Goal: Task Accomplishment & Management: Contribute content

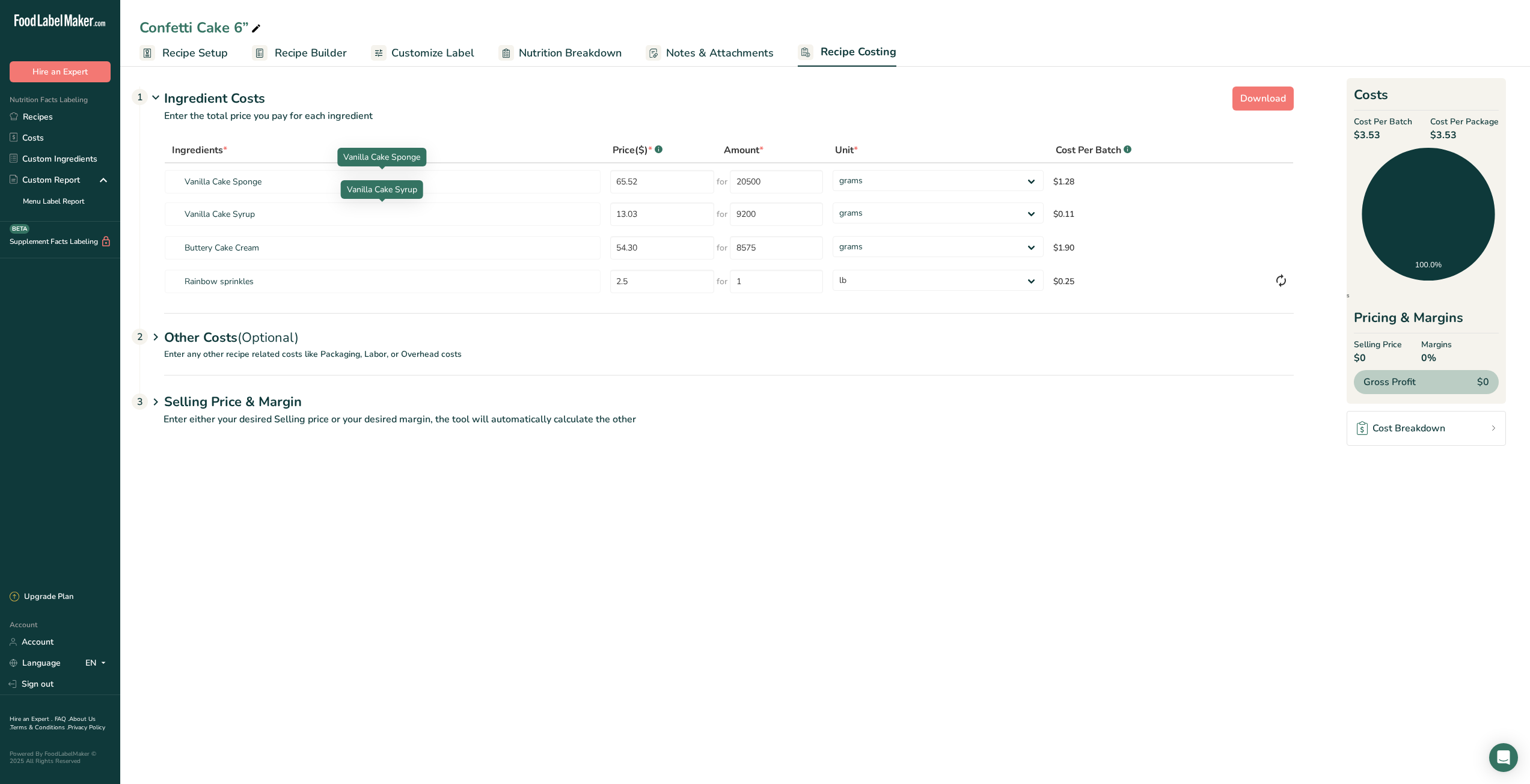
select select "12"
click at [62, 118] on link "Recipes" at bounding box center [60, 117] width 120 height 21
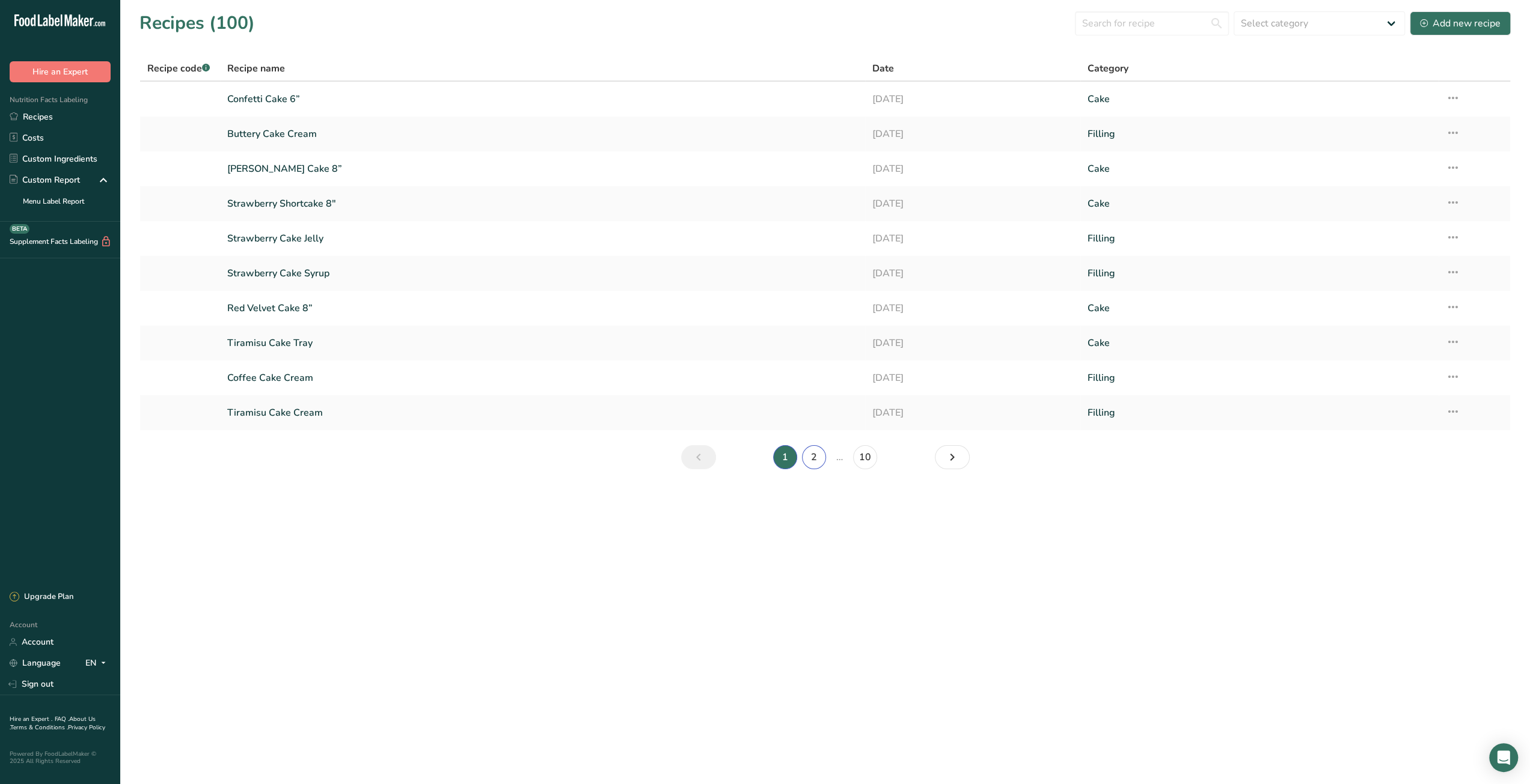
click at [809, 457] on link "2" at bounding box center [813, 457] width 24 height 24
click at [823, 456] on link "3" at bounding box center [828, 457] width 24 height 24
click at [316, 129] on link "Red Velvet Cookie_John" at bounding box center [543, 134] width 631 height 25
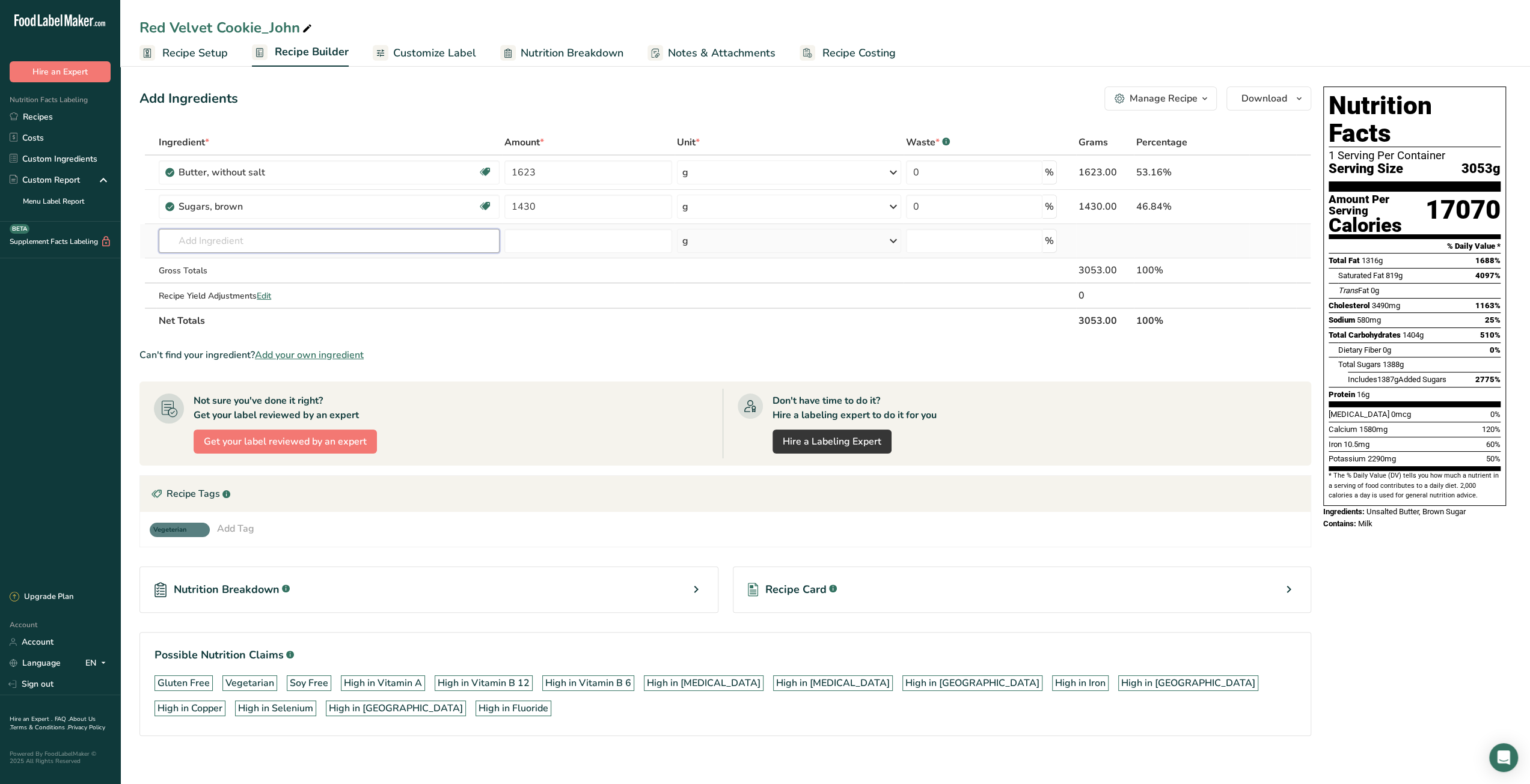
click at [292, 245] on input "text" at bounding box center [329, 241] width 341 height 24
click at [242, 238] on input "text" at bounding box center [329, 241] width 341 height 24
type input "Sugar"
click at [329, 360] on div "See full Results" at bounding box center [329, 365] width 322 height 13
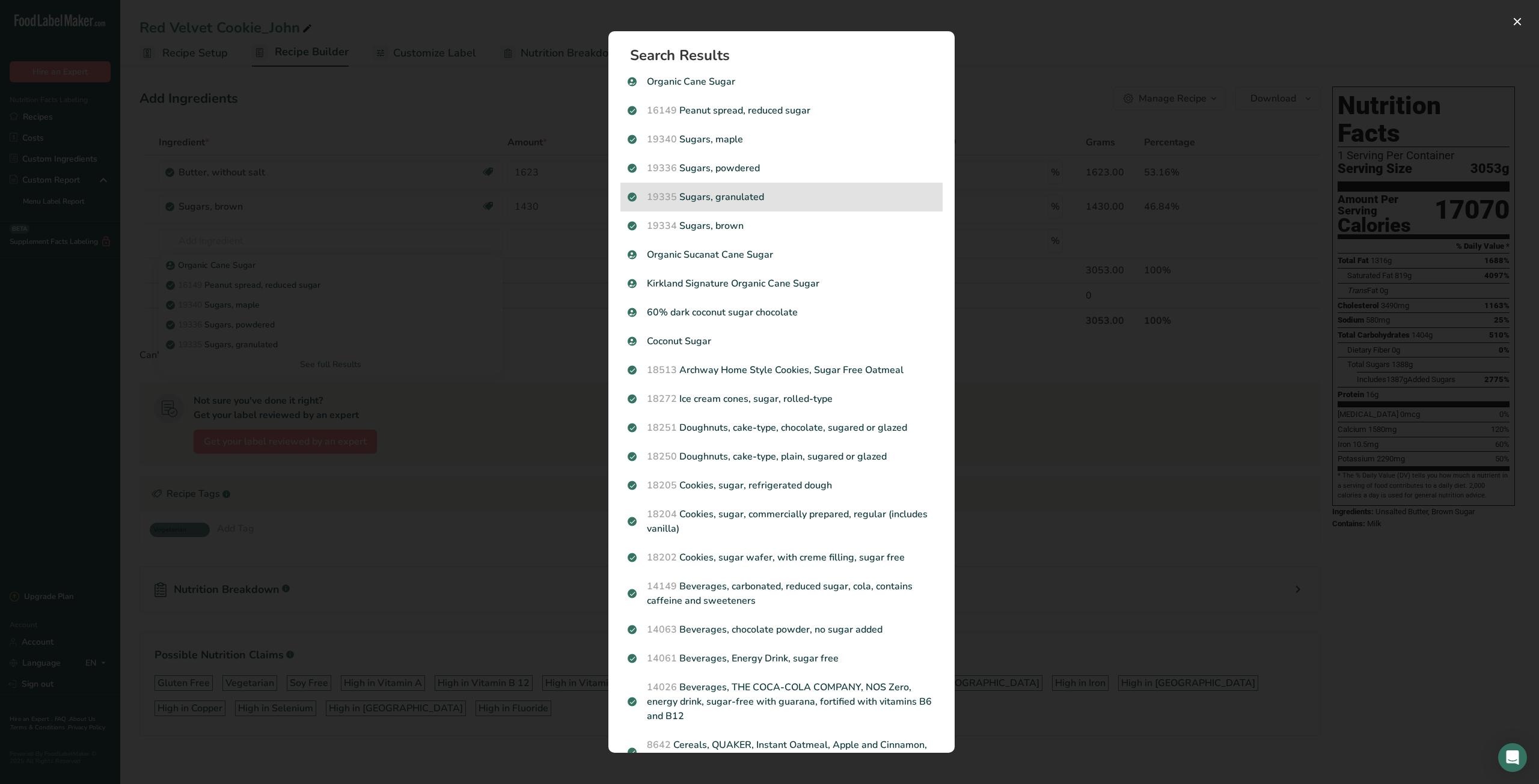
click at [751, 193] on p "19335 [GEOGRAPHIC_DATA], granulated" at bounding box center [781, 197] width 308 height 14
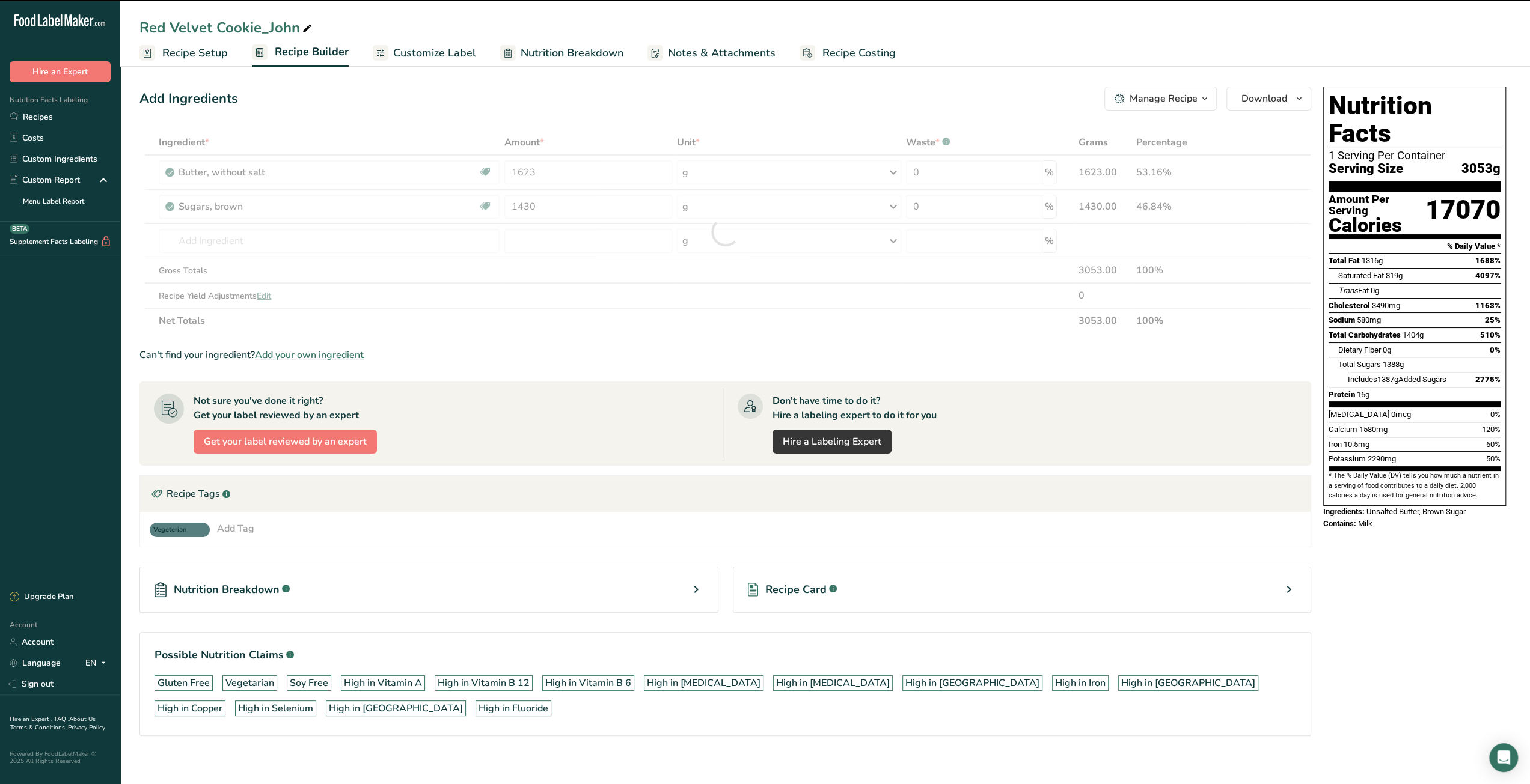
type input "0"
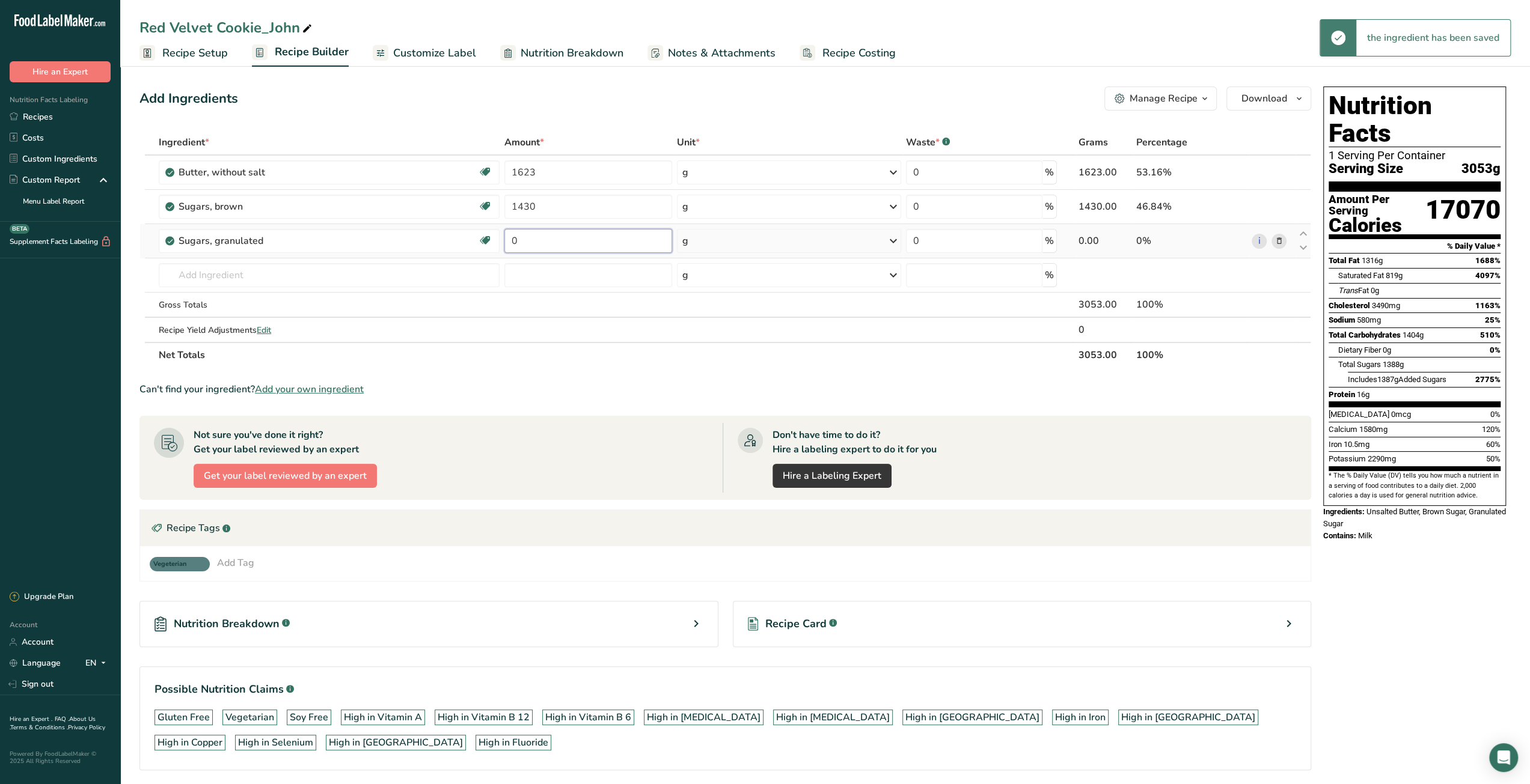
drag, startPoint x: 522, startPoint y: 239, endPoint x: 501, endPoint y: 238, distance: 21.0
click at [502, 238] on td "0" at bounding box center [588, 241] width 173 height 34
type input "715"
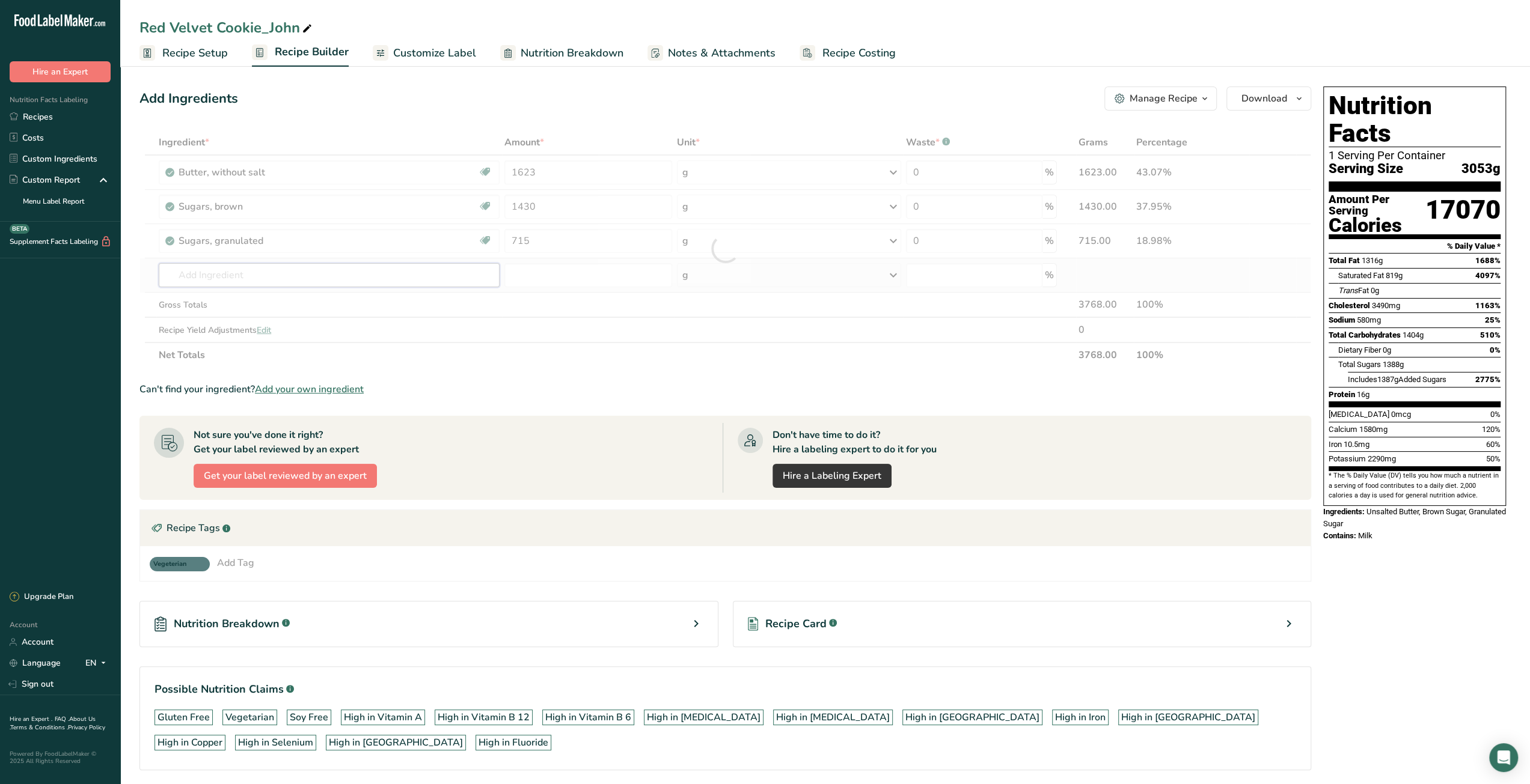
click at [441, 281] on div "Ingredient * Amount * Unit * Waste * .a-a{fill:#347362;}.b-a{fill:#fff;} Grams …" at bounding box center [725, 248] width 1172 height 238
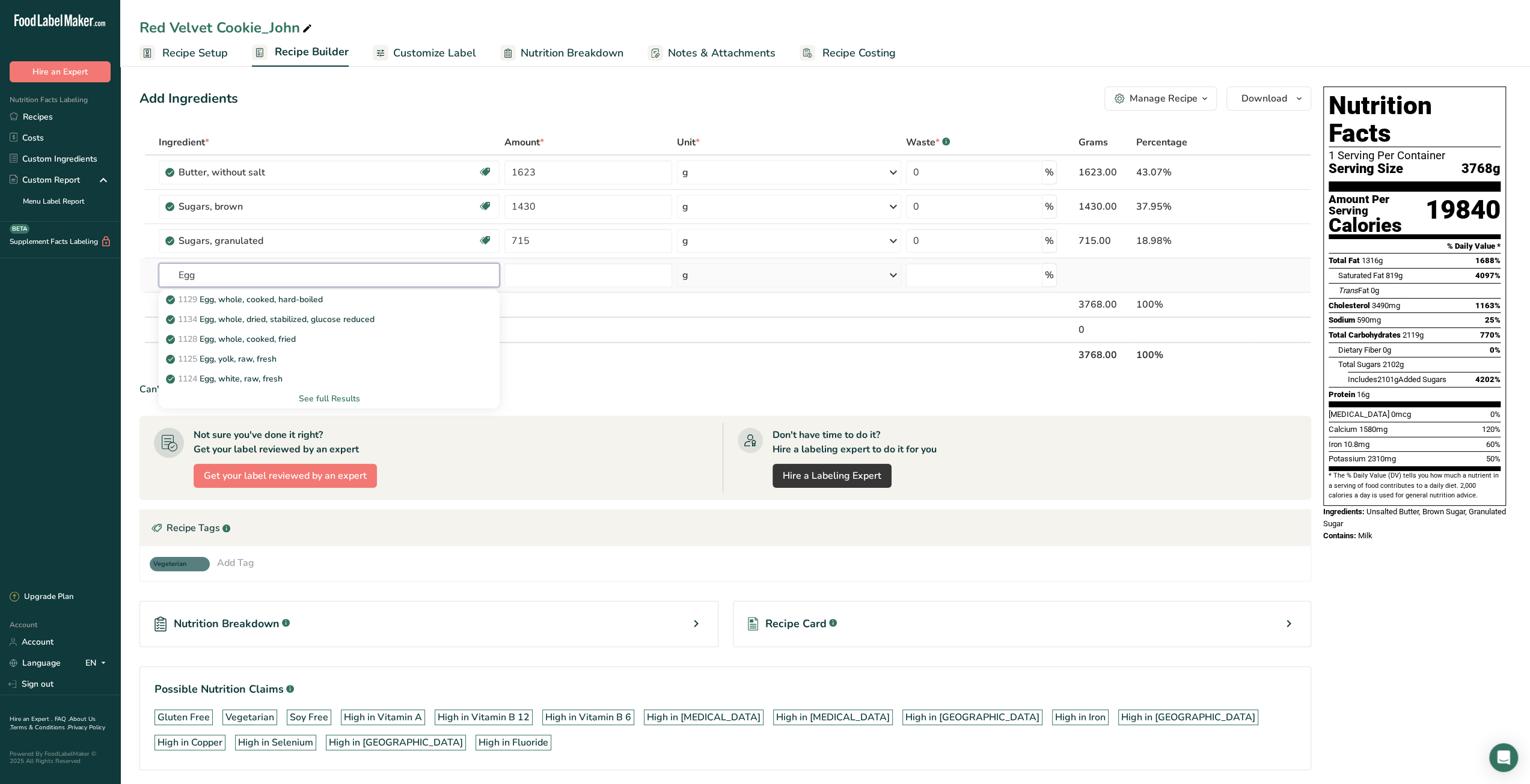
type input "Egg"
click at [319, 395] on div "See full Results" at bounding box center [329, 399] width 322 height 13
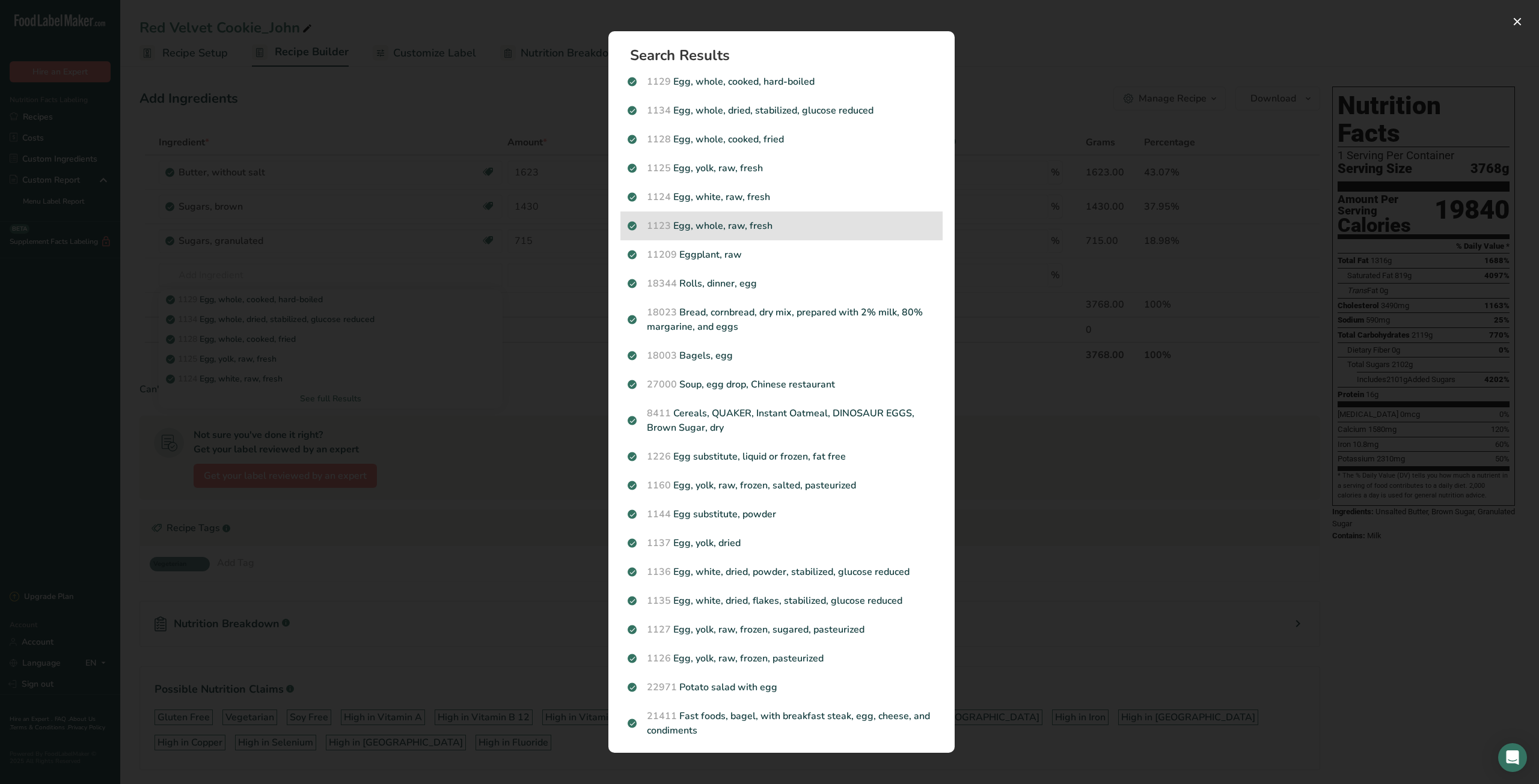
click at [762, 230] on p "1123 Egg, whole, raw, fresh" at bounding box center [781, 226] width 308 height 14
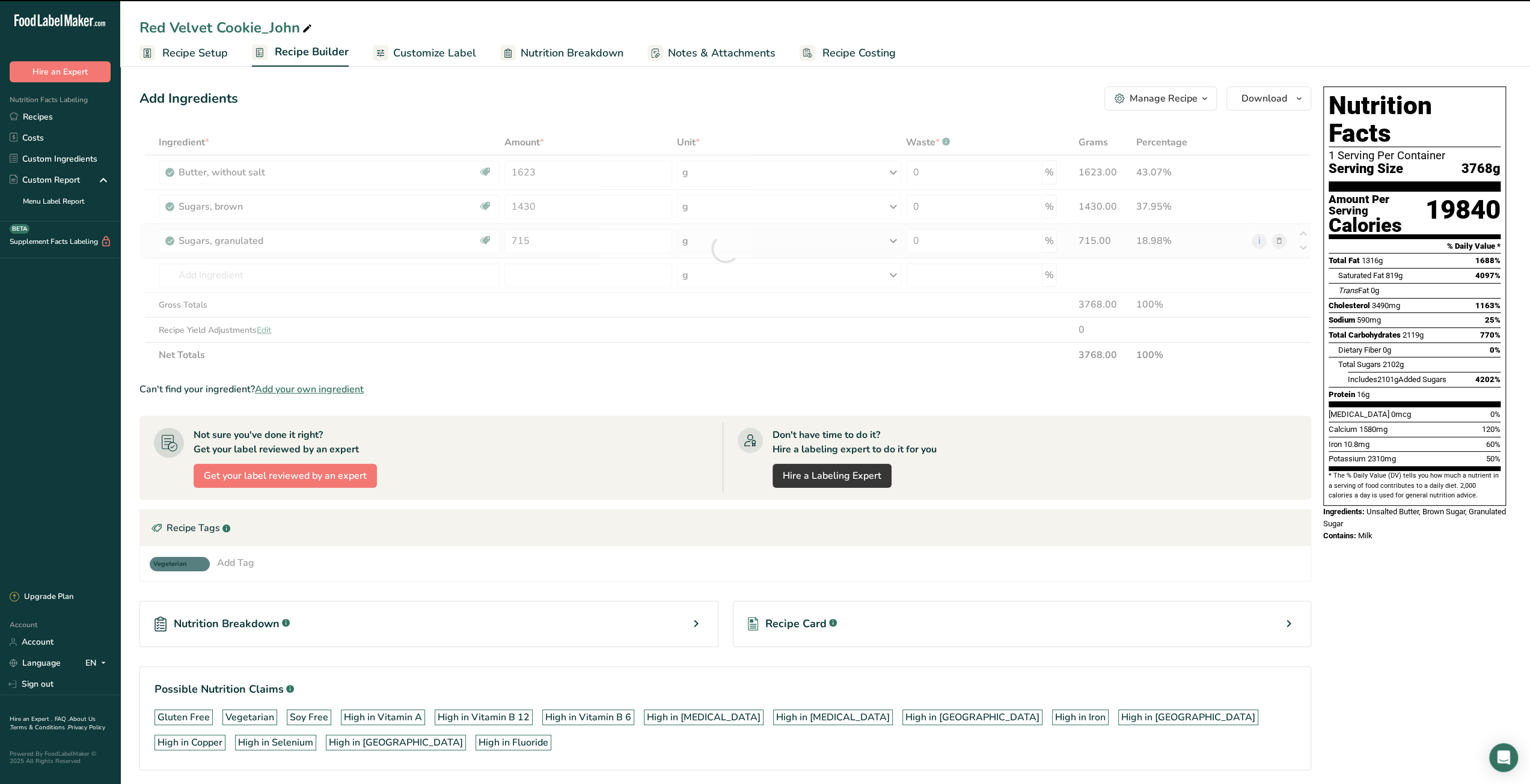
type input "0"
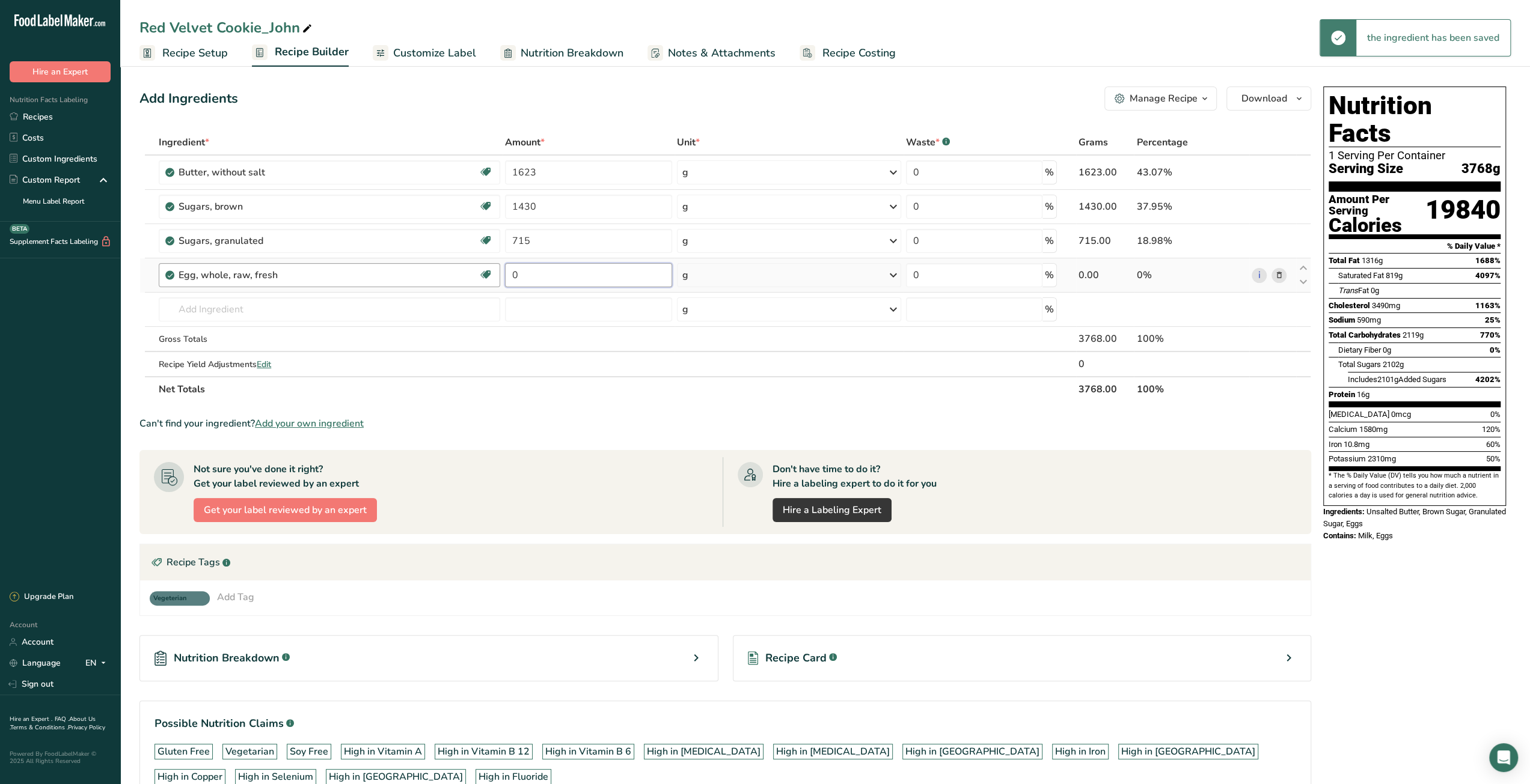
drag, startPoint x: 525, startPoint y: 275, endPoint x: 498, endPoint y: 277, distance: 27.1
click at [498, 277] on tr "Egg, whole, raw, fresh Gluten free Vegetarian Soy free 0 g Portions 1 large 1 e…" at bounding box center [725, 275] width 1170 height 34
type input "715"
click at [362, 317] on div "Ingredient * Amount * Unit * Waste * .a-a{fill:#347362;}.b-a{fill:#fff;} Grams …" at bounding box center [725, 266] width 1172 height 272
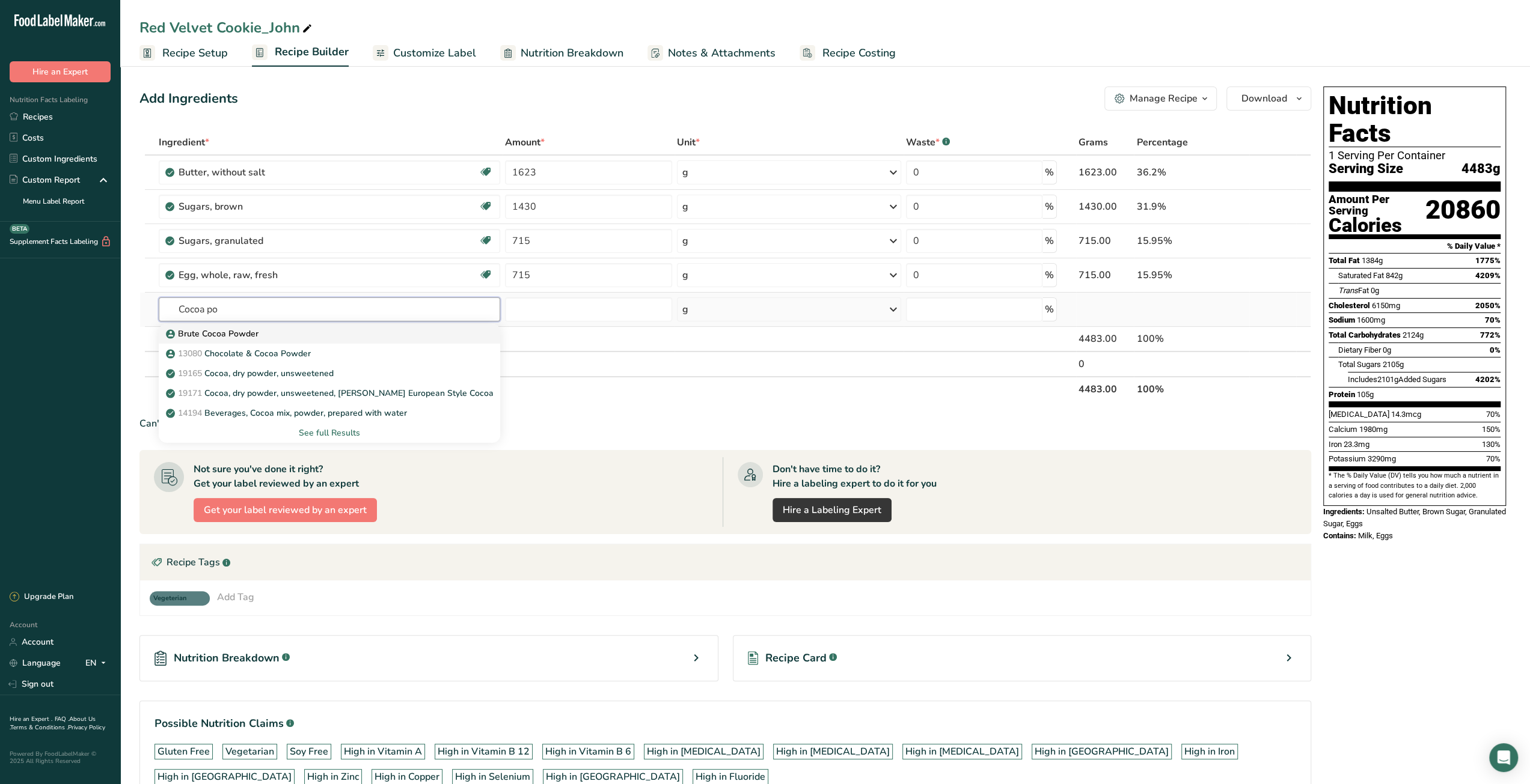
type input "Cocoa po"
click at [347, 336] on div "Brute Cocoa Powder" at bounding box center [319, 334] width 303 height 13
type input "Brute Cocoa Powder"
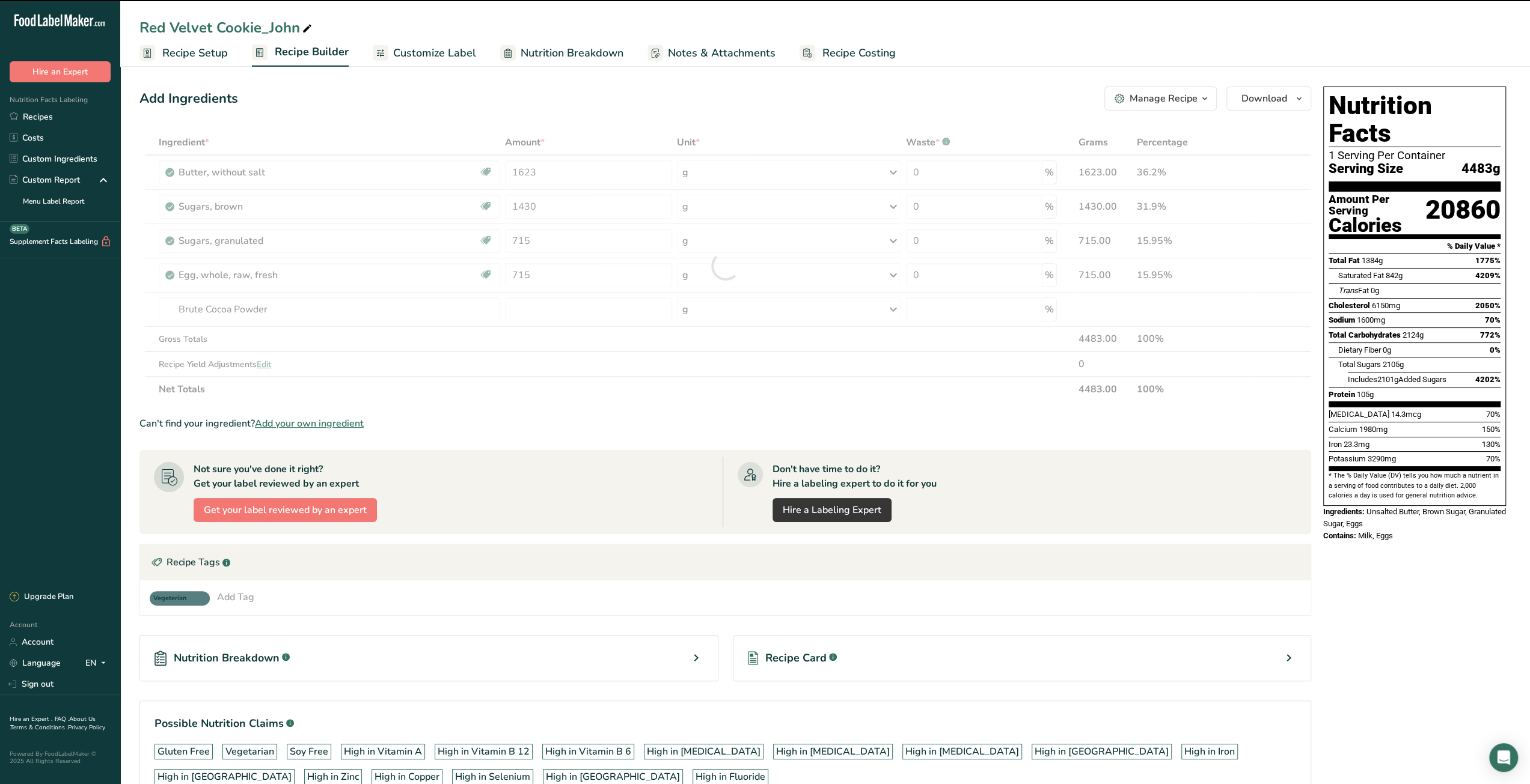
type input "0"
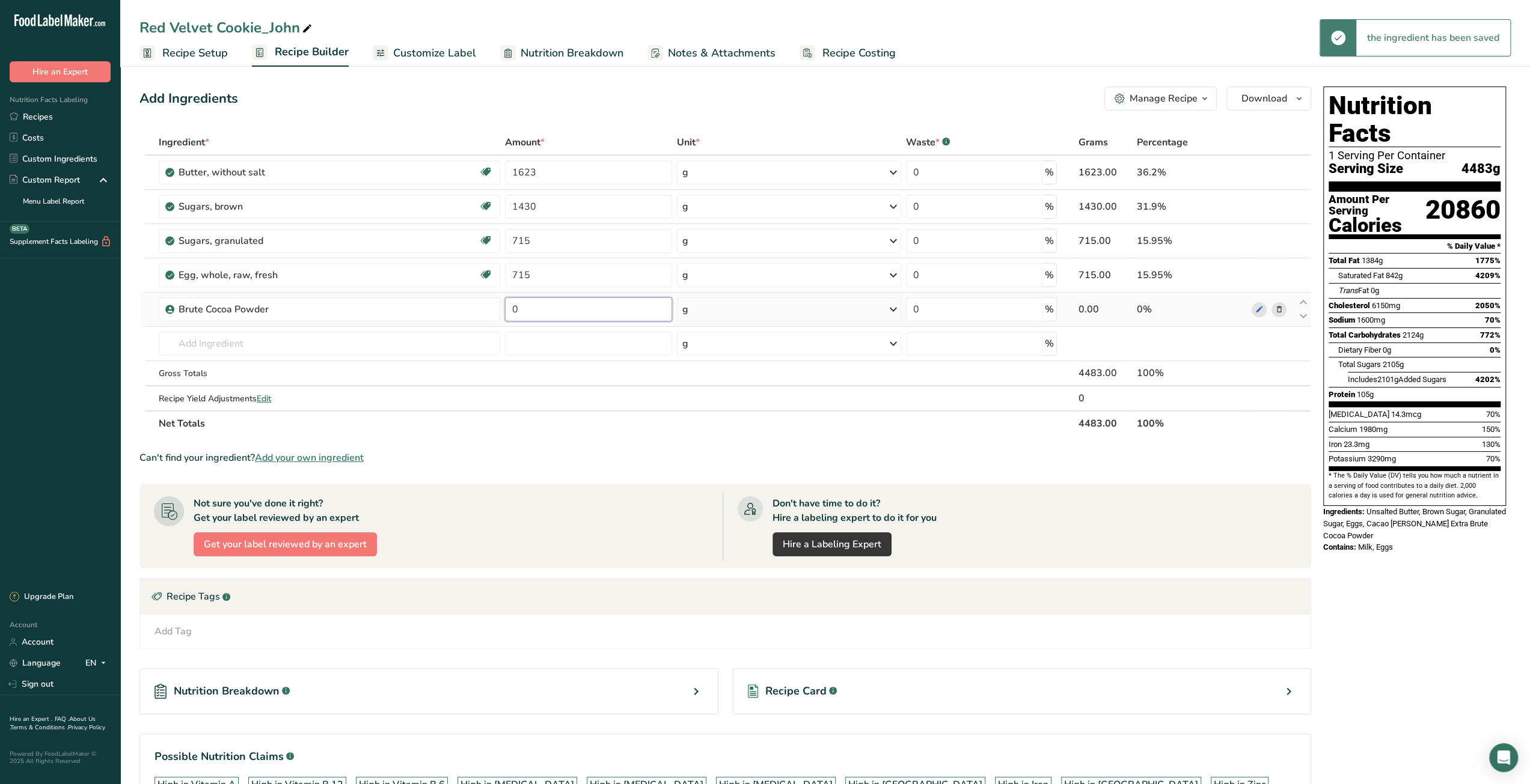
drag, startPoint x: 531, startPoint y: 311, endPoint x: 501, endPoint y: 311, distance: 30.0
click at [501, 311] on tr "Brute Cocoa Powder 0 g Weight Units g kg mg See more Volume Units l mL fl oz Se…" at bounding box center [725, 309] width 1170 height 34
type input "179"
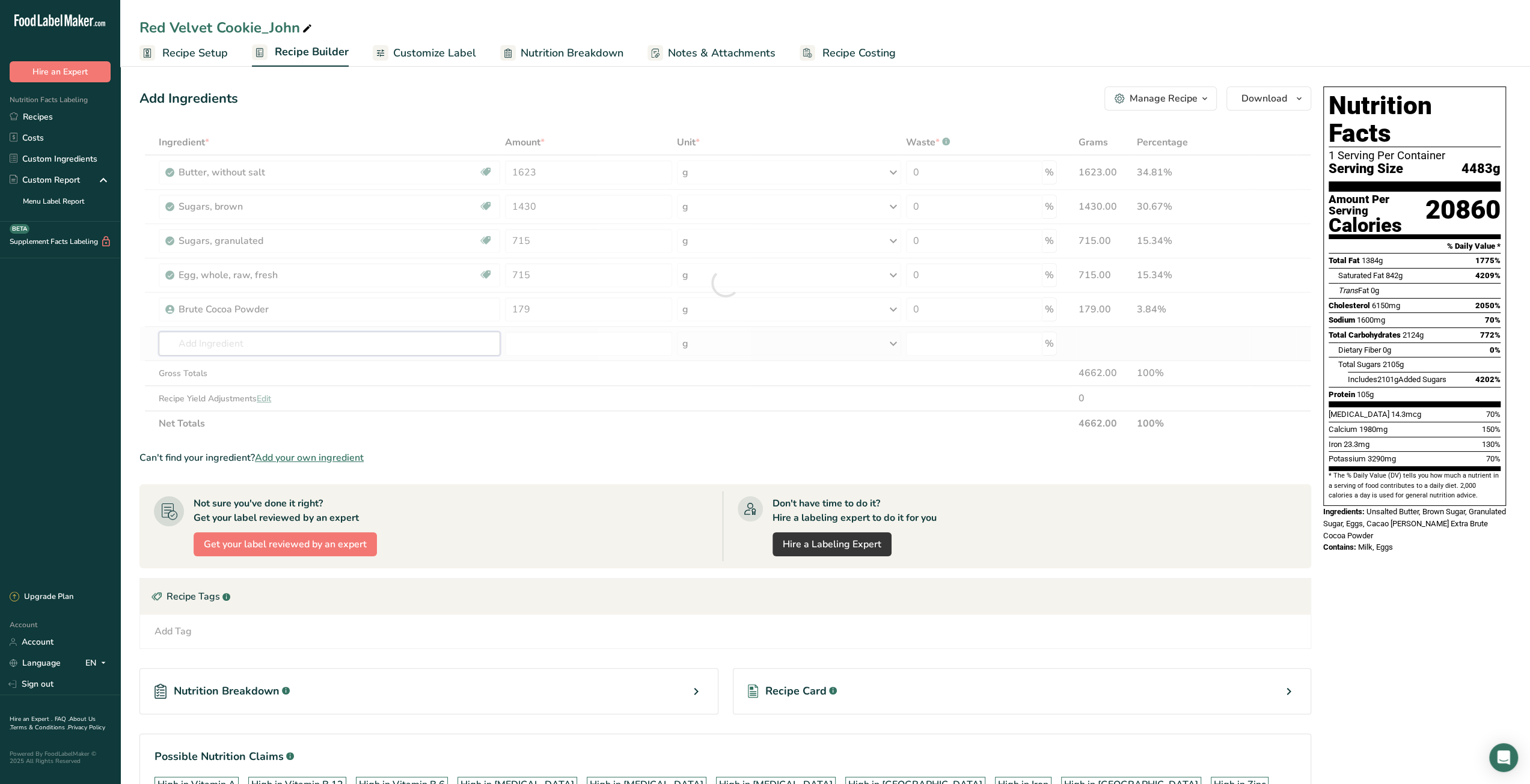
click at [409, 340] on div "Ingredient * Amount * Unit * Waste * .a-a{fill:#347362;}.b-a{fill:#fff;} Grams …" at bounding box center [725, 283] width 1172 height 306
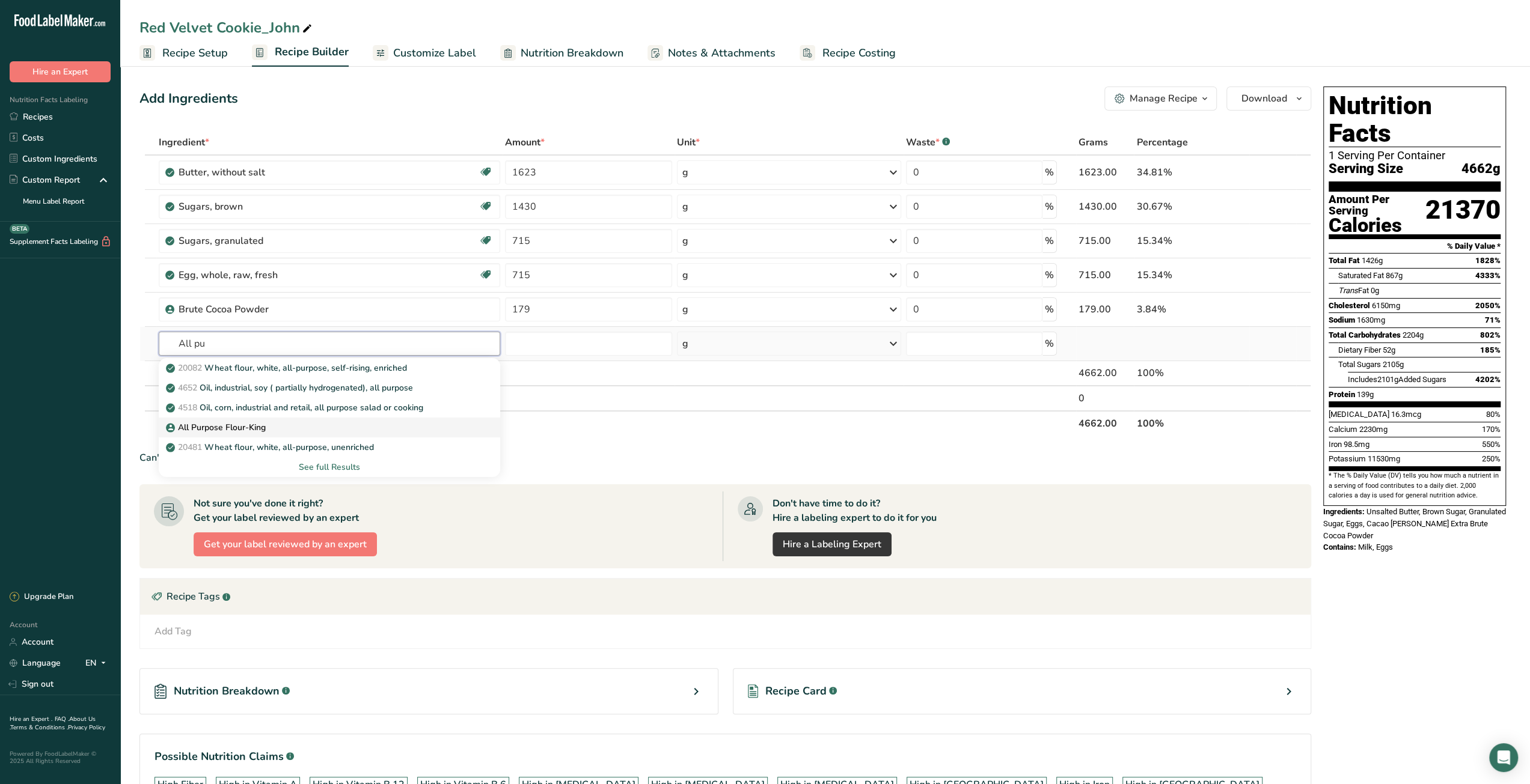
type input "All pu"
click at [332, 427] on div "All Purpose Flour-King" at bounding box center [319, 428] width 303 height 13
type input "All Purpose Flour-King"
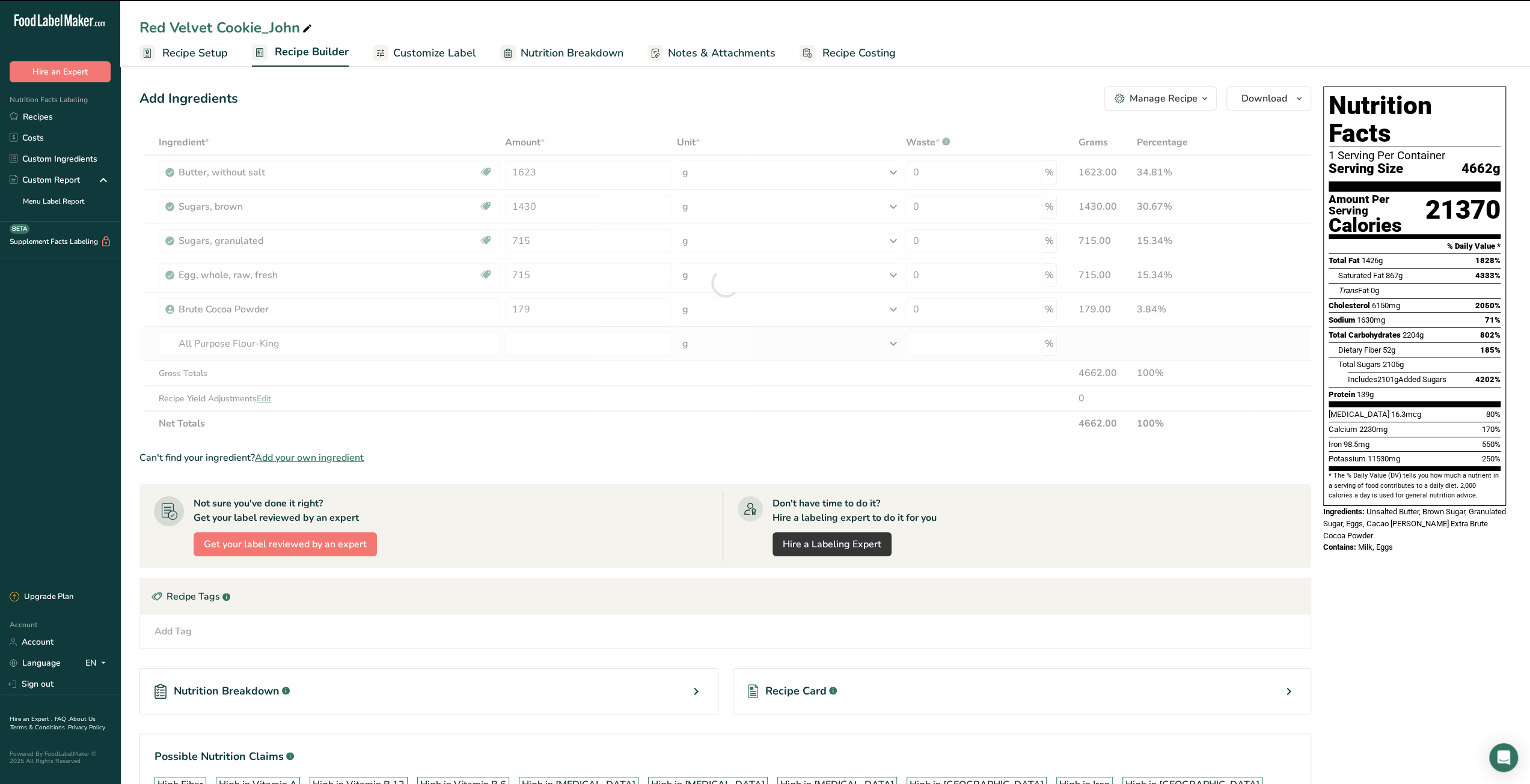
type input "0"
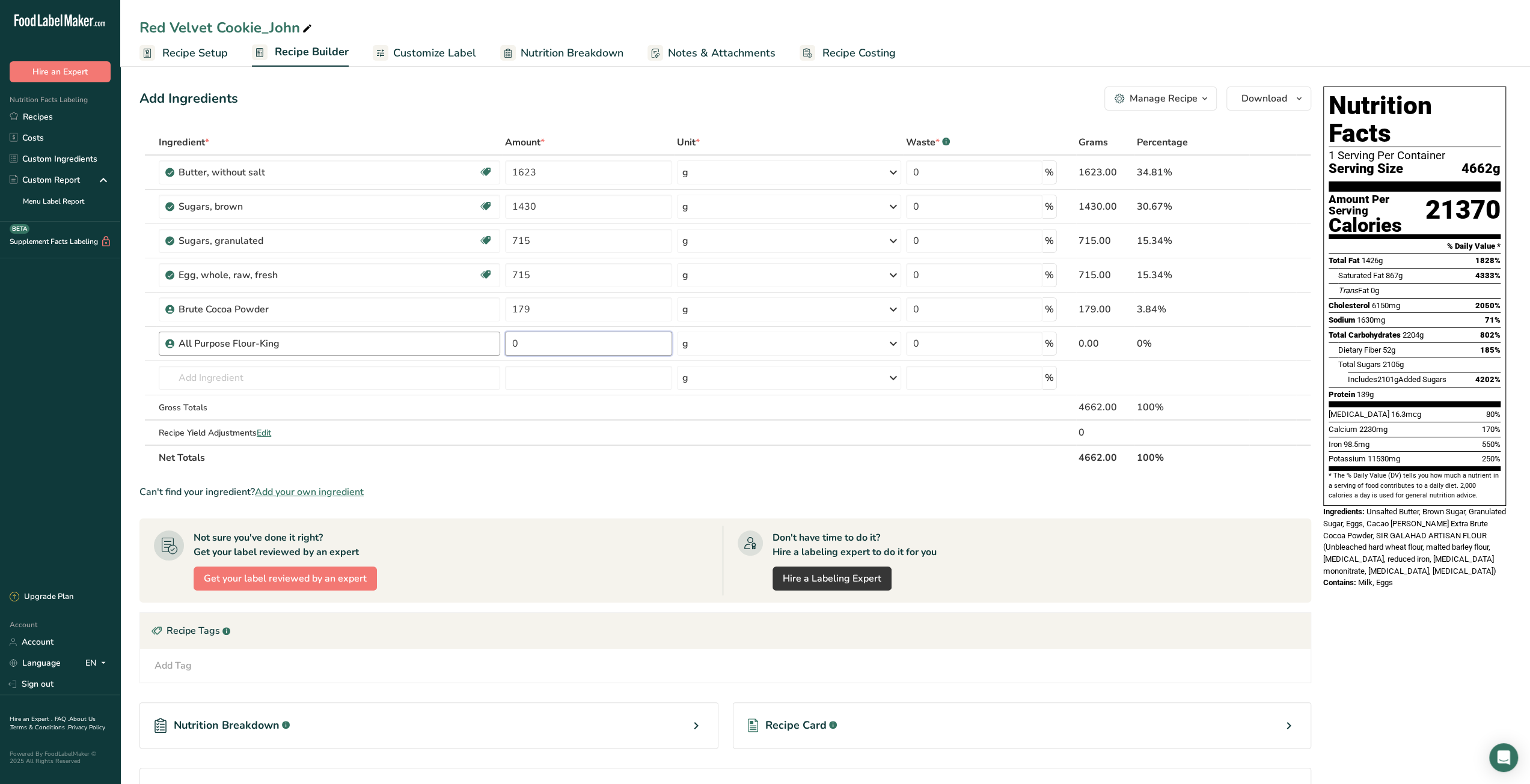
drag, startPoint x: 517, startPoint y: 350, endPoint x: 486, endPoint y: 350, distance: 31.0
click at [486, 350] on tr "All Purpose Flour-King 0 g Weight Units g kg mg See more Volume Units l mL fl o…" at bounding box center [725, 344] width 1170 height 34
type input "2324"
click at [394, 381] on div "Ingredient * Amount * Unit * Waste * .a-a{fill:#347362;}.b-a{fill:#fff;} Grams …" at bounding box center [725, 300] width 1172 height 341
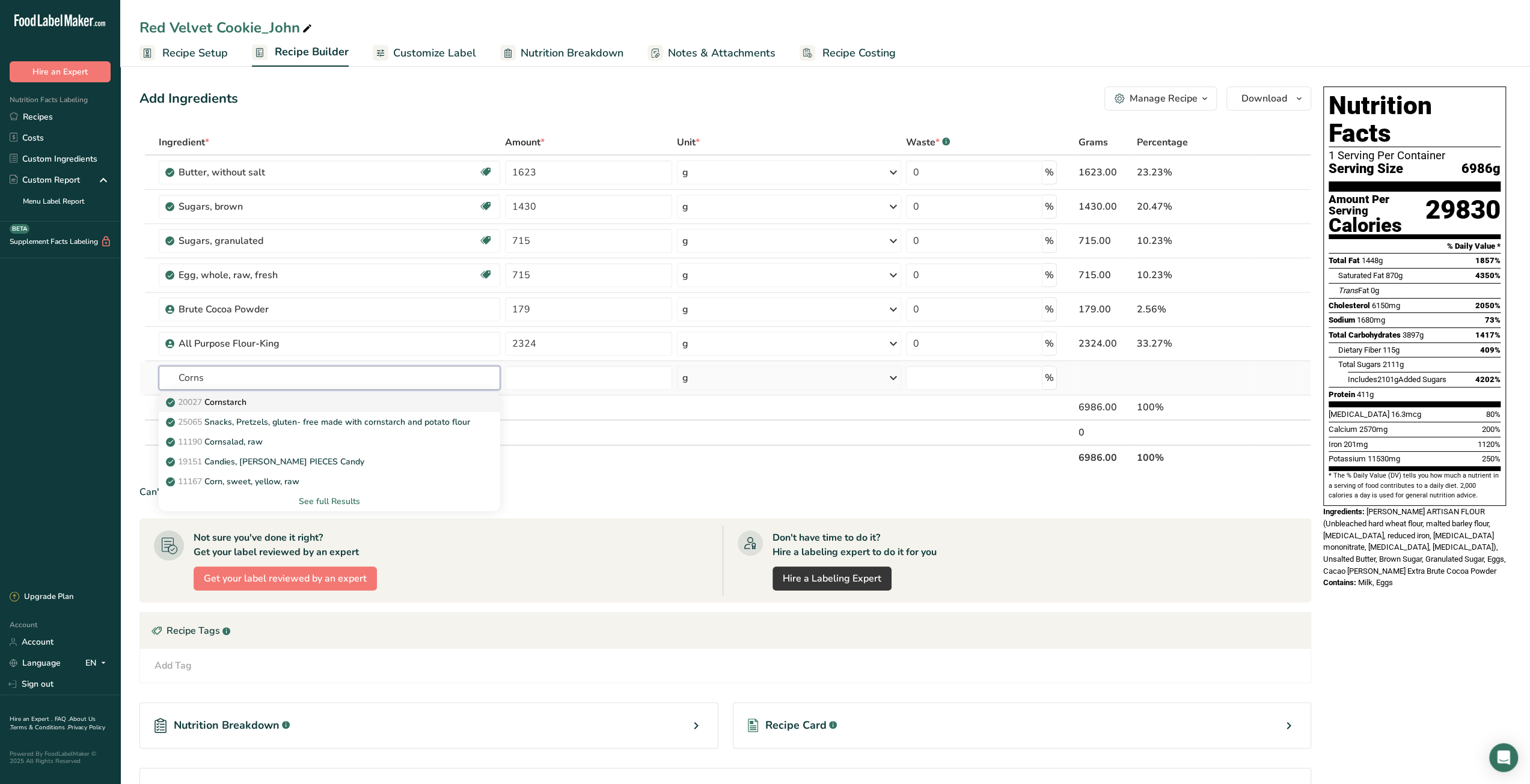
type input "Cornstarch"
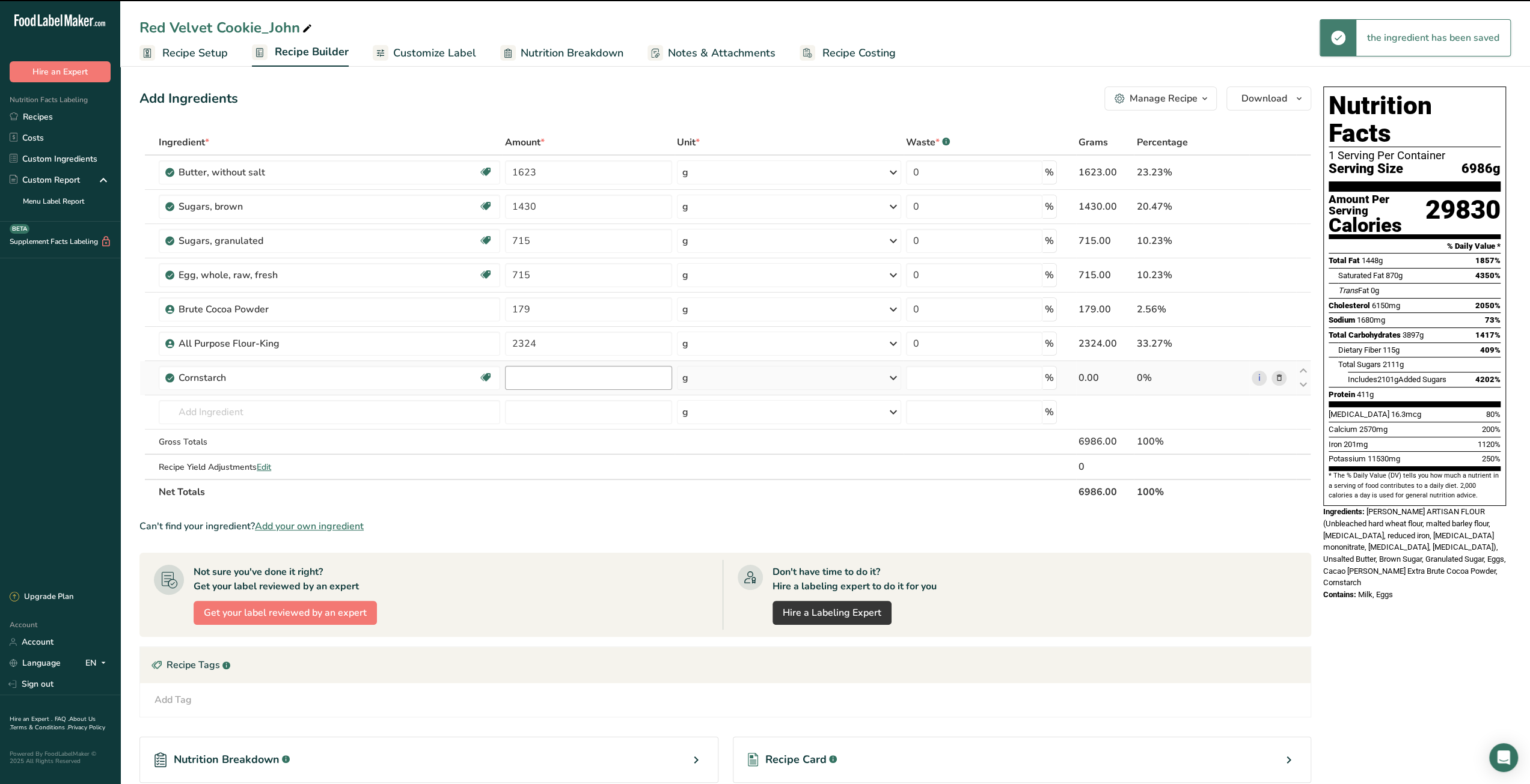
type input "0"
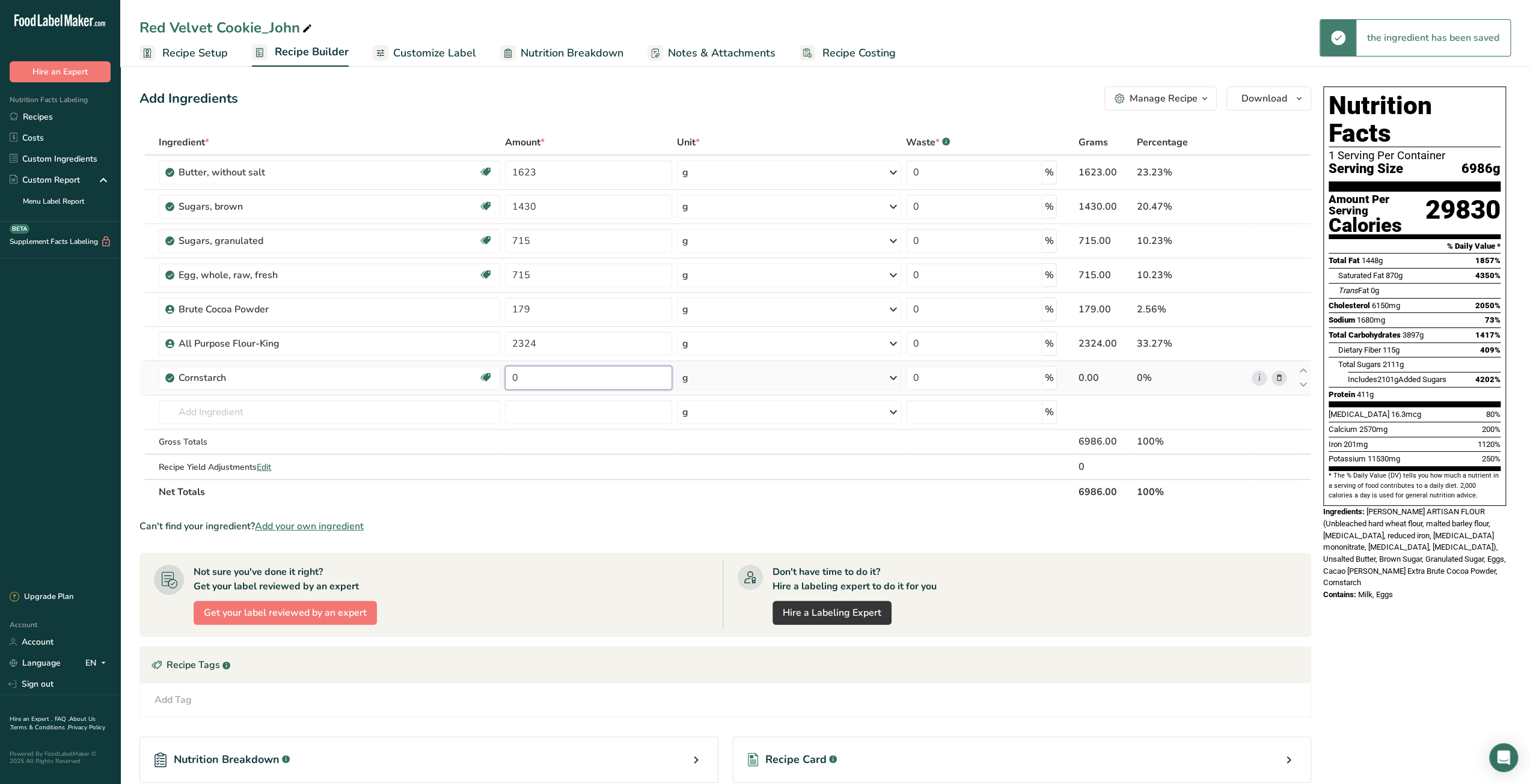
drag, startPoint x: 527, startPoint y: 379, endPoint x: 508, endPoint y: 379, distance: 19.0
click at [508, 379] on input "0" at bounding box center [588, 378] width 168 height 24
type input "100"
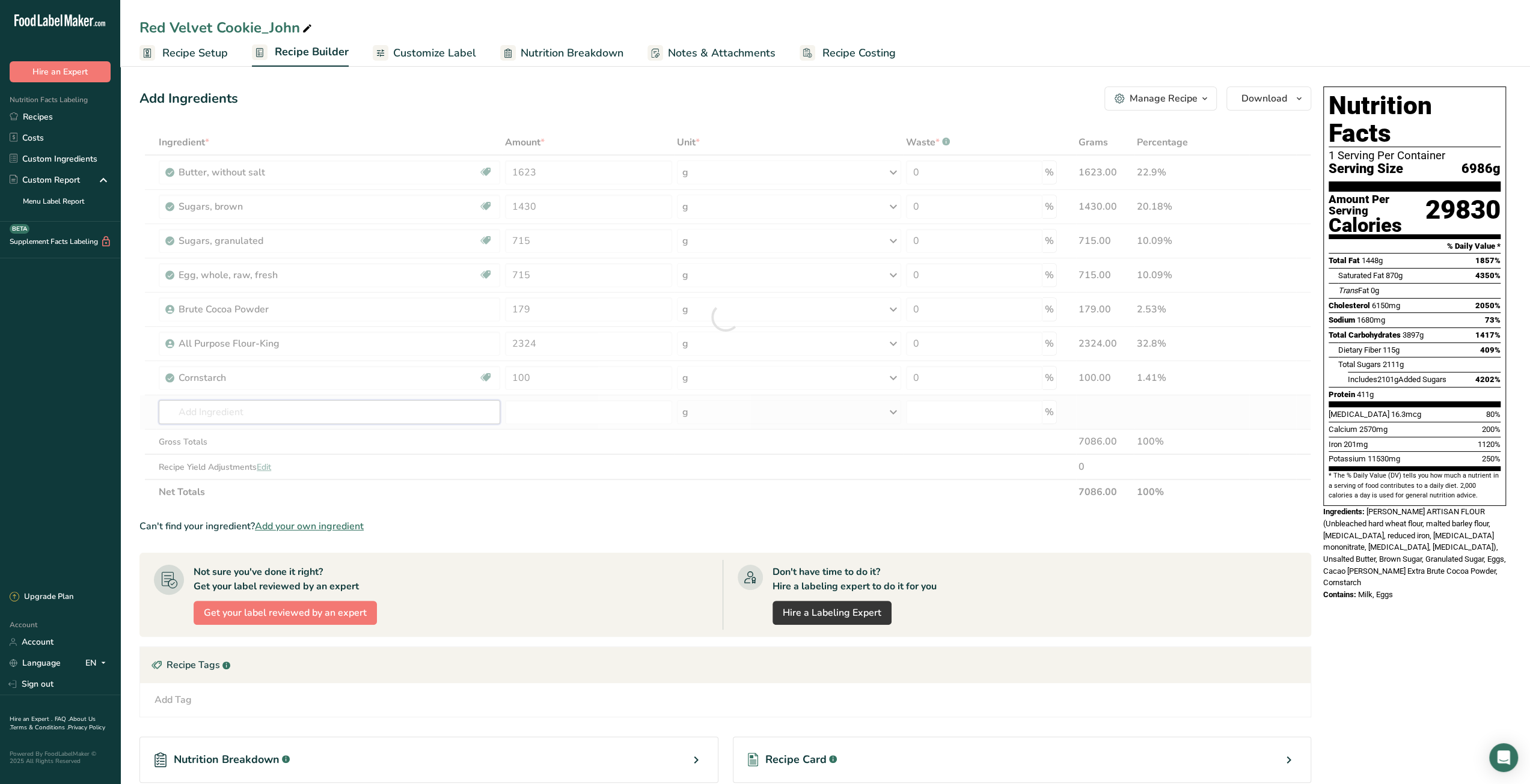
click at [438, 414] on div "Ingredient * Amount * Unit * Waste * .a-a{fill:#347362;}.b-a{fill:#fff;} Grams …" at bounding box center [725, 317] width 1172 height 375
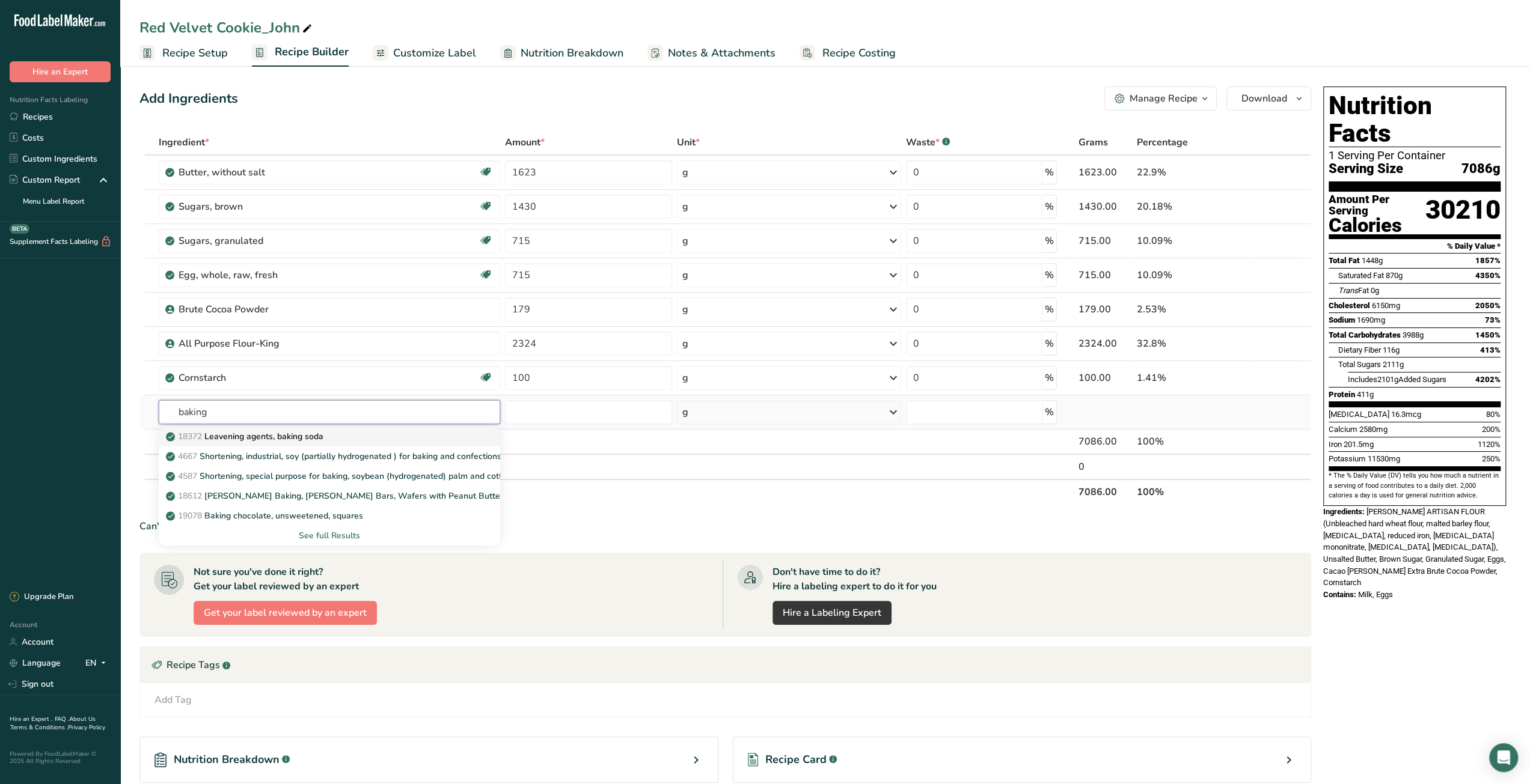
type input "baking"
click at [430, 431] on div "18372 Leavening agents, baking soda" at bounding box center [319, 437] width 303 height 13
type input "Leavening agents, baking soda"
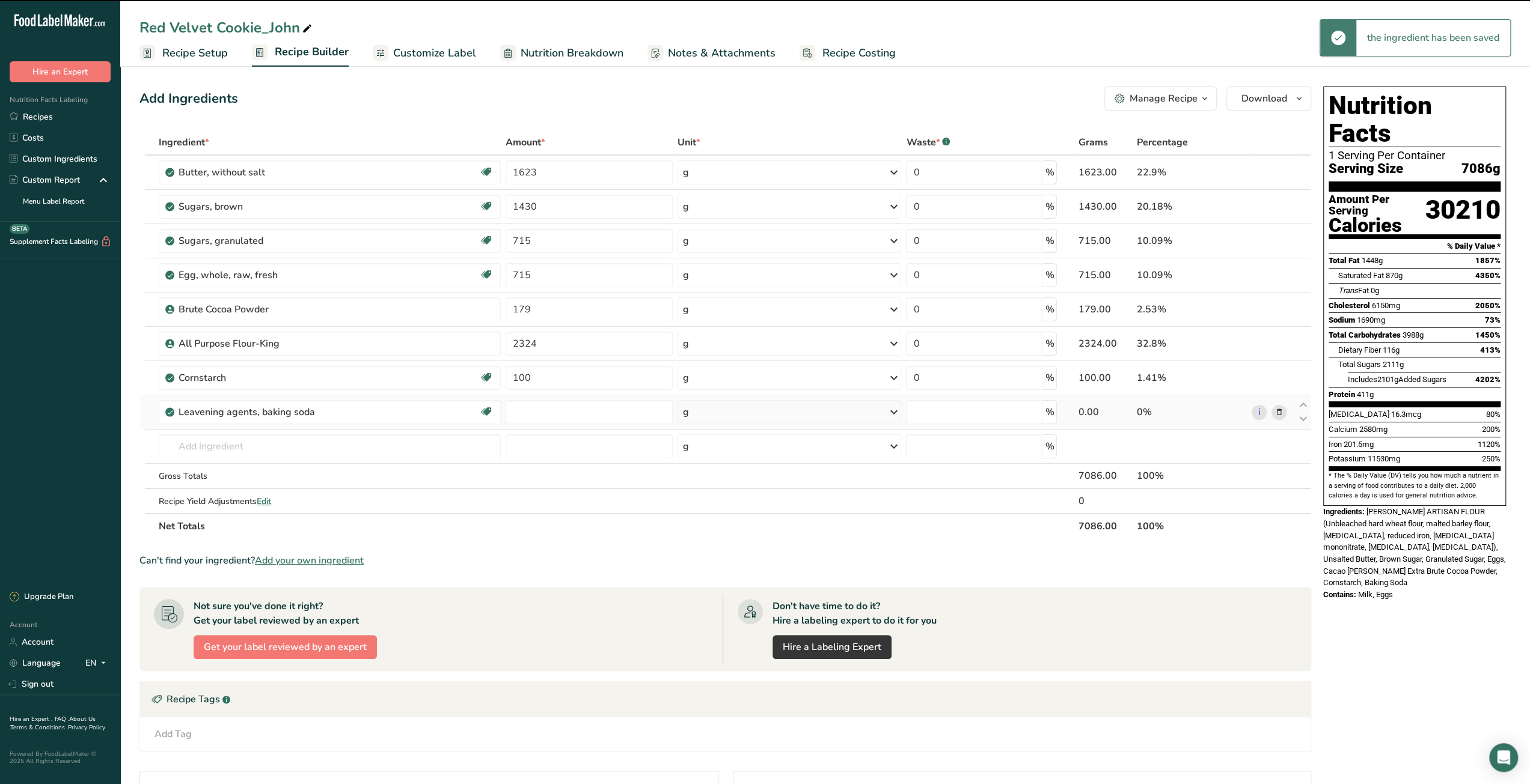
type input "0"
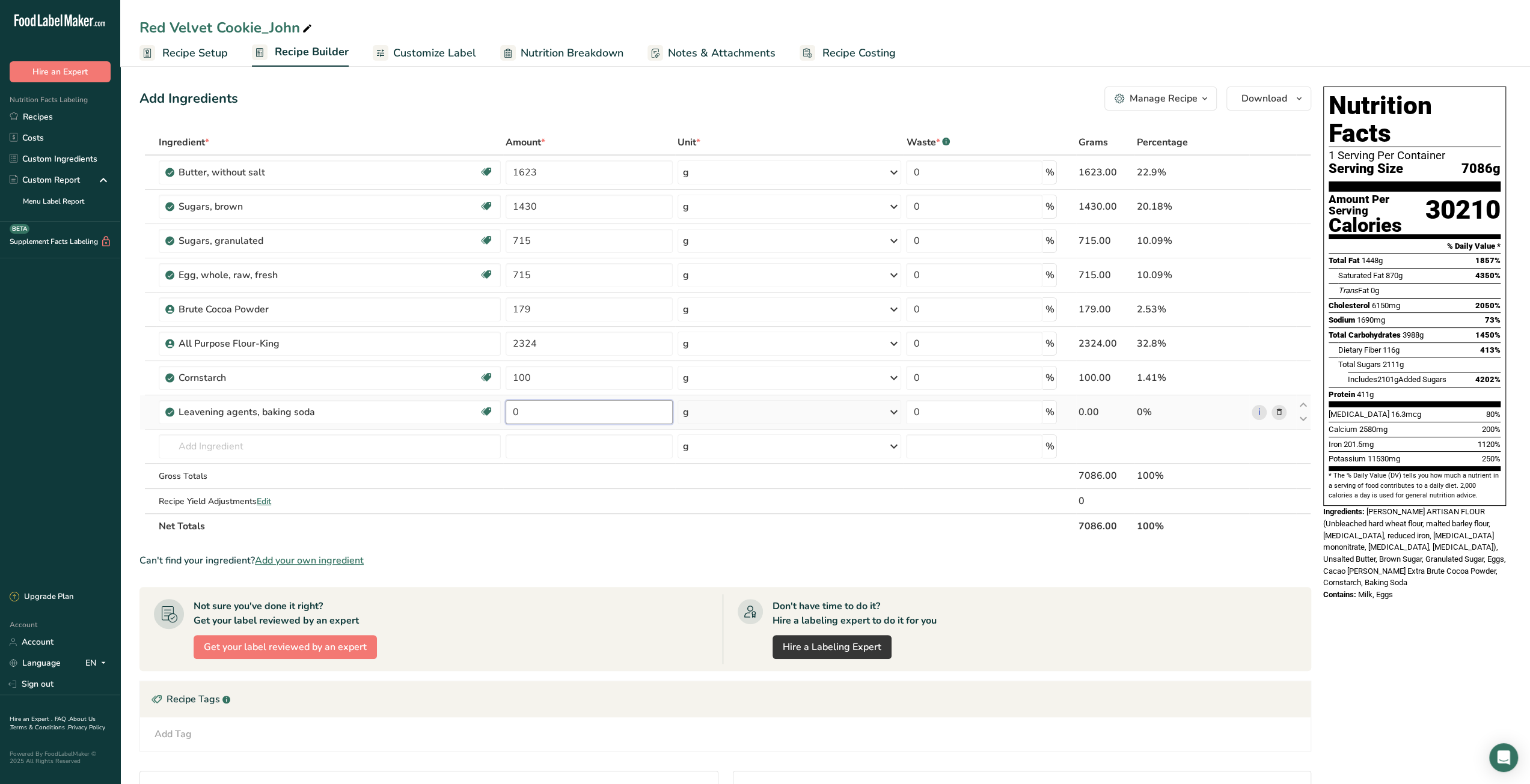
click at [511, 414] on input "0" at bounding box center [589, 412] width 167 height 24
type input "29"
click at [439, 450] on div "Ingredient * Amount * Unit * Waste * .a-a{fill:#347362;}.b-a{fill:#fff;} Grams …" at bounding box center [725, 334] width 1172 height 409
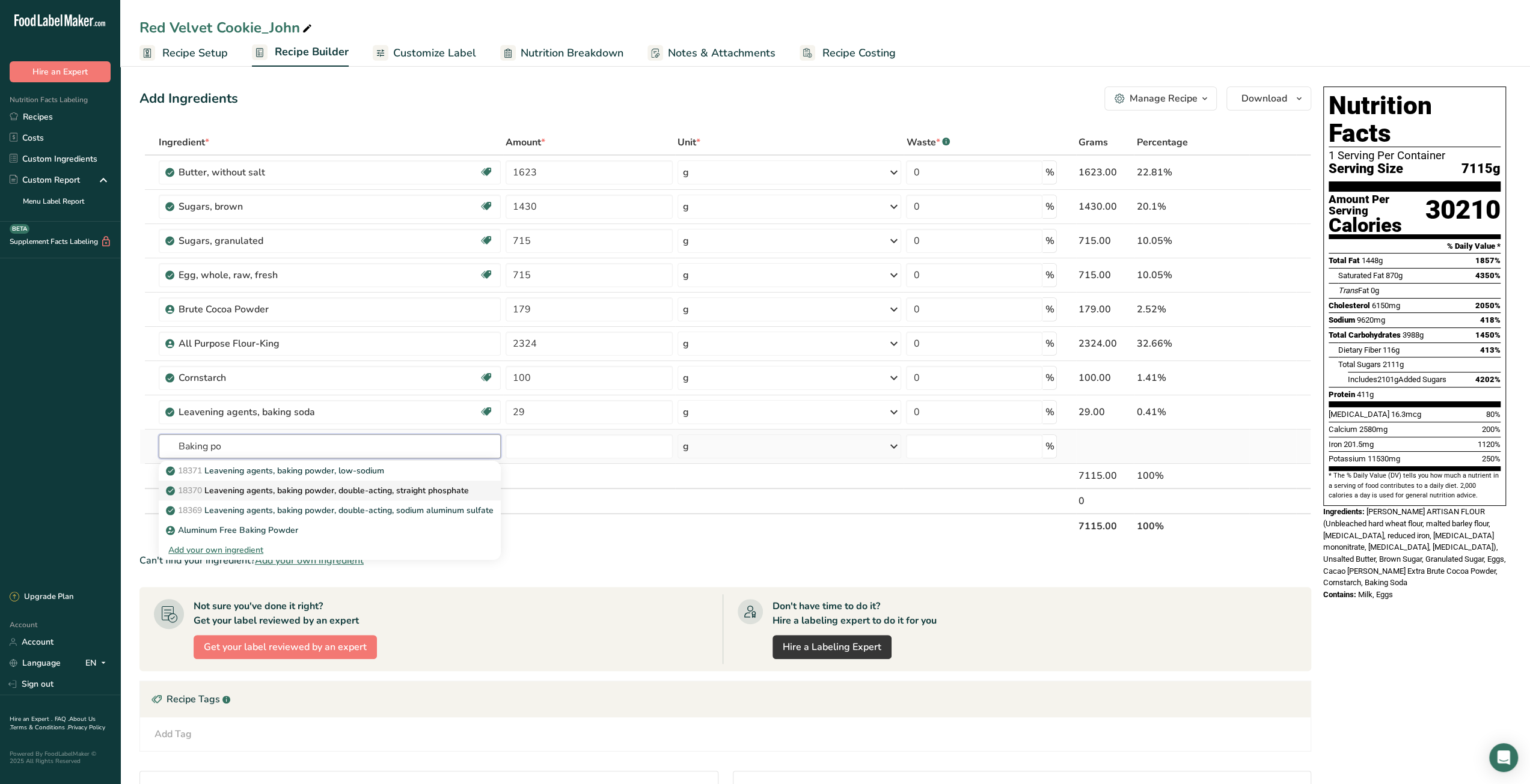
type input "Baking po"
click at [397, 492] on p "18370 Leavening agents, baking powder, double-acting, straight phosphate" at bounding box center [319, 491] width 301 height 13
type input "Leavening agents, baking powder, double-acting, straight phosphate"
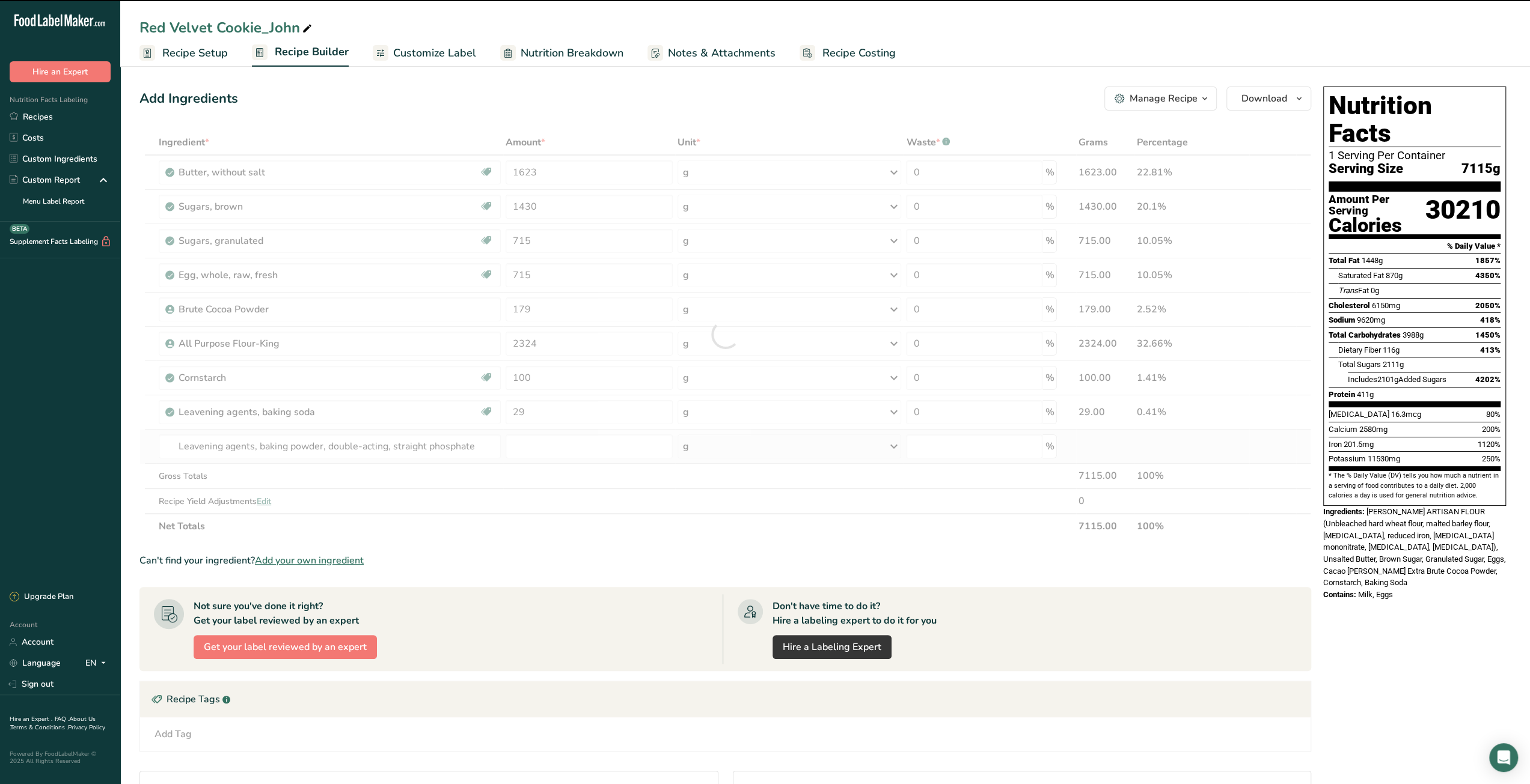
type input "0"
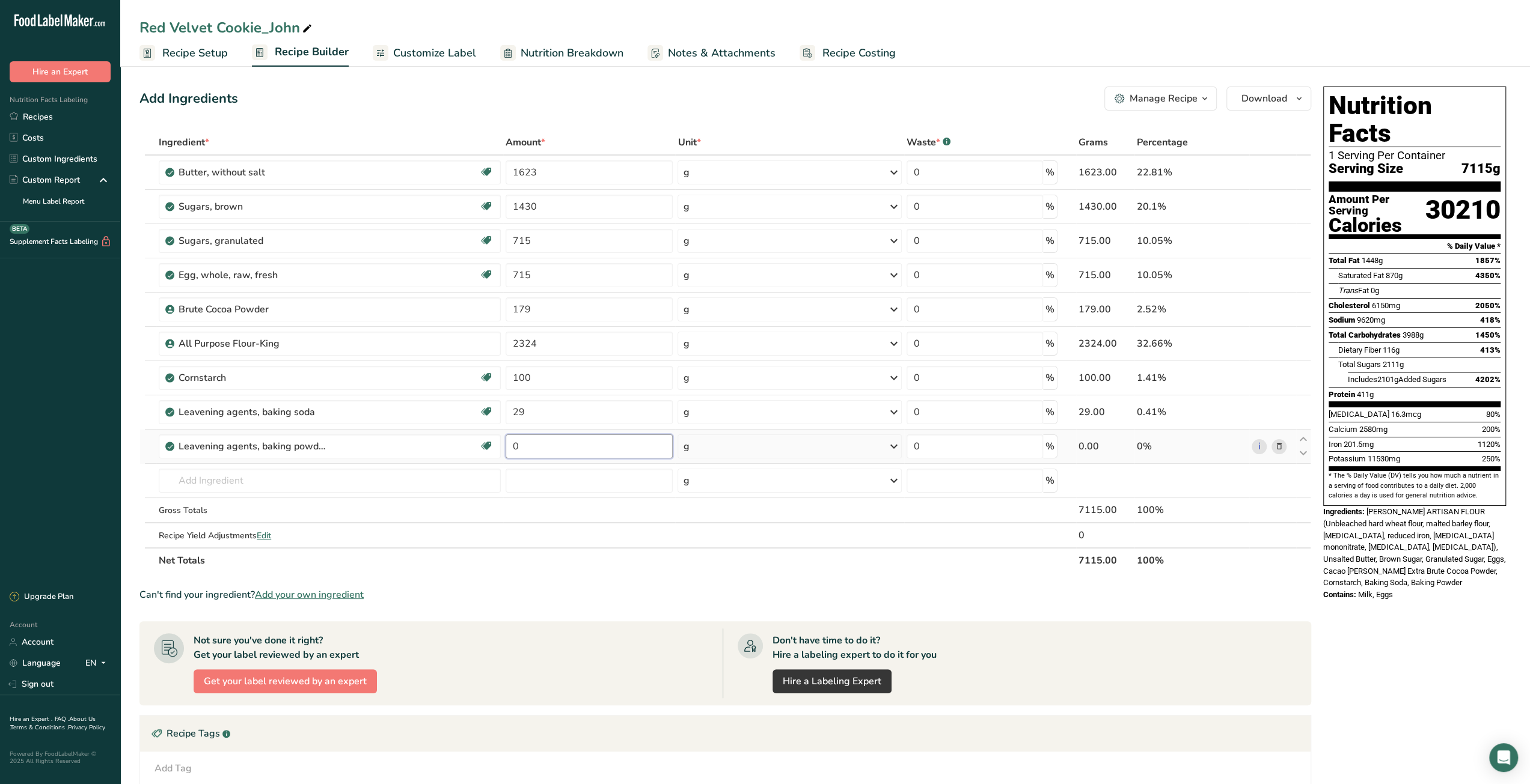
drag, startPoint x: 523, startPoint y: 451, endPoint x: 505, endPoint y: 450, distance: 18.0
click at [506, 450] on input "0" at bounding box center [589, 446] width 167 height 24
type input "22"
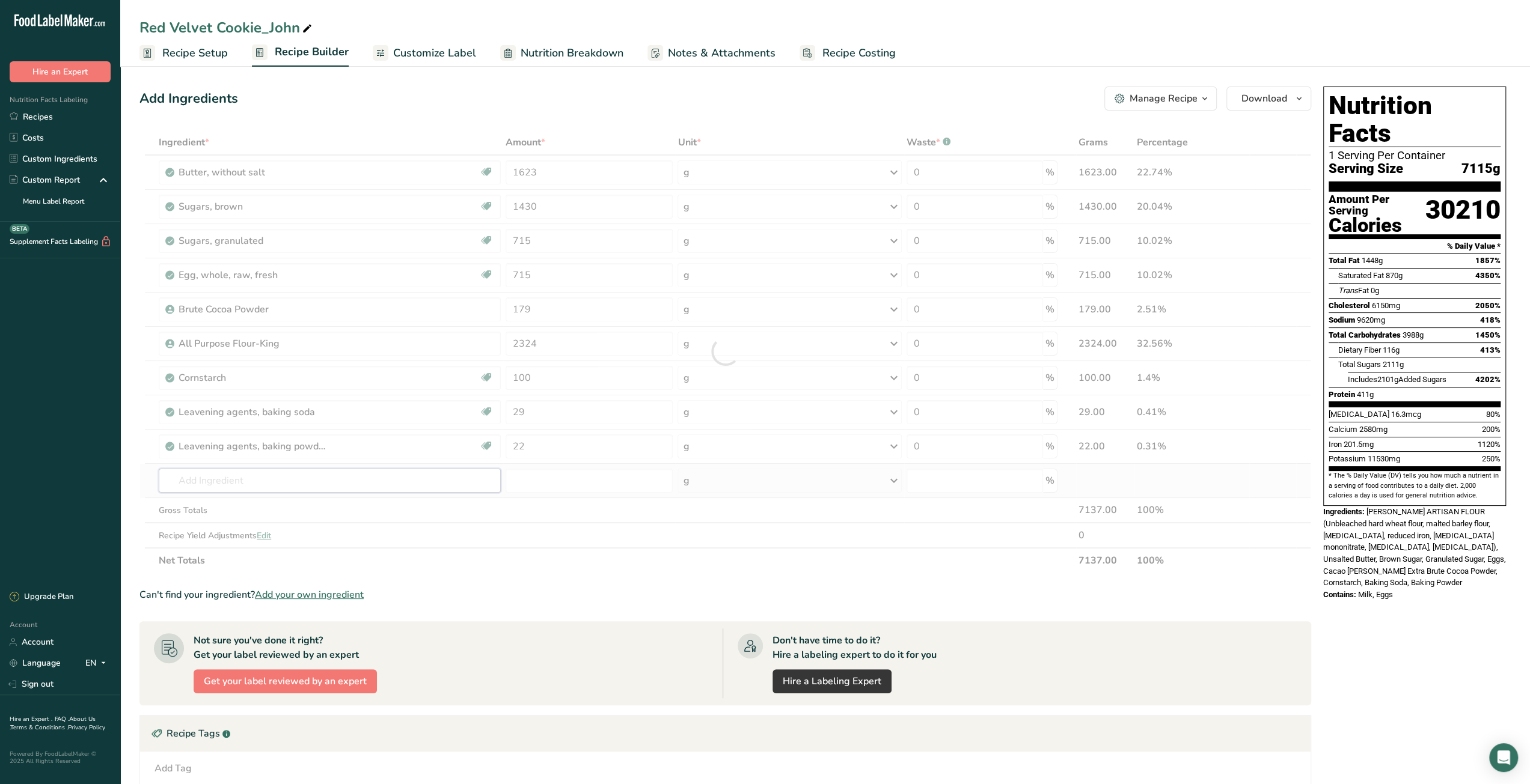
click at [365, 474] on div "Ingredient * Amount * Unit * Waste * .a-a{fill:#347362;}.b-a{fill:#fff;} Grams …" at bounding box center [725, 351] width 1172 height 444
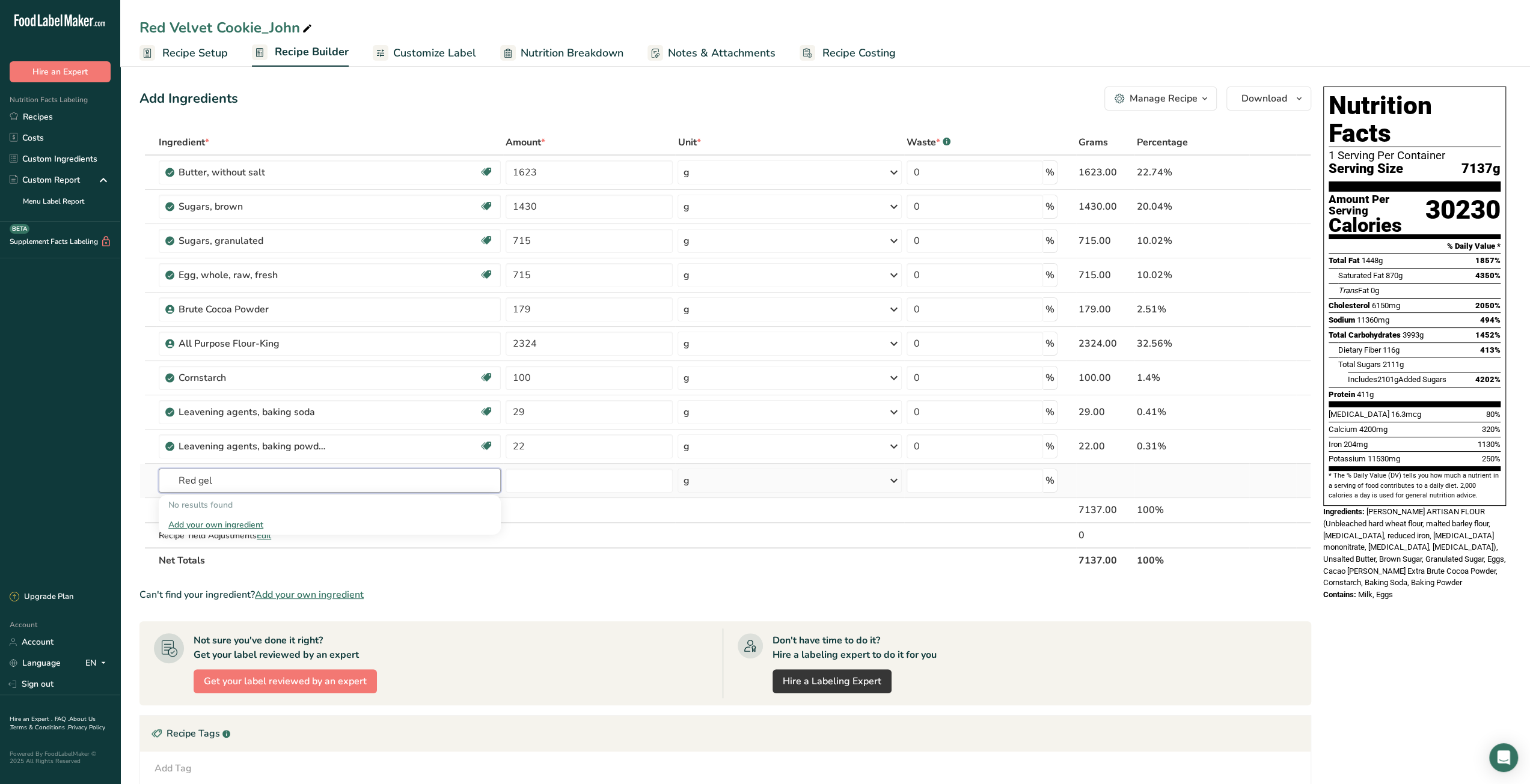
type input "Red gel"
click at [243, 523] on div "Add your own ingredient" at bounding box center [330, 525] width 323 height 13
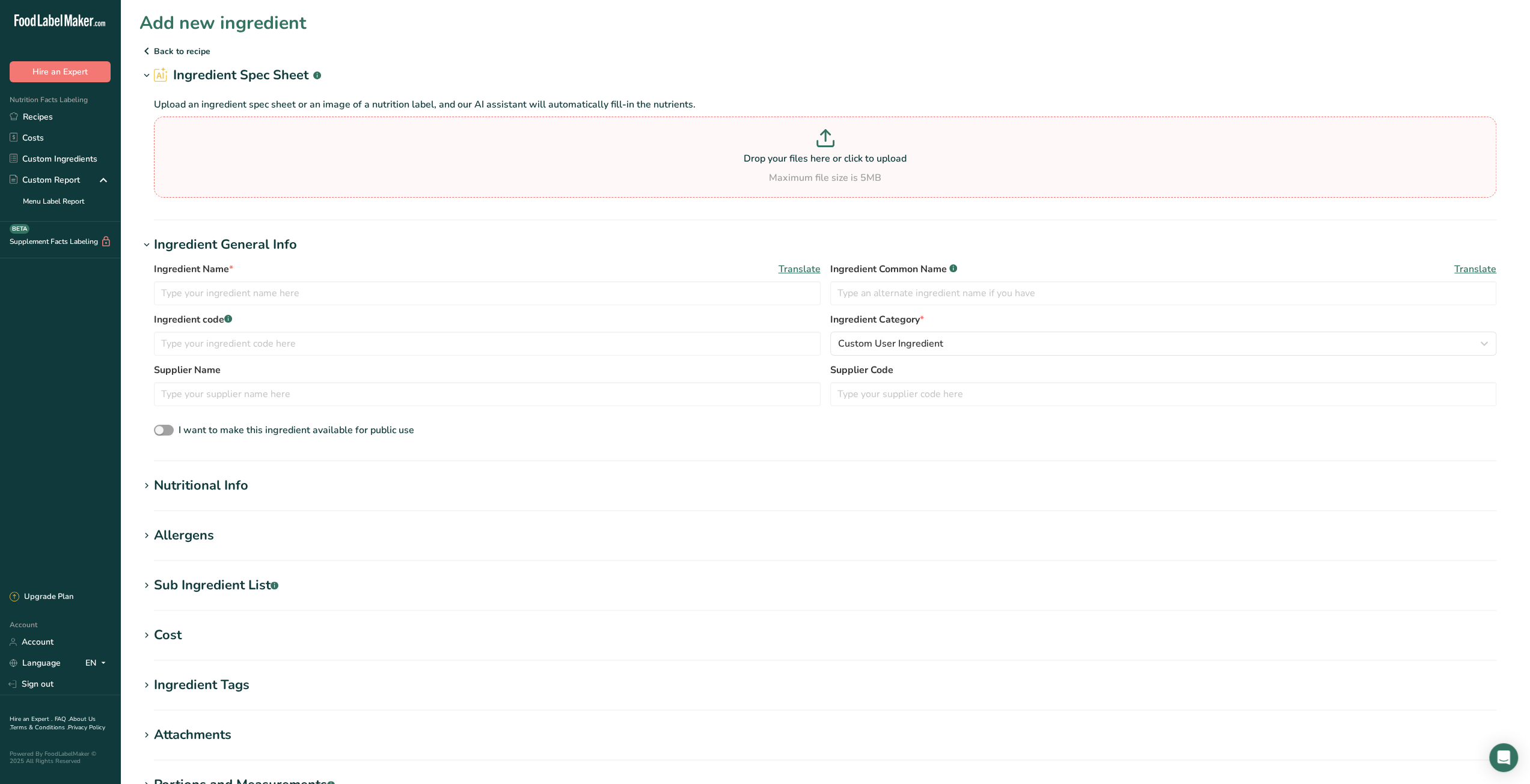
click at [843, 146] on p at bounding box center [825, 140] width 1336 height 22
click at [843, 146] on input "Drop your files here or click to upload Maximum file size is 5MB" at bounding box center [825, 157] width 1342 height 81
type input "C:\fakepath\nutritional_-_l-g_super_red_lr3_5384_5073_5477_8740_5136_5576_6079_…"
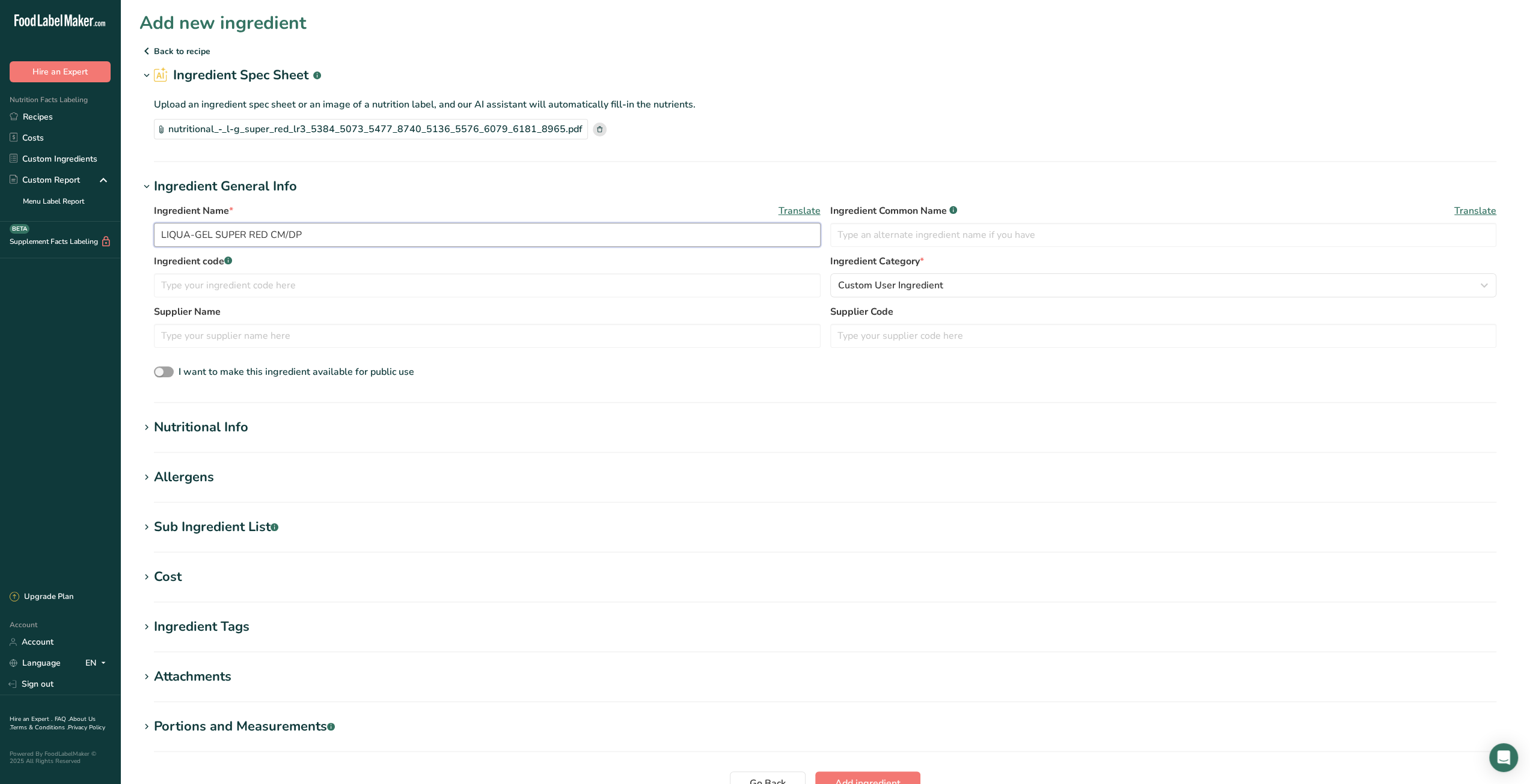
drag, startPoint x: 332, startPoint y: 239, endPoint x: 130, endPoint y: 248, distance: 202.2
click at [130, 248] on section "Add new ingredient Back to recipe Ingredient Spec Sheet .a-a{fill:#347362;}.b-a…" at bounding box center [825, 430] width 1409 height 859
paste input "Super Red Liqua-Gel Food Coloring"
click at [225, 238] on input "Super Red Liqua-Gel Food Coloring" at bounding box center [488, 234] width 667 height 24
type input "Super Red Liqua-Gel Food Coloring"
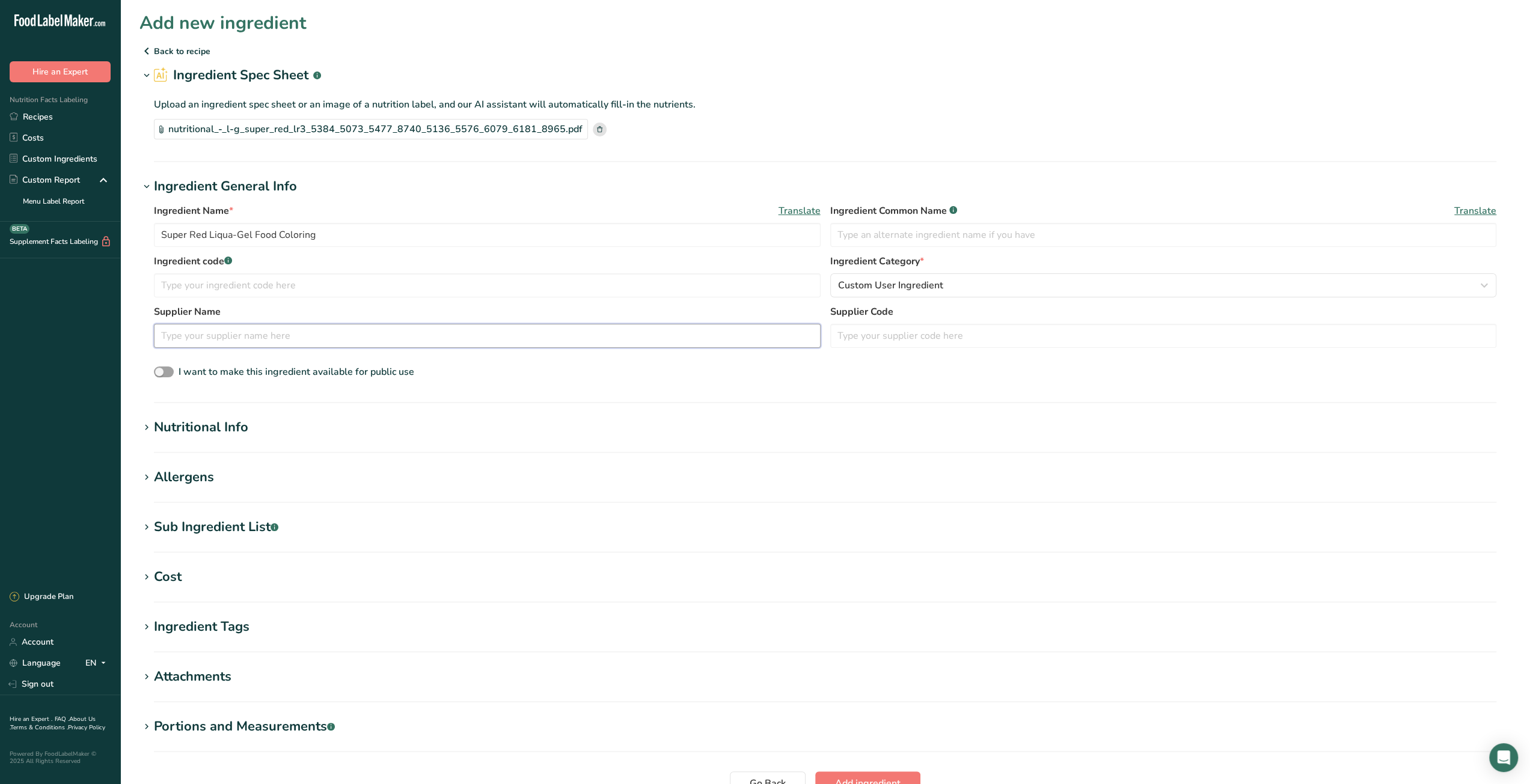
click at [252, 335] on input "text" at bounding box center [488, 335] width 667 height 24
paste input "Chefmaster"
type input "Chefmaster"
click at [879, 238] on input "text" at bounding box center [1163, 234] width 667 height 24
paste input "Chefmaster 10.5 oz. Super Red Liqua-Gel Food Coloring"
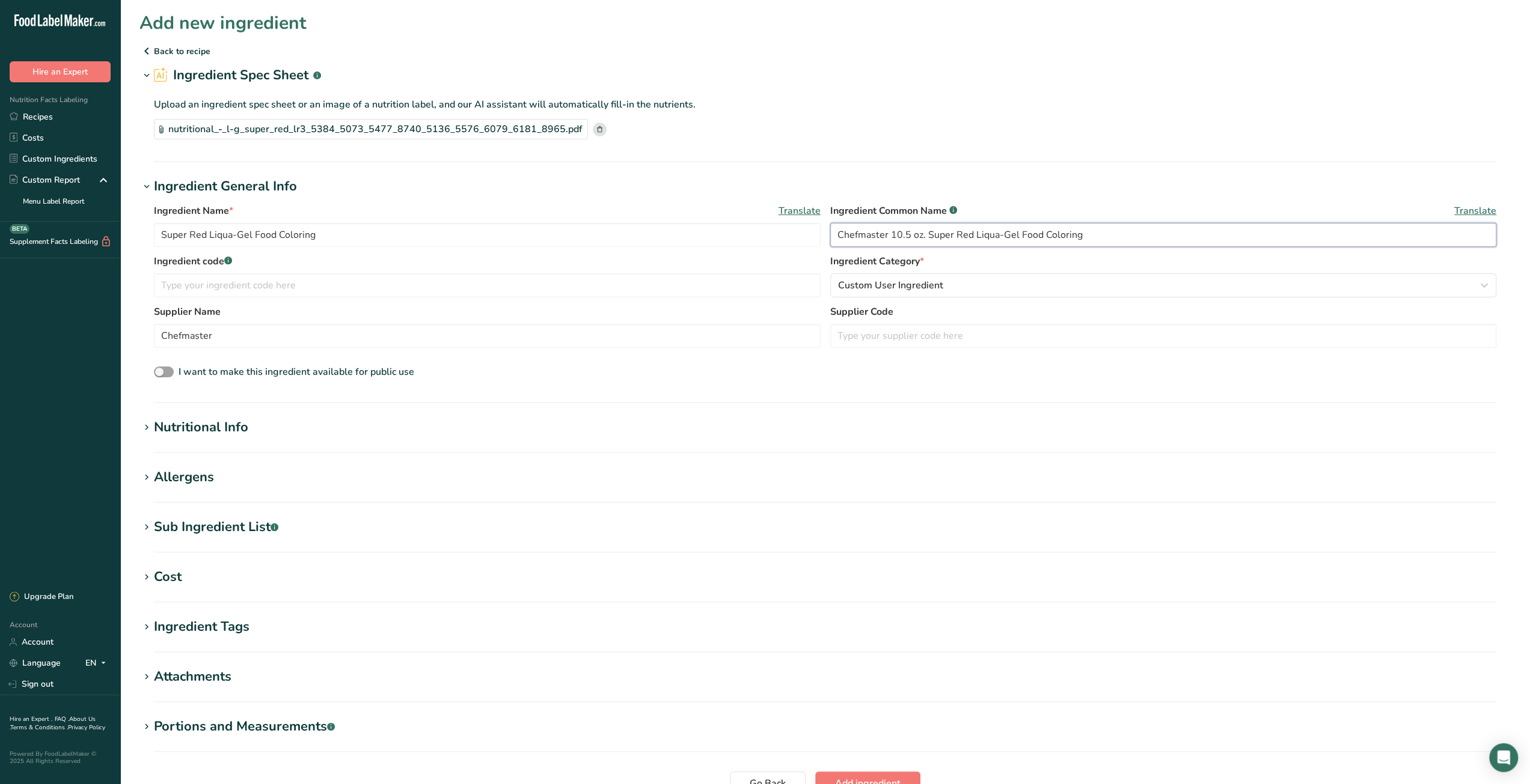
drag, startPoint x: 892, startPoint y: 238, endPoint x: 926, endPoint y: 236, distance: 34.1
click at [926, 236] on input "Chefmaster 10.5 oz. Super Red Liqua-Gel Food Coloring" at bounding box center [1163, 234] width 667 height 24
type input "Chefmaster Super Red Liqua-Gel Food Coloring"
click at [167, 581] on div "Cost" at bounding box center [168, 577] width 28 height 20
click at [213, 622] on input "Price($) .a-a{fill:#347362;}.b-a{fill:#fff;}" at bounding box center [222, 625] width 136 height 24
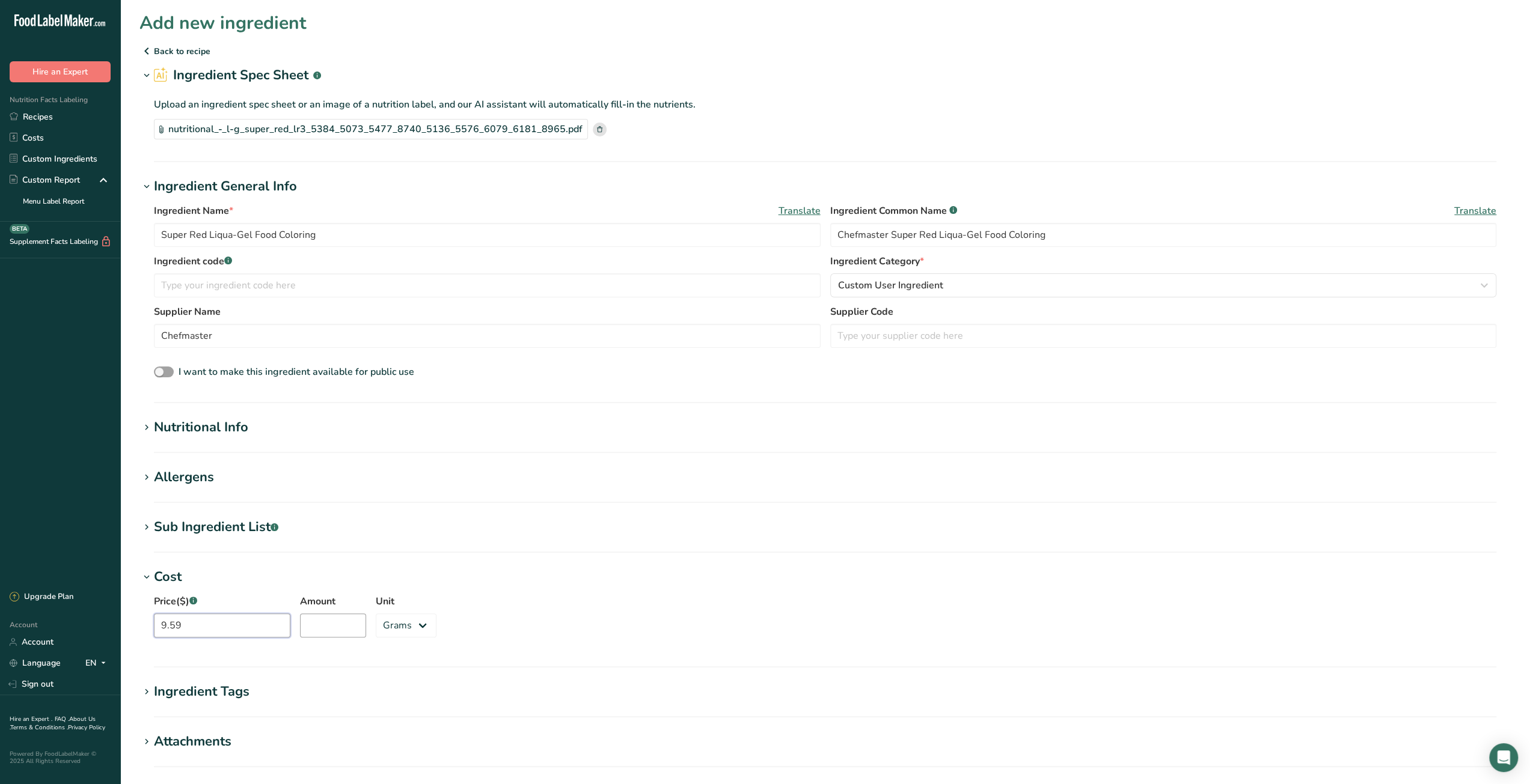
type input "9.59"
click at [315, 617] on input "Amount" at bounding box center [333, 625] width 66 height 24
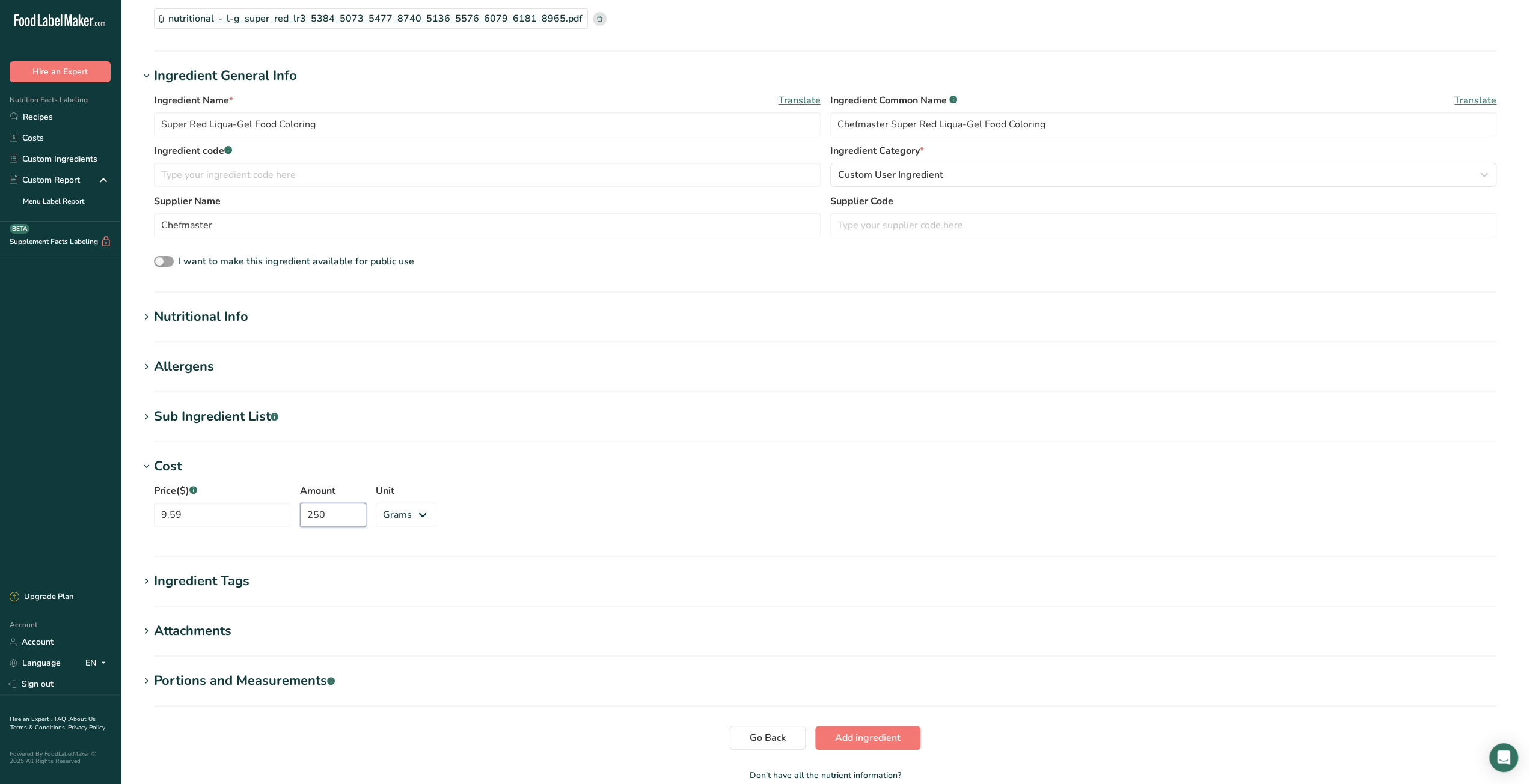
scroll to position [178, 0]
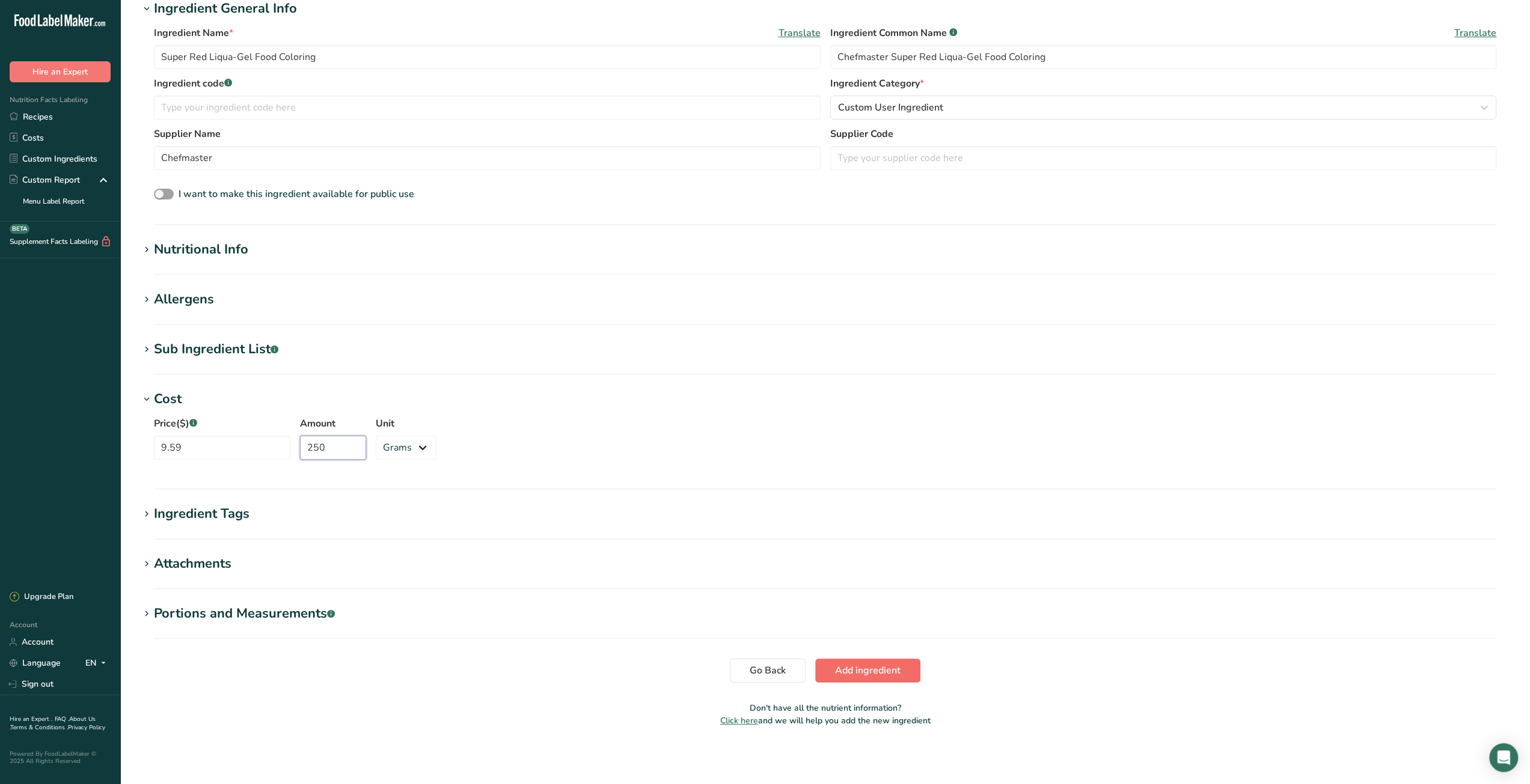
type input "250"
click at [843, 665] on span "Add ingredient" at bounding box center [868, 670] width 66 height 14
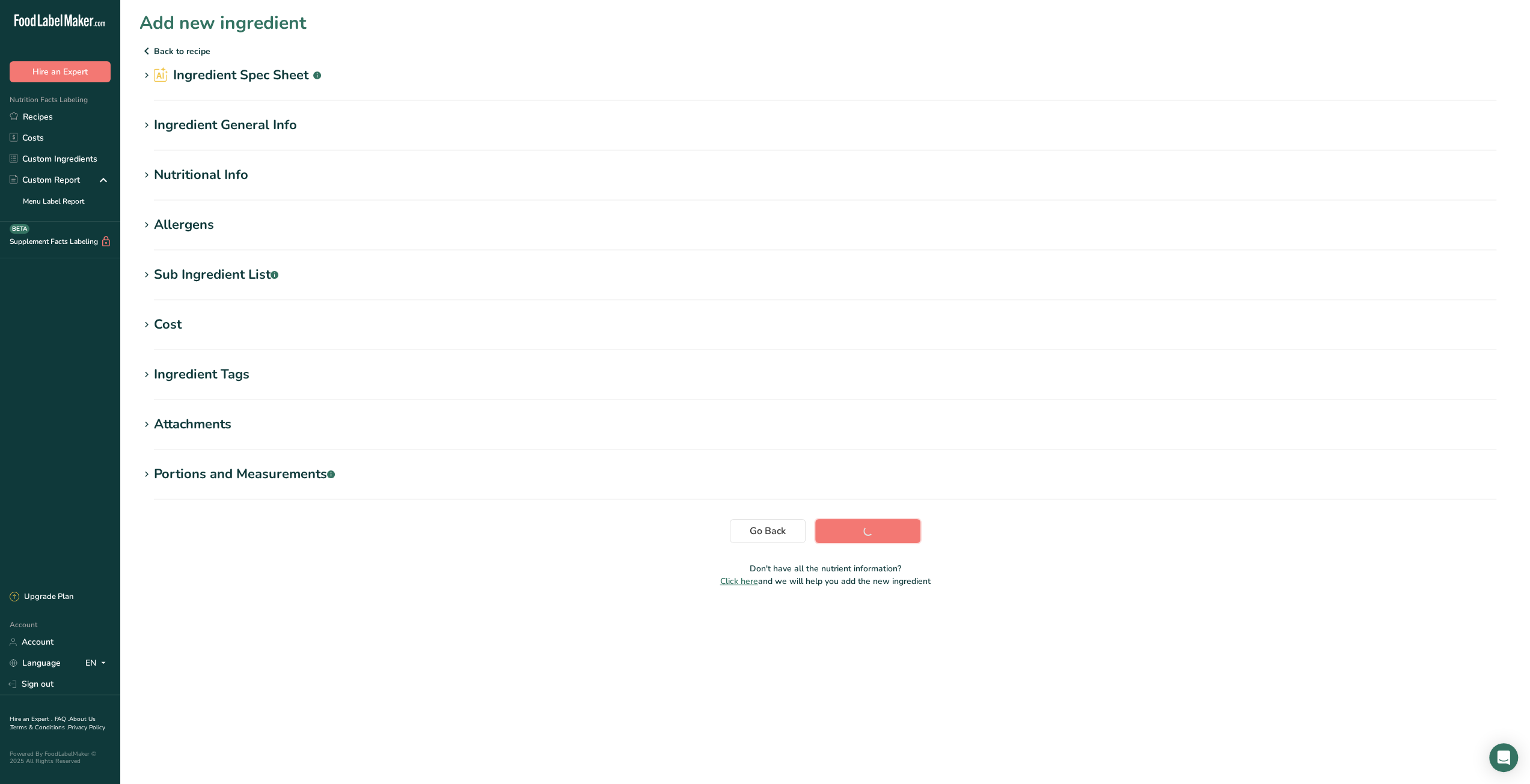
scroll to position [0, 0]
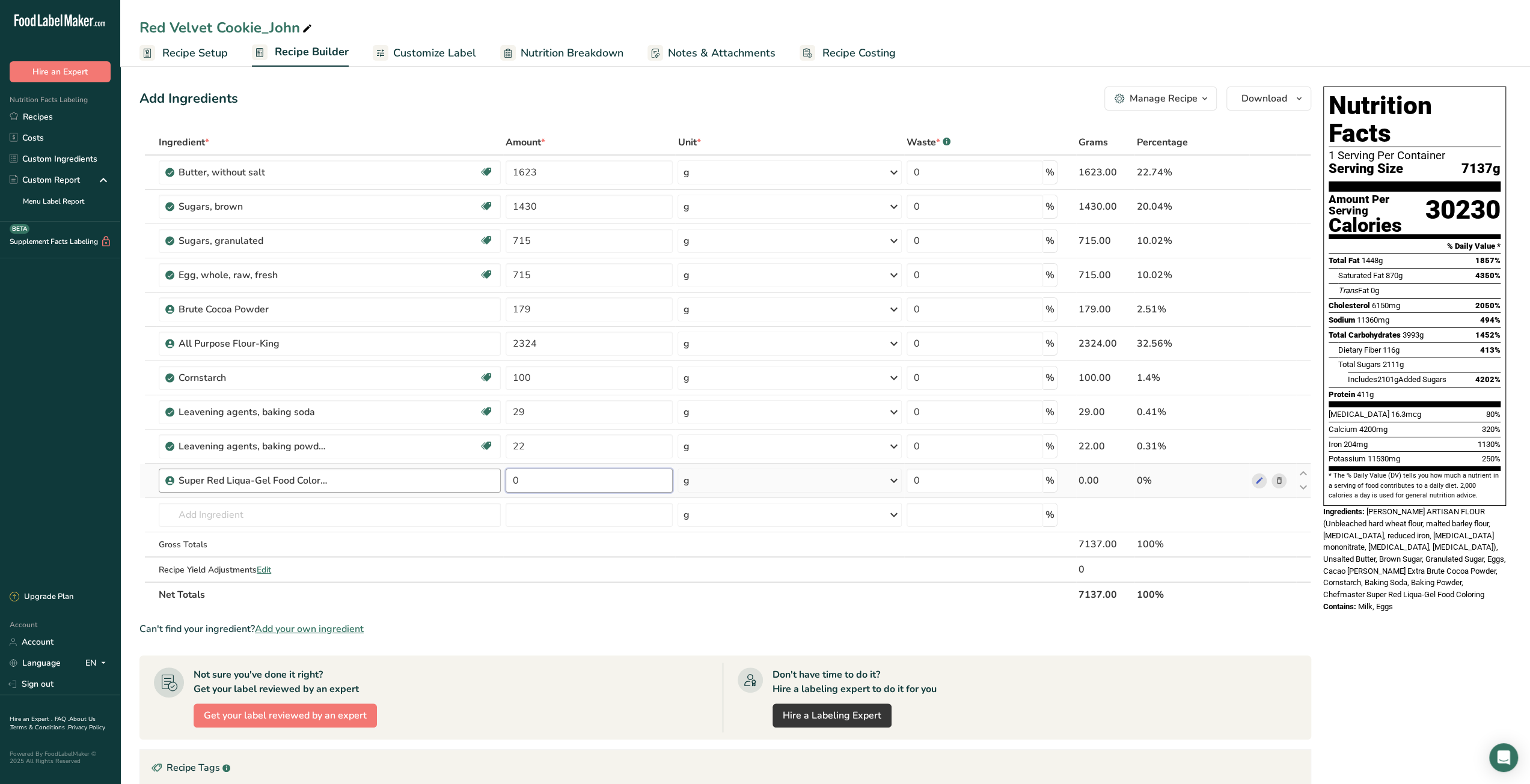
drag, startPoint x: 505, startPoint y: 480, endPoint x: 494, endPoint y: 480, distance: 11.0
click at [494, 480] on tr "Super Red Liqua-Gel Food Coloring 0 g Weight Units g kg mg See more Volume Unit…" at bounding box center [725, 480] width 1170 height 34
type input "72"
click at [213, 519] on div "Ingredient * Amount * Unit * Waste * .a-a{fill:#347362;}.b-a{fill:#fff;} Grams …" at bounding box center [725, 369] width 1172 height 478
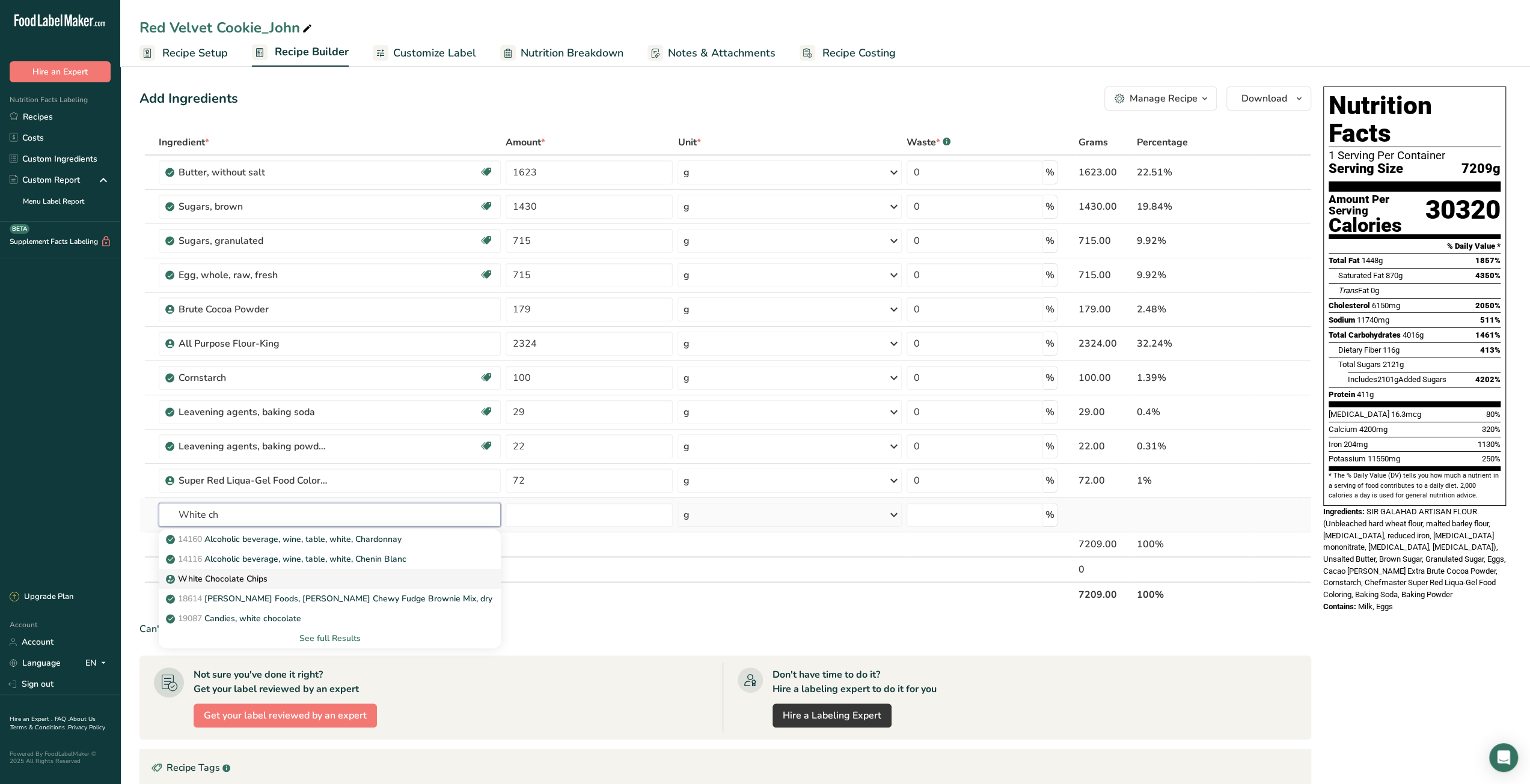
type input "White Chocolate Chips"
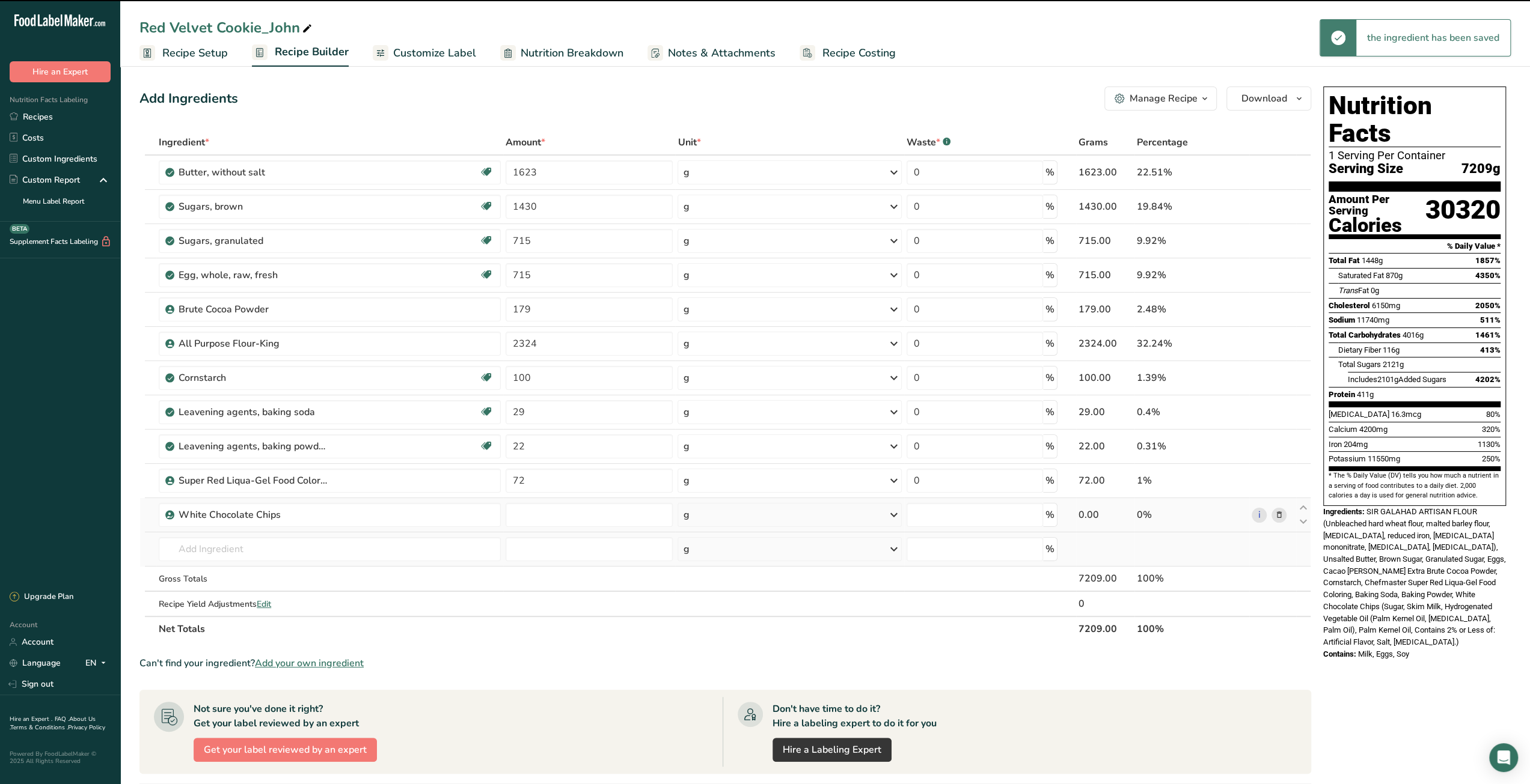
type input "0"
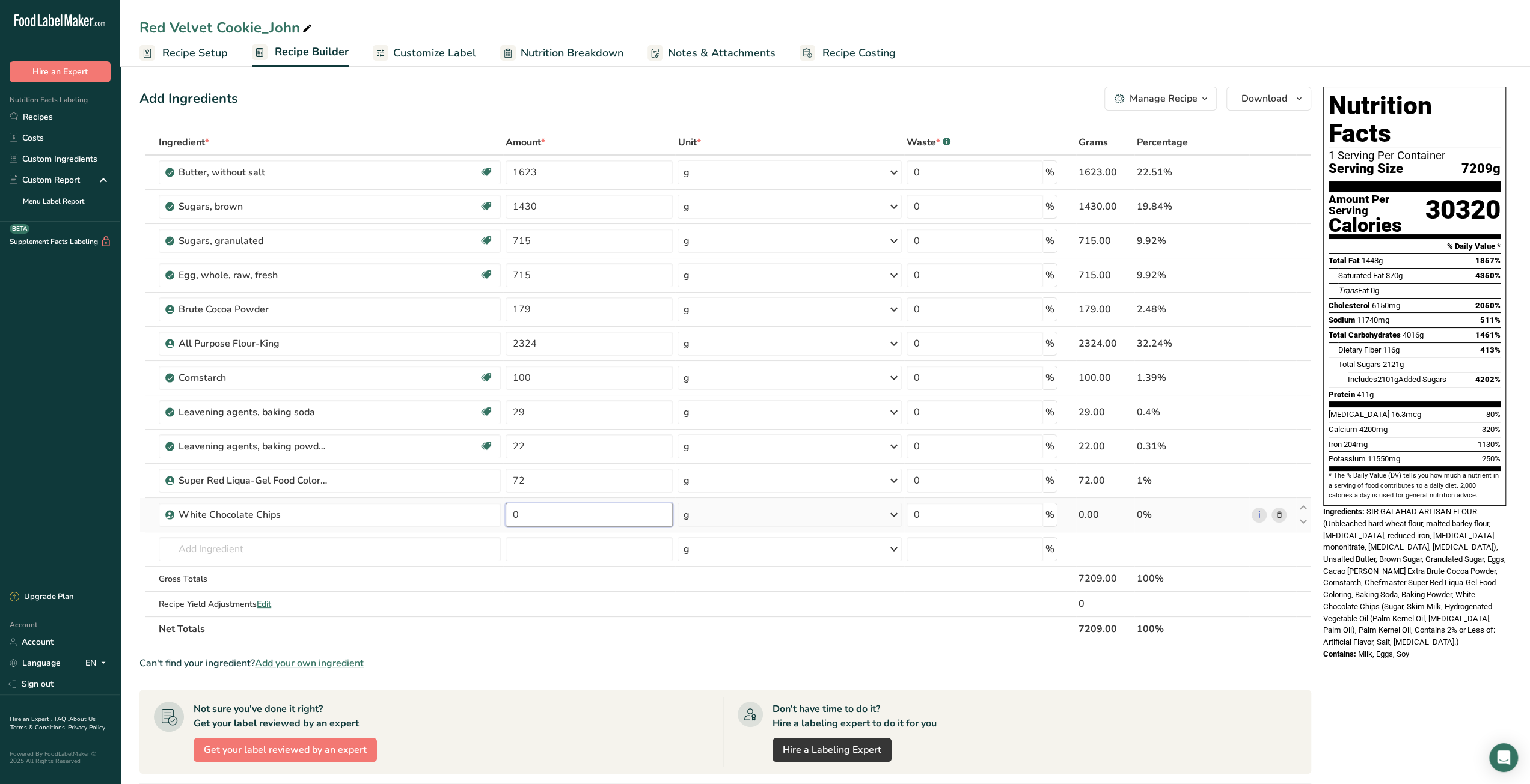
drag, startPoint x: 548, startPoint y: 512, endPoint x: 509, endPoint y: 511, distance: 39.0
click at [509, 511] on input "0" at bounding box center [589, 514] width 167 height 24
type input "1788"
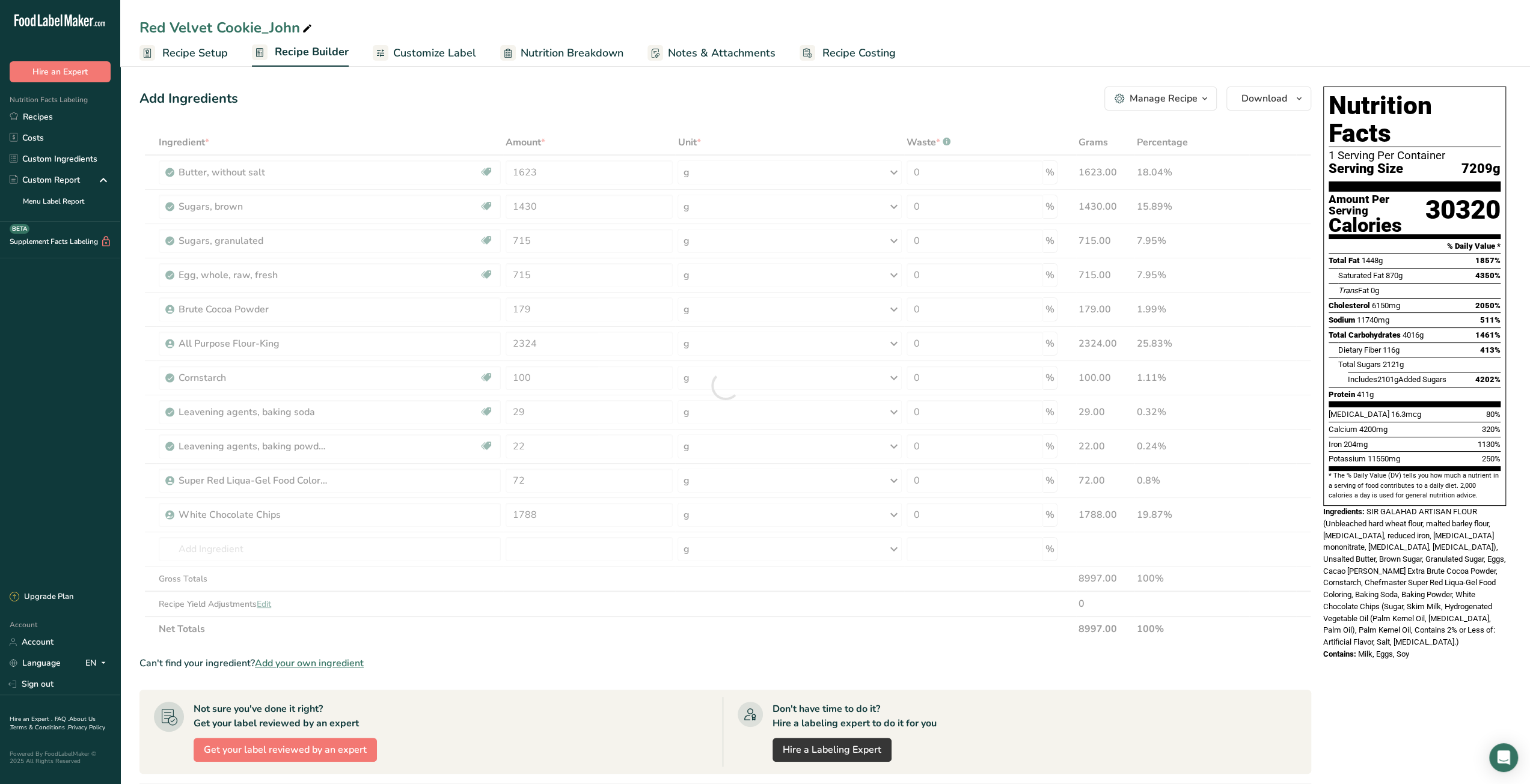
click at [652, 641] on section "Ingredient * Amount * Unit * Waste * .a-a{fill:#347362;}.b-a{fill:#fff;} Grams …" at bounding box center [725, 596] width 1172 height 932
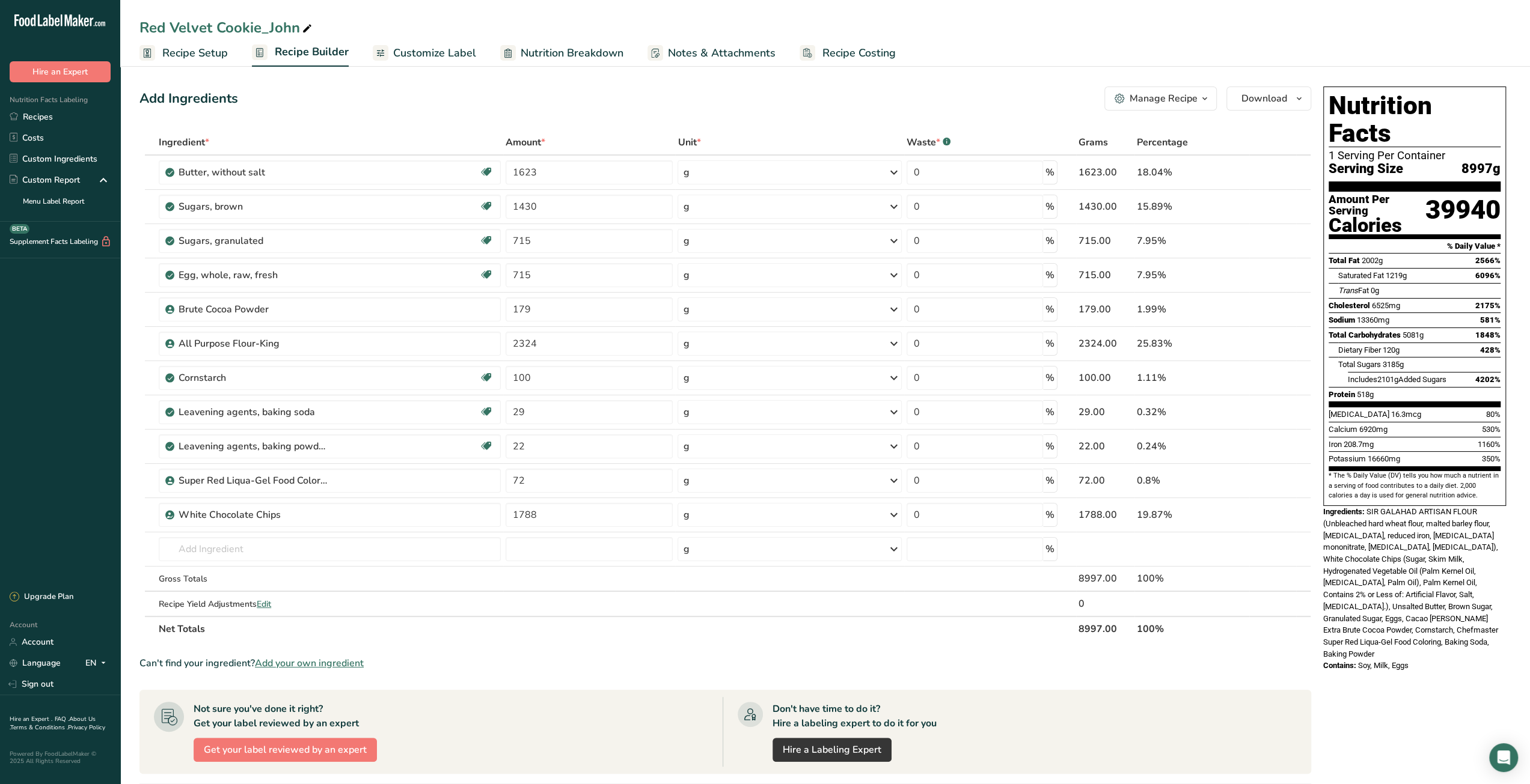
click at [176, 53] on span "Recipe Setup" at bounding box center [195, 53] width 66 height 16
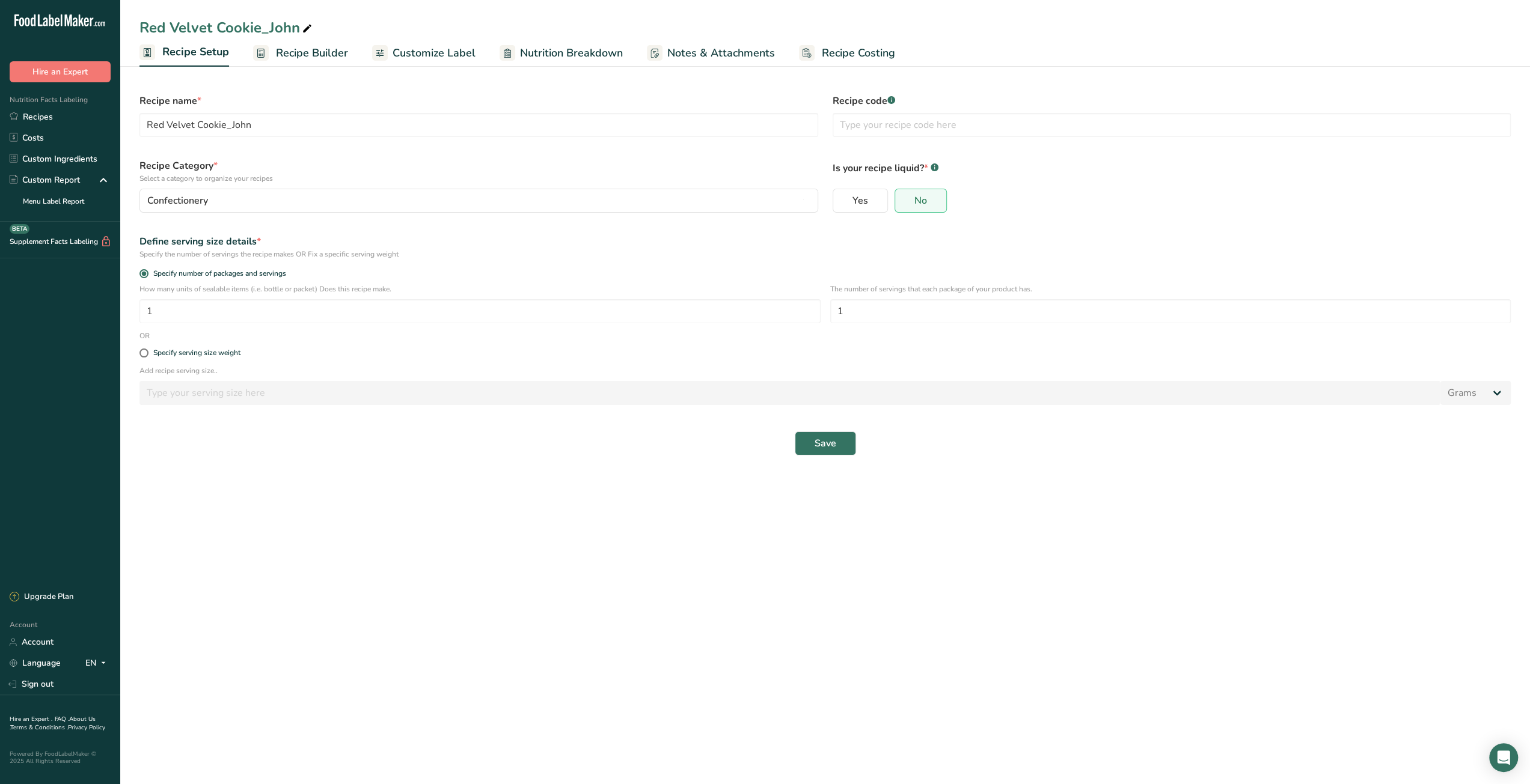
click at [327, 54] on span "Recipe Builder" at bounding box center [312, 53] width 72 height 16
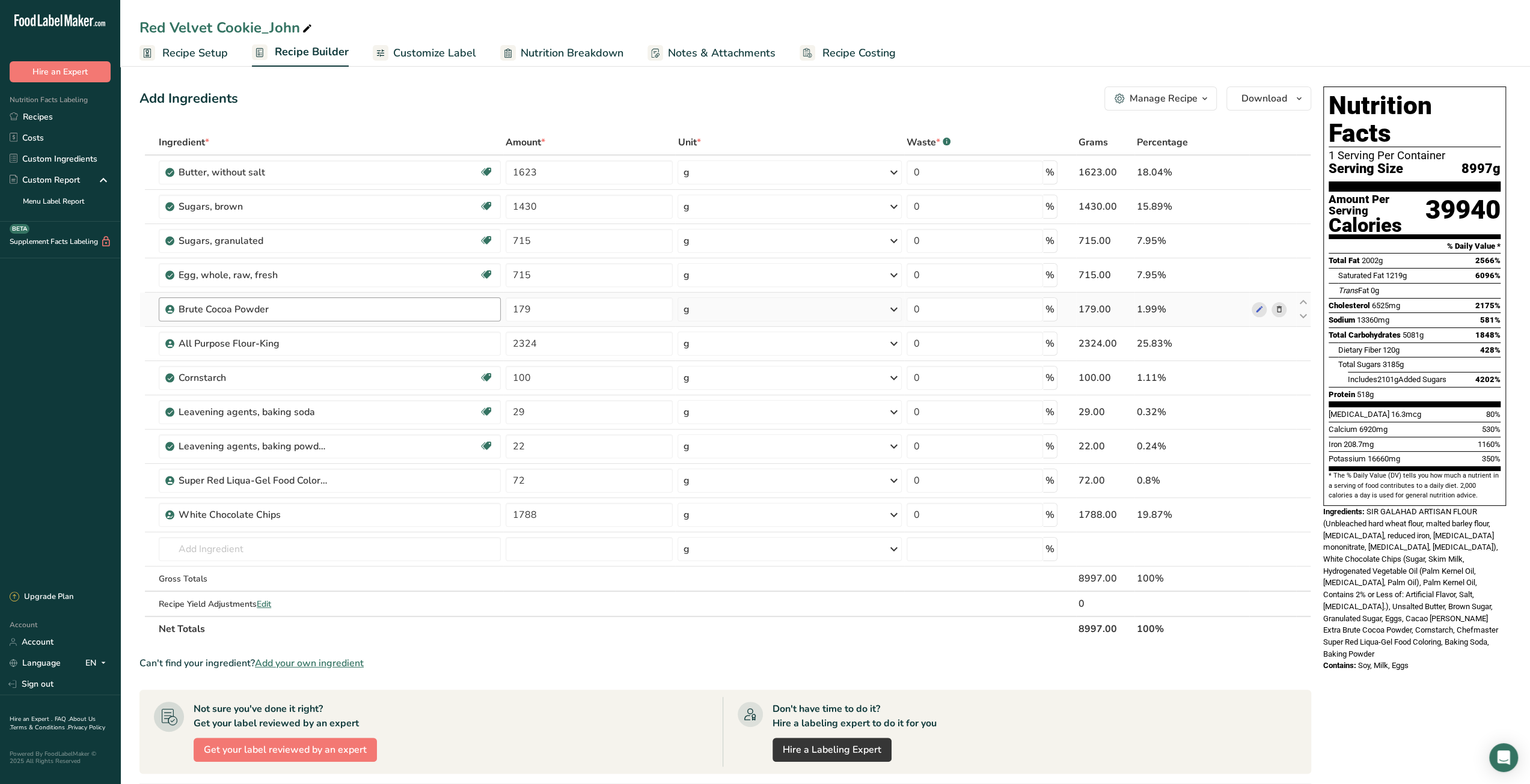
drag, startPoint x: 193, startPoint y: 61, endPoint x: 335, endPoint y: 314, distance: 290.1
click at [193, 61] on link "Recipe Setup" at bounding box center [184, 53] width 89 height 27
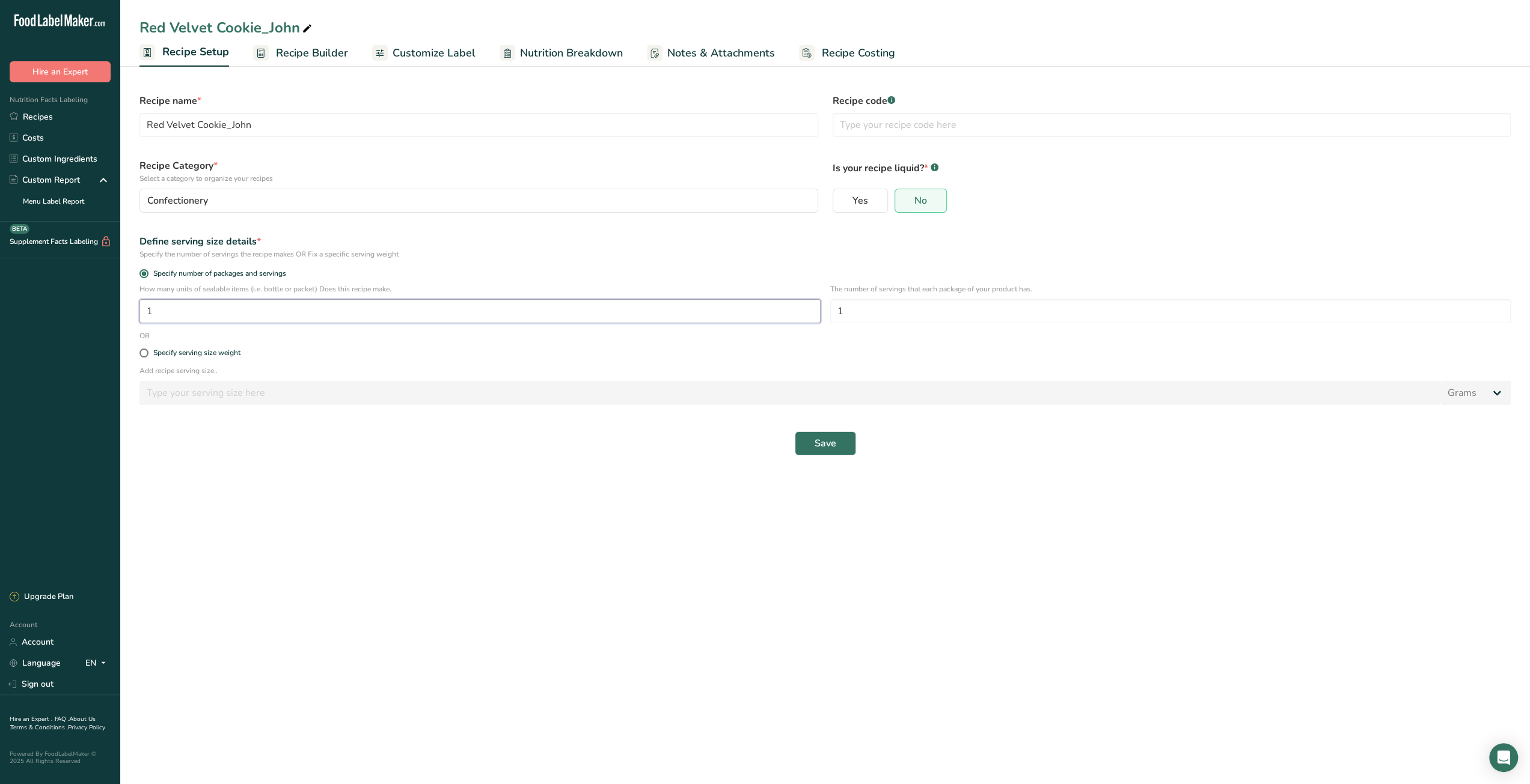
drag, startPoint x: 154, startPoint y: 313, endPoint x: 135, endPoint y: 313, distance: 19.0
click at [135, 313] on div "How many units of sealable items (i.e. bottle or packet) Does this recipe make.…" at bounding box center [825, 307] width 1385 height 47
type input "50"
click at [829, 438] on span "Save" at bounding box center [825, 443] width 22 height 14
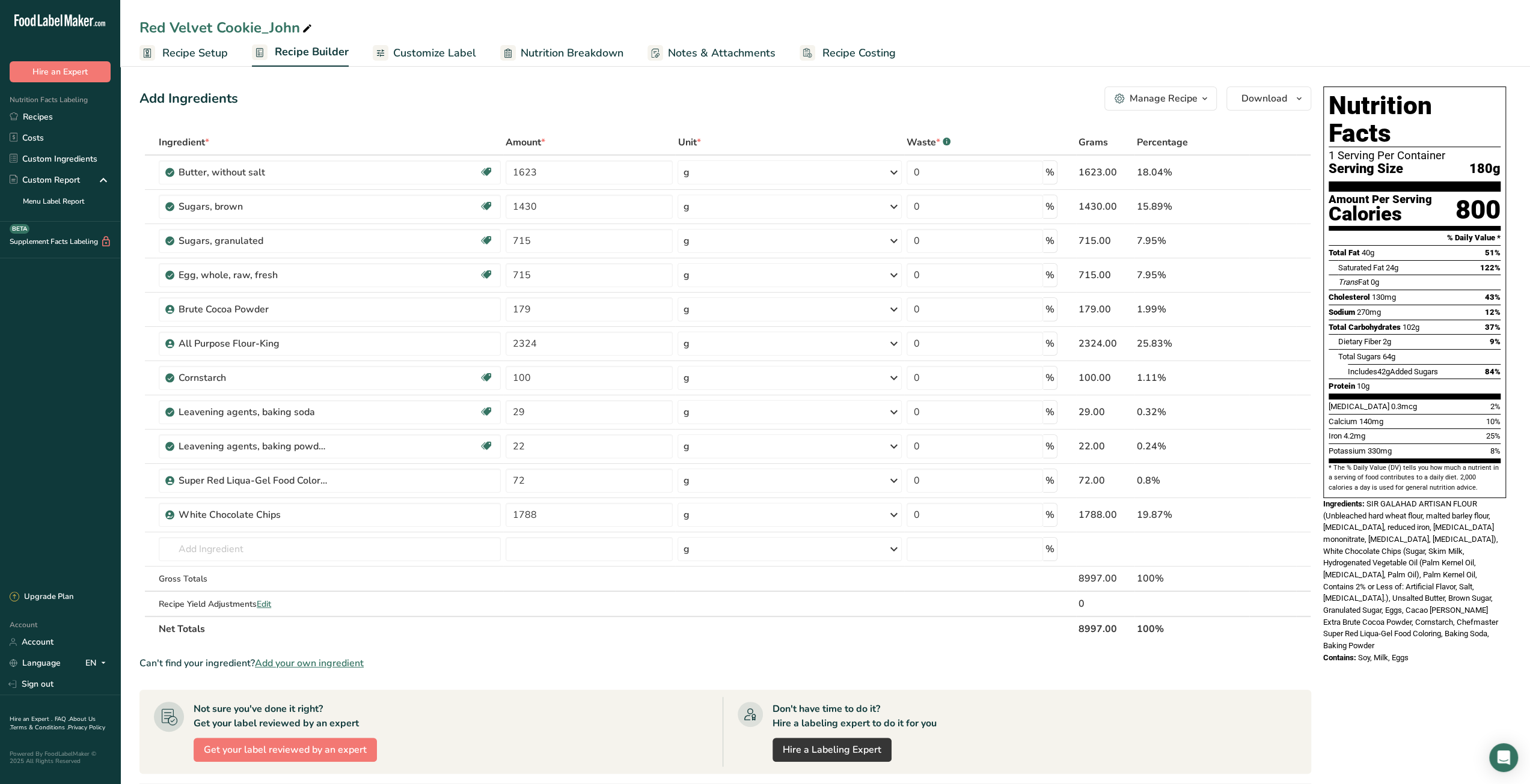
drag, startPoint x: 1459, startPoint y: 186, endPoint x: 1495, endPoint y: 186, distance: 36.0
click at [1495, 194] on div "800" at bounding box center [1478, 210] width 45 height 32
click at [857, 53] on span "Recipe Costing" at bounding box center [859, 53] width 73 height 16
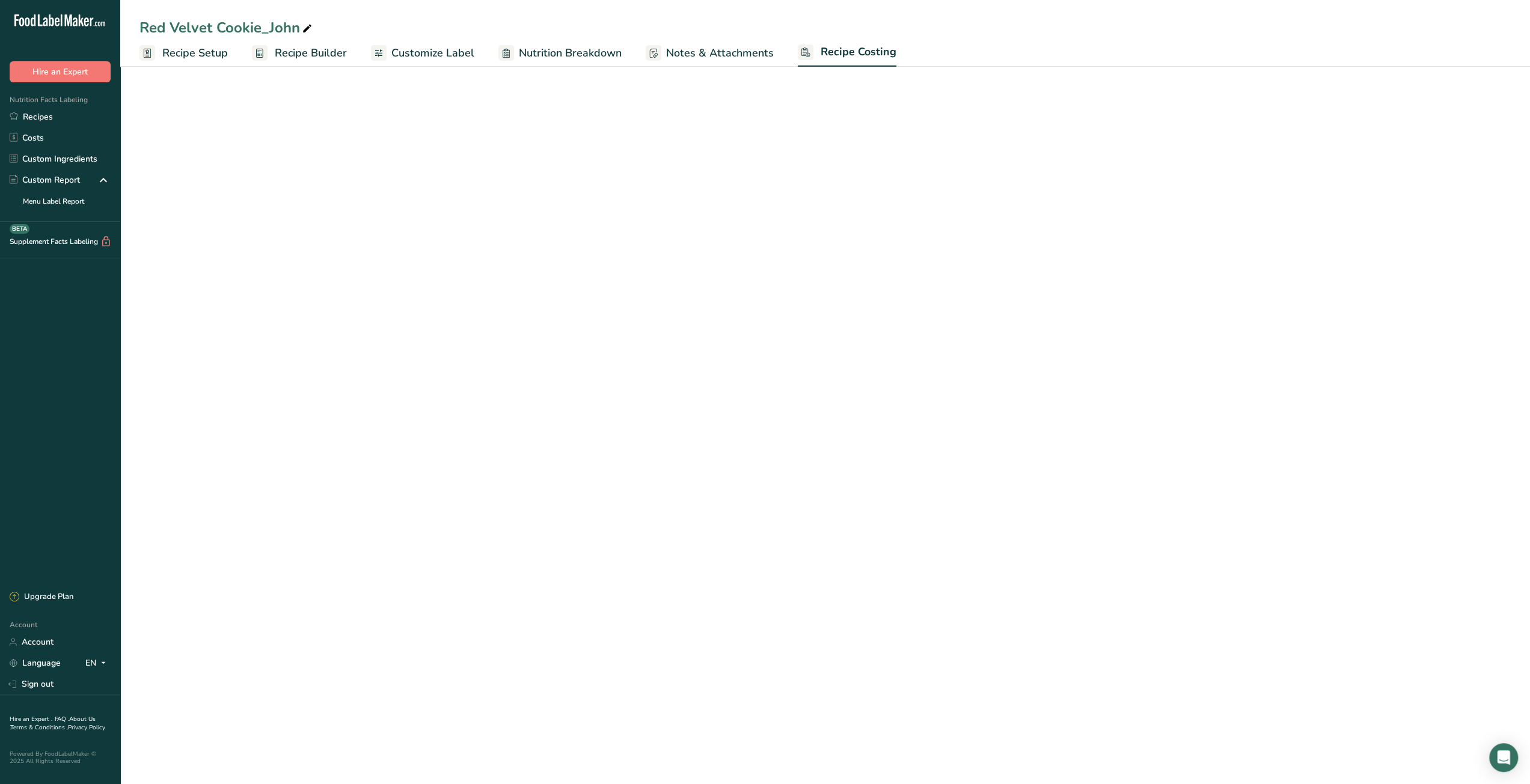
select select "12"
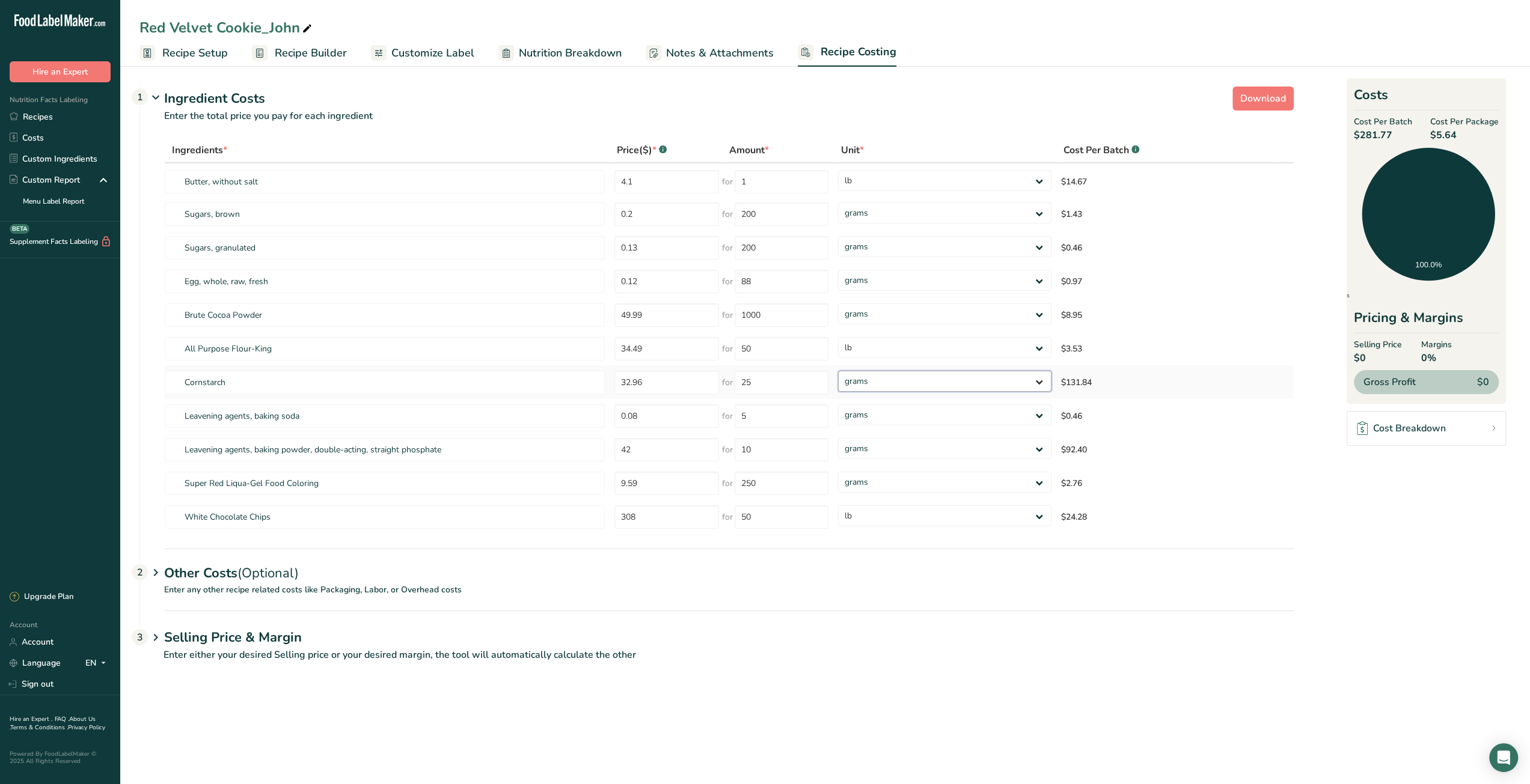
click at [981, 387] on select "grams kg mg mcg lb oz" at bounding box center [944, 381] width 213 height 21
select select "12"
click at [838, 370] on select "grams kg mg mcg lb oz" at bounding box center [944, 381] width 213 height 21
click at [944, 450] on select "grams kg mg mcg lb oz" at bounding box center [944, 448] width 213 height 21
select select "12"
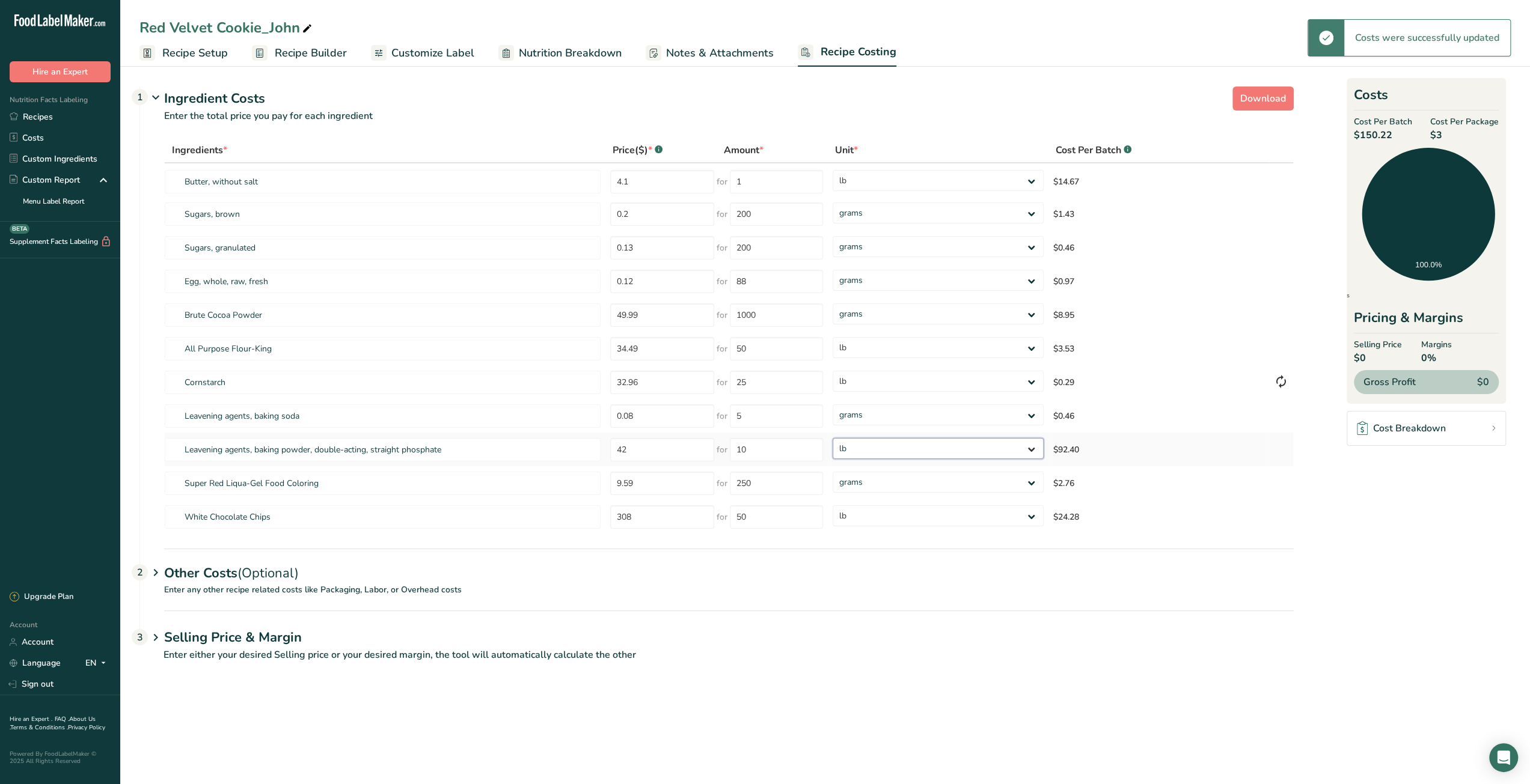
click at [832, 438] on select "grams kg mg mcg lb oz" at bounding box center [938, 448] width 211 height 21
click at [930, 612] on div "Selling Price & Margin 3" at bounding box center [728, 628] width 1129 height 35
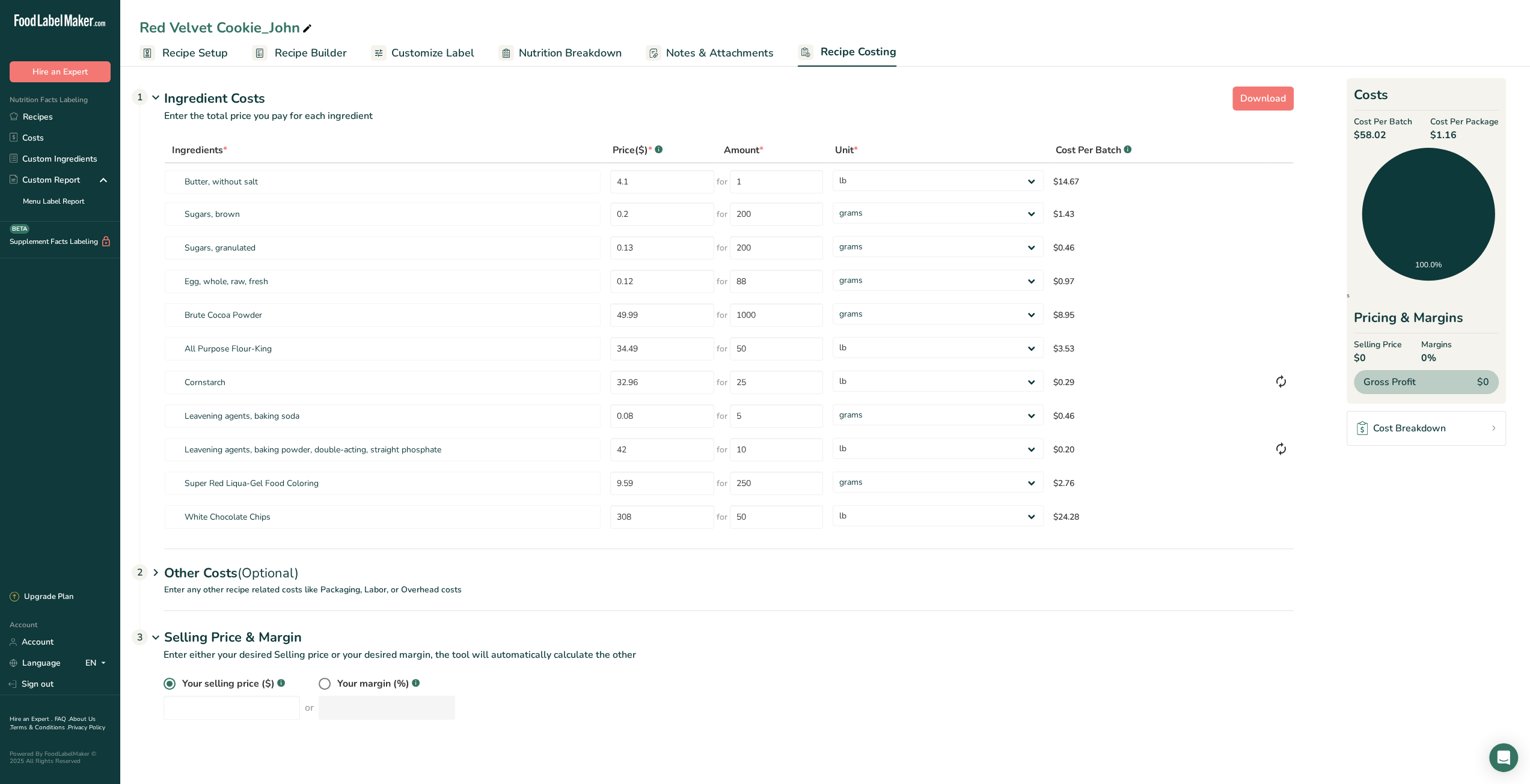
drag, startPoint x: 1434, startPoint y: 137, endPoint x: 1464, endPoint y: 137, distance: 30.0
click at [1464, 137] on span "$1.16" at bounding box center [1464, 135] width 69 height 14
click at [306, 52] on span "Recipe Builder" at bounding box center [311, 53] width 72 height 16
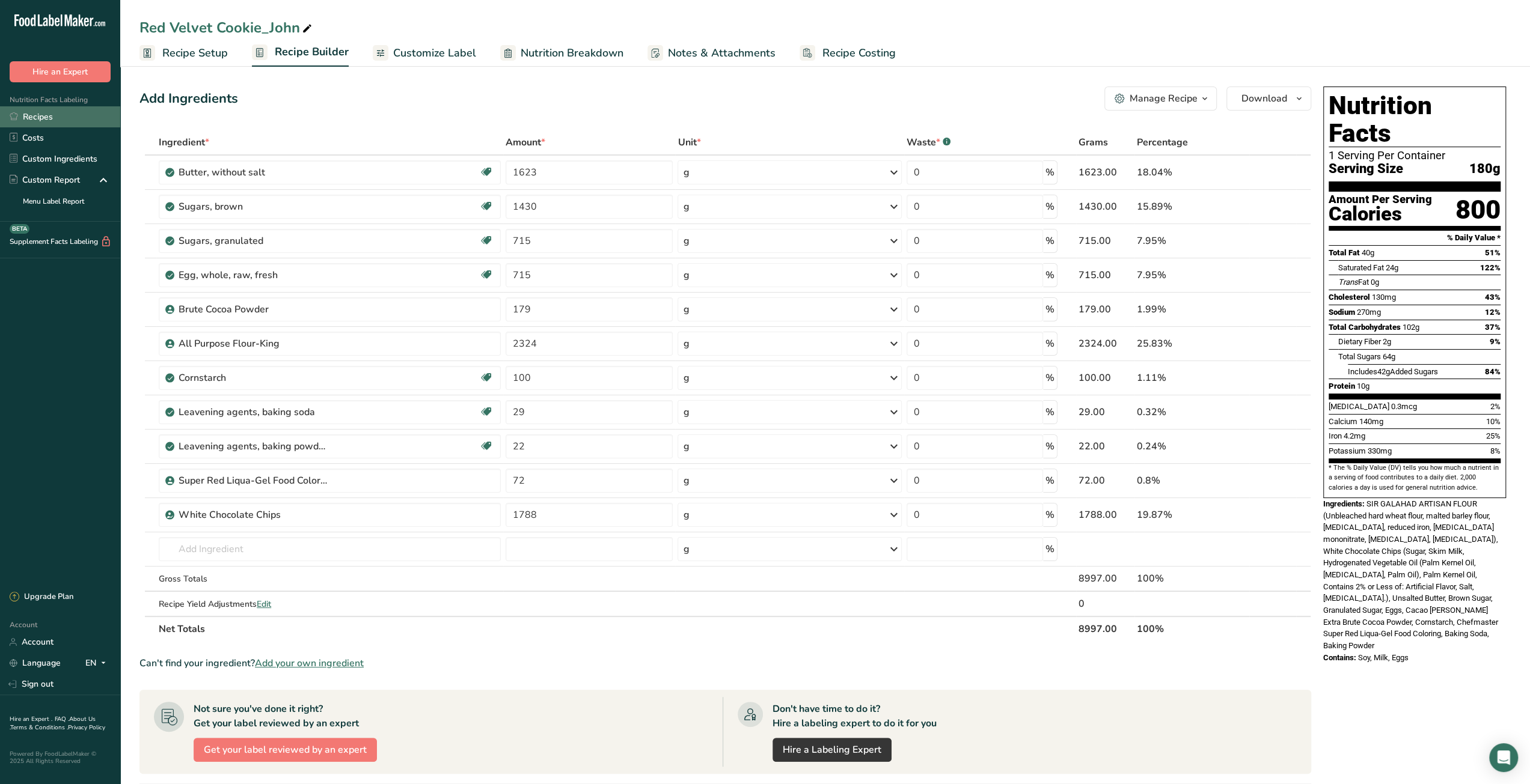
click at [78, 119] on link "Recipes" at bounding box center [60, 117] width 120 height 21
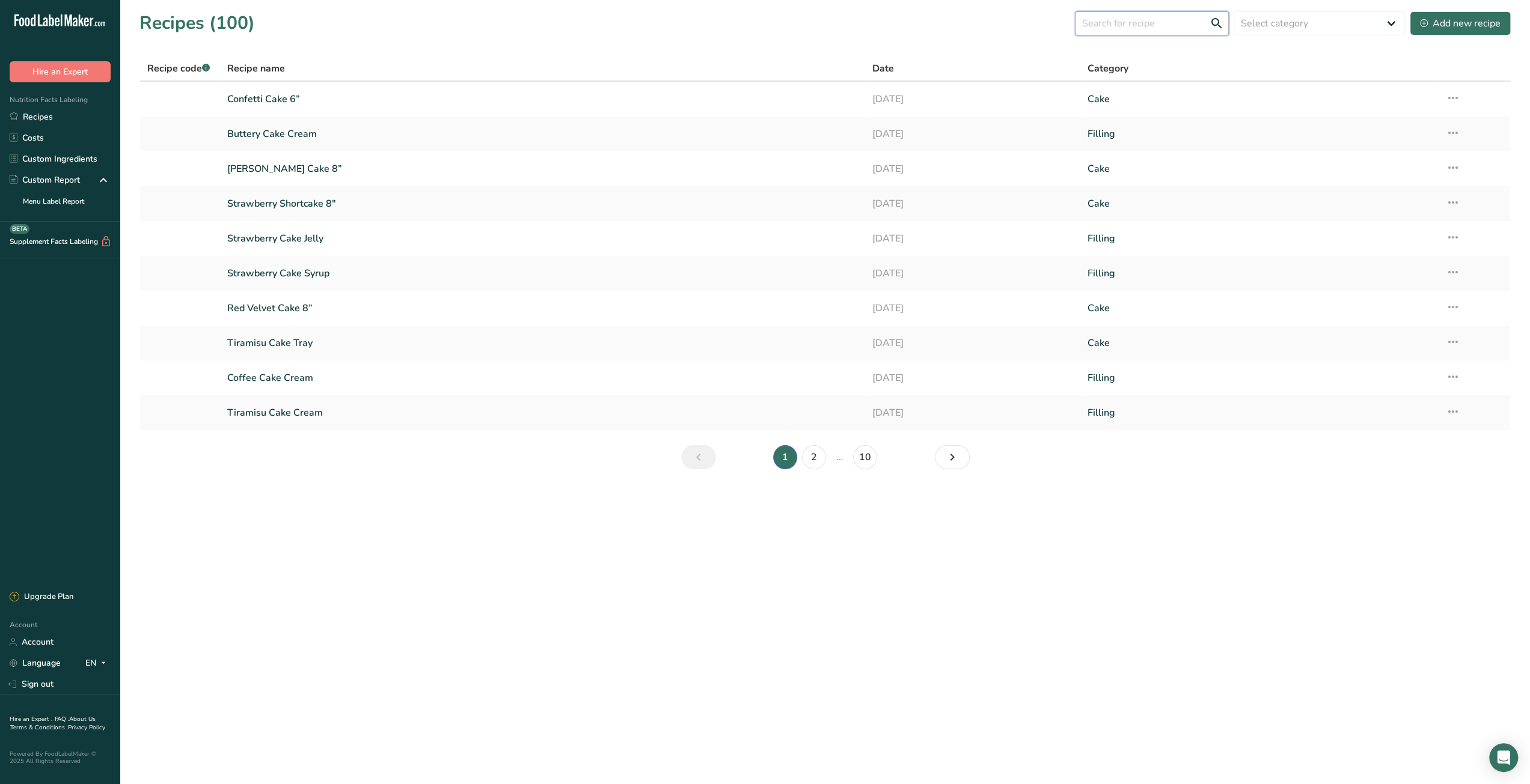
click at [1135, 24] on input "text" at bounding box center [1152, 23] width 154 height 24
type input "chocolate"
click at [379, 169] on link "Chocolate Chip Cookie_John" at bounding box center [543, 168] width 631 height 25
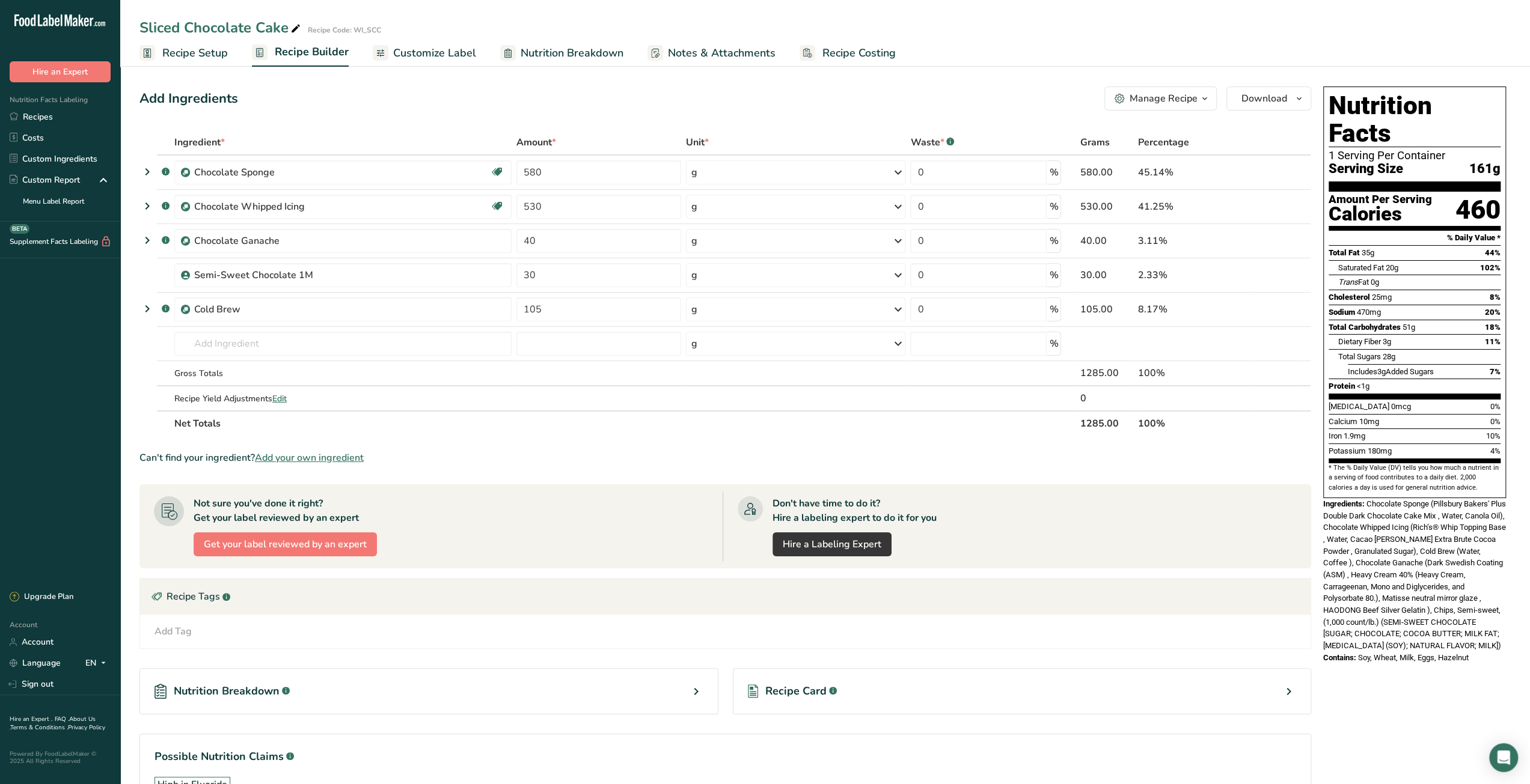
click at [197, 57] on span "Recipe Setup" at bounding box center [195, 53] width 66 height 16
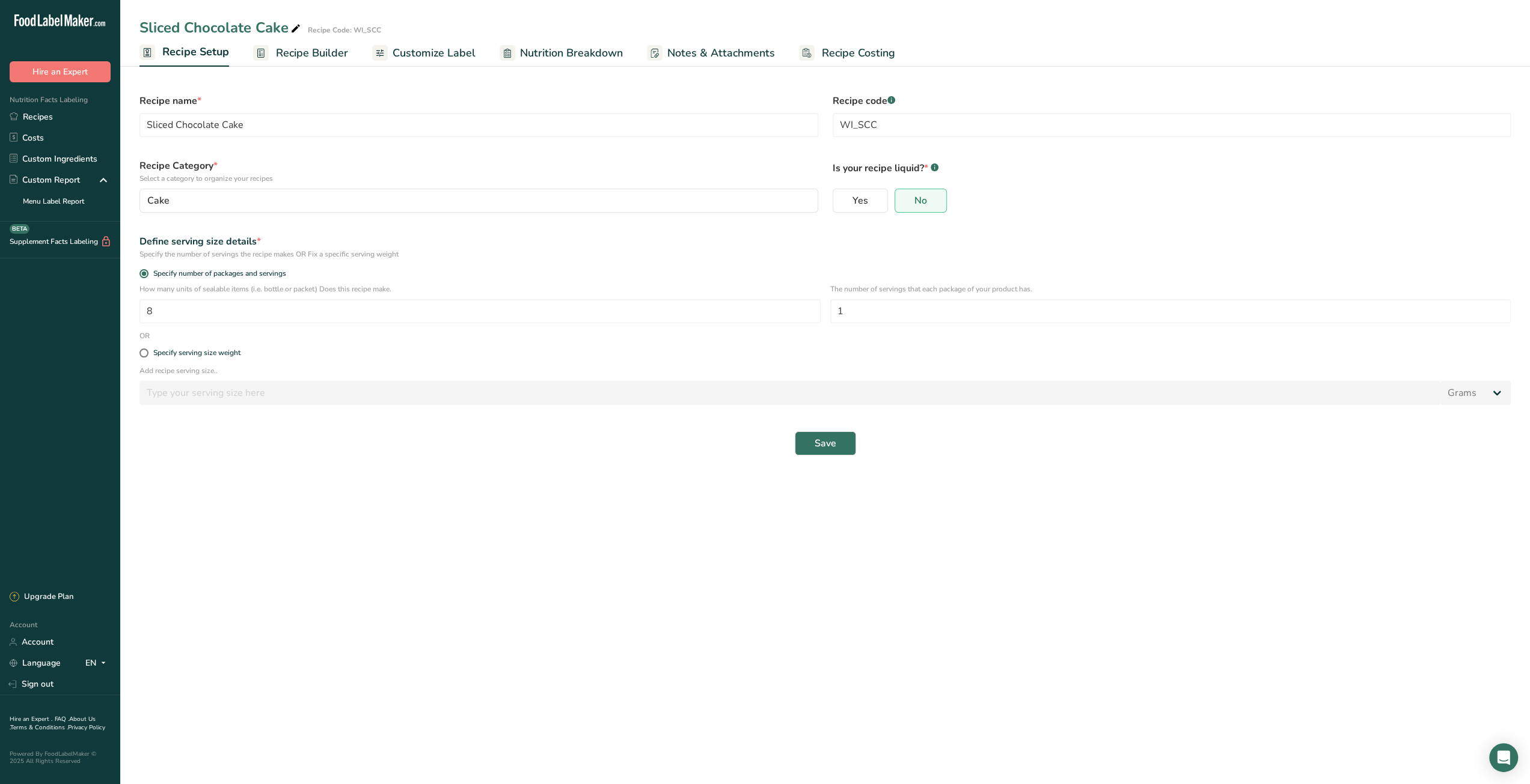
click at [305, 56] on span "Recipe Builder" at bounding box center [312, 53] width 72 height 16
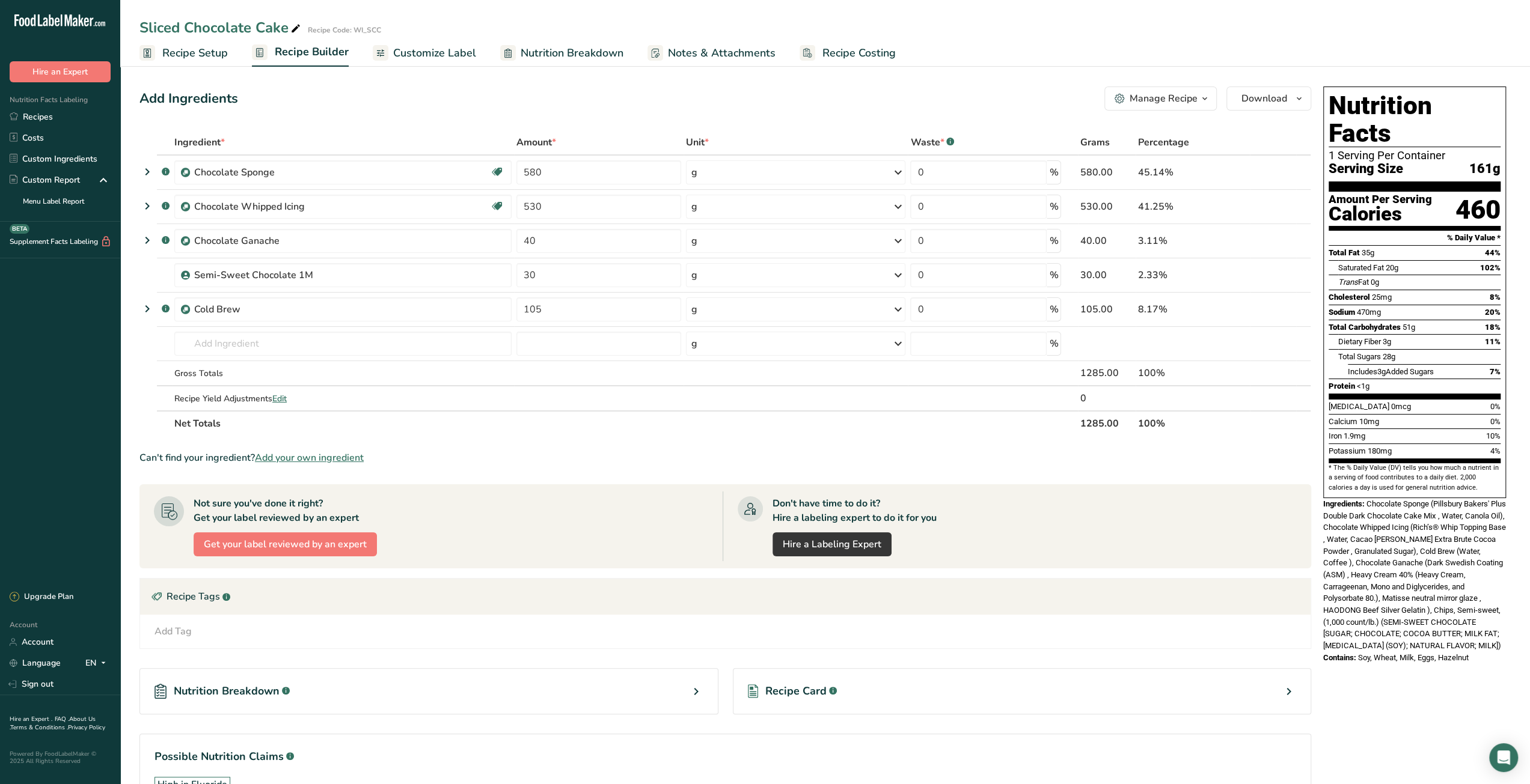
click at [204, 55] on span "Recipe Setup" at bounding box center [195, 53] width 66 height 16
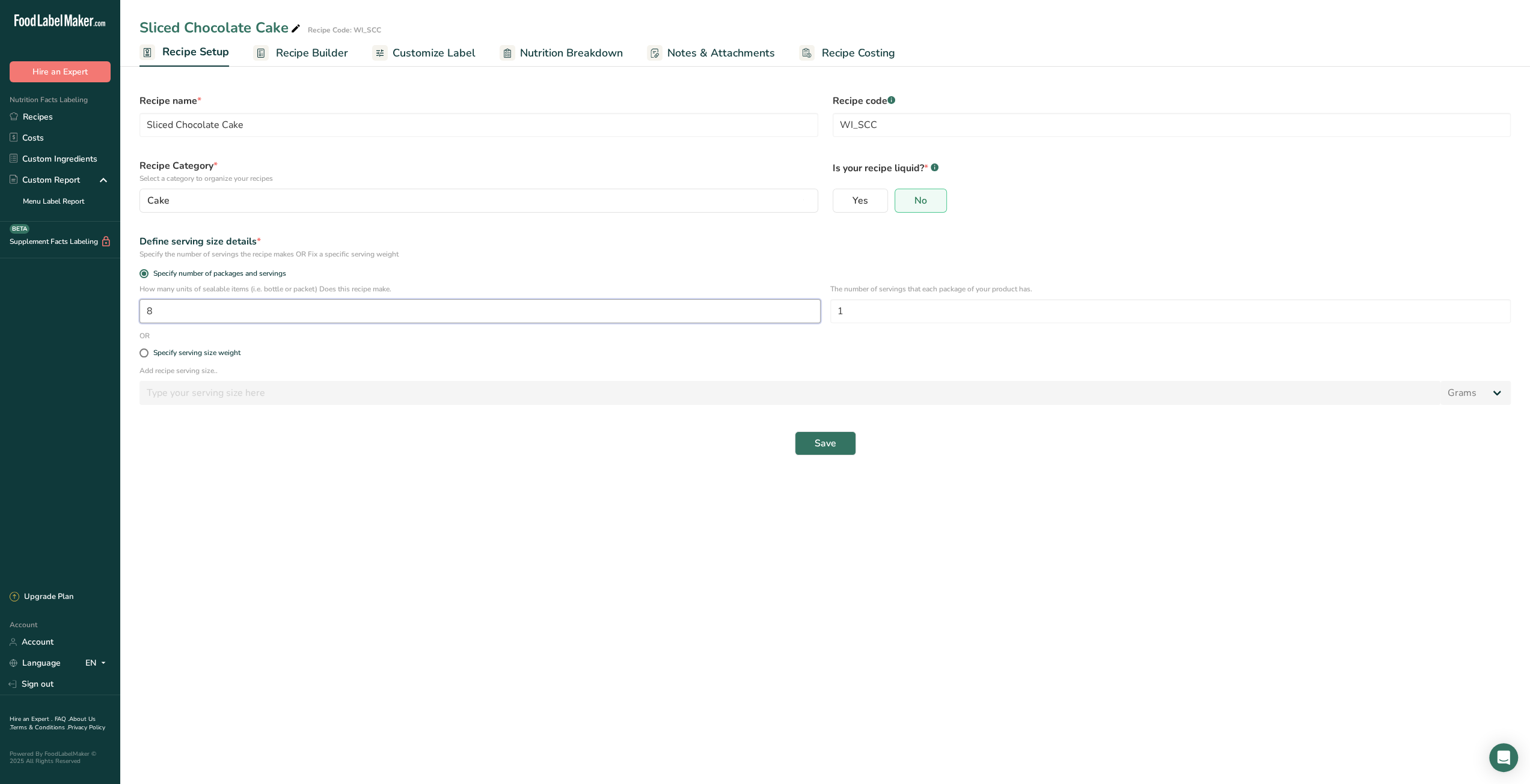
click at [139, 312] on input "8" at bounding box center [480, 311] width 681 height 24
type input "7"
click at [812, 448] on button "Save" at bounding box center [825, 443] width 61 height 24
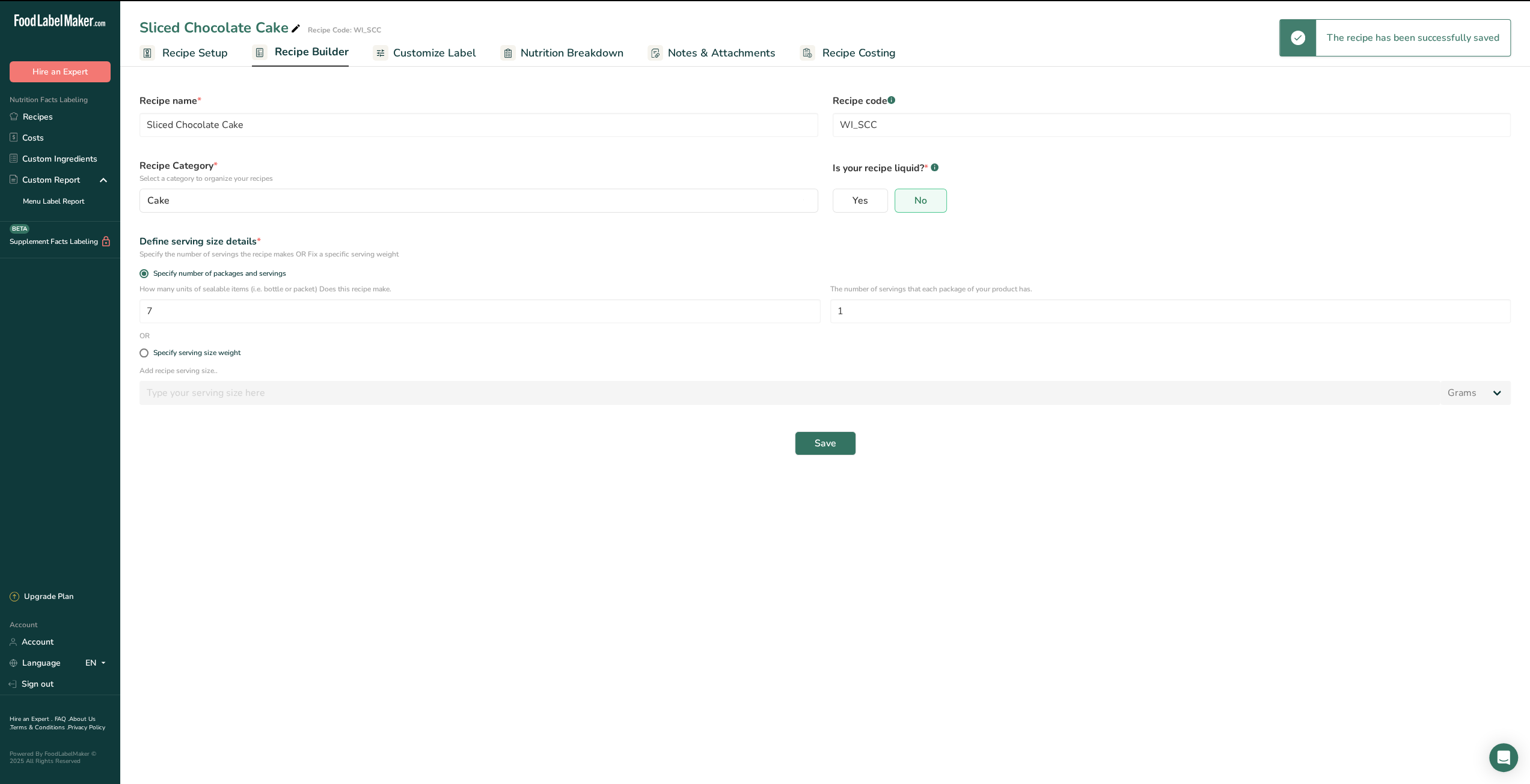
click at [301, 52] on span "Recipe Builder" at bounding box center [312, 51] width 74 height 16
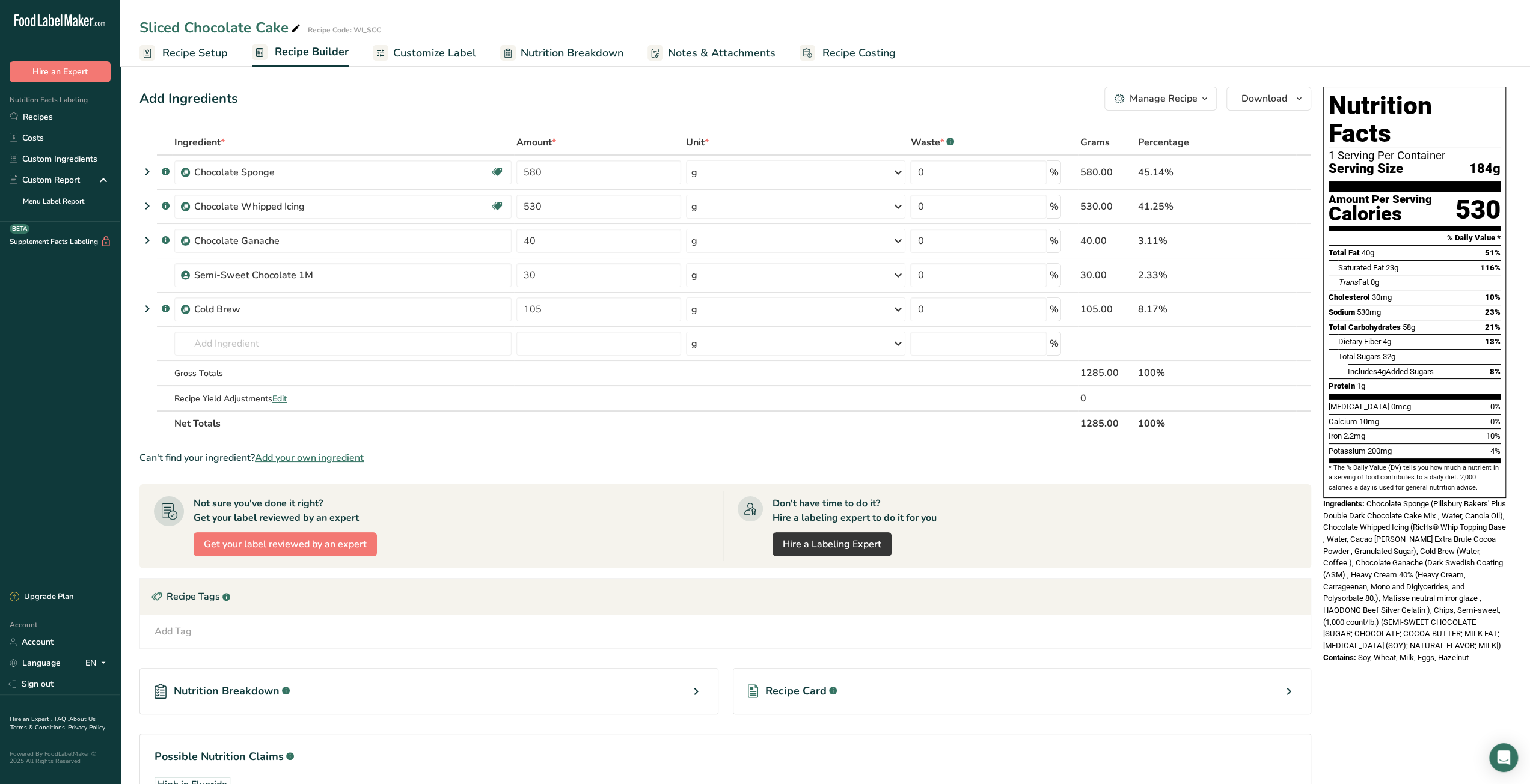
click at [196, 52] on span "Recipe Setup" at bounding box center [195, 53] width 66 height 16
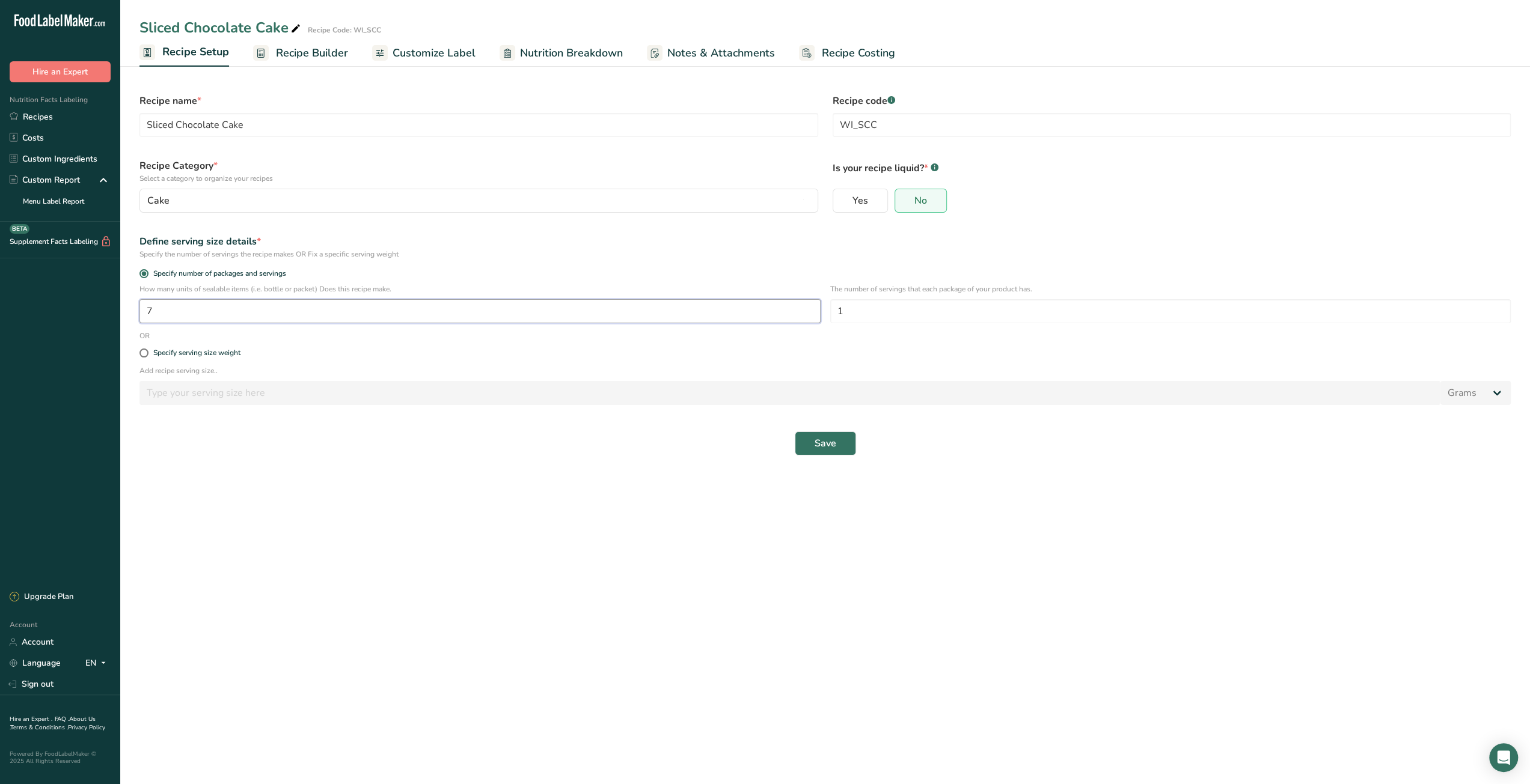
drag, startPoint x: 148, startPoint y: 313, endPoint x: 127, endPoint y: 313, distance: 21.0
click at [127, 313] on section "Recipe name * Sliced Chocolate Cake Recipe code .a-a{fill:#347362;}.b-a{fill:#f…" at bounding box center [825, 268] width 1409 height 412
type input "8"
click at [825, 445] on span "Save" at bounding box center [825, 443] width 22 height 14
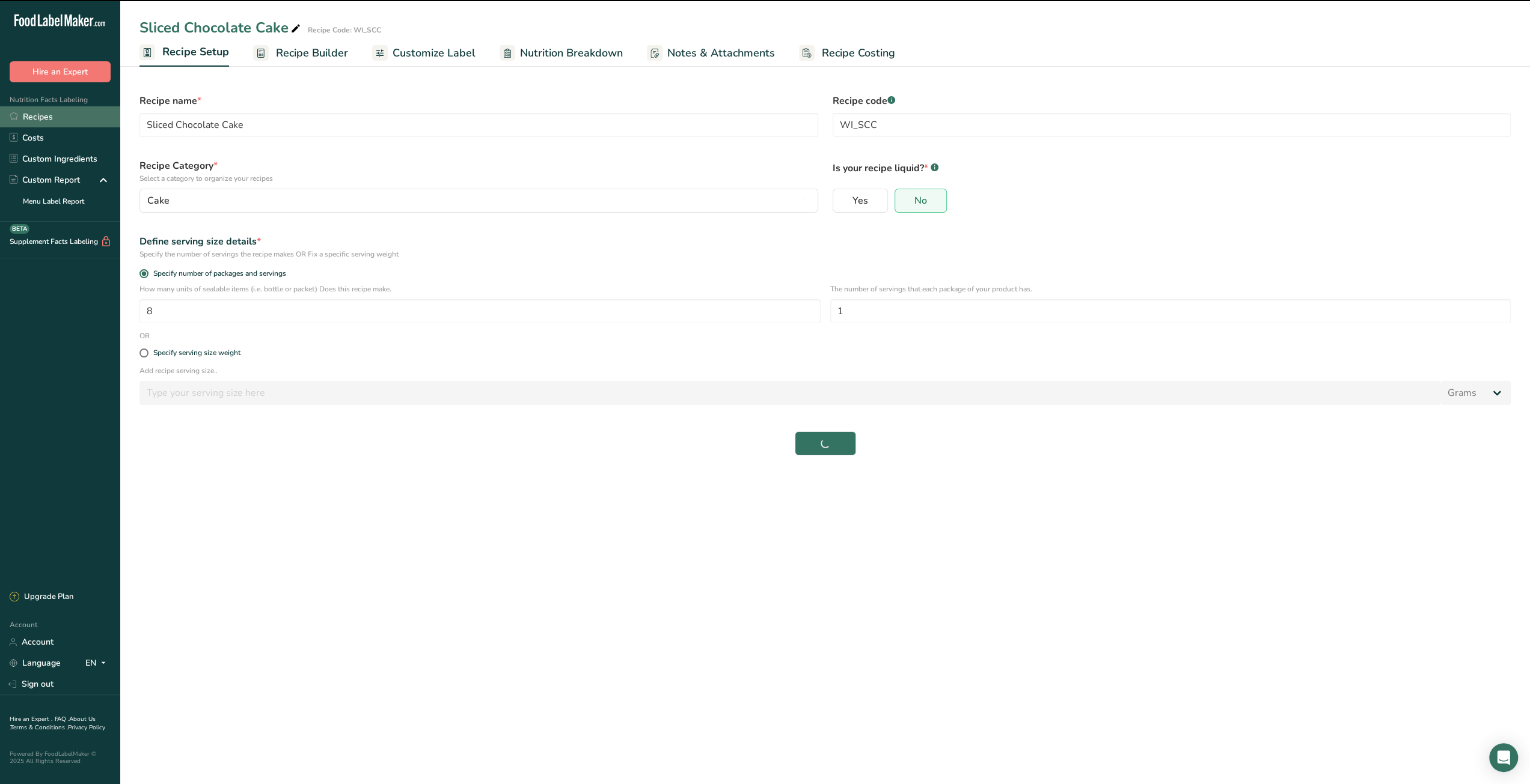
click at [44, 114] on link "Recipes" at bounding box center [60, 117] width 120 height 21
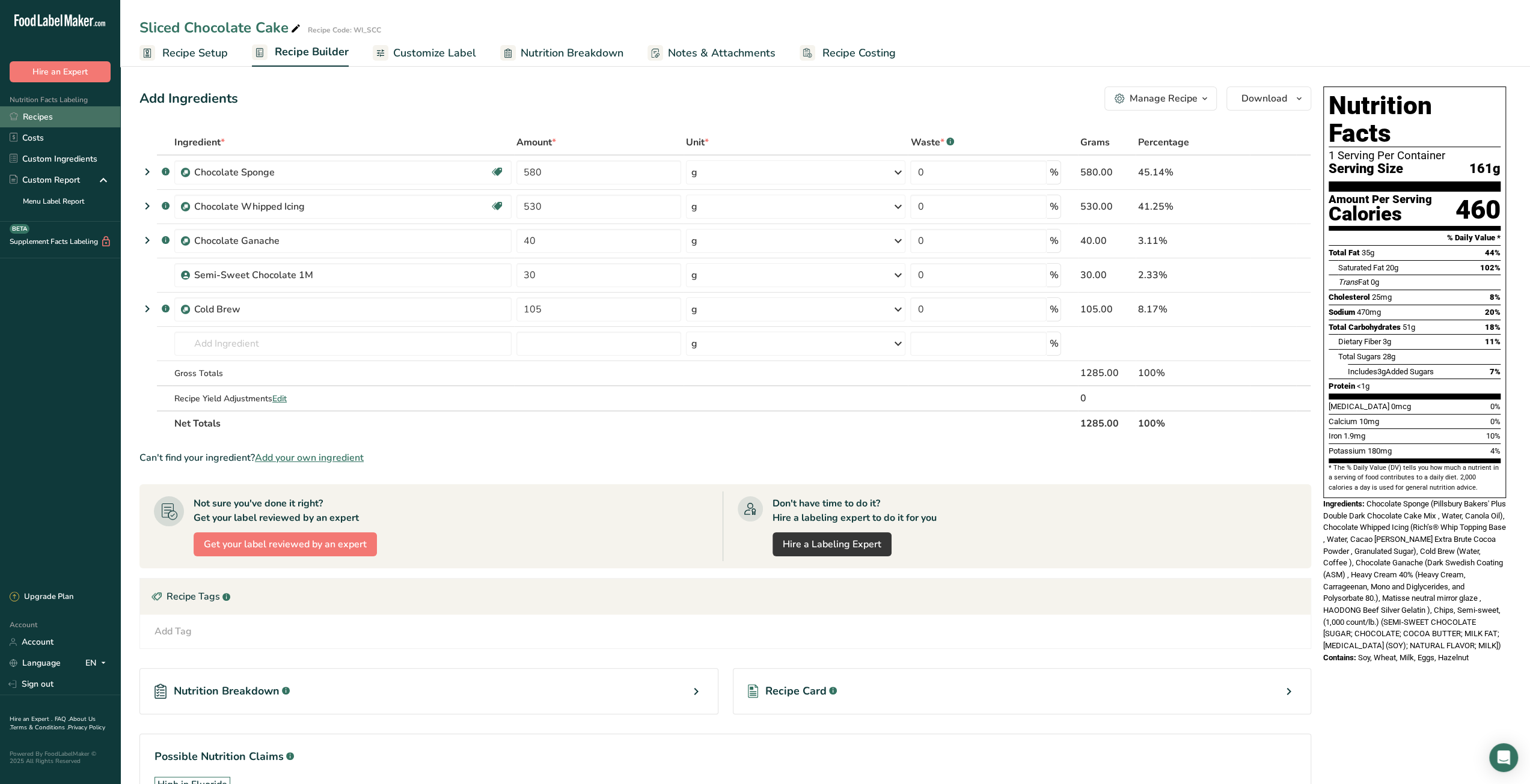
click at [43, 118] on link "Recipes" at bounding box center [60, 117] width 120 height 21
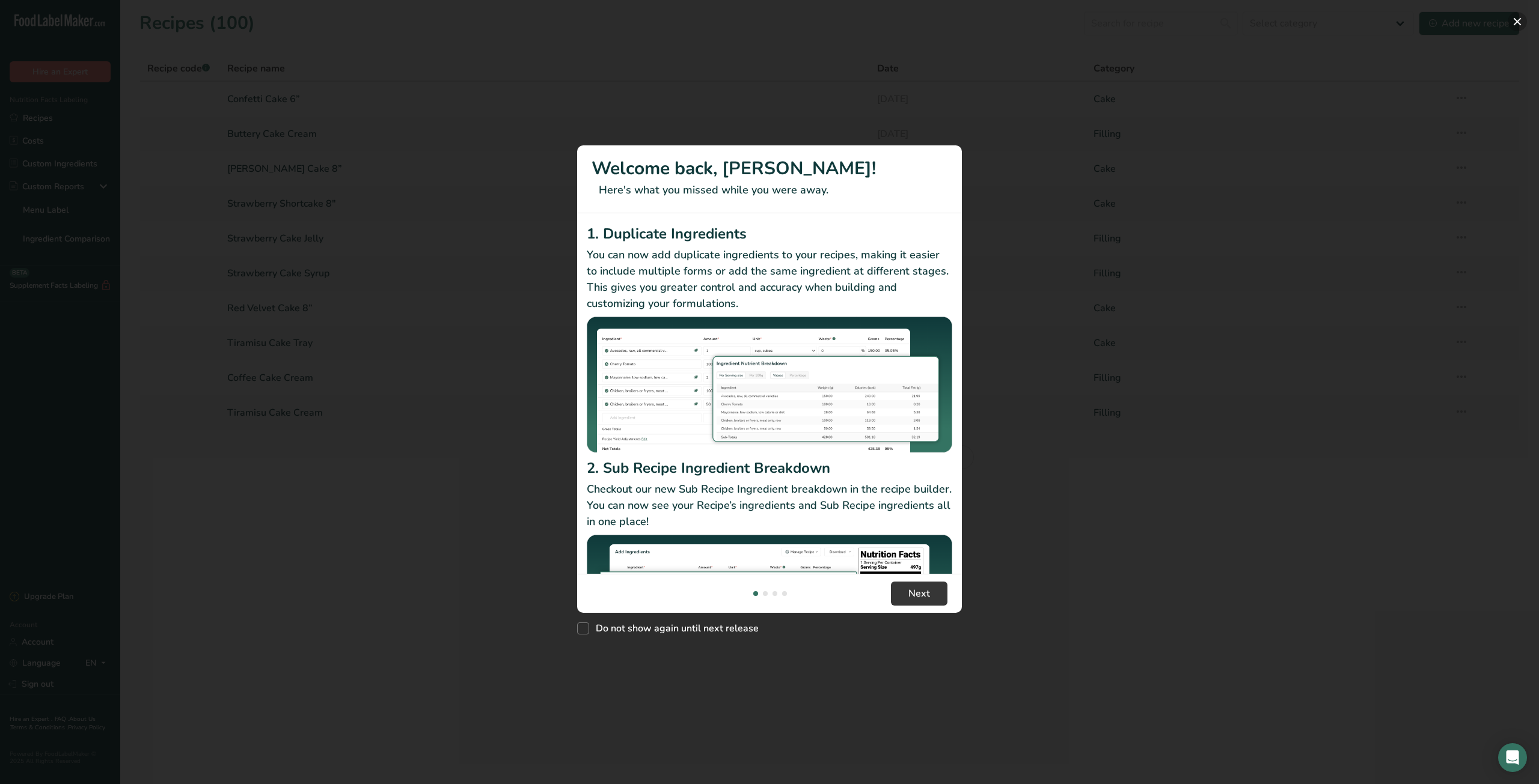
click at [1516, 19] on button "New Features" at bounding box center [1517, 22] width 19 height 19
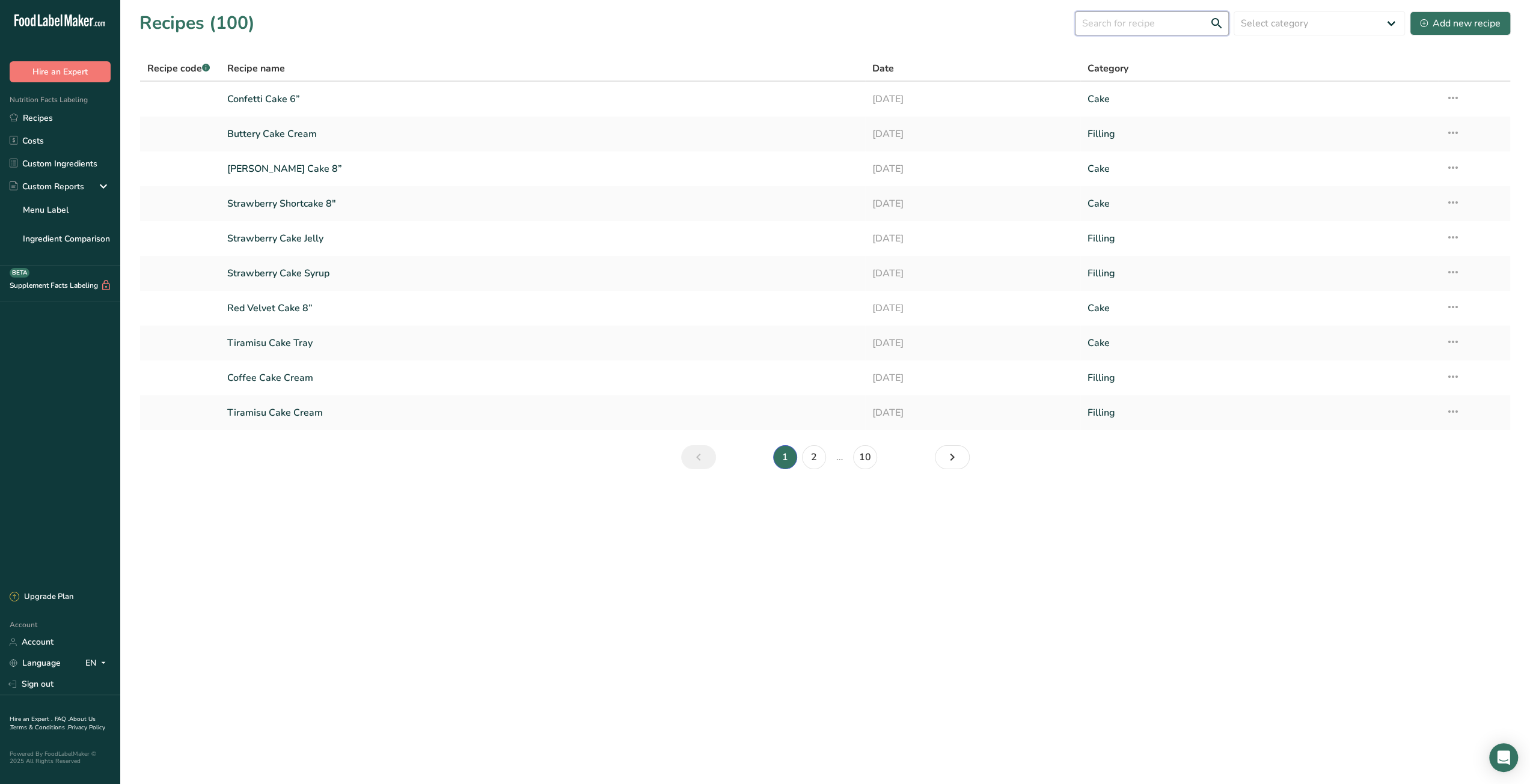
click at [1145, 26] on input "text" at bounding box center [1152, 23] width 154 height 24
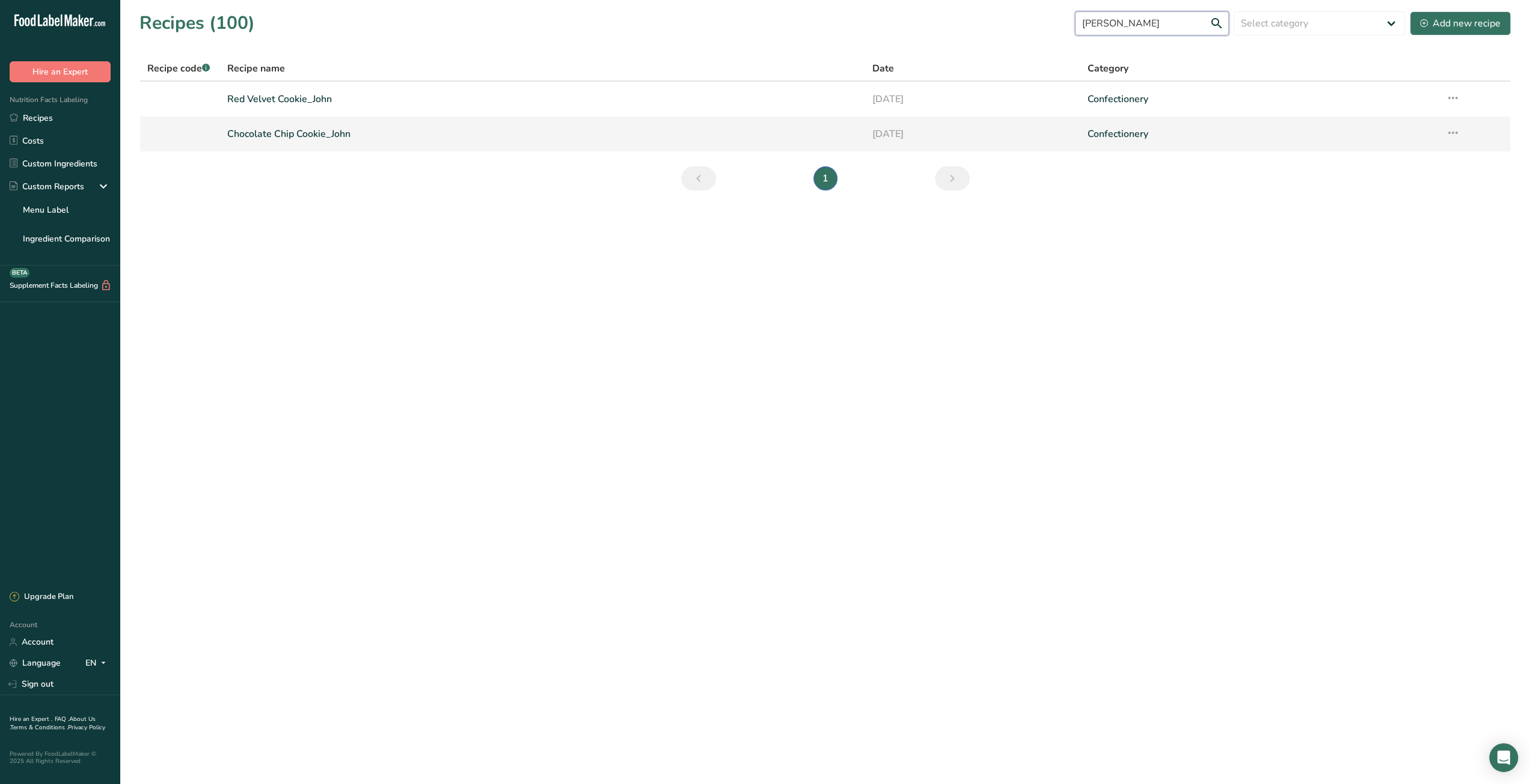
type input "john"
click at [320, 133] on link "Chocolate Chip Cookie_John" at bounding box center [543, 134] width 631 height 25
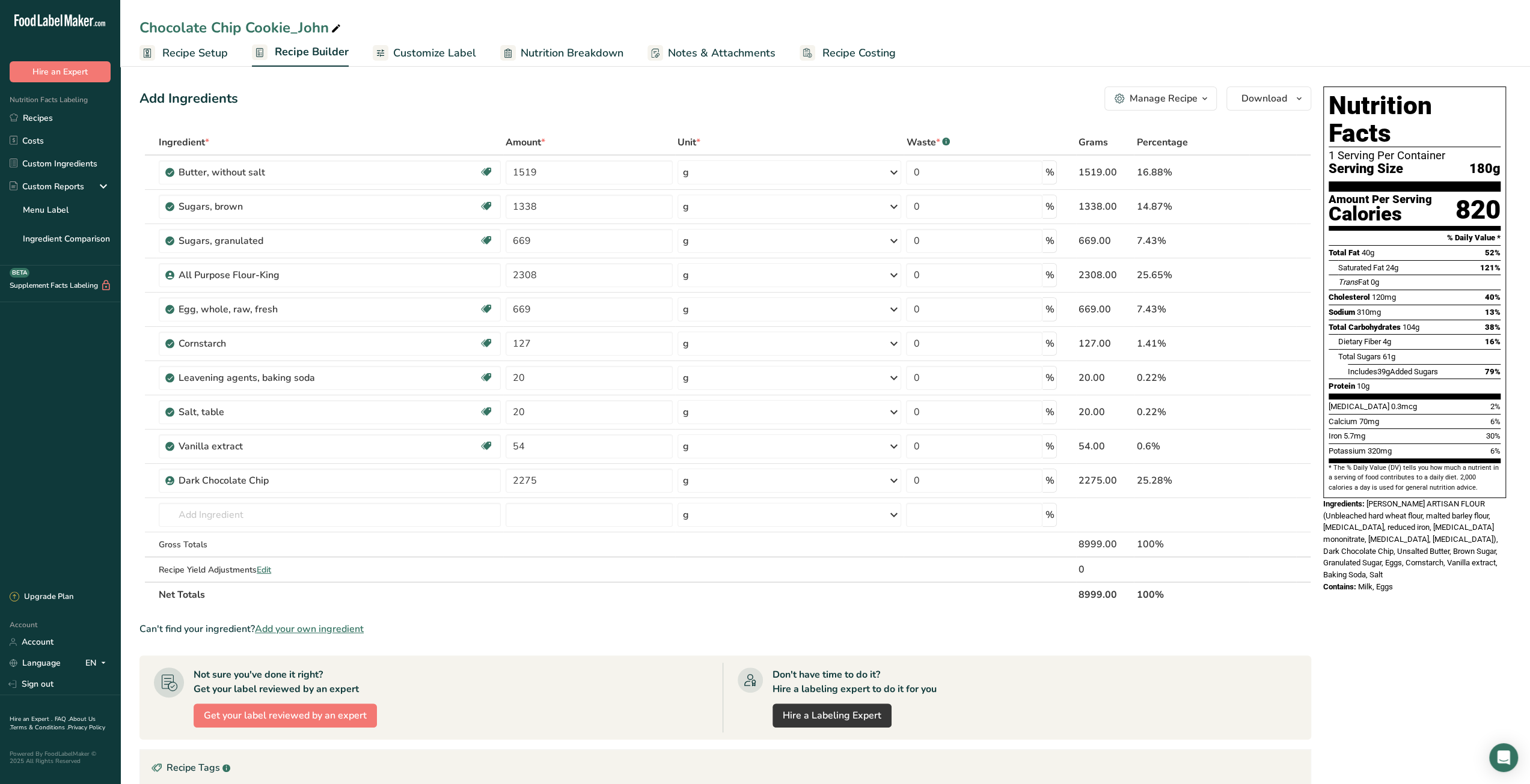
click at [195, 59] on span "Recipe Setup" at bounding box center [195, 53] width 66 height 16
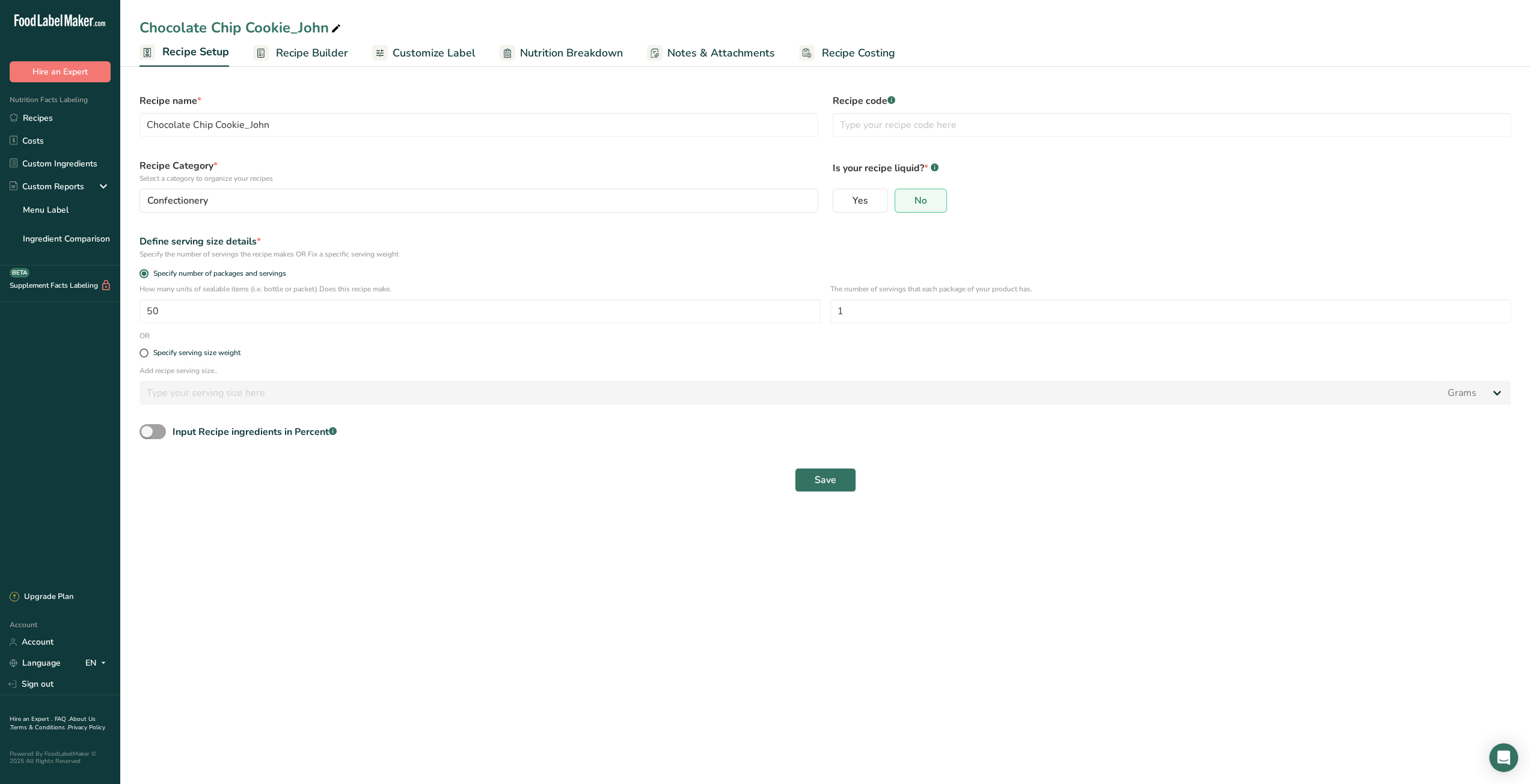
click at [304, 52] on span "Recipe Builder" at bounding box center [312, 53] width 72 height 16
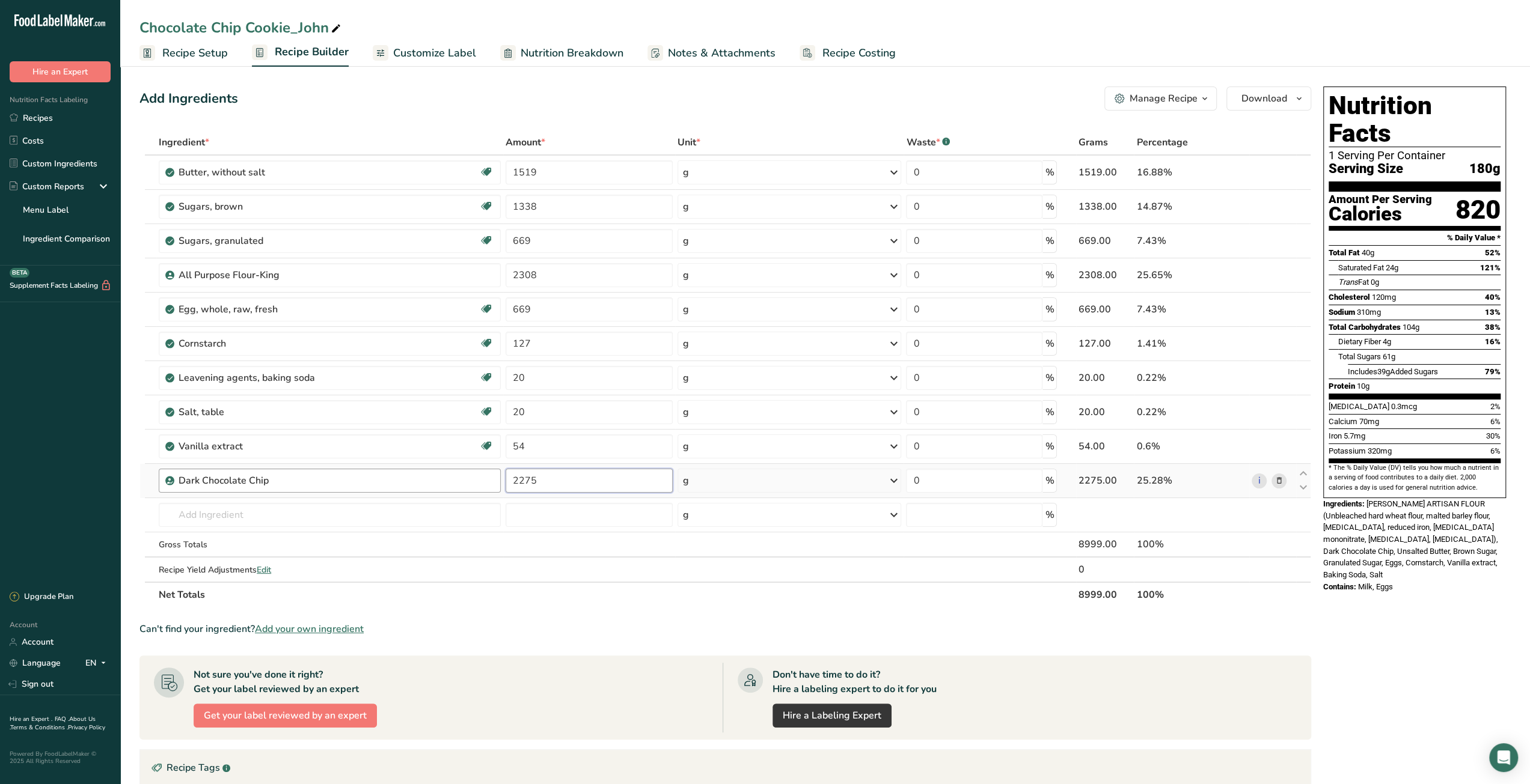
drag, startPoint x: 540, startPoint y: 481, endPoint x: 475, endPoint y: 480, distance: 65.0
click at [475, 480] on tr "Dark Chocolate Chip 2275 g Weight Units g kg mg See more Volume Units l Volume …" at bounding box center [725, 480] width 1170 height 34
click at [610, 607] on section "Ingredient * Amount * Unit * Waste * .a-a{fill:#347362;}.b-a{fill:#fff;} Grams …" at bounding box center [725, 566] width 1172 height 873
drag, startPoint x: 35, startPoint y: 116, endPoint x: 55, endPoint y: 124, distance: 21.5
click at [35, 116] on link "Recipes" at bounding box center [60, 118] width 120 height 23
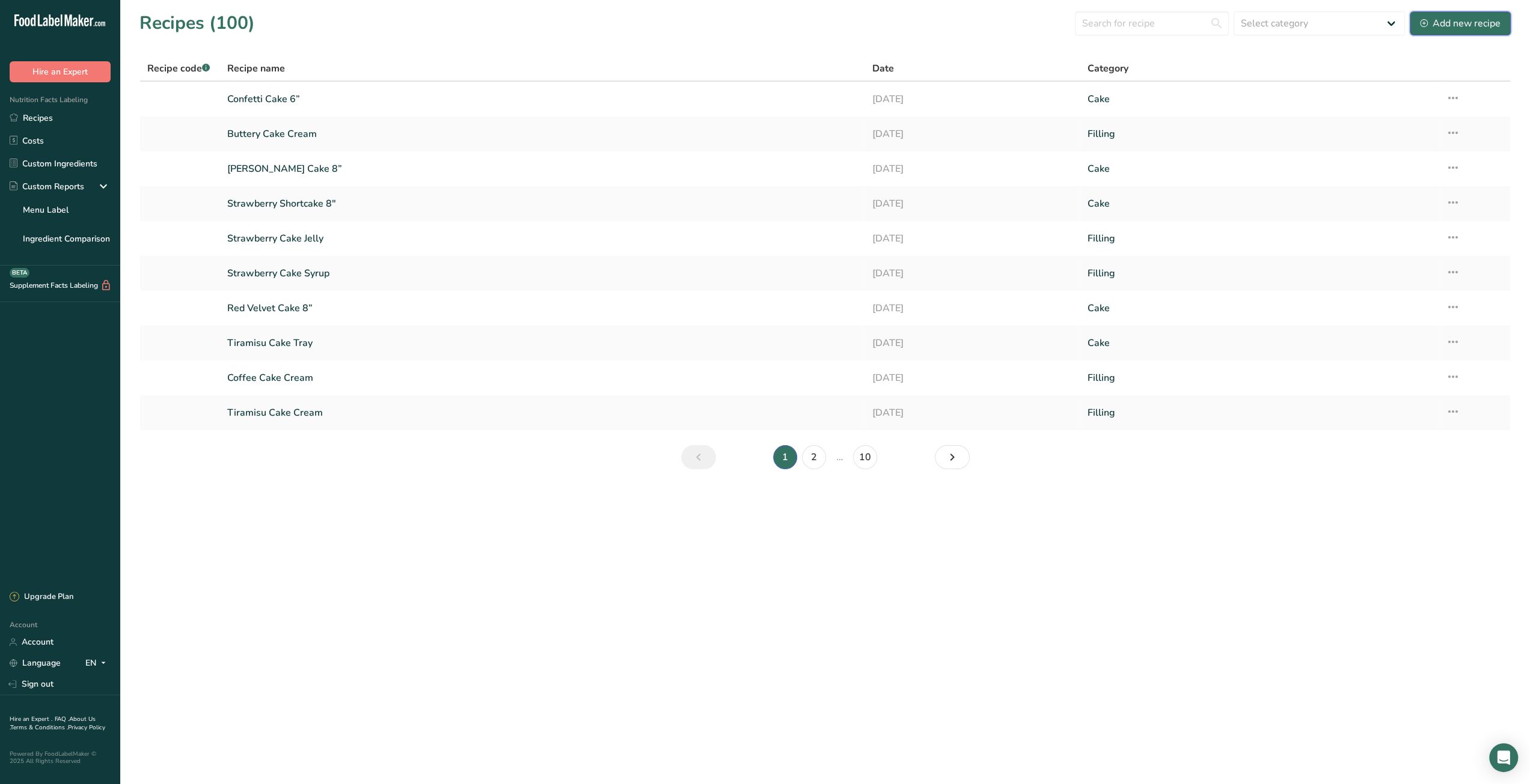
click at [1445, 26] on div "Add new recipe" at bounding box center [1459, 23] width 80 height 14
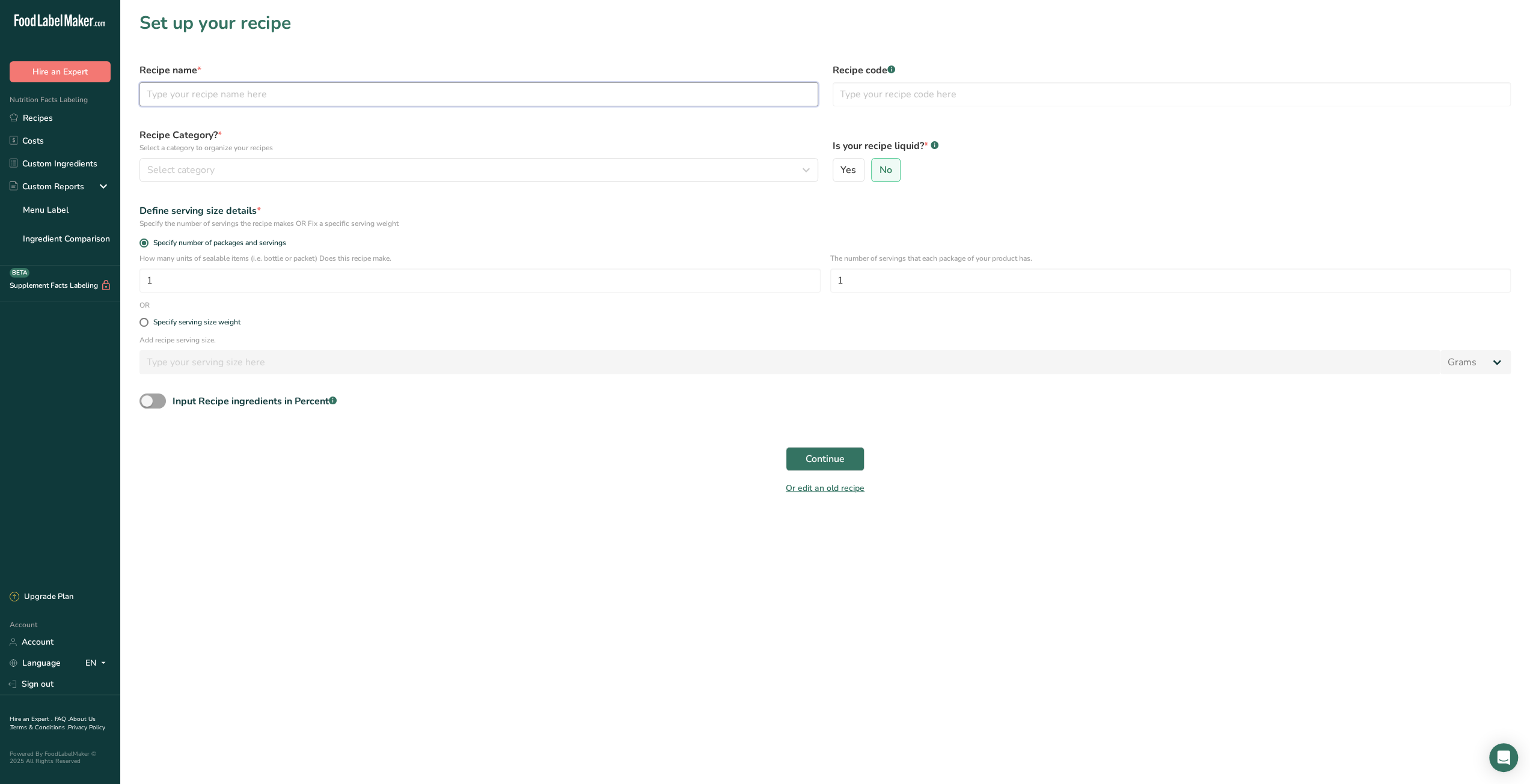
click at [283, 92] on input "text" at bounding box center [479, 94] width 679 height 24
click at [244, 98] on input "Oatmeal Raisin Cookie John" at bounding box center [479, 94] width 679 height 24
type input "Oatmeal Raisin Cookie_John"
click at [421, 171] on div "Select category" at bounding box center [475, 170] width 656 height 14
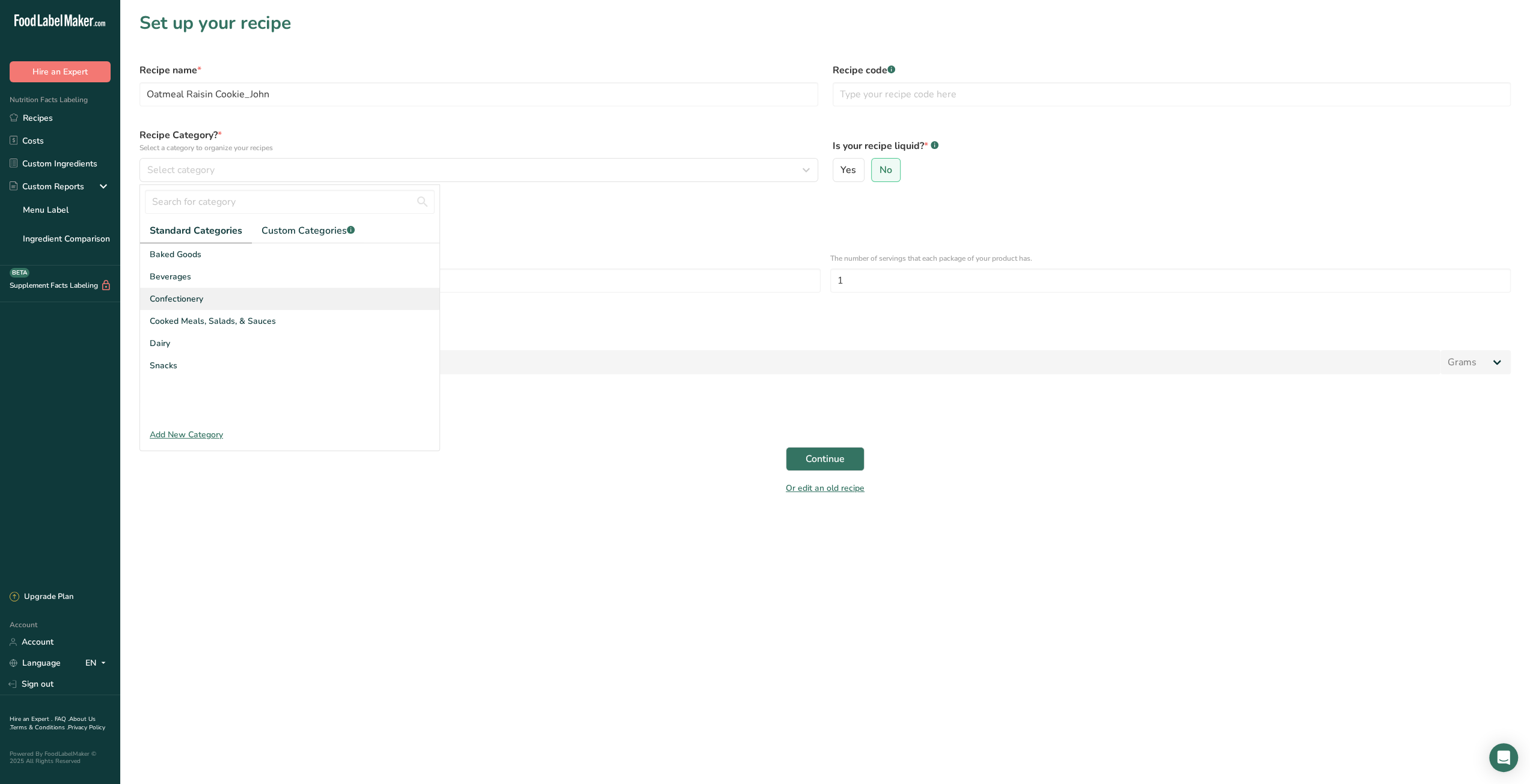
click at [225, 293] on div "Confectionery" at bounding box center [290, 299] width 299 height 22
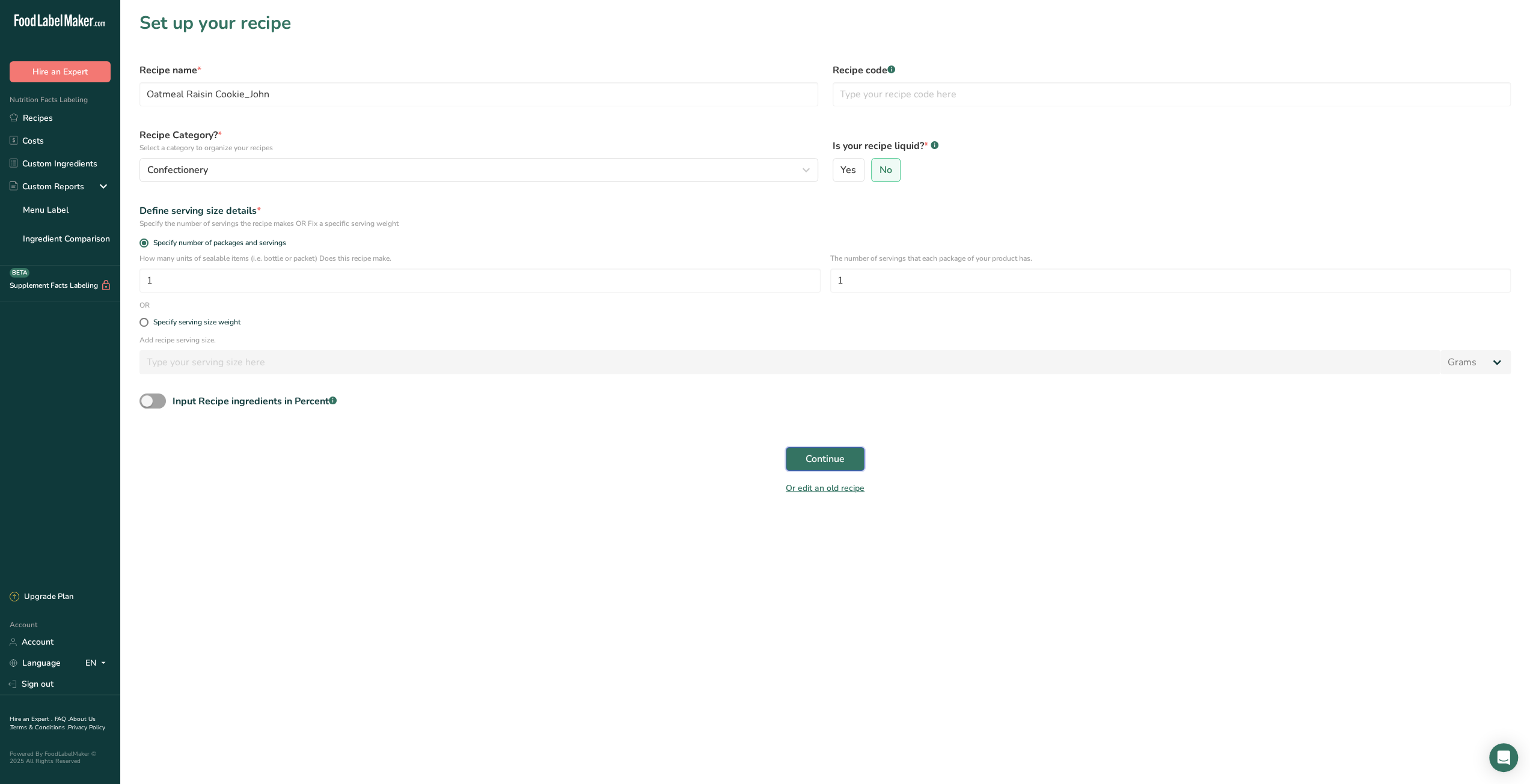
click at [838, 458] on span "Continue" at bounding box center [825, 459] width 39 height 14
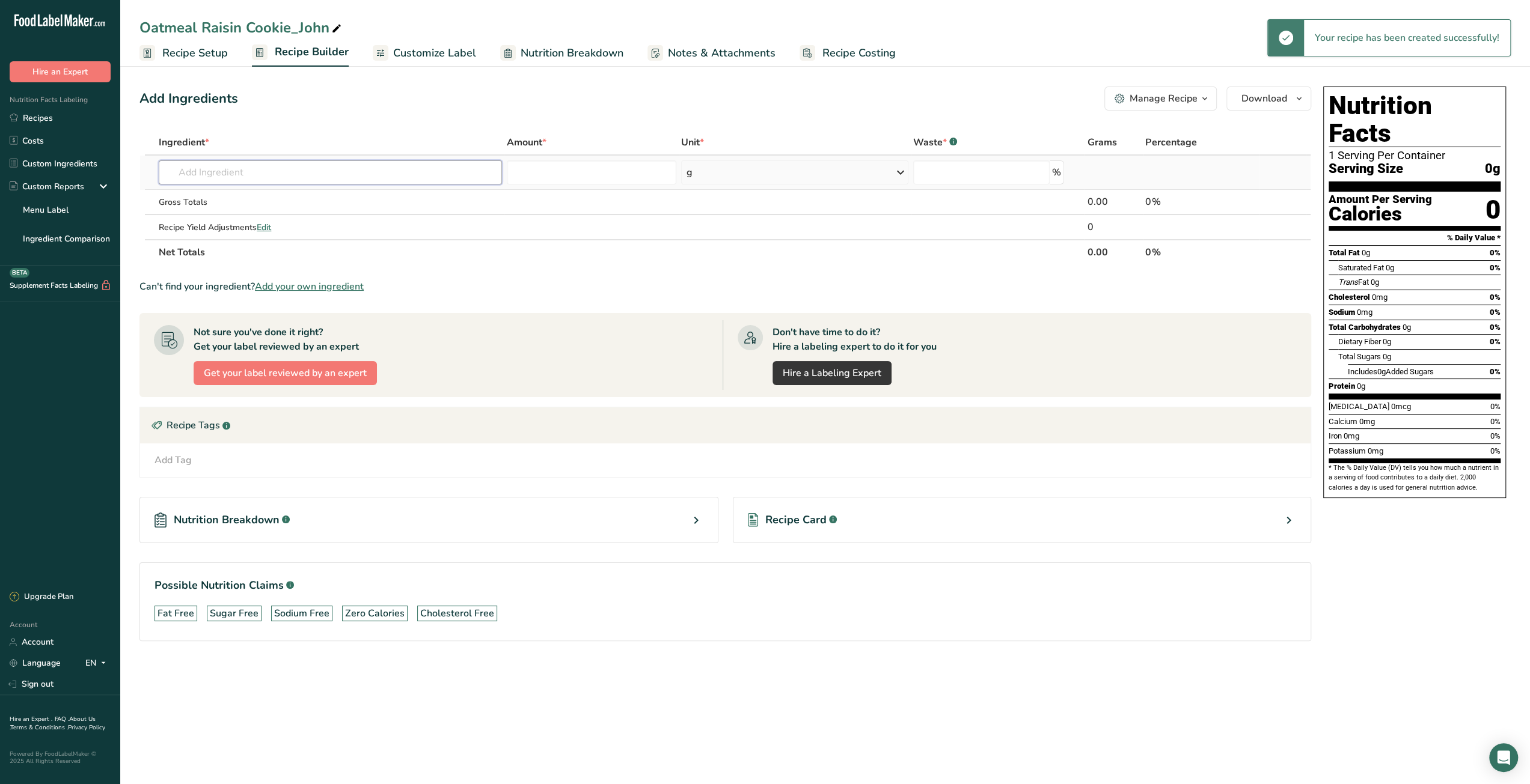
click at [221, 175] on input "text" at bounding box center [330, 172] width 343 height 24
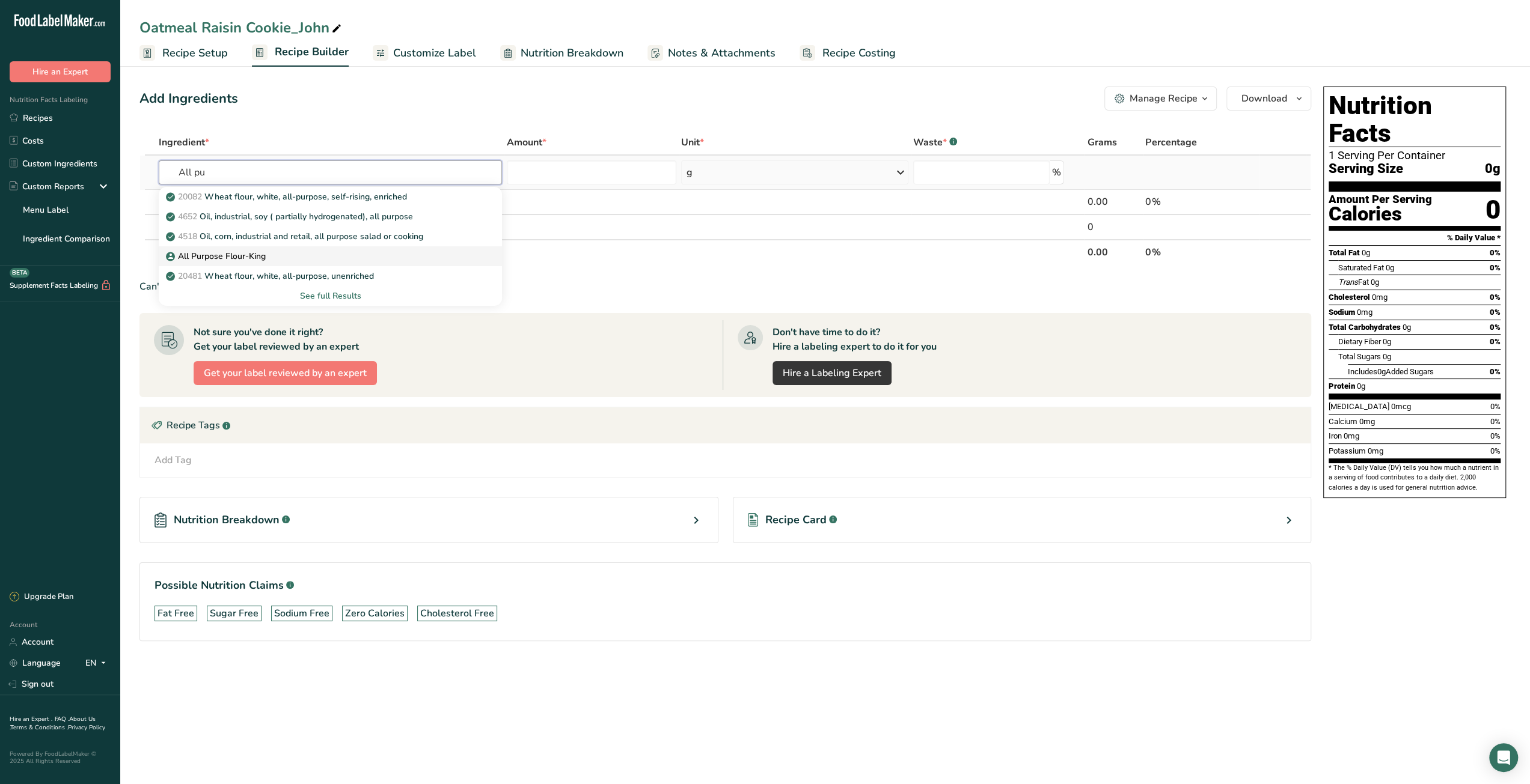
type input "All pu"
click at [238, 264] on link "All Purpose Flour-King" at bounding box center [330, 256] width 343 height 20
type input "All Purpose Flour-King"
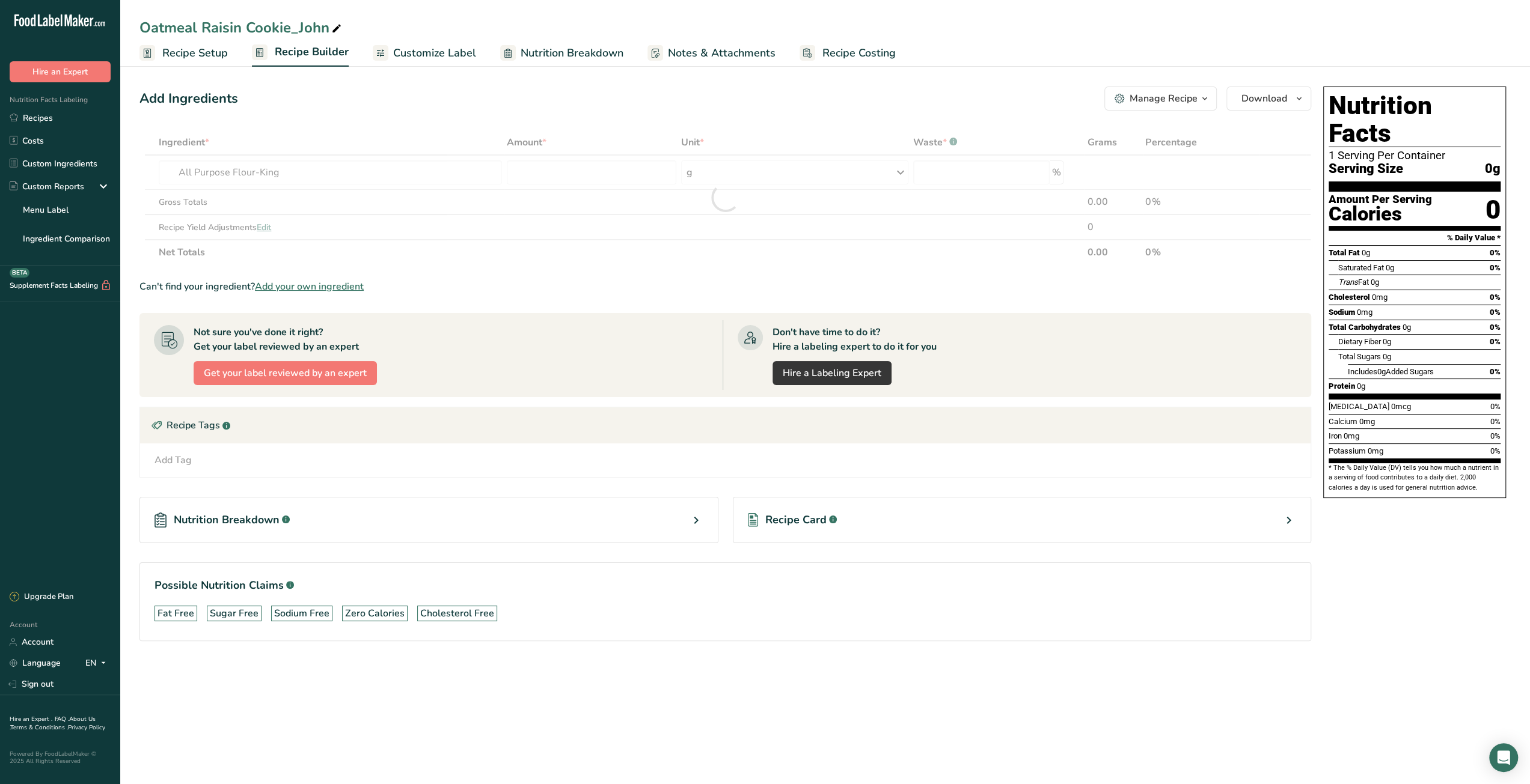
type input "0"
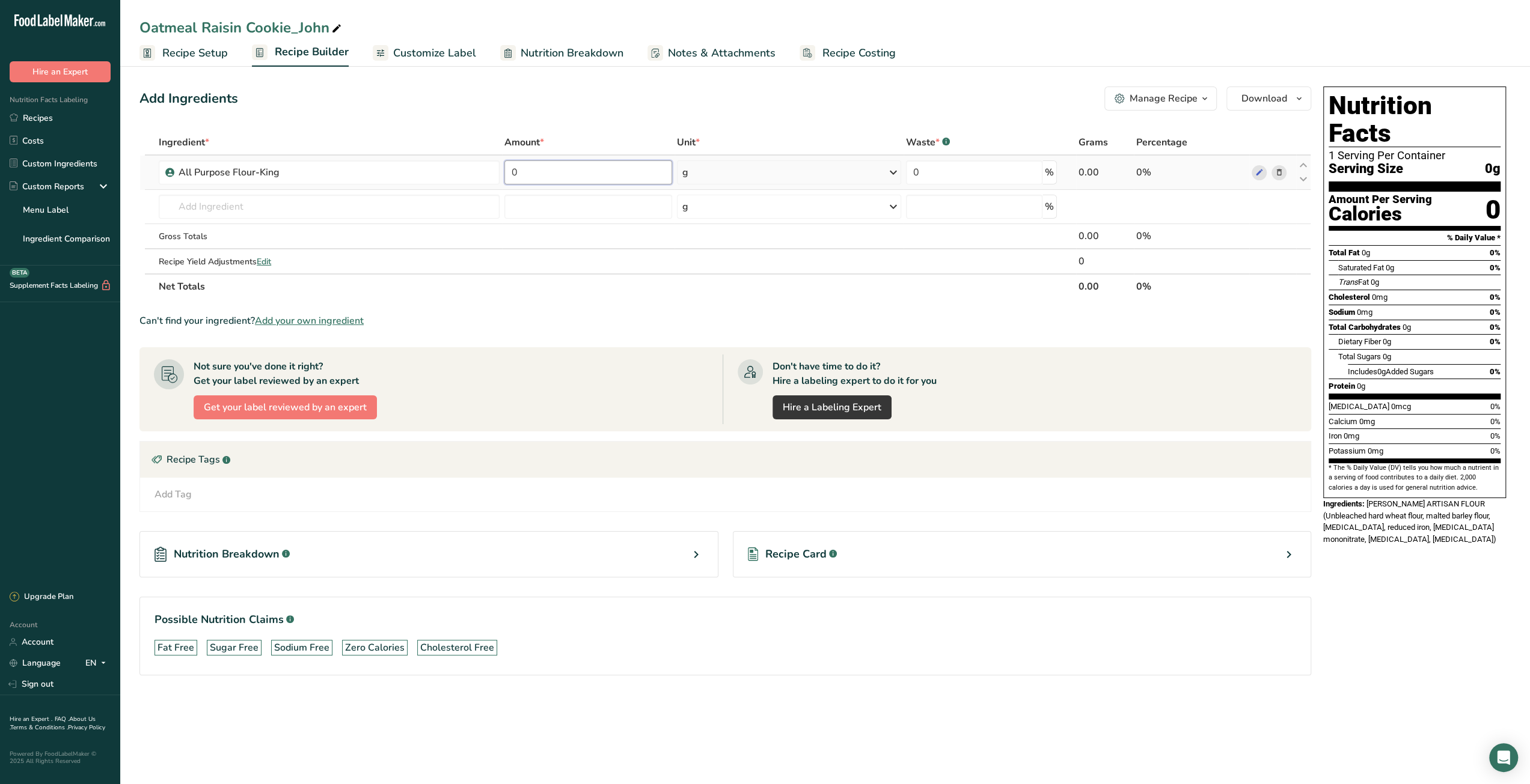
drag, startPoint x: 534, startPoint y: 177, endPoint x: 509, endPoint y: 179, distance: 25.1
click at [509, 179] on input "0" at bounding box center [588, 172] width 168 height 24
type input "1928"
click at [396, 210] on div "Ingredient * Amount * Unit * Waste * .a-a{fill:#347362;}.b-a{fill:#fff;} Grams …" at bounding box center [725, 214] width 1172 height 170
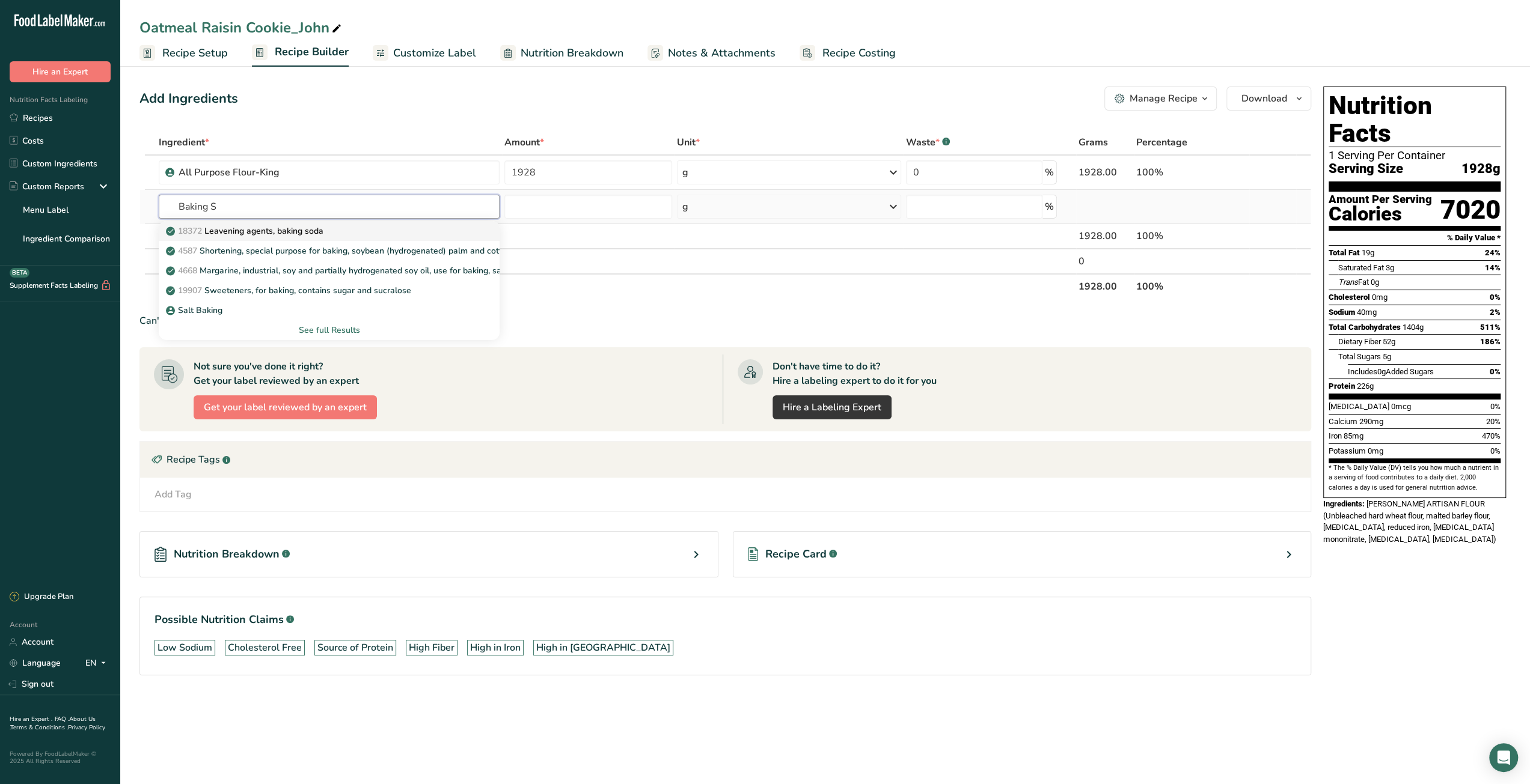
type input "Baking S"
click at [391, 231] on div "18372 Leavening agents, baking soda" at bounding box center [319, 231] width 303 height 13
type input "Leavening agents, baking soda"
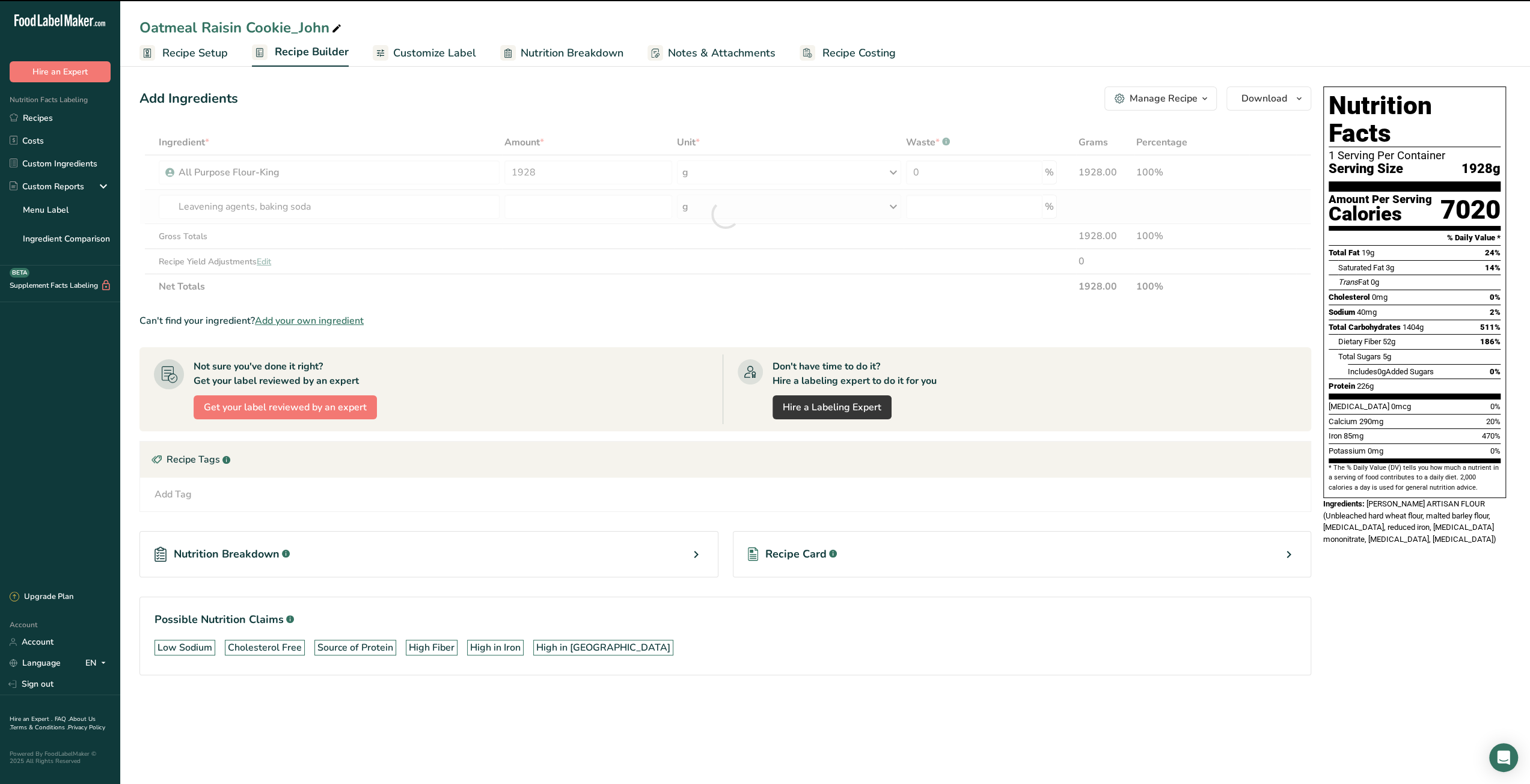
type input "0"
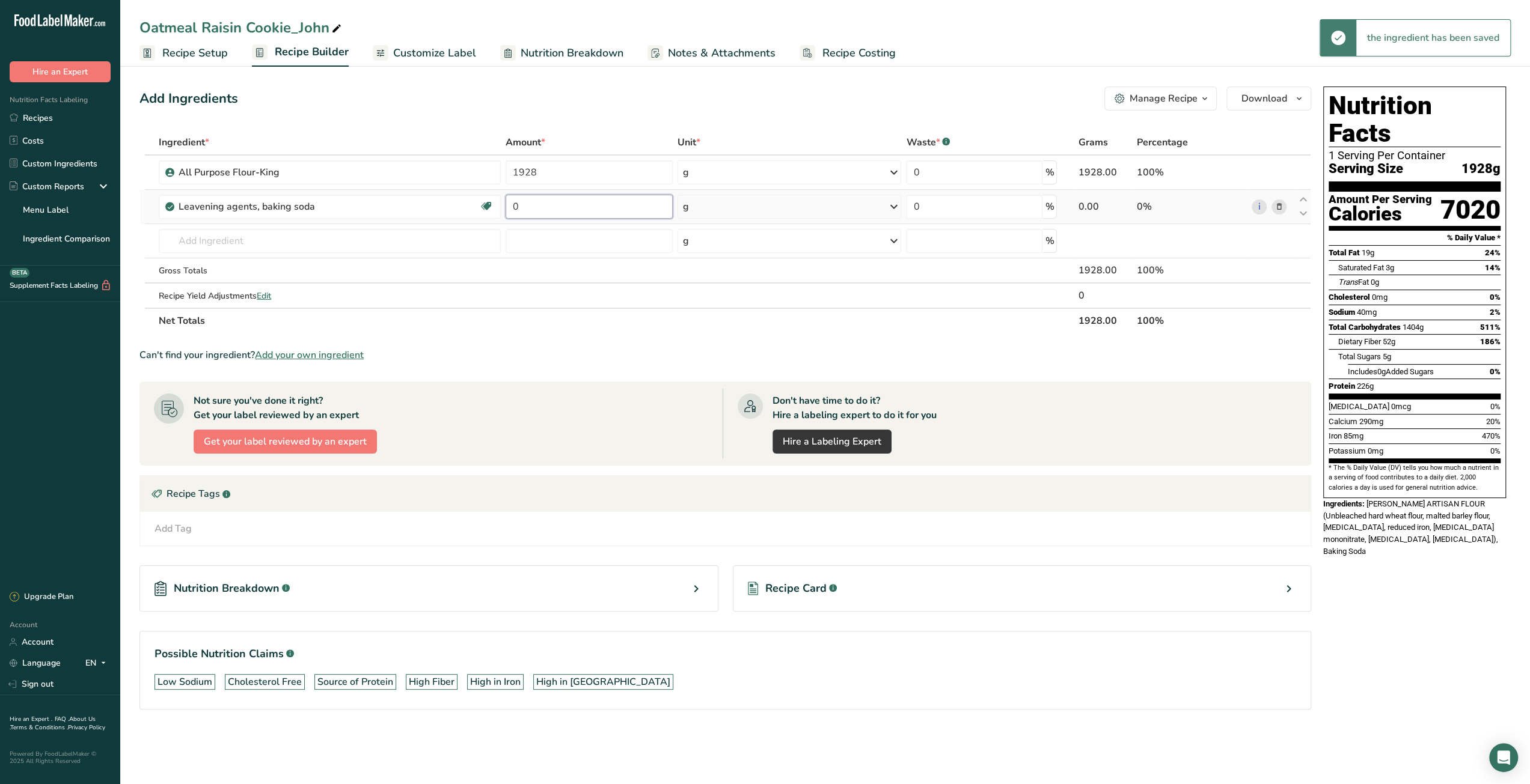
drag, startPoint x: 524, startPoint y: 216, endPoint x: 507, endPoint y: 216, distance: 17.0
click at [507, 216] on input "0" at bounding box center [589, 206] width 167 height 24
type input "21"
click at [437, 244] on div "Ingredient * Amount * Unit * Waste * .a-a{fill:#347362;}.b-a{fill:#fff;} Grams …" at bounding box center [725, 231] width 1172 height 204
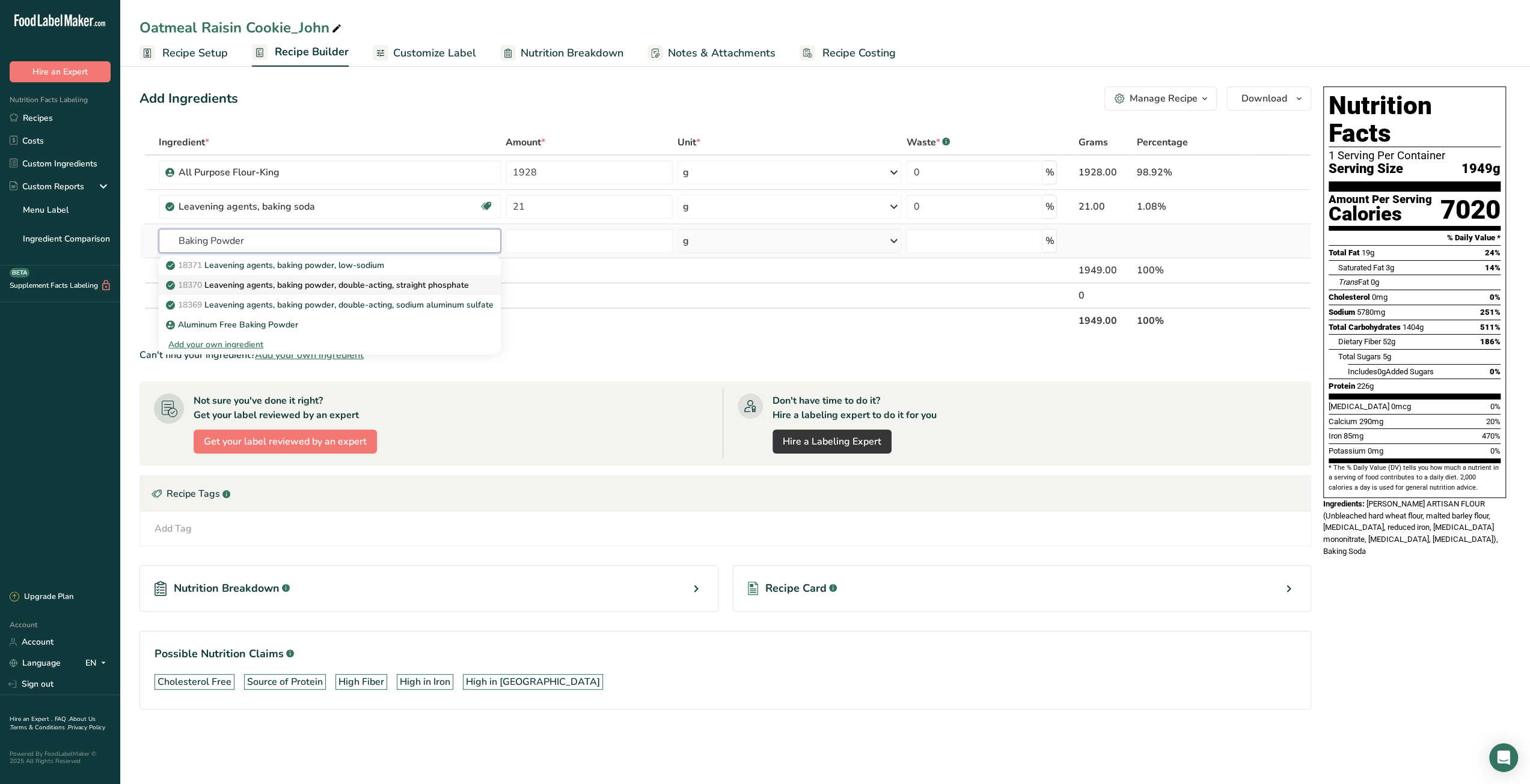
type input "Baking Powder"
click at [416, 281] on p "18370 Leavening agents, baking powder, double-acting, straight phosphate" at bounding box center [319, 285] width 301 height 13
type input "Leavening agents, baking powder, double-acting, straight phosphate"
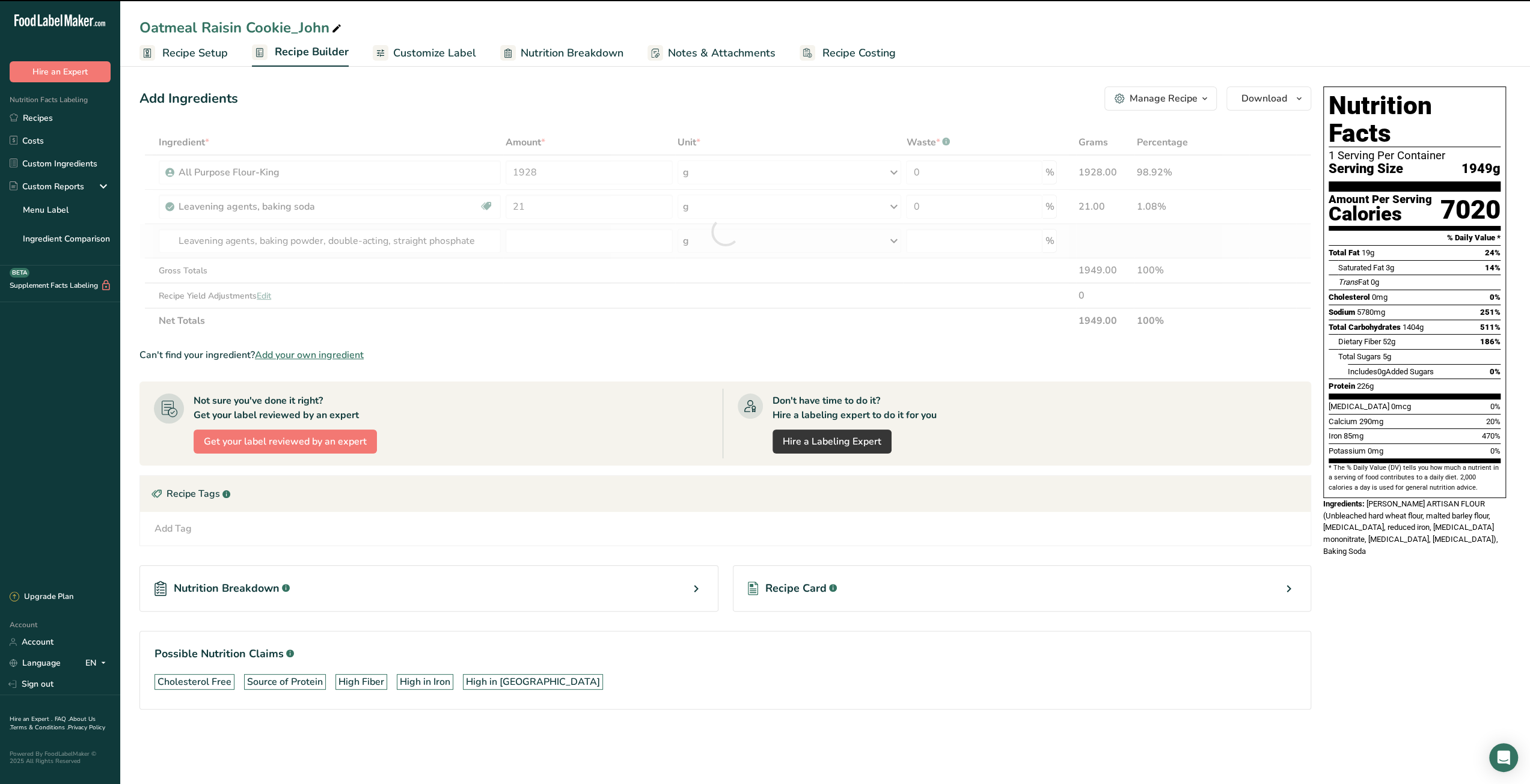
type input "0"
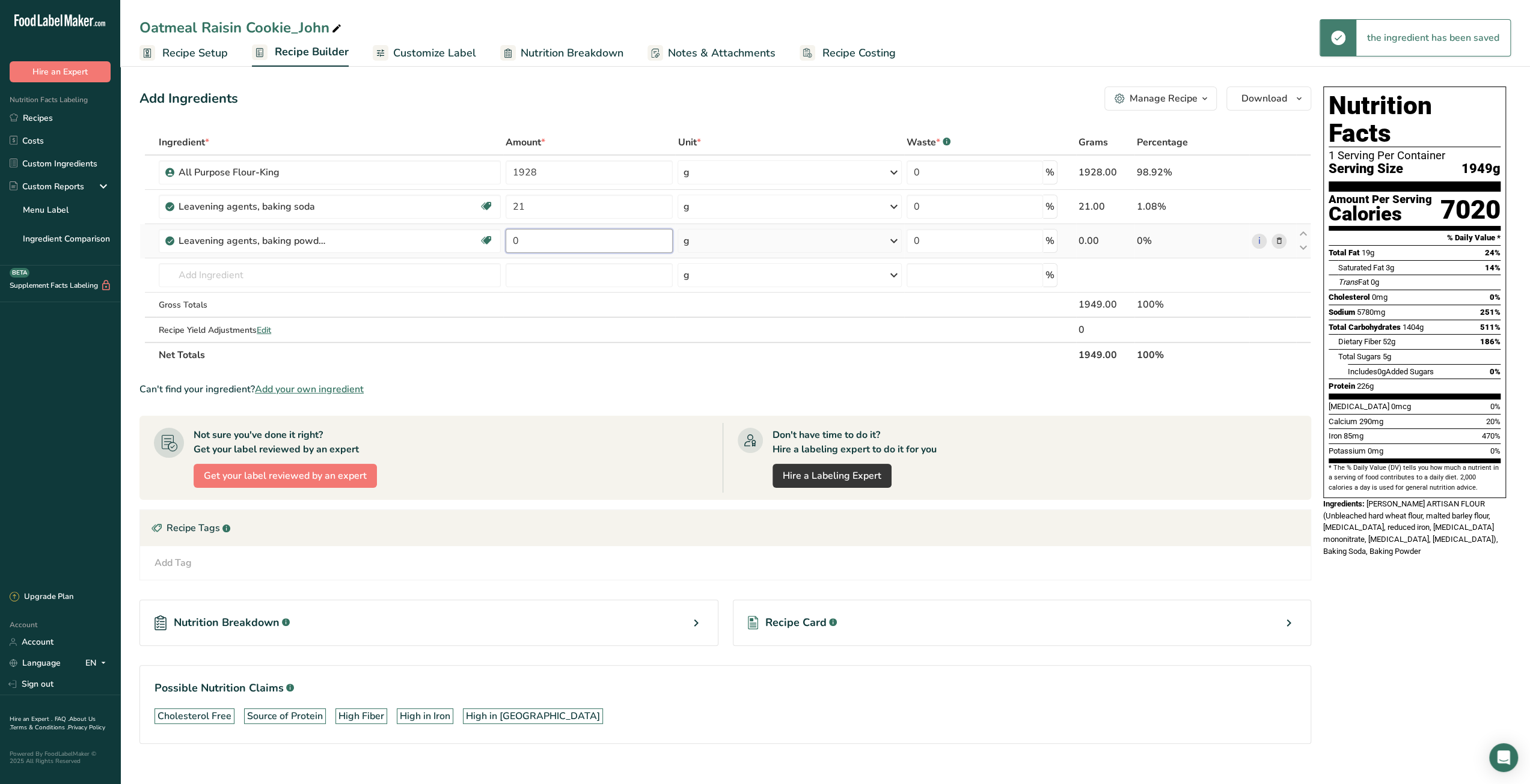
drag, startPoint x: 527, startPoint y: 238, endPoint x: 502, endPoint y: 239, distance: 25.0
click at [502, 239] on tr "Leavening agents, baking powder, double-acting, straight phosphate Dairy free G…" at bounding box center [725, 241] width 1170 height 34
type input "29"
click at [371, 272] on div "Ingredient * Amount * Unit * Waste * .a-a{fill:#347362;}.b-a{fill:#fff;} Grams …" at bounding box center [725, 248] width 1172 height 238
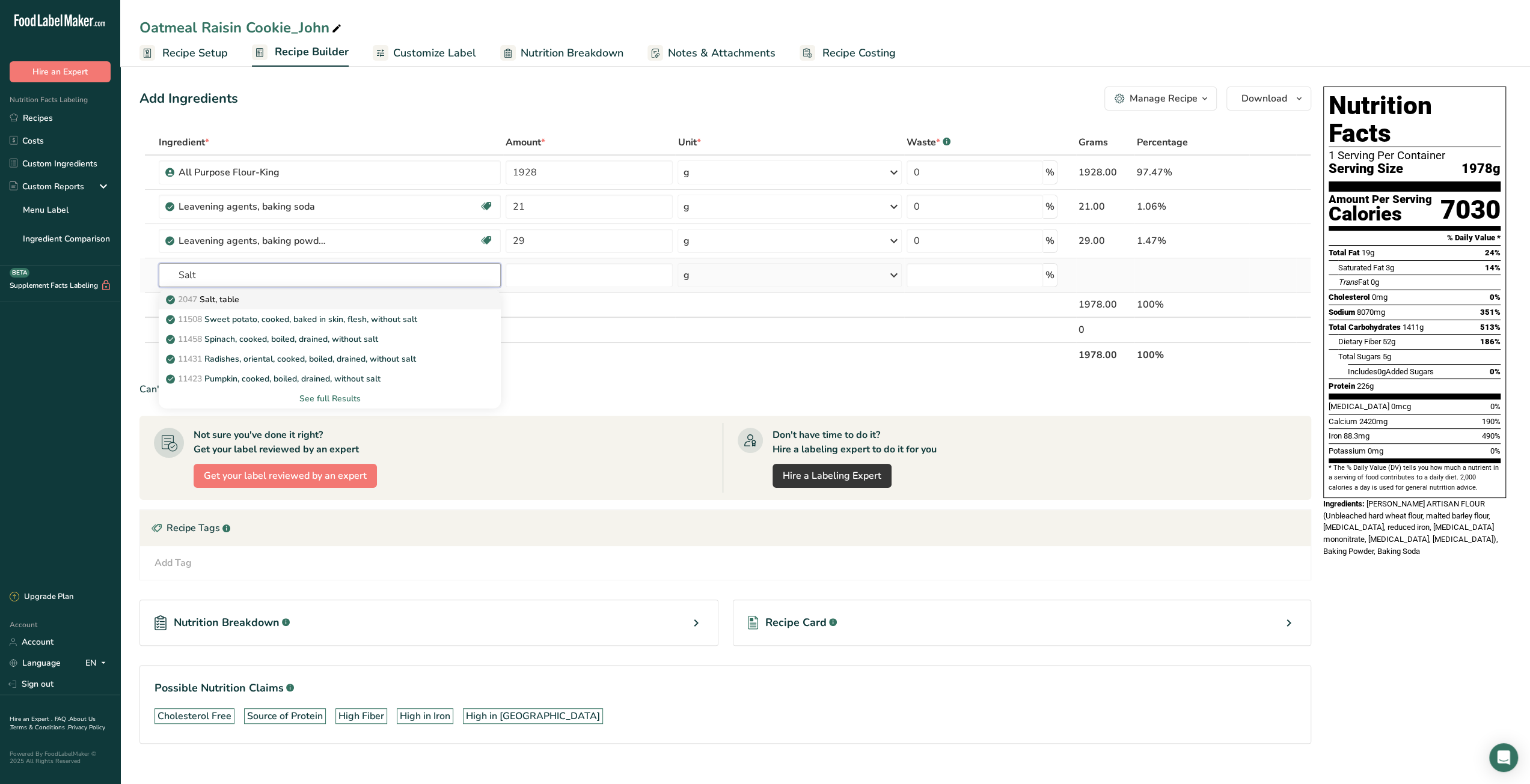
type input "Salt"
click at [362, 297] on div "2047 Salt, table" at bounding box center [320, 300] width 304 height 13
type input "Salt, table"
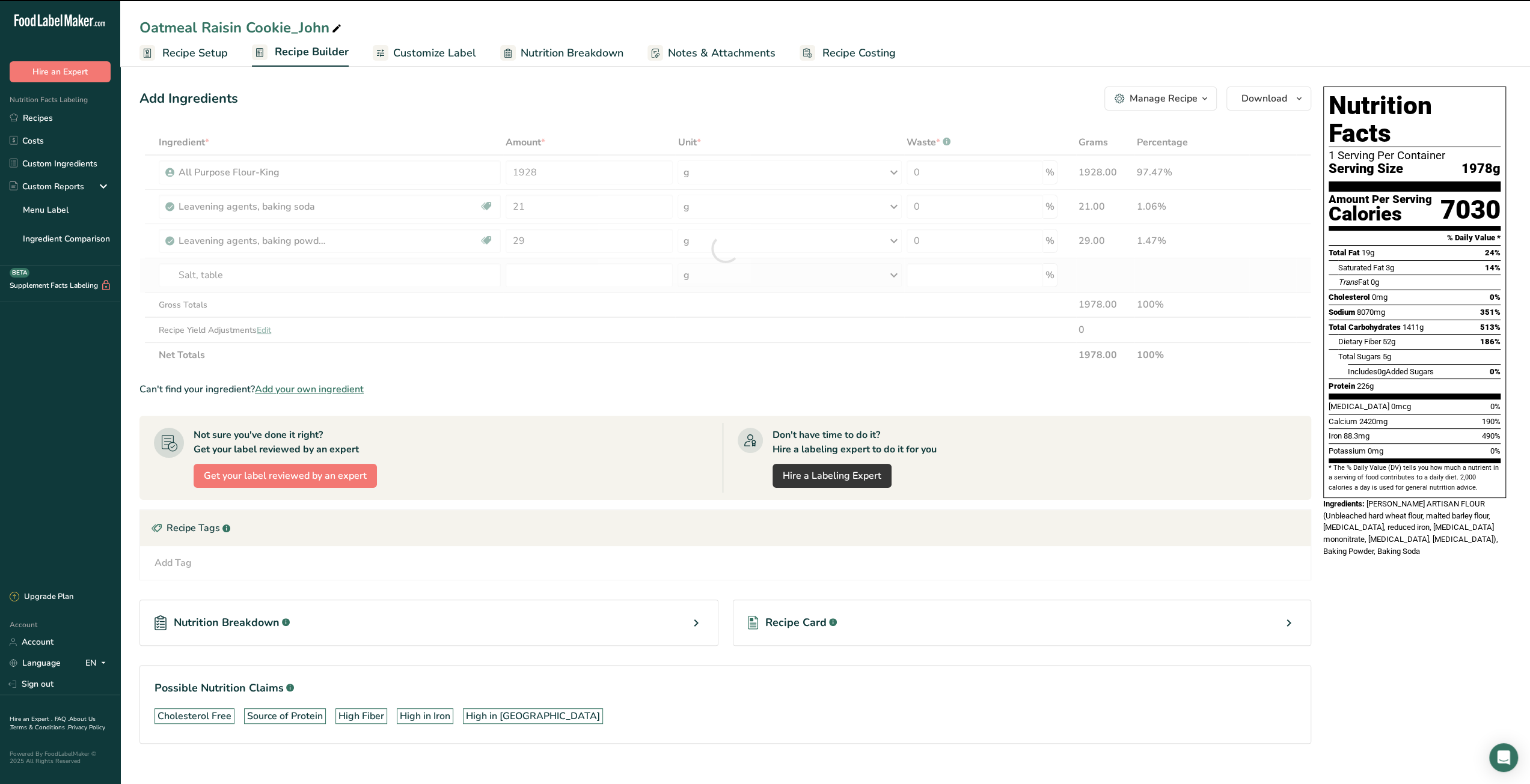
type input "0"
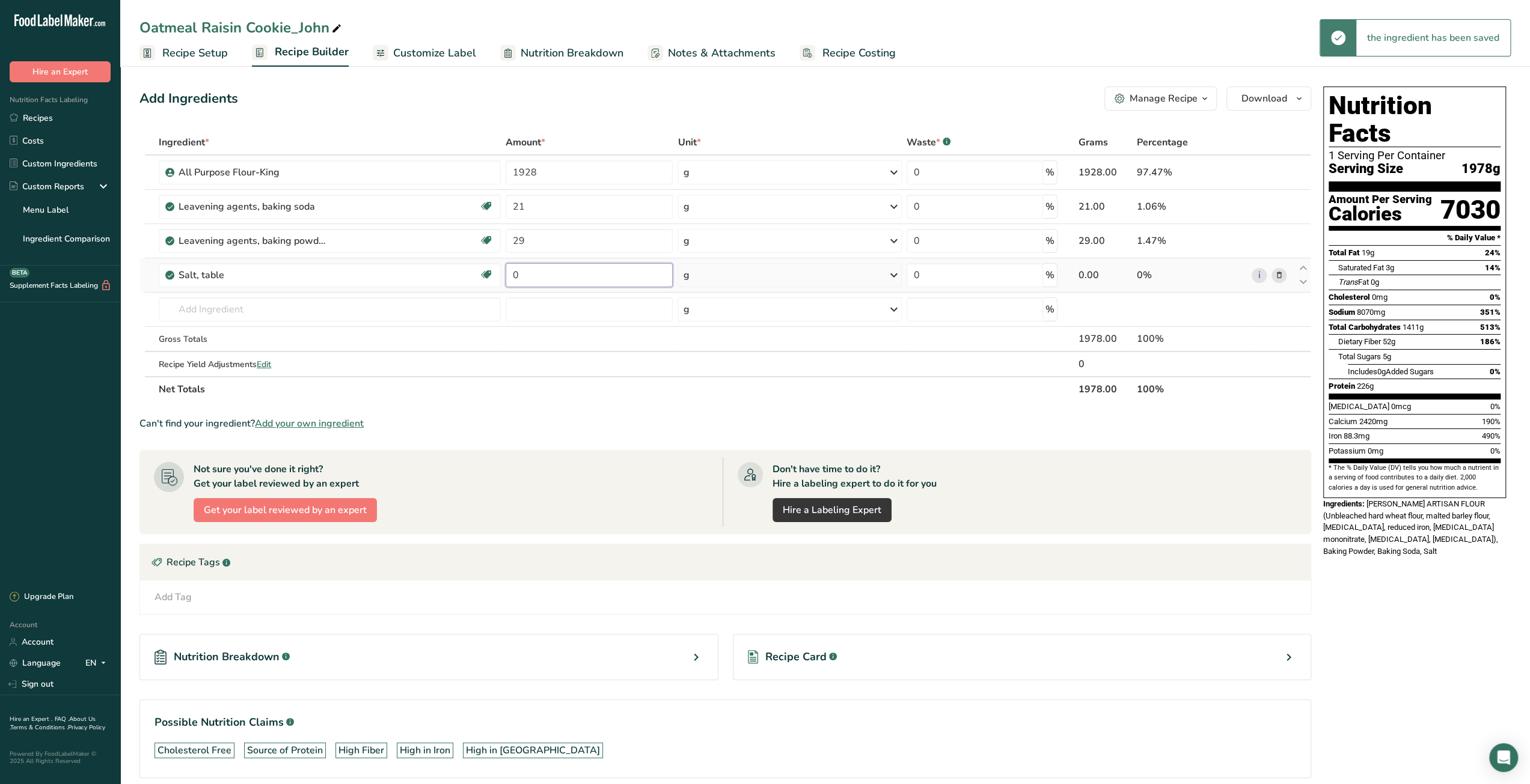
drag, startPoint x: 529, startPoint y: 274, endPoint x: 505, endPoint y: 274, distance: 24.0
click at [506, 274] on input "0" at bounding box center [589, 275] width 167 height 24
type input "21"
click at [410, 312] on div "Ingredient * Amount * Unit * Waste * .a-a{fill:#347362;}.b-a{fill:#fff;} Grams …" at bounding box center [725, 266] width 1172 height 272
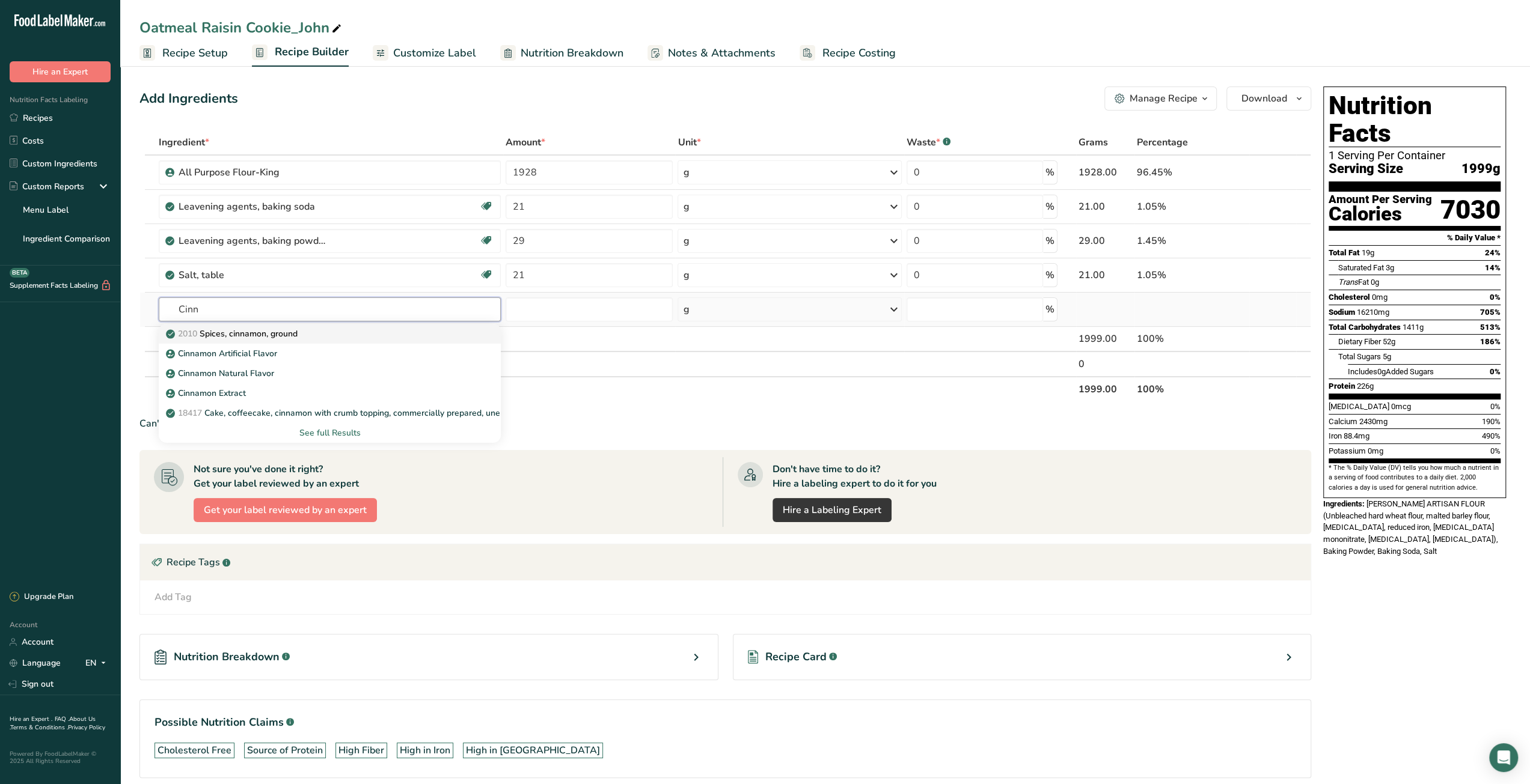
type input "Cinn"
click at [403, 330] on div "2010 Spices, cinnamon, ground" at bounding box center [320, 334] width 304 height 13
type input "Spices, cinnamon, ground"
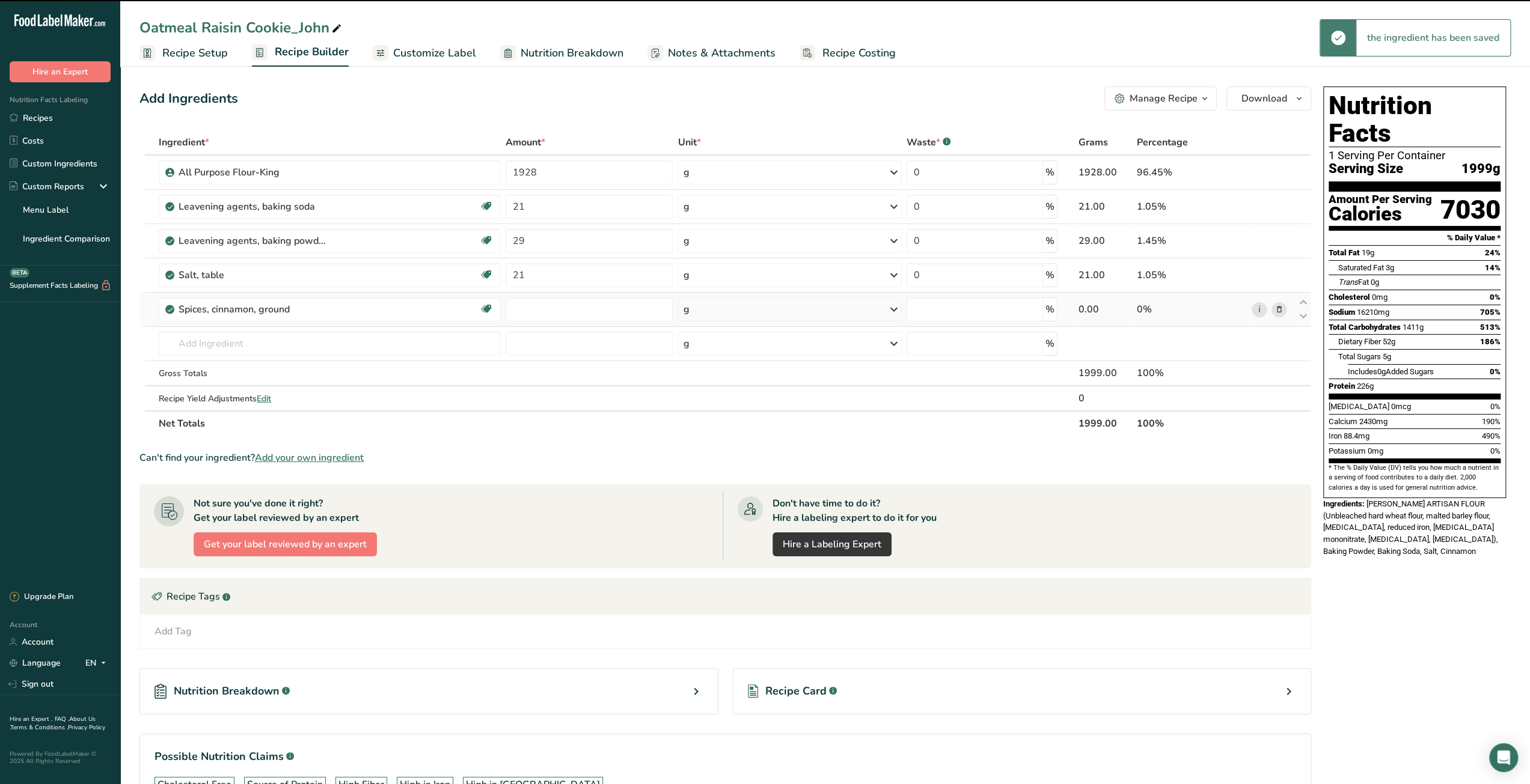
type input "0"
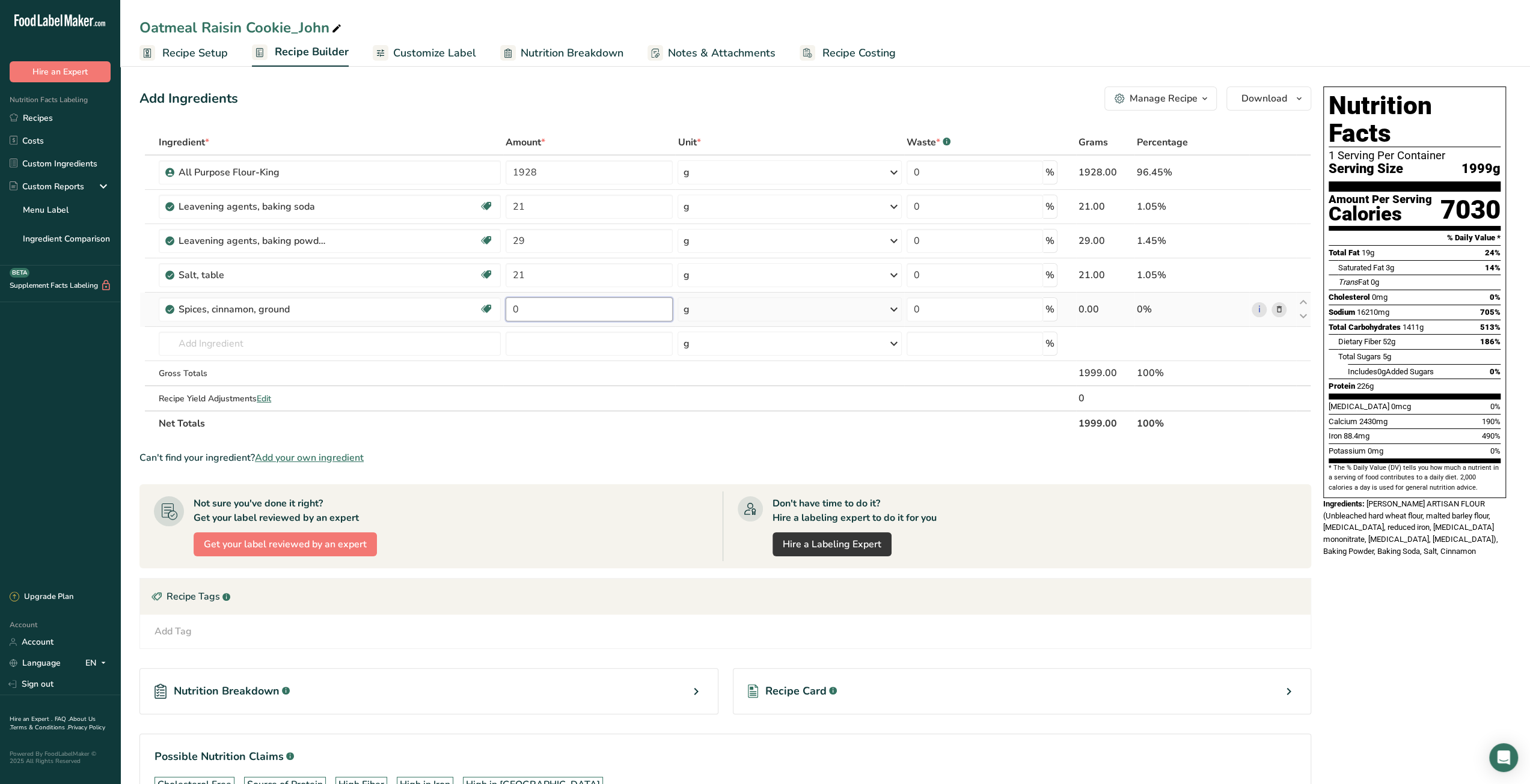
drag, startPoint x: 512, startPoint y: 308, endPoint x: 528, endPoint y: 308, distance: 16.0
click at [528, 308] on input "0" at bounding box center [589, 309] width 167 height 24
type input "14"
click at [318, 340] on div "Ingredient * Amount * Unit * Waste * .a-a{fill:#347362;}.b-a{fill:#fff;} Grams …" at bounding box center [725, 283] width 1172 height 306
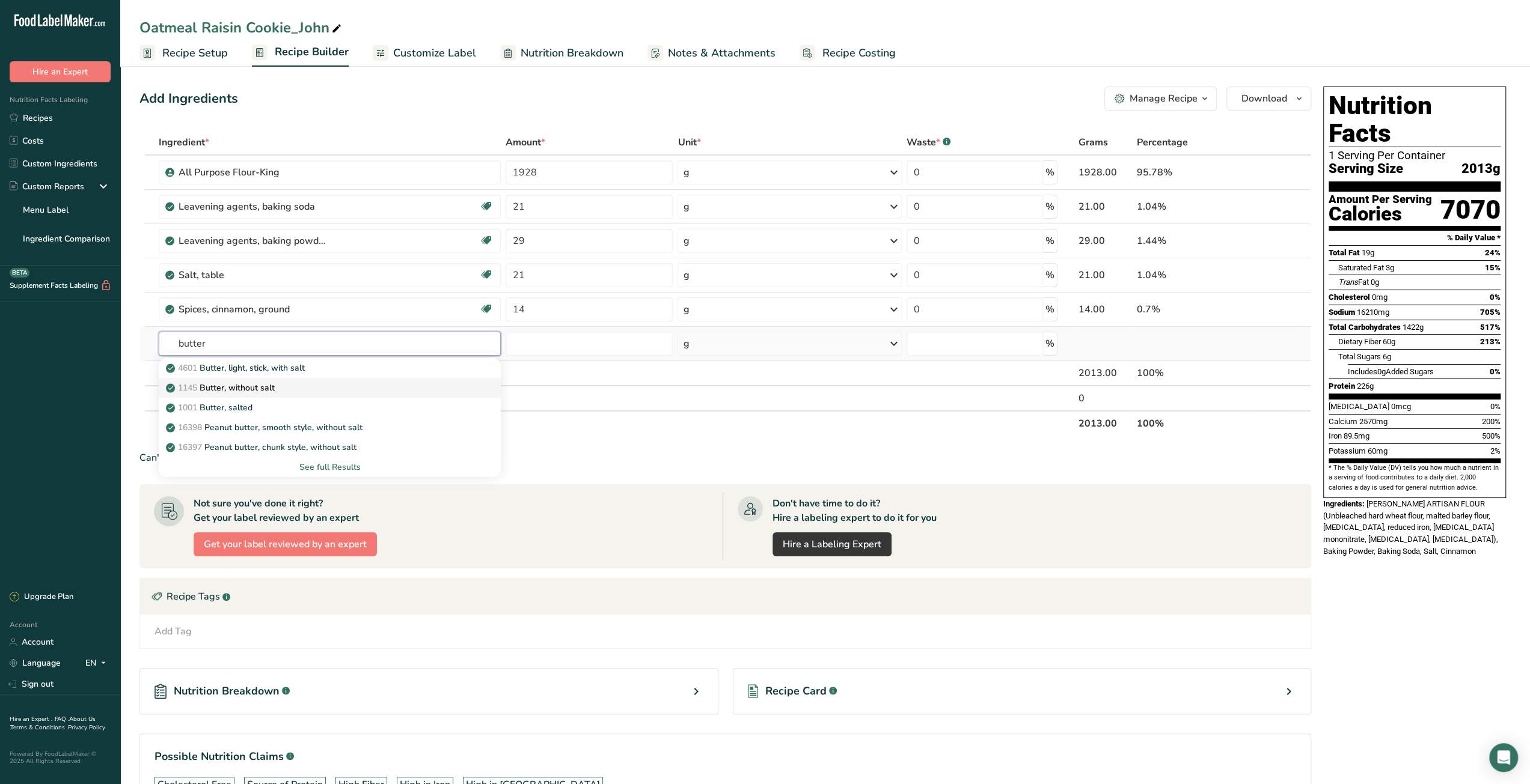
type input "butter"
click at [309, 383] on div "1145 Butter, without salt" at bounding box center [320, 388] width 304 height 13
type input "Butter, without salt"
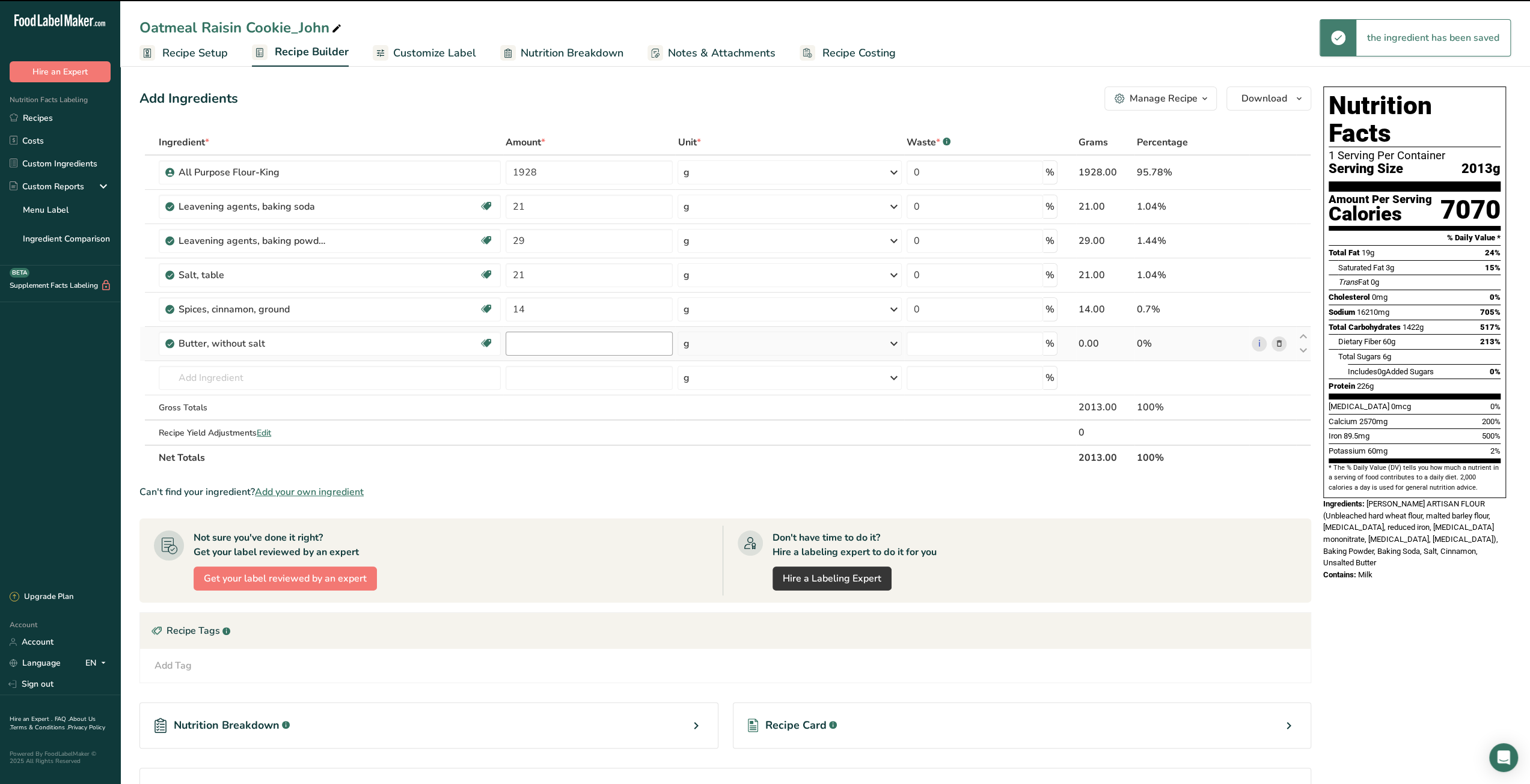
type input "0"
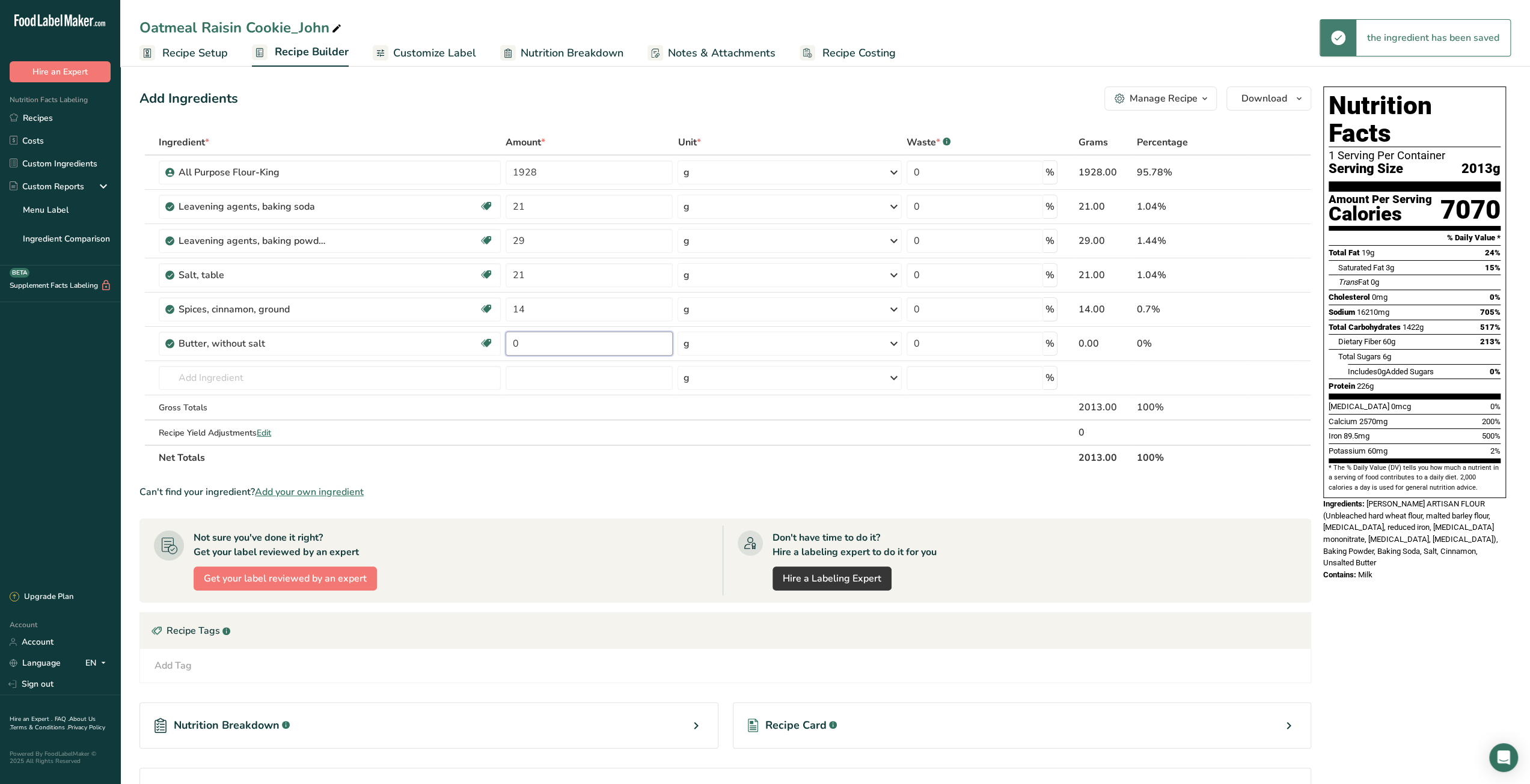
drag, startPoint x: 524, startPoint y: 342, endPoint x: 502, endPoint y: 342, distance: 22.0
click at [502, 342] on tr "Butter, without salt Gluten free Vegetarian Soy free 0 g Portions 1 pat (1" sq,…" at bounding box center [725, 344] width 1170 height 34
type input "1642"
click at [396, 375] on div "Ingredient * Amount * Unit * Waste * .a-a{fill:#347362;}.b-a{fill:#fff;} Grams …" at bounding box center [725, 300] width 1172 height 341
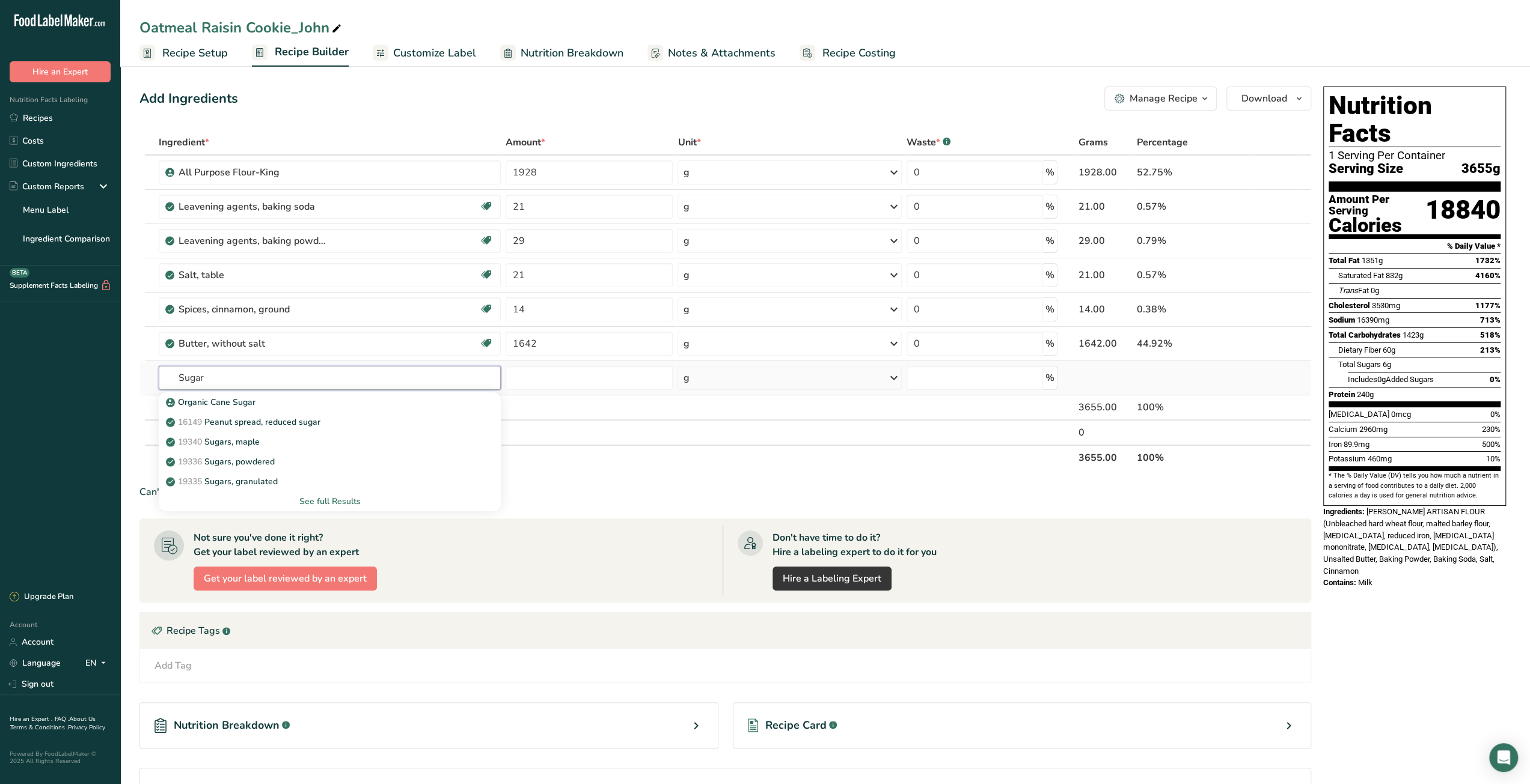
type input "Sugar"
click at [346, 497] on div "See full Results" at bounding box center [330, 501] width 323 height 13
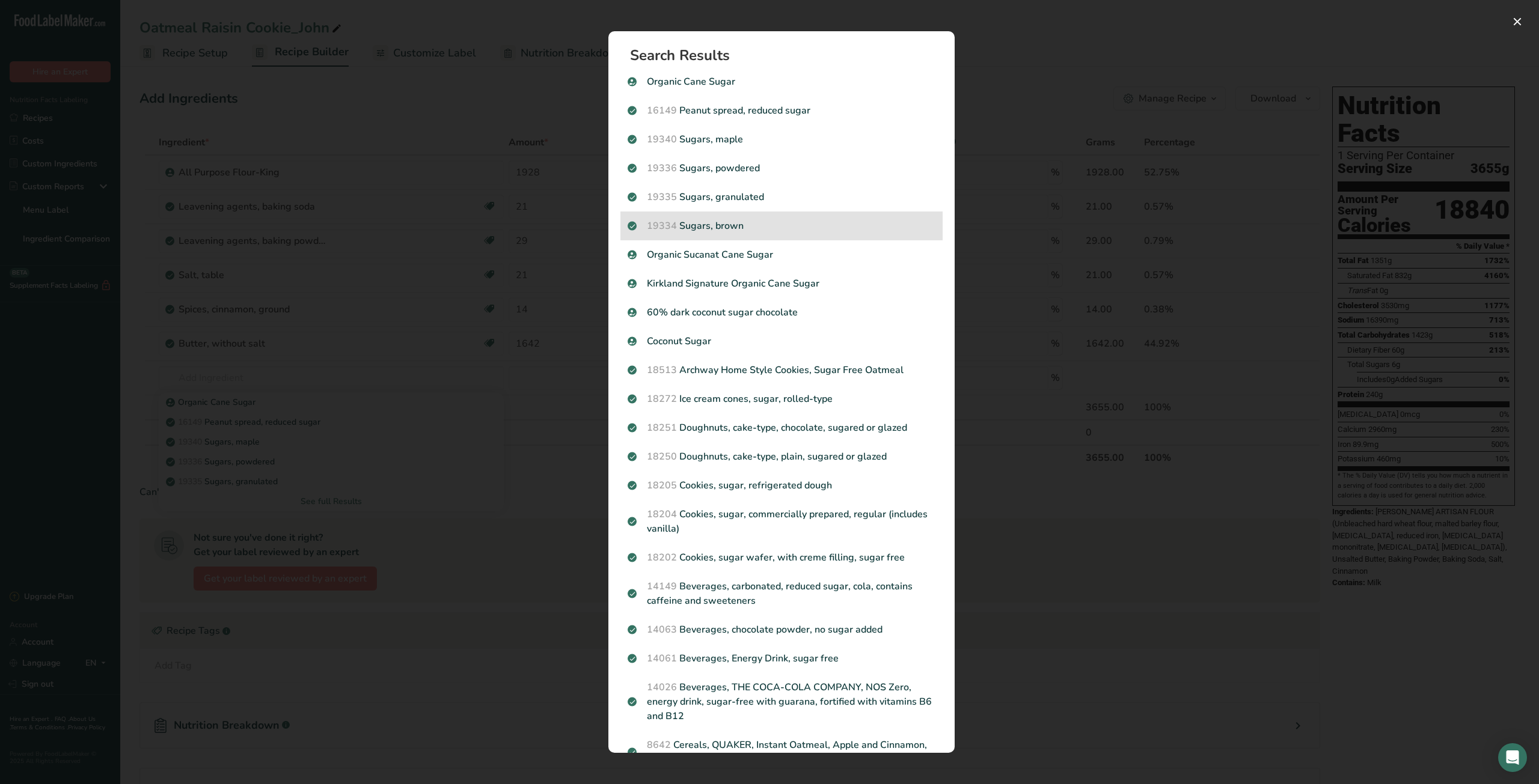
click at [736, 222] on p "19334 Sugars, brown" at bounding box center [781, 226] width 308 height 14
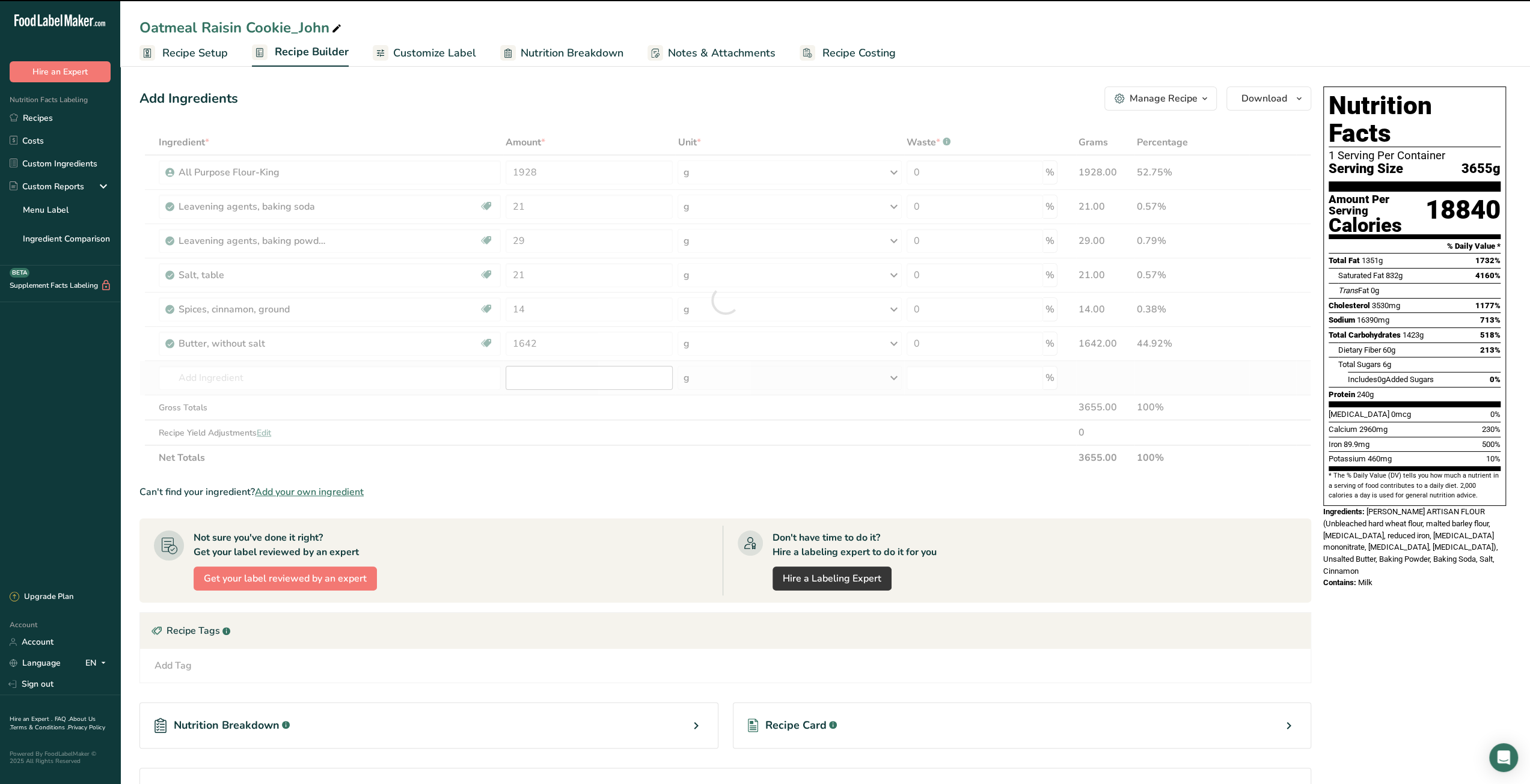
type input "0"
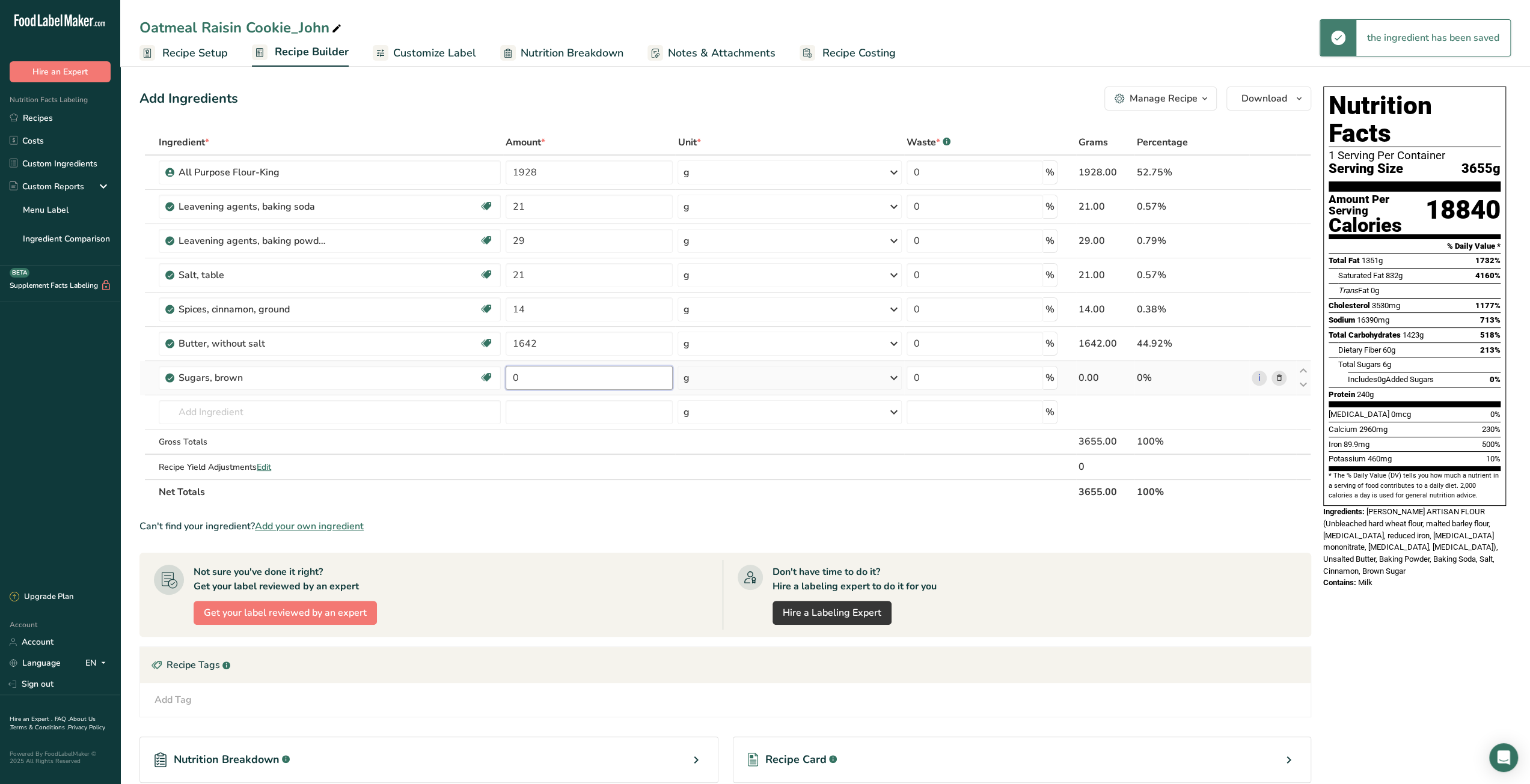
drag, startPoint x: 520, startPoint y: 376, endPoint x: 509, endPoint y: 379, distance: 11.4
click at [509, 379] on input "0" at bounding box center [589, 378] width 167 height 24
type input "1571"
click at [397, 418] on div "Ingredient * Amount * Unit * Waste * .a-a{fill:#347362;}.b-a{fill:#fff;} Grams …" at bounding box center [725, 317] width 1172 height 375
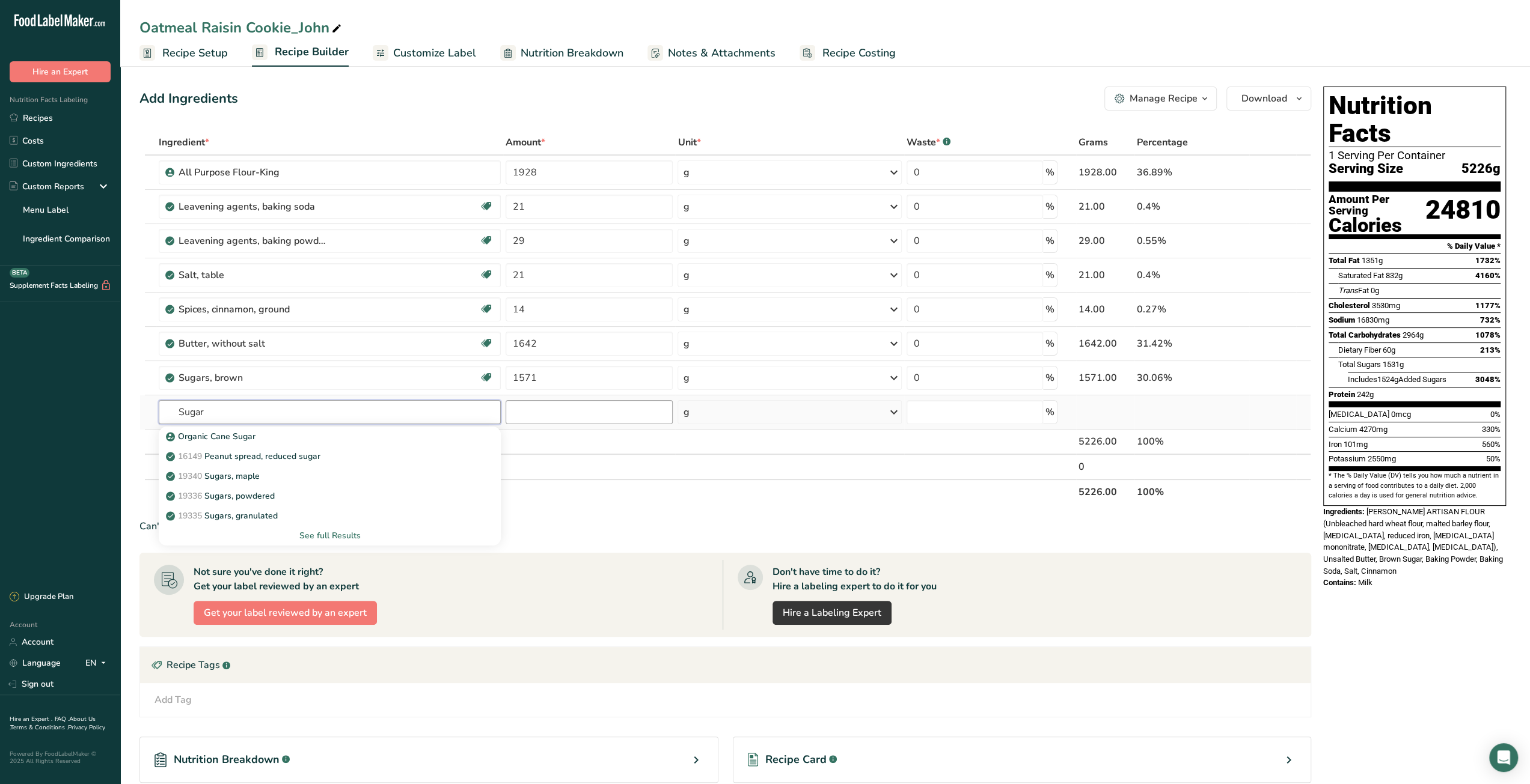
type input "Sugar"
click at [527, 413] on input "number" at bounding box center [589, 412] width 167 height 24
click at [472, 420] on input "text" at bounding box center [330, 412] width 342 height 24
type input "Sugar"
click at [440, 510] on div "19335 Sugars, granulated" at bounding box center [320, 516] width 304 height 13
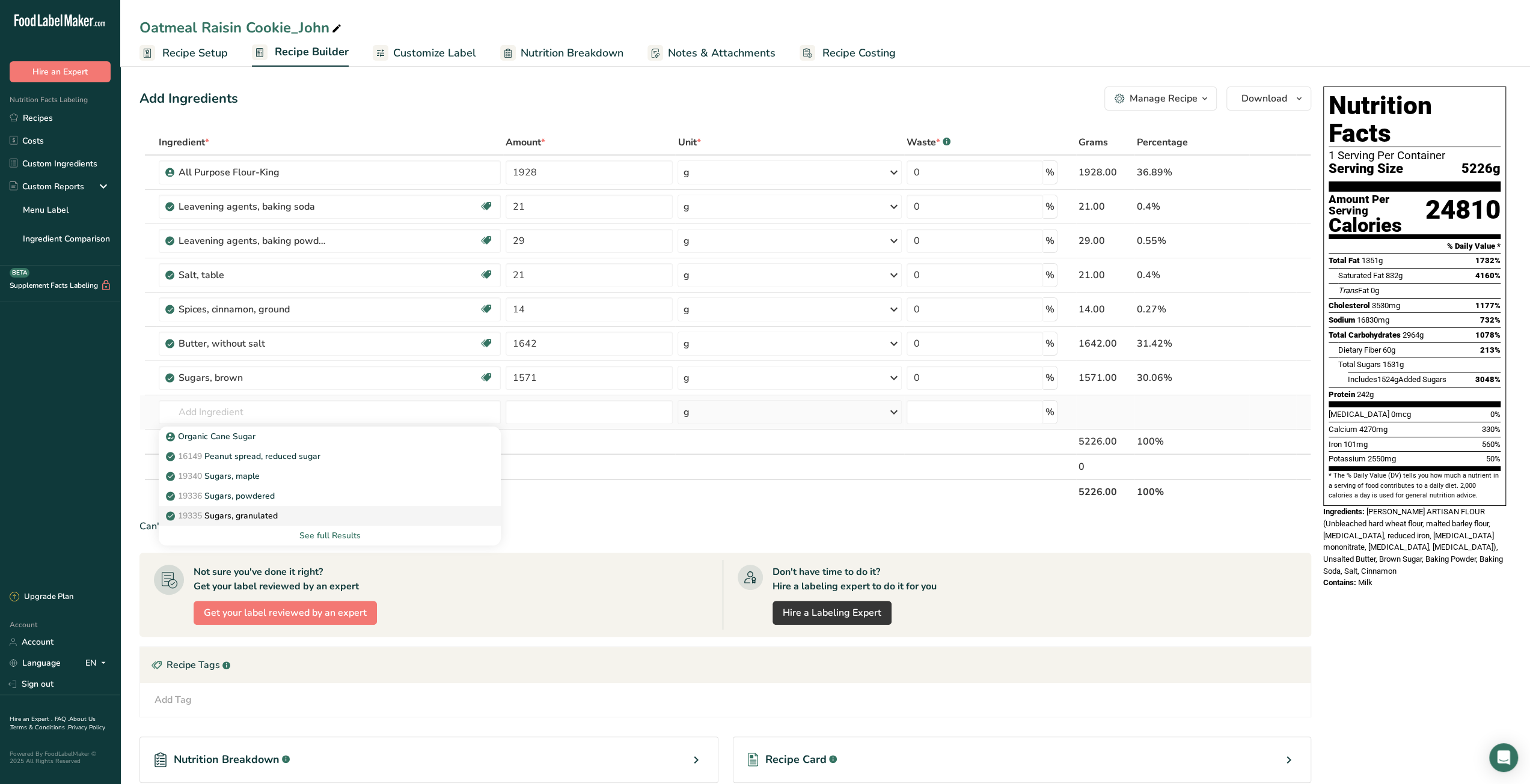
type input "Sugars, granulated"
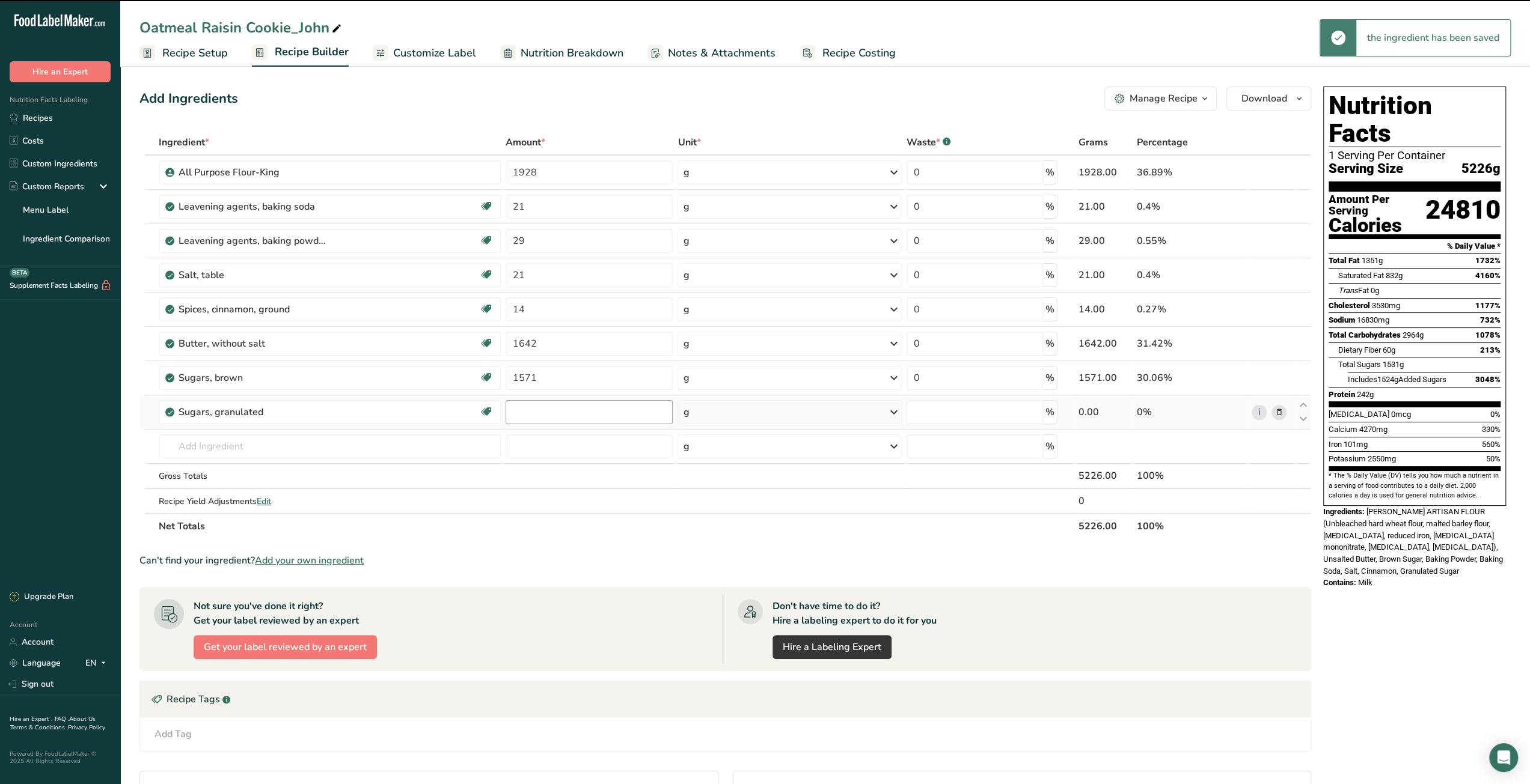
type input "0"
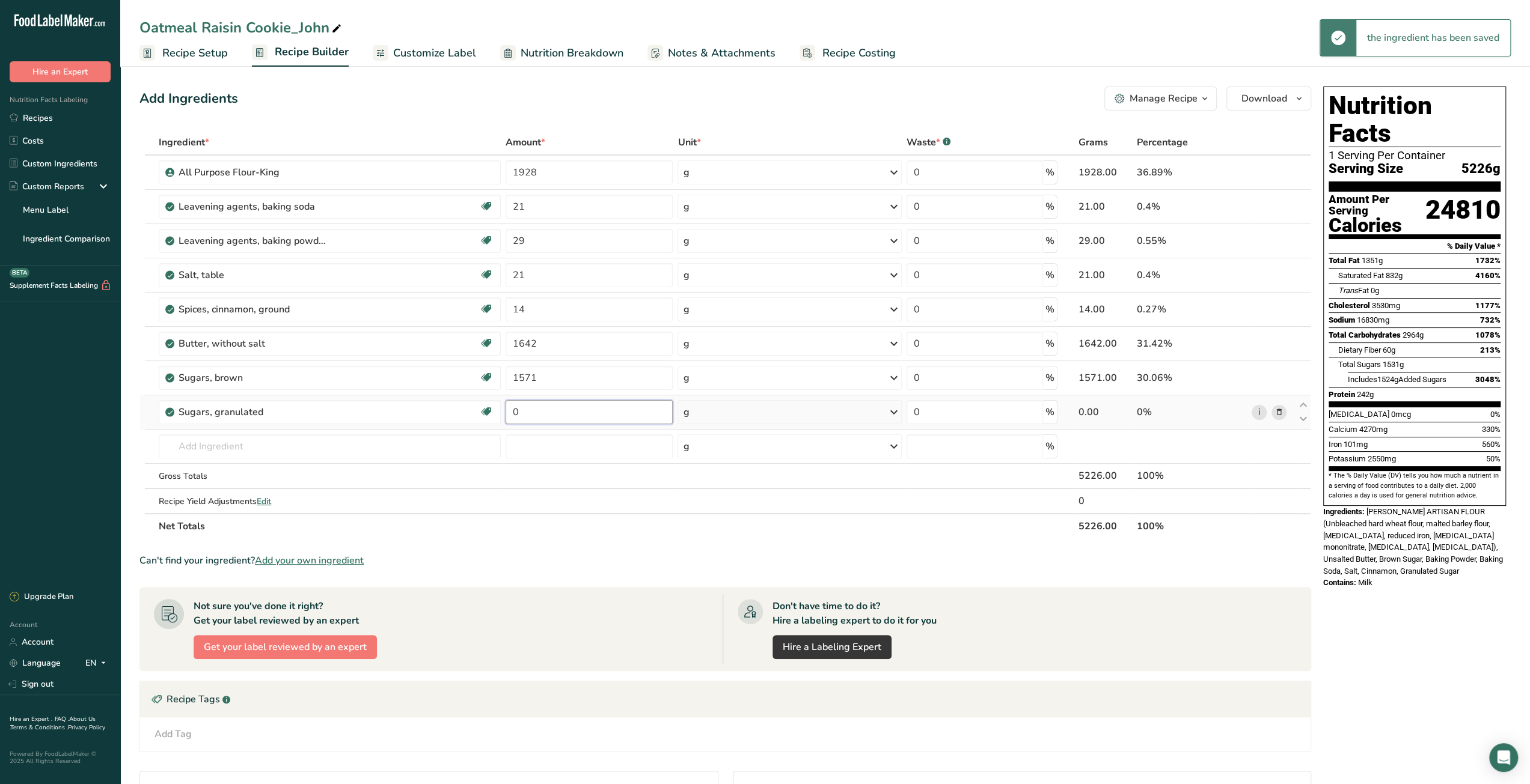
click at [511, 414] on input "0" at bounding box center [589, 412] width 167 height 24
type input "428"
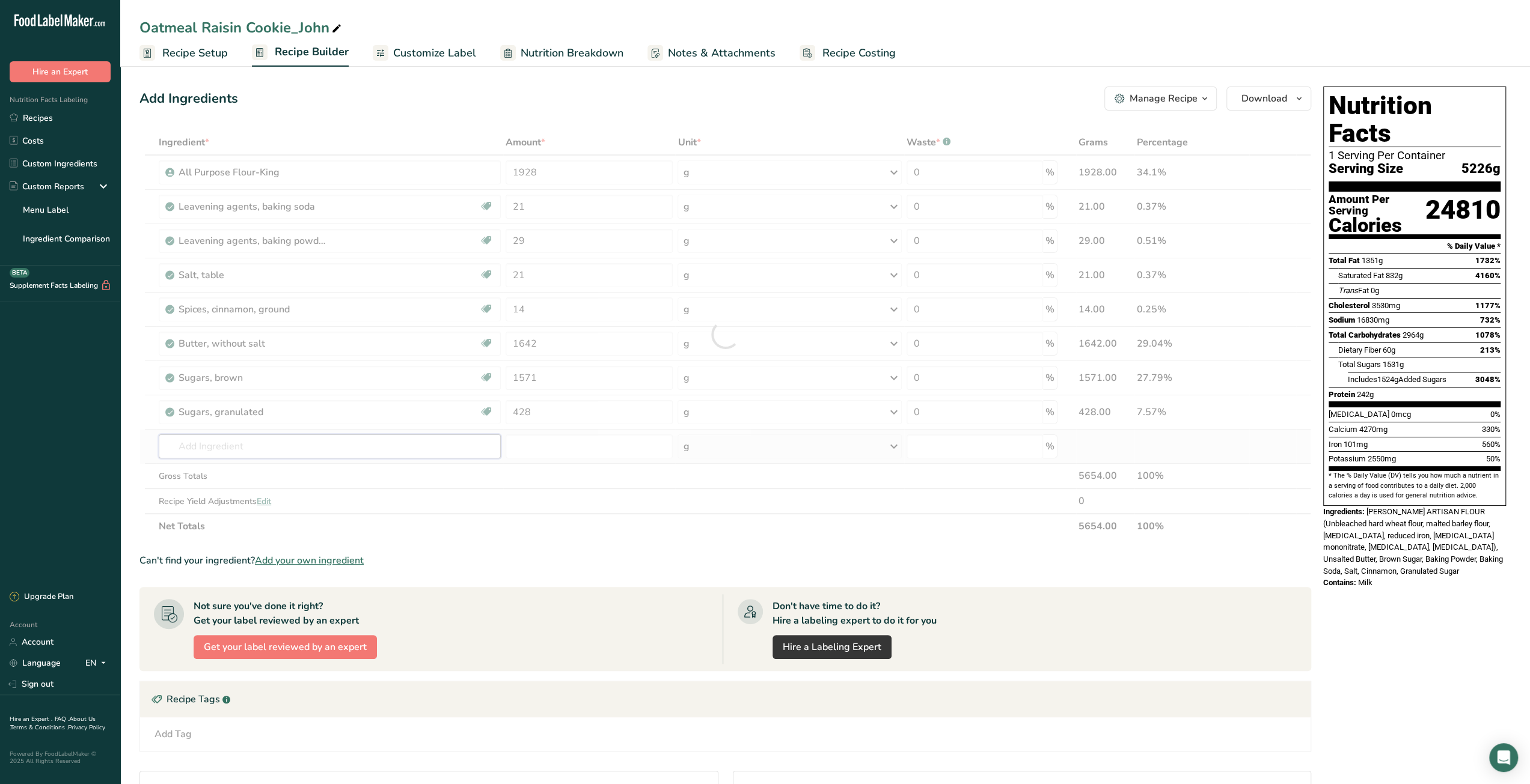
click at [396, 451] on div "Ingredient * Amount * Unit * Waste * .a-a{fill:#347362;}.b-a{fill:#fff;} Grams …" at bounding box center [725, 334] width 1172 height 409
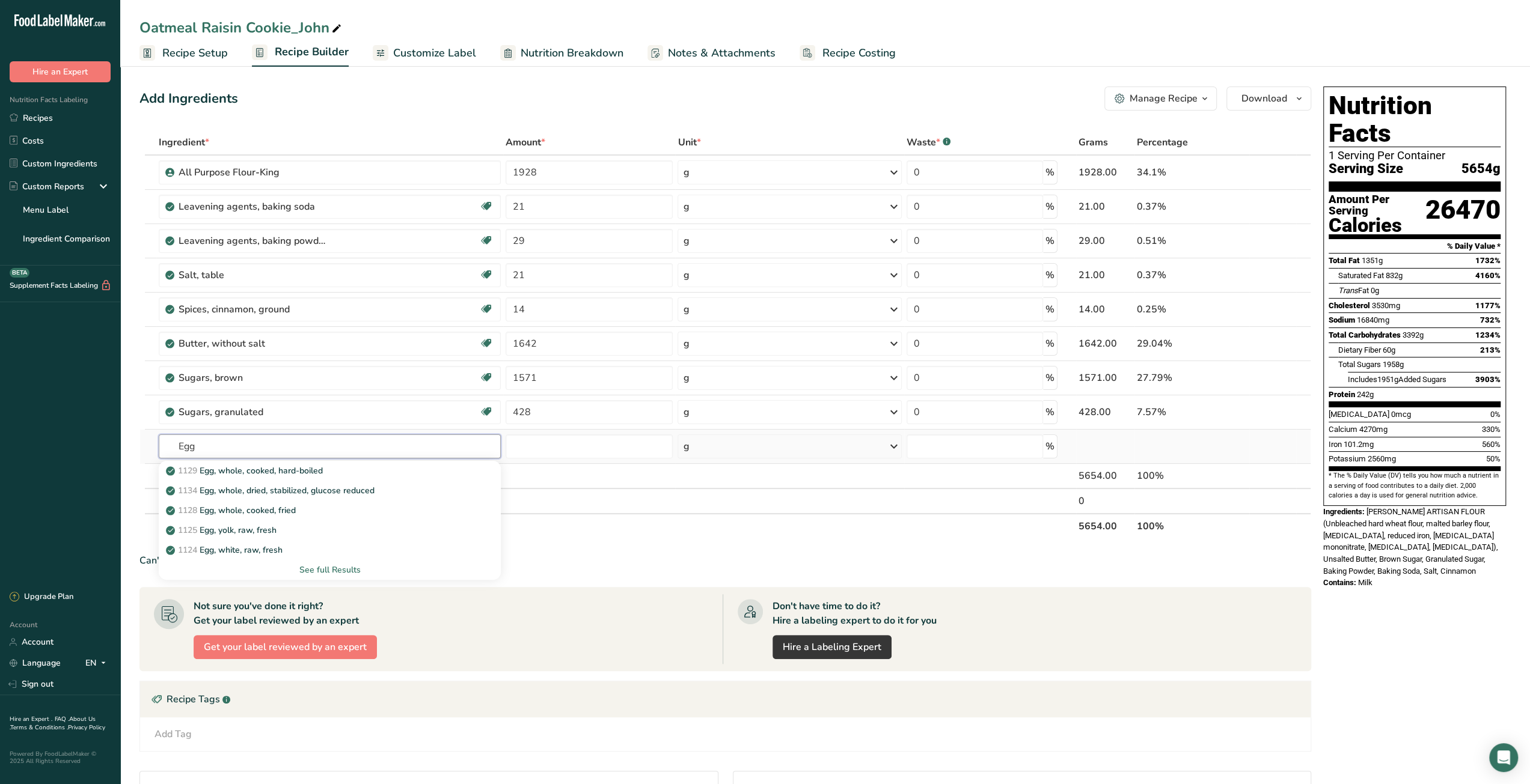
type input "Egg"
click at [350, 566] on div "See full Results" at bounding box center [330, 570] width 323 height 13
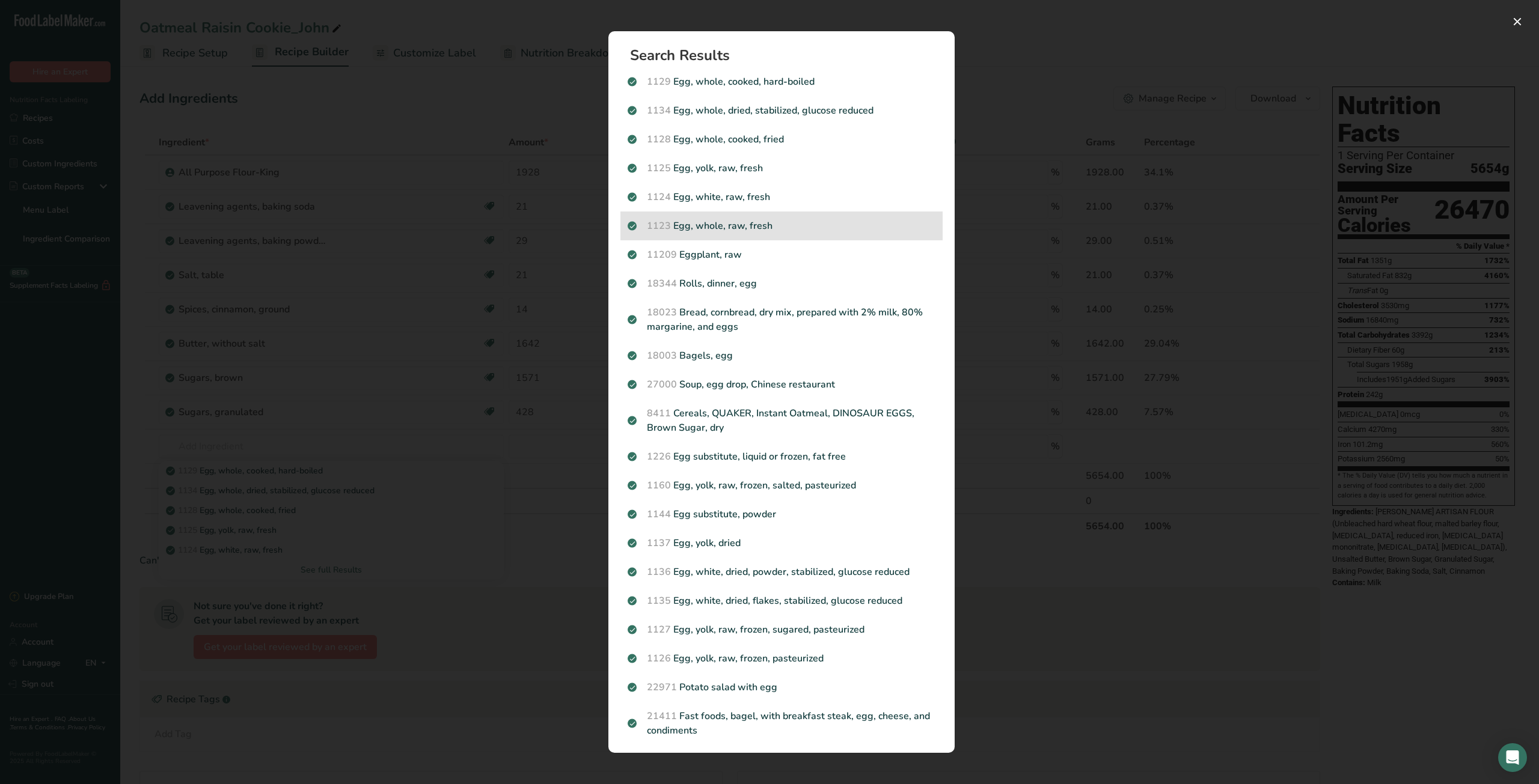
click at [757, 225] on p "1123 Egg, whole, raw, fresh" at bounding box center [781, 226] width 308 height 14
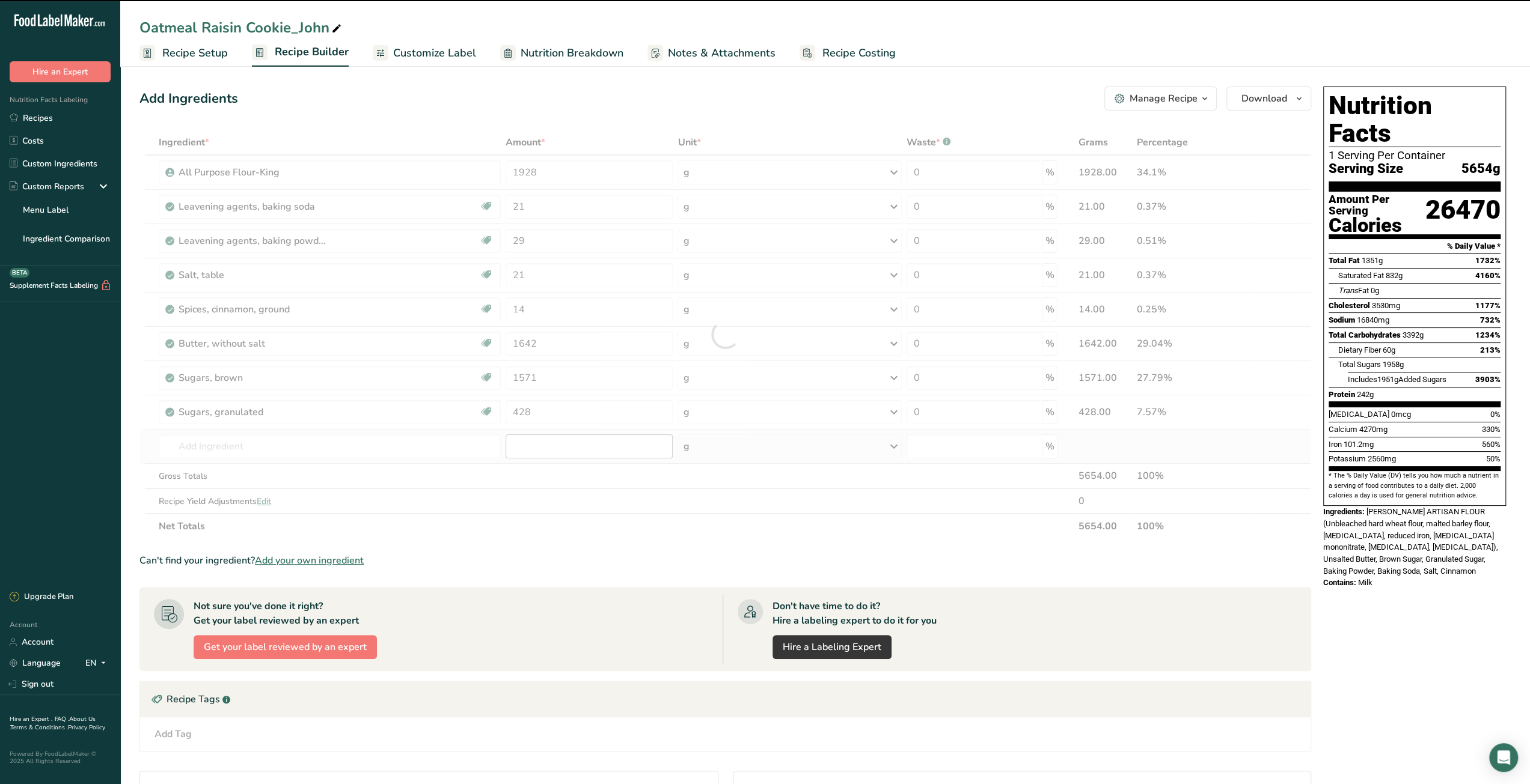
type input "0"
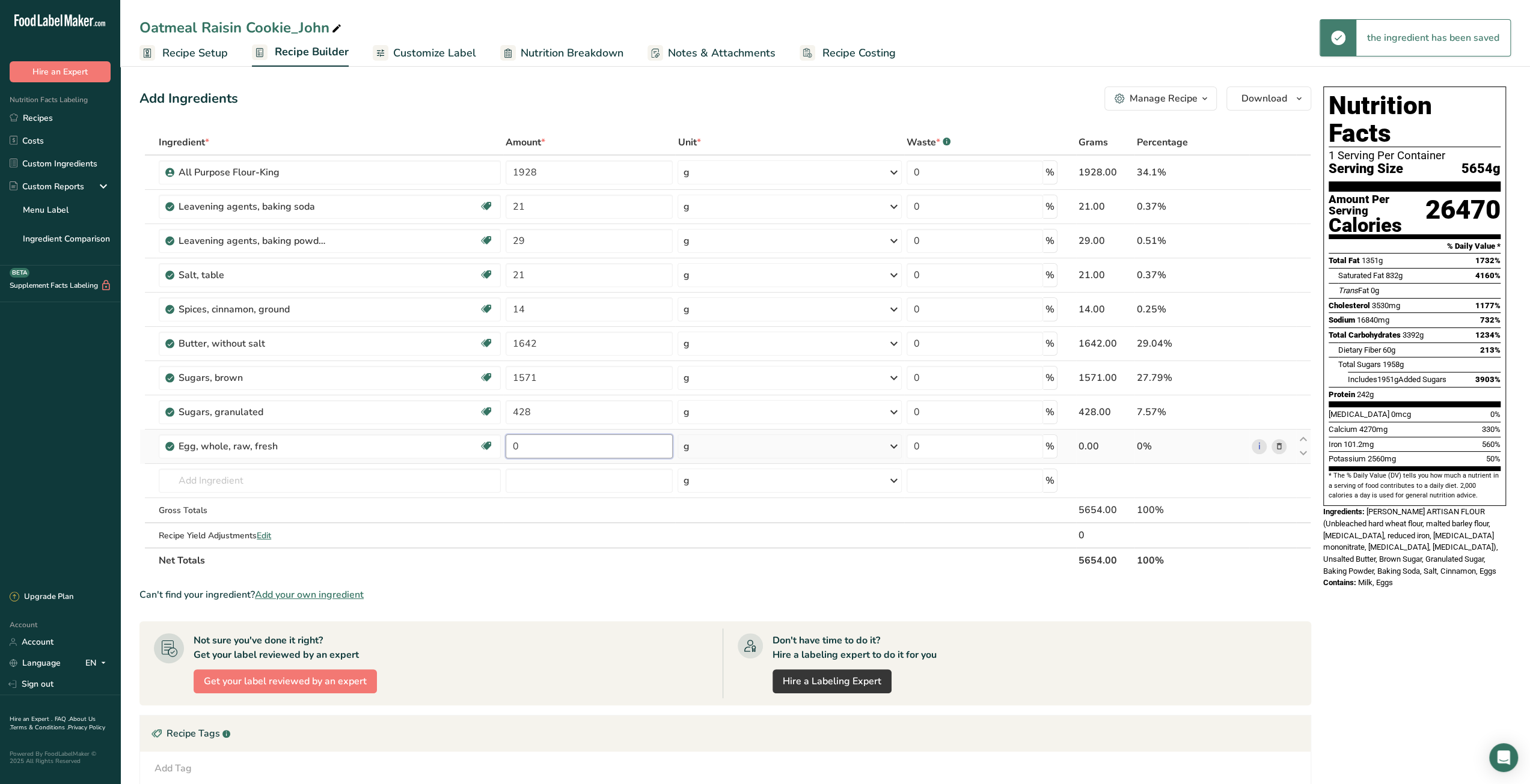
drag, startPoint x: 511, startPoint y: 448, endPoint x: 520, endPoint y: 448, distance: 9.0
click at [520, 448] on input "0" at bounding box center [589, 446] width 167 height 24
type input "350"
click at [387, 484] on div "Ingredient * Amount * Unit * Waste * .a-a{fill:#347362;}.b-a{fill:#fff;} Grams …" at bounding box center [725, 351] width 1172 height 444
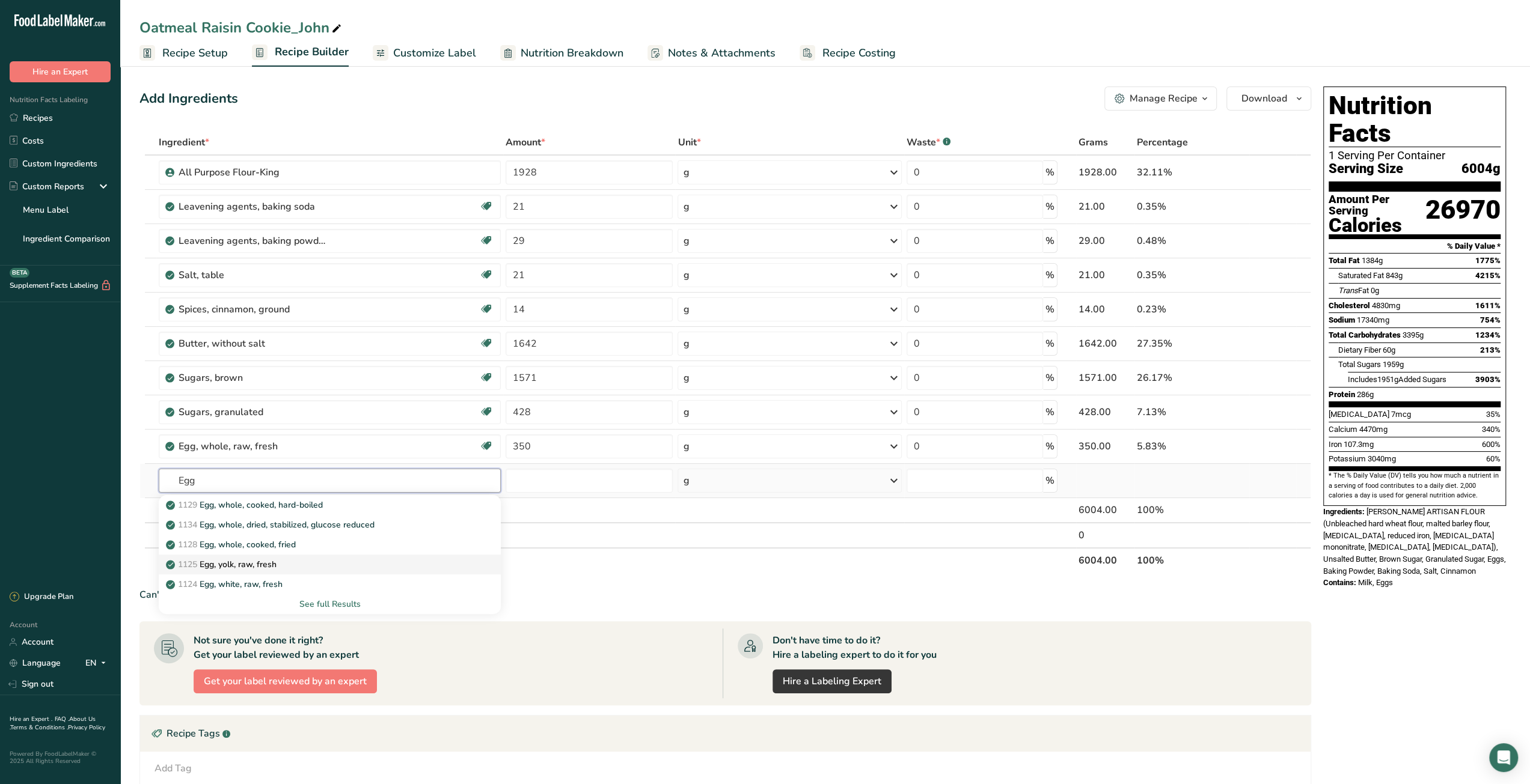
type input "Egg"
click at [391, 561] on div "1125 Egg, yolk, raw, fresh" at bounding box center [320, 564] width 304 height 13
type input "Egg, yolk, raw, fresh"
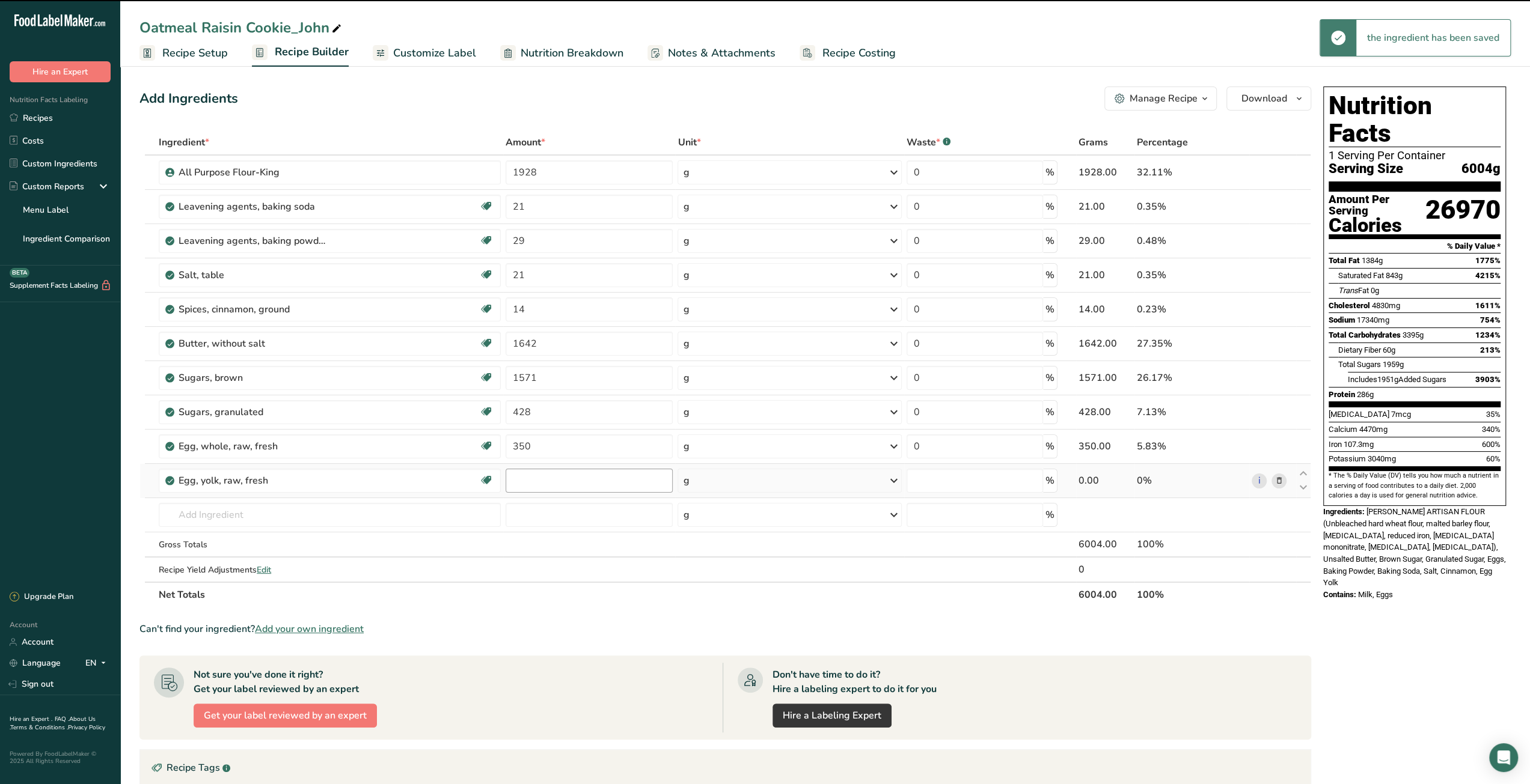
type input "0"
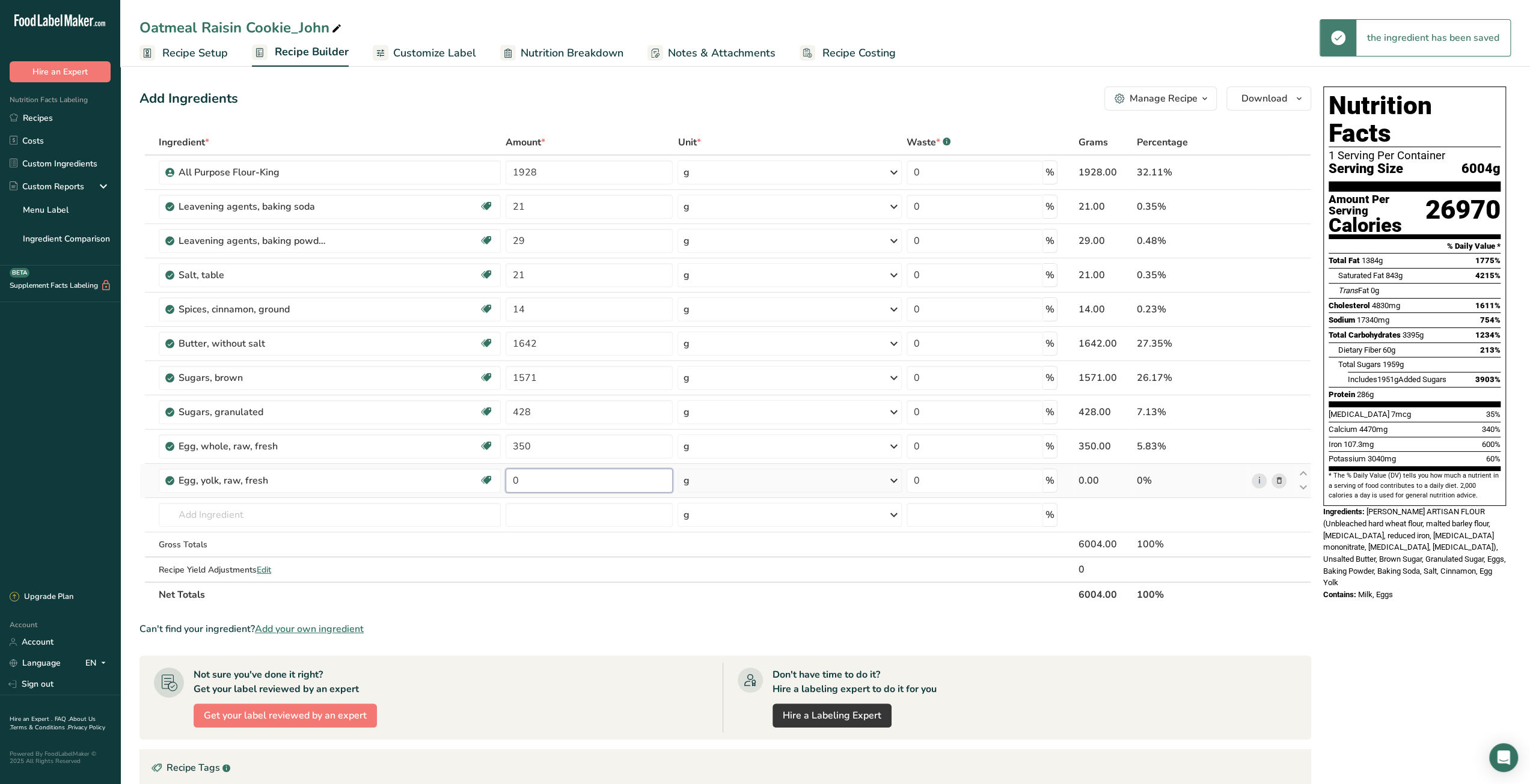
drag, startPoint x: 518, startPoint y: 478, endPoint x: 504, endPoint y: 481, distance: 14.3
click at [504, 481] on td "0" at bounding box center [589, 480] width 172 height 34
type input "130"
click at [415, 512] on div "Ingredient * Amount * Unit * Waste * .a-a{fill:#347362;}.b-a{fill:#fff;} Grams …" at bounding box center [725, 369] width 1172 height 478
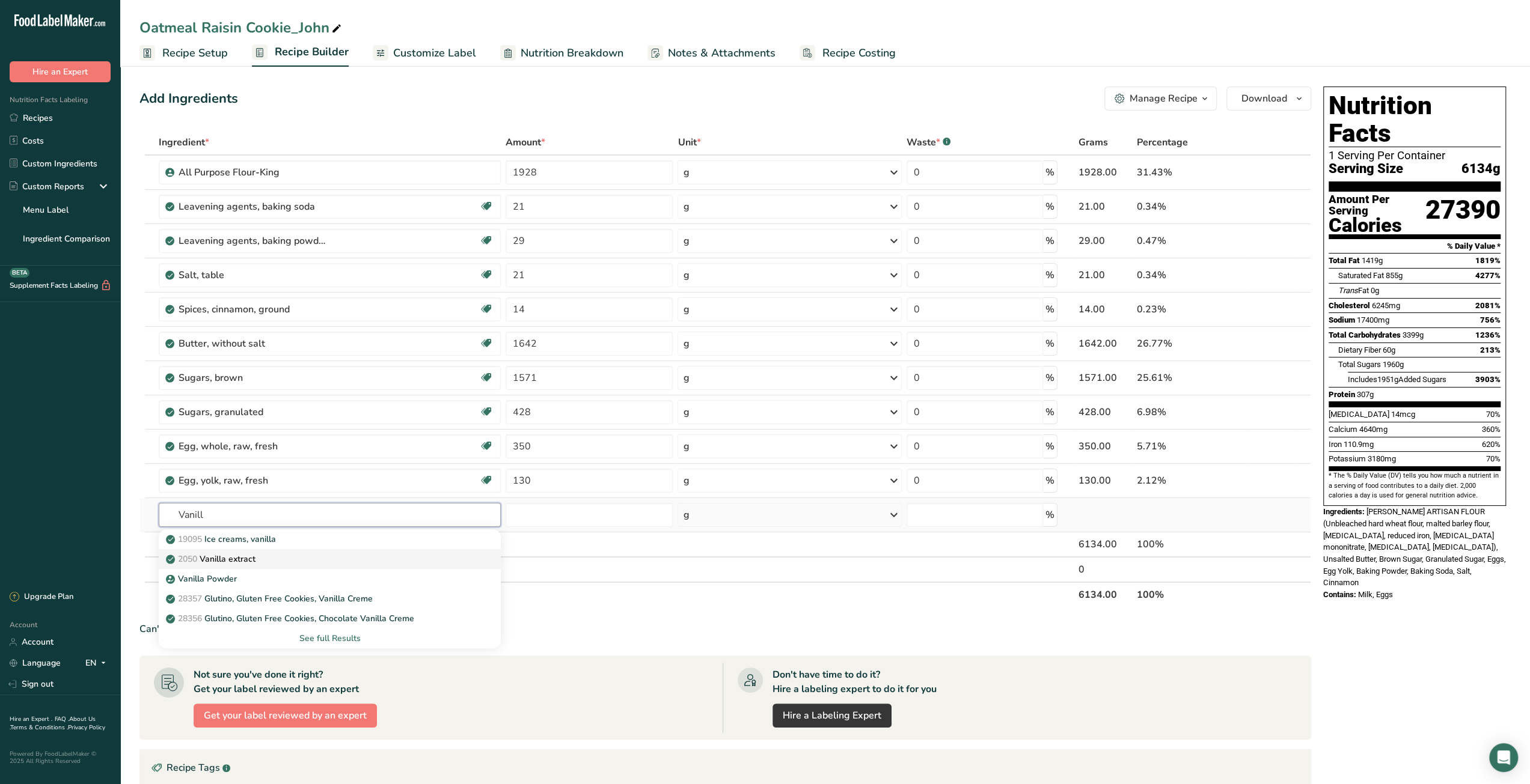
type input "Vanill"
click at [410, 550] on link "2050 Vanilla extract" at bounding box center [330, 559] width 342 height 20
type input "Vanilla extract"
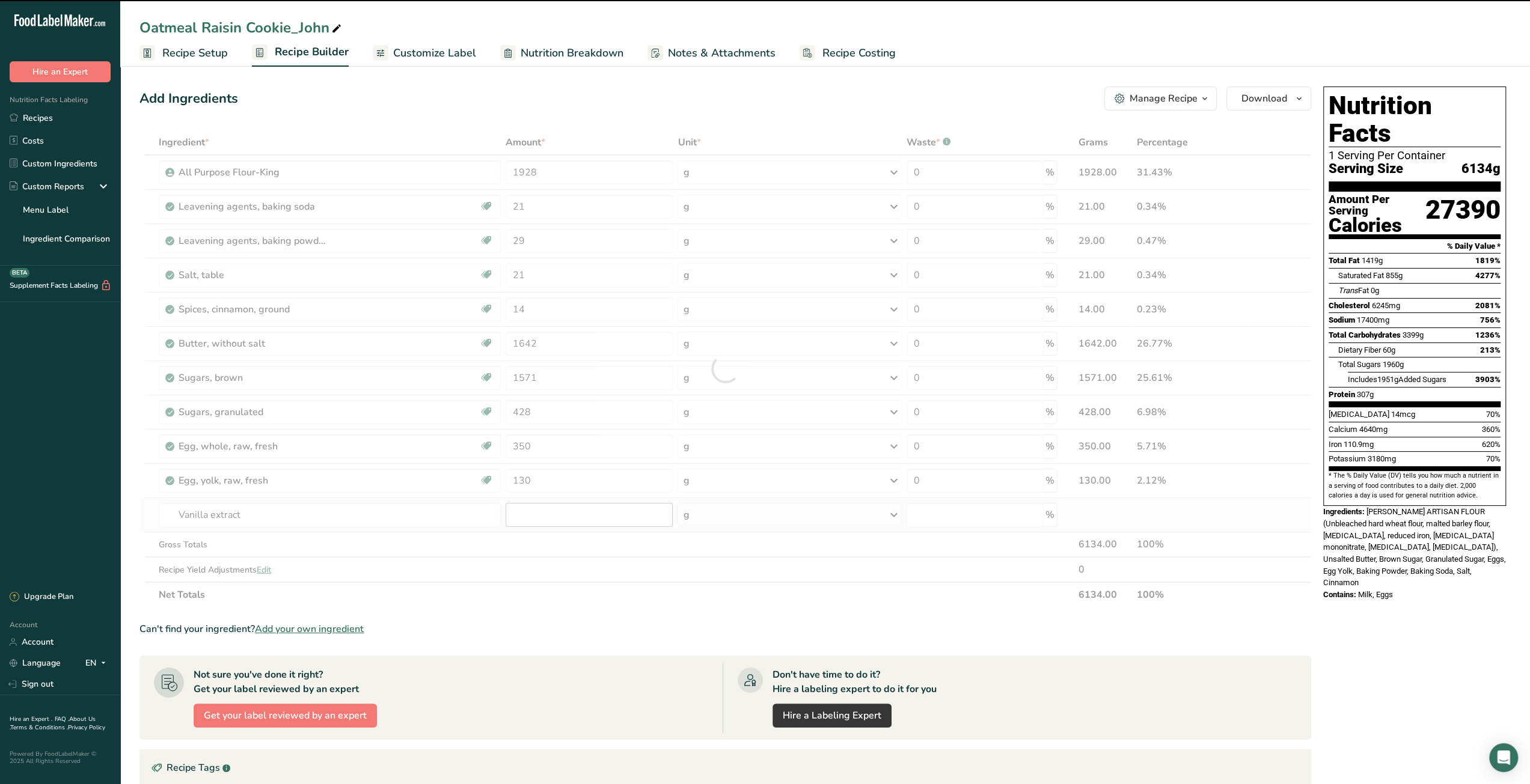
type input "0"
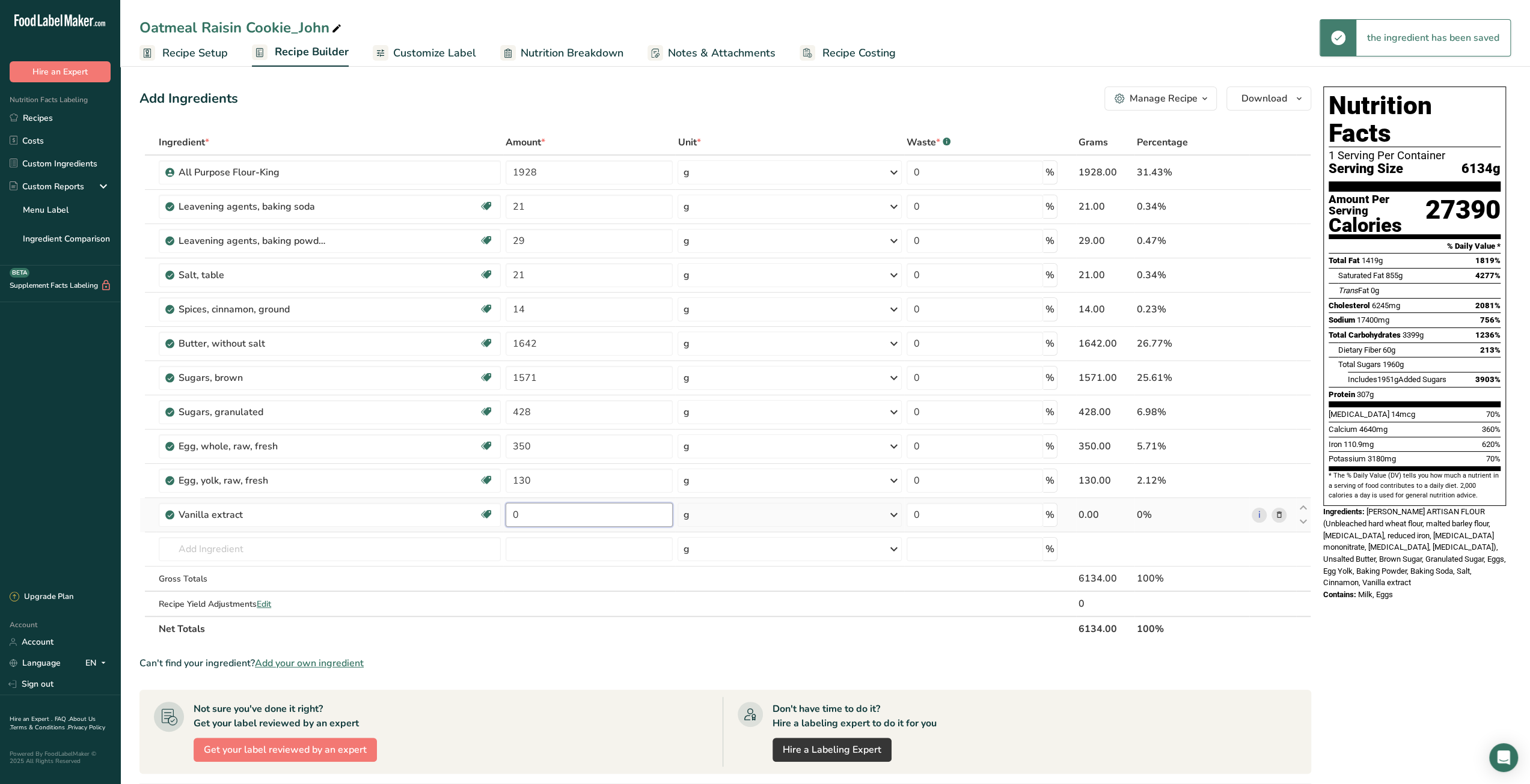
drag, startPoint x: 522, startPoint y: 518, endPoint x: 511, endPoint y: 520, distance: 11.2
click at [511, 520] on input "0" at bounding box center [589, 514] width 167 height 24
type input "57"
click at [468, 551] on div "Ingredient * Amount * Unit * Waste * .a-a{fill:#347362;}.b-a{fill:#fff;} Grams …" at bounding box center [725, 385] width 1172 height 512
paste input "Rolled Oats"
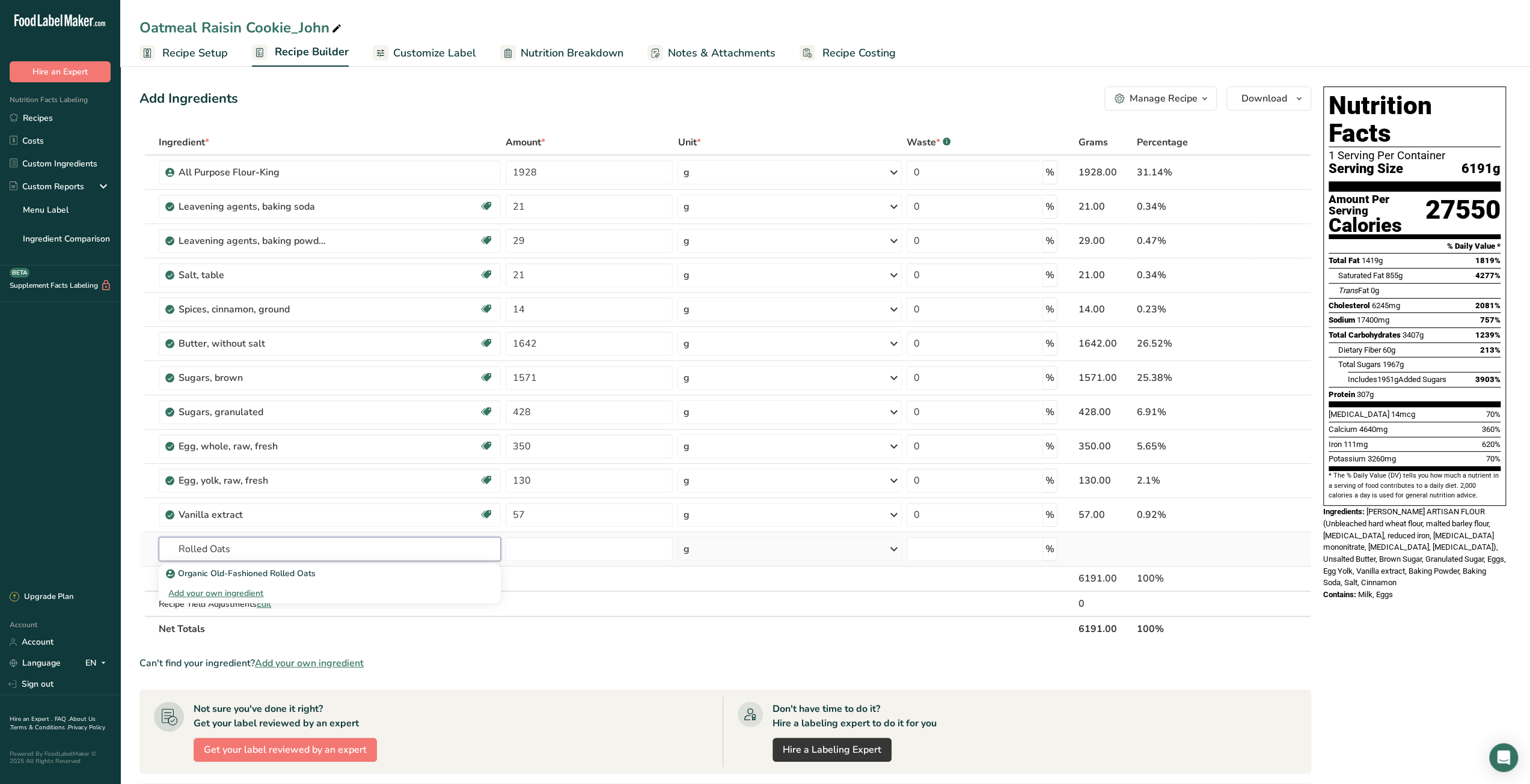
type input "Rolled Oats"
click at [236, 590] on div "Add your own ingredient" at bounding box center [330, 593] width 323 height 13
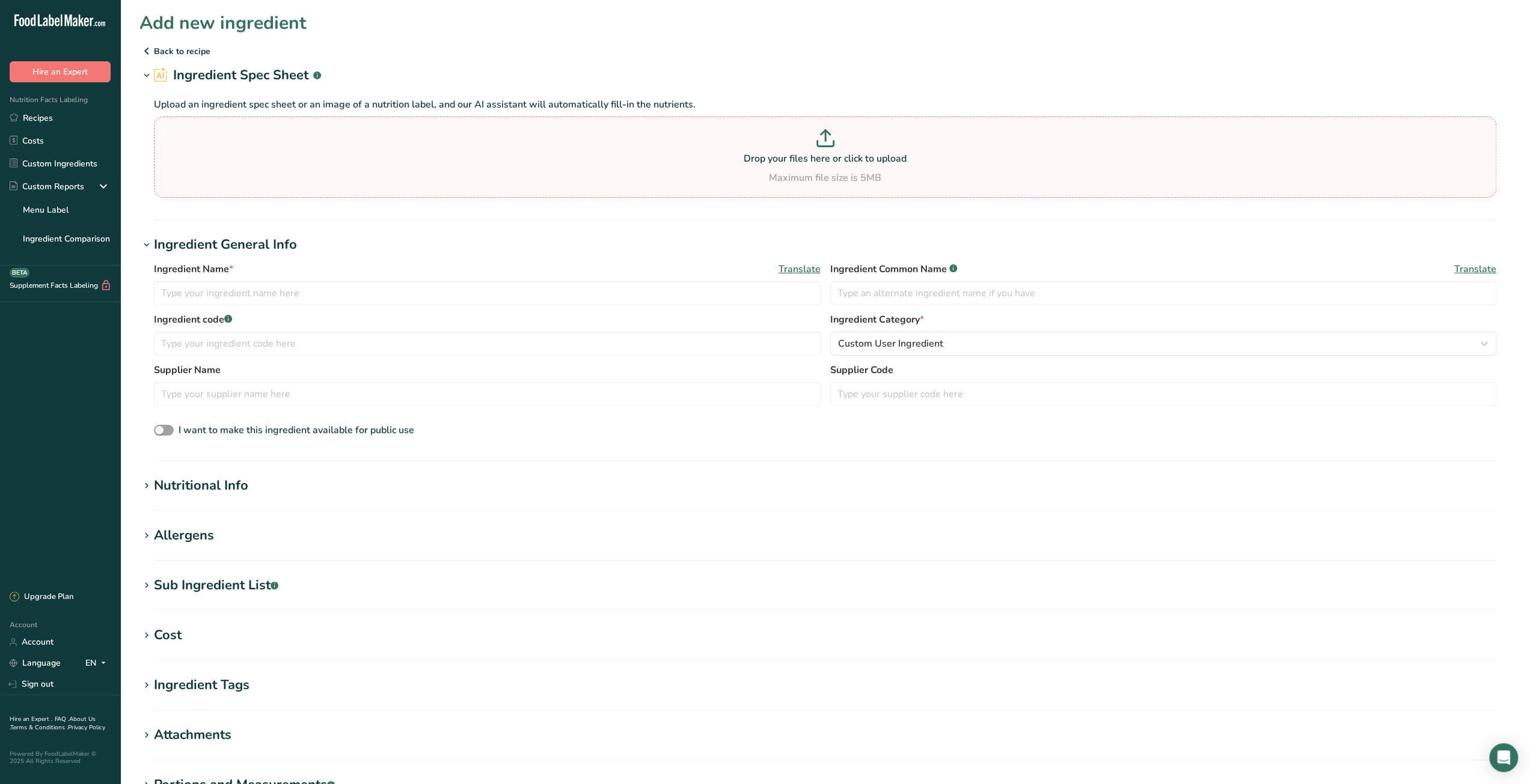
click at [833, 139] on icon at bounding box center [825, 138] width 18 height 18
click at [833, 139] on input "Drop your files here or click to upload Maximum file size is 5MB" at bounding box center [825, 157] width 1342 height 81
type input "C:\fakepath\rolled_oats.pdf"
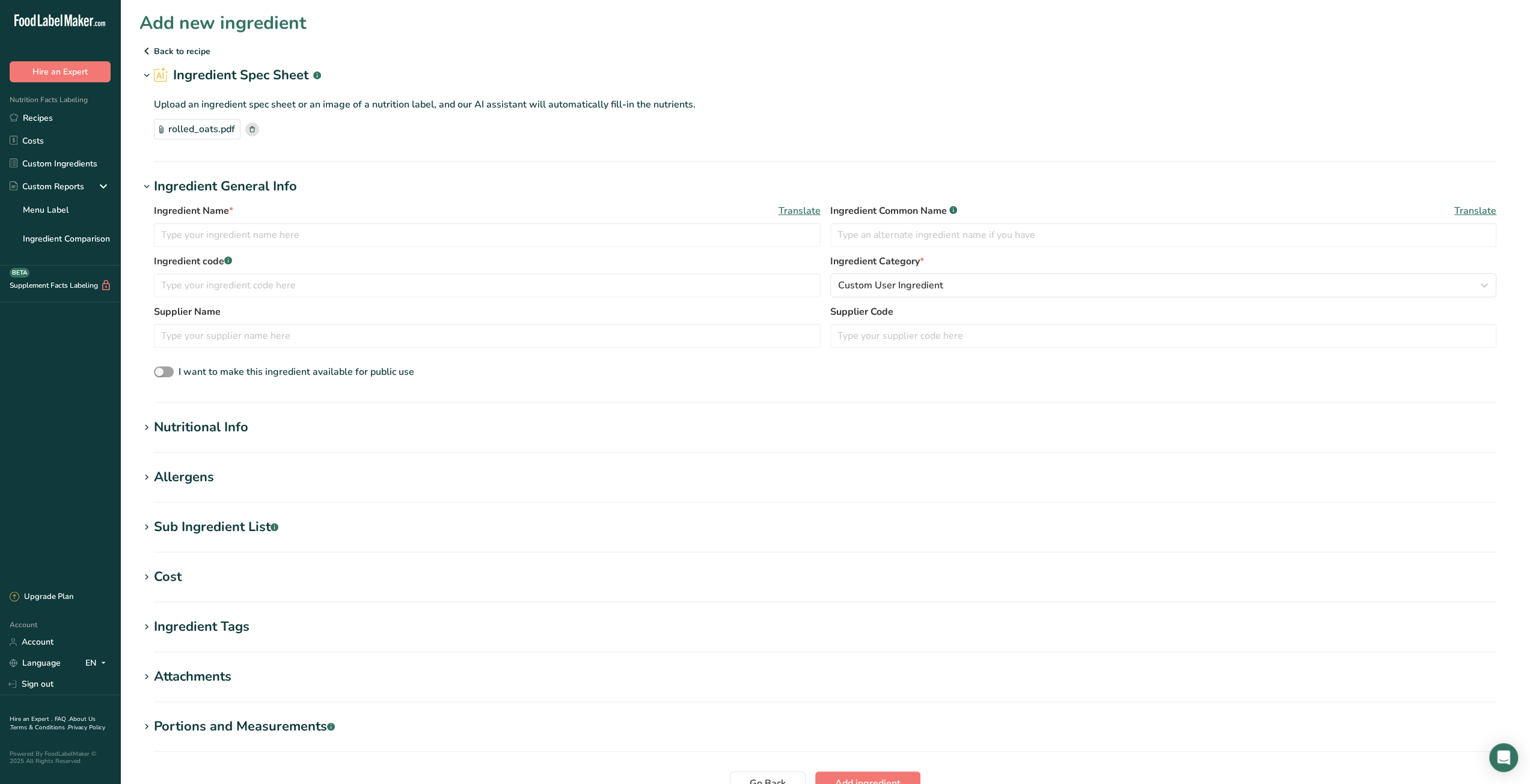
click at [154, 577] on div "Cost" at bounding box center [168, 577] width 28 height 20
paste input "37.99"
click at [168, 626] on input "37.99" at bounding box center [222, 625] width 136 height 24
click at [164, 626] on input "37.99" at bounding box center [222, 625] width 136 height 24
click at [166, 625] on input "37.99" at bounding box center [222, 625] width 136 height 24
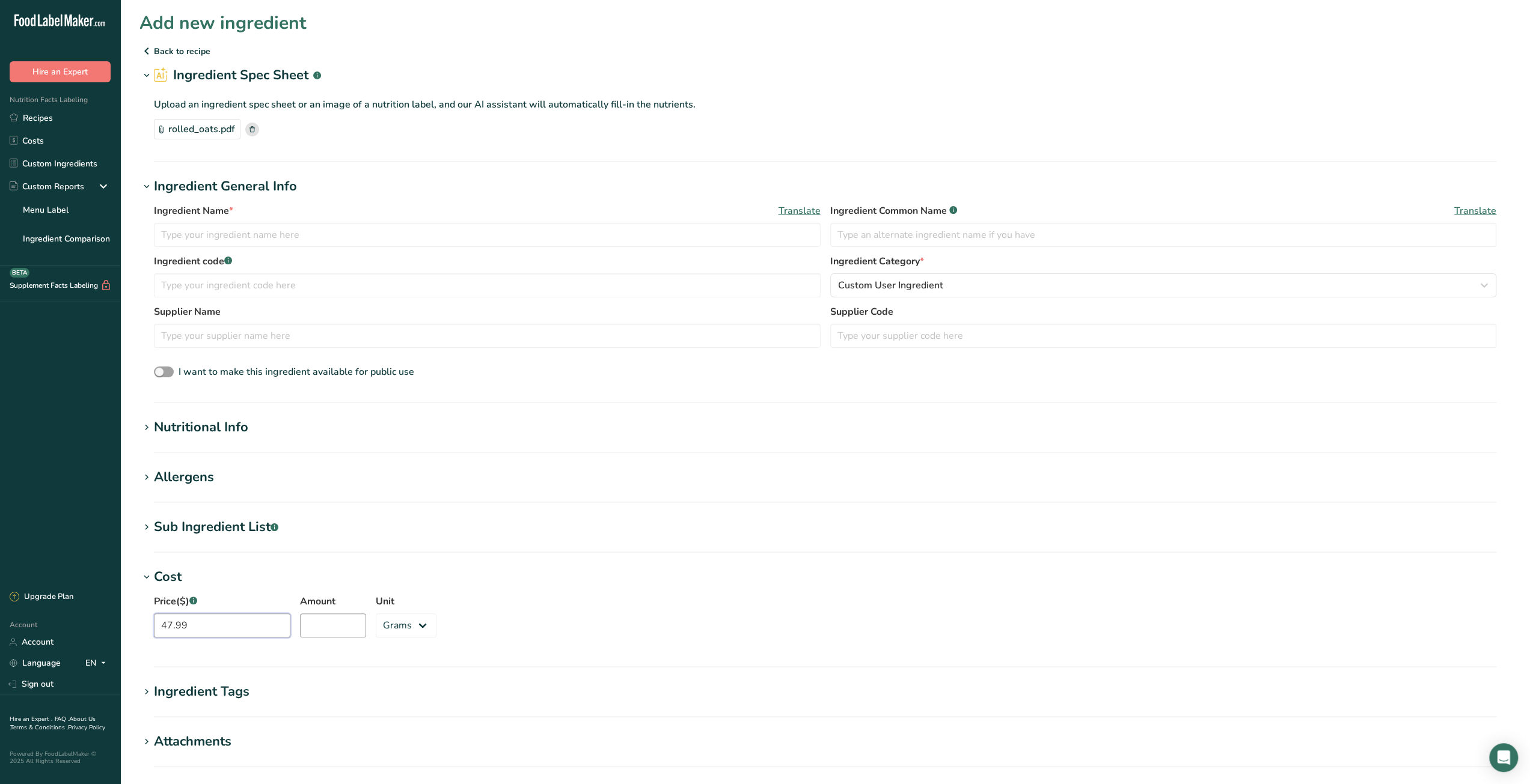
type input "47.99"
click at [300, 632] on input "Amount" at bounding box center [333, 625] width 66 height 24
type input "50"
click at [405, 632] on select "Grams kg mg mcg lb oz" at bounding box center [406, 625] width 61 height 24
select select "12"
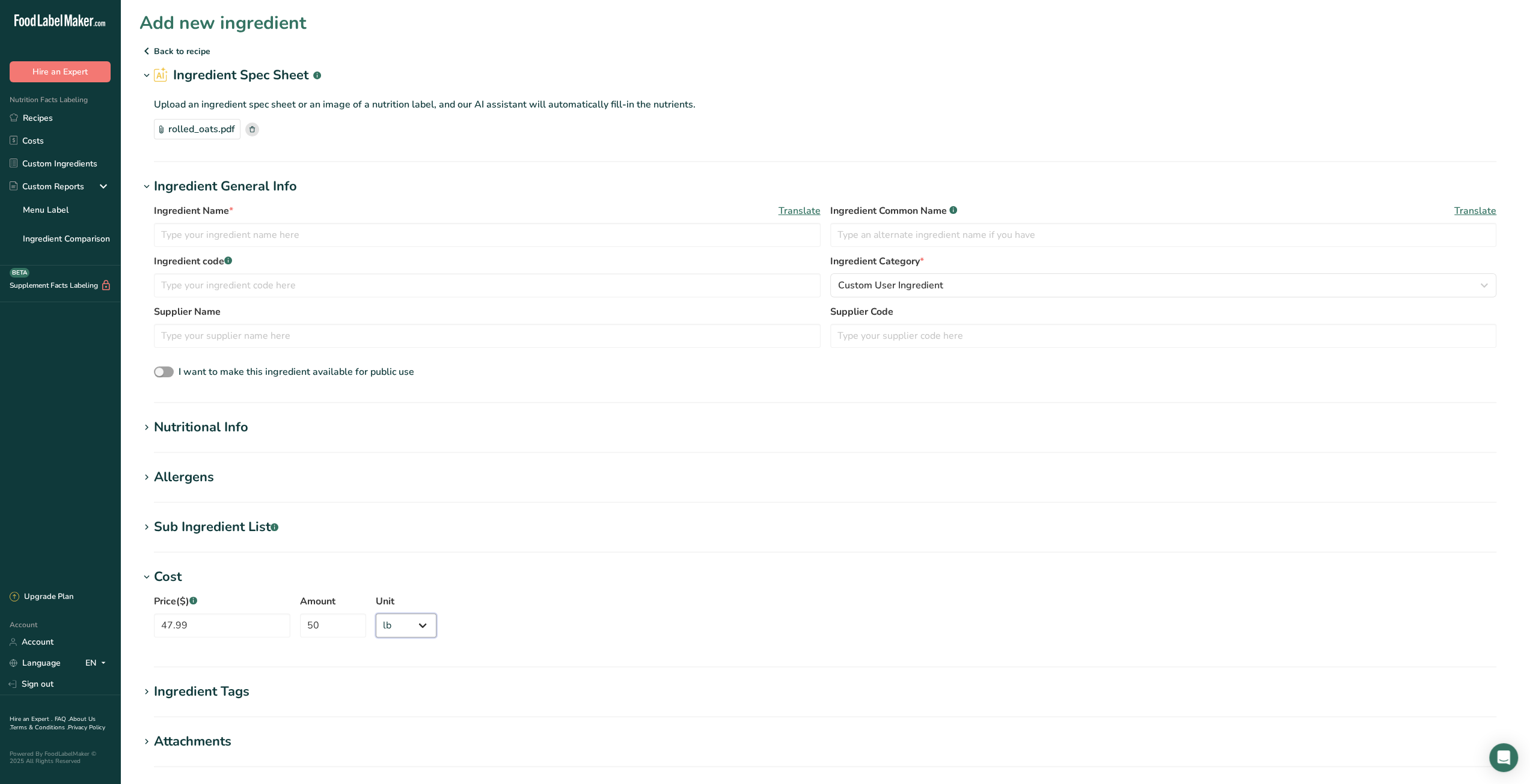
click at [376, 613] on select "Grams kg mg mcg lb oz" at bounding box center [406, 625] width 61 height 24
click at [270, 236] on input "text" at bounding box center [488, 234] width 667 height 24
paste input "Rolled Oats"
type input "Rolled Oats"
click at [895, 234] on input "text" at bounding box center [1163, 234] width 667 height 24
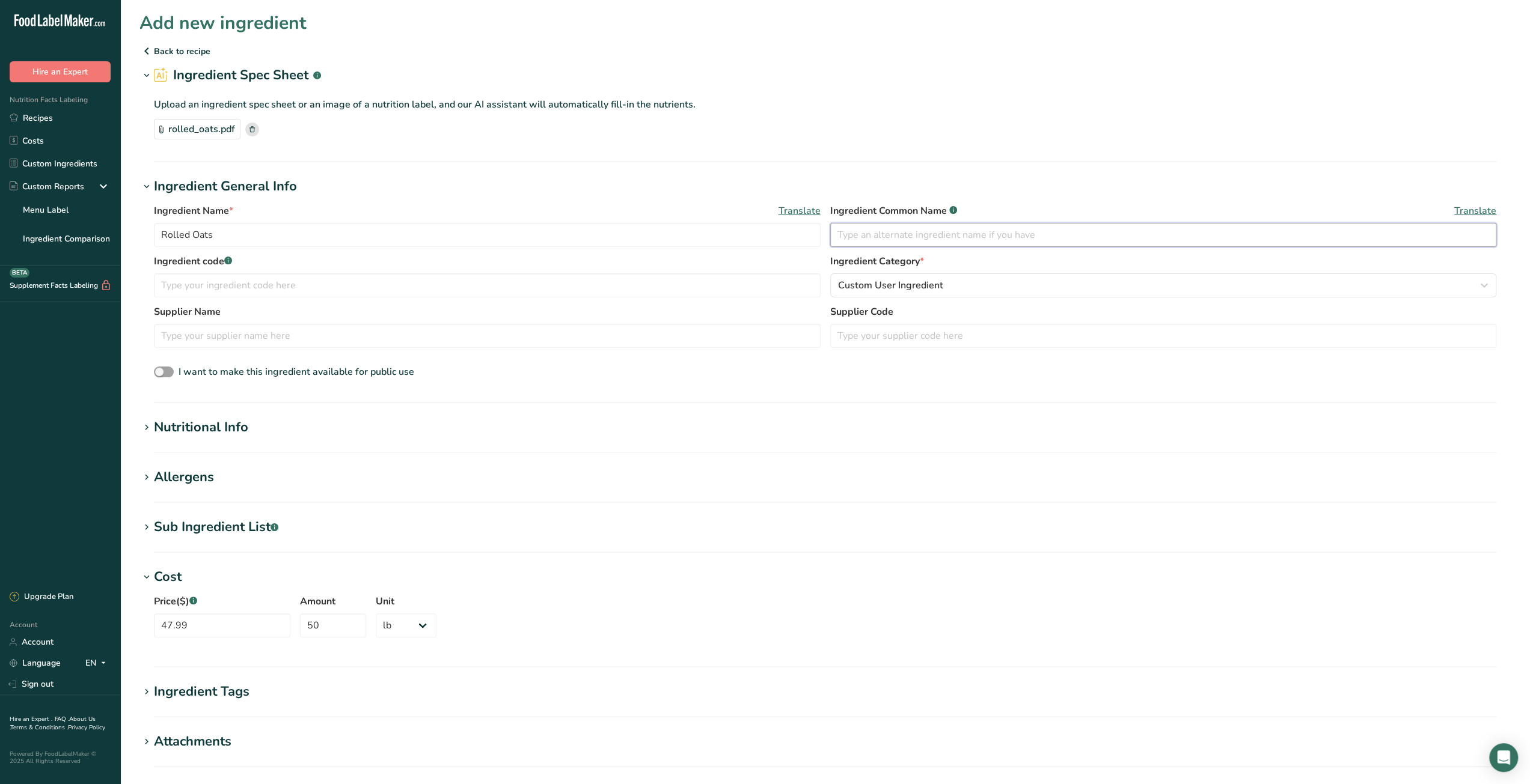
paste input "Regular Rolled Oats"
type input "Regular Rolled Oats"
click at [239, 335] on input "text" at bounding box center [488, 335] width 667 height 24
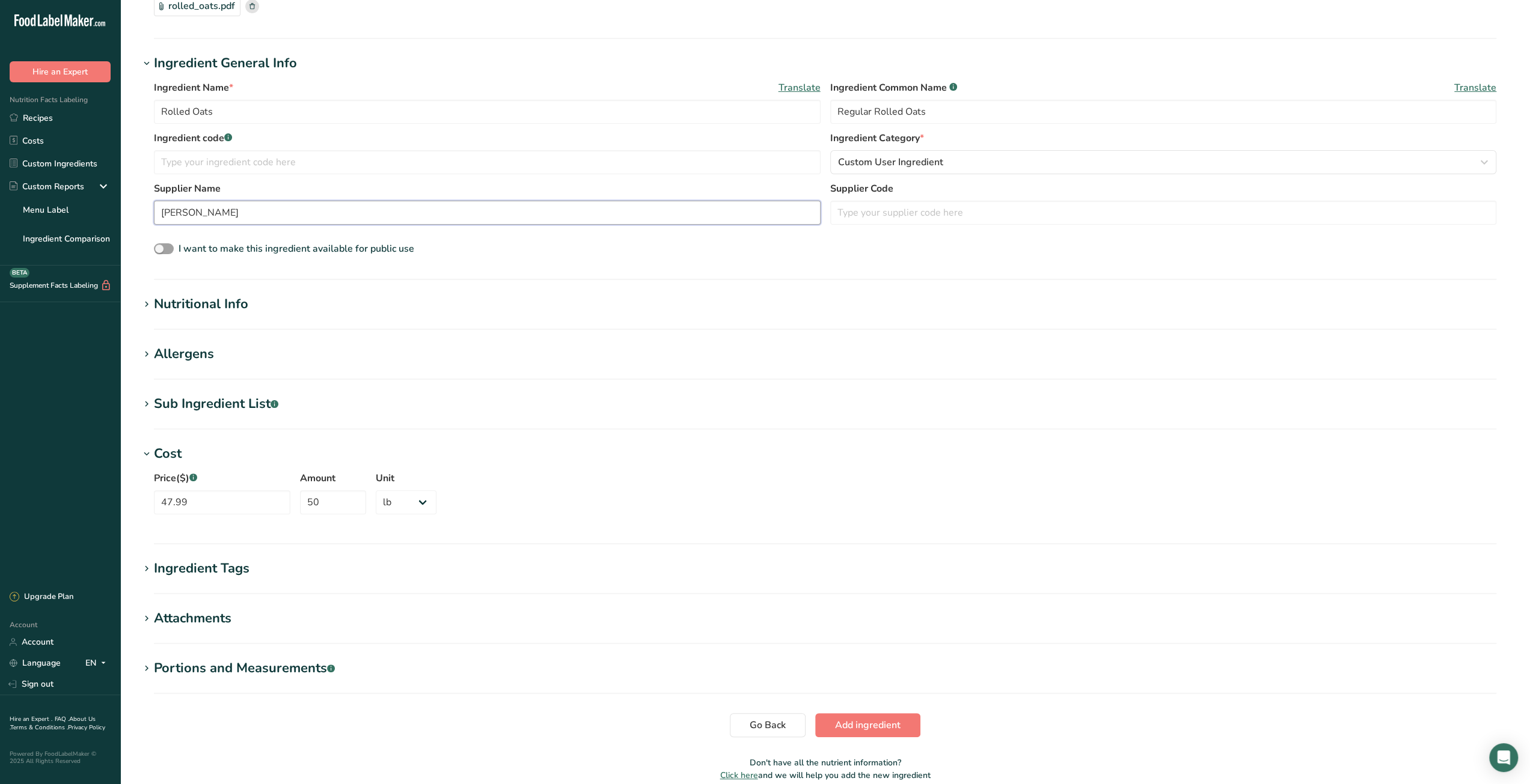
scroll to position [178, 0]
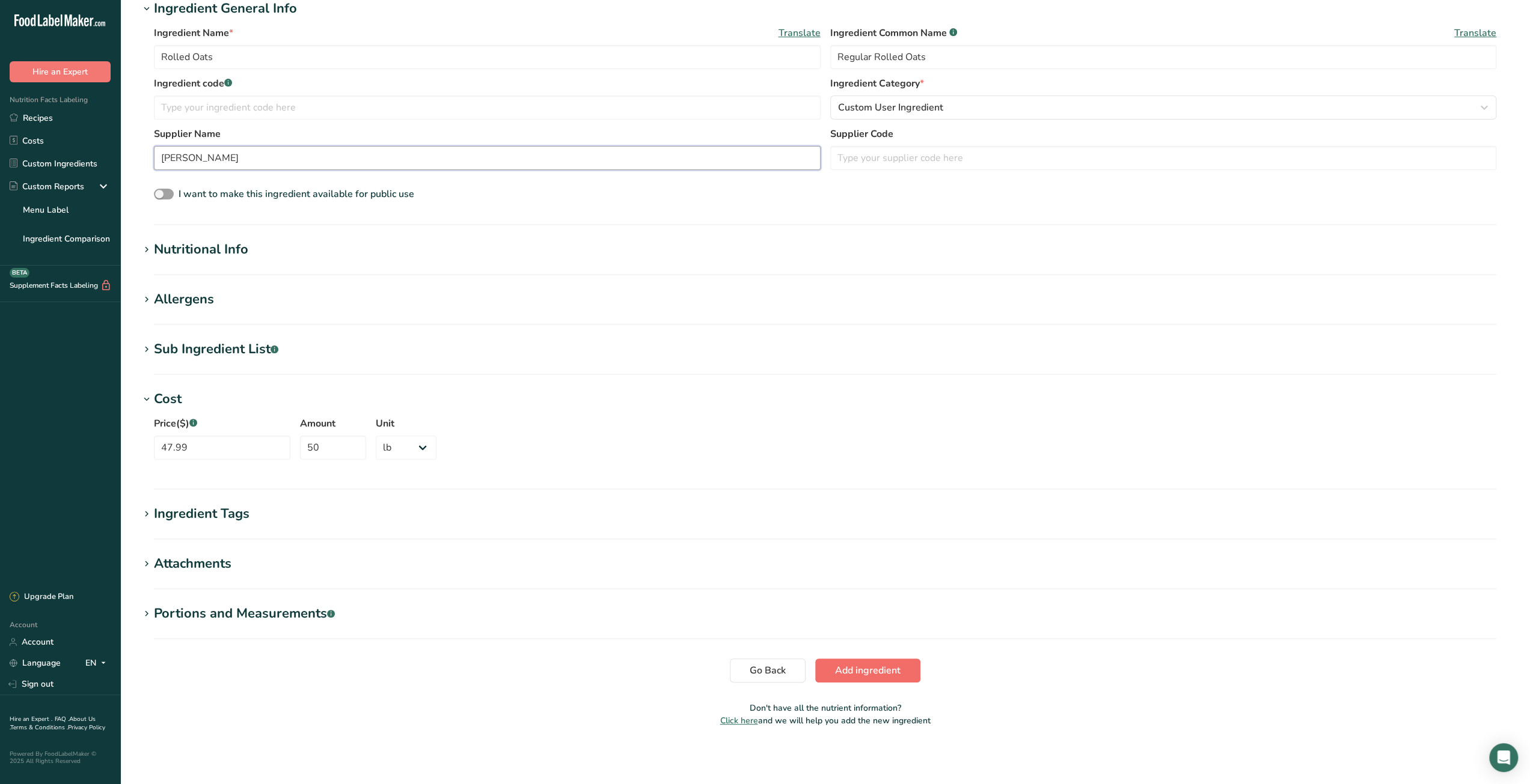
type input "Grain Millers"
click at [869, 666] on span "Add ingredient" at bounding box center [868, 670] width 66 height 14
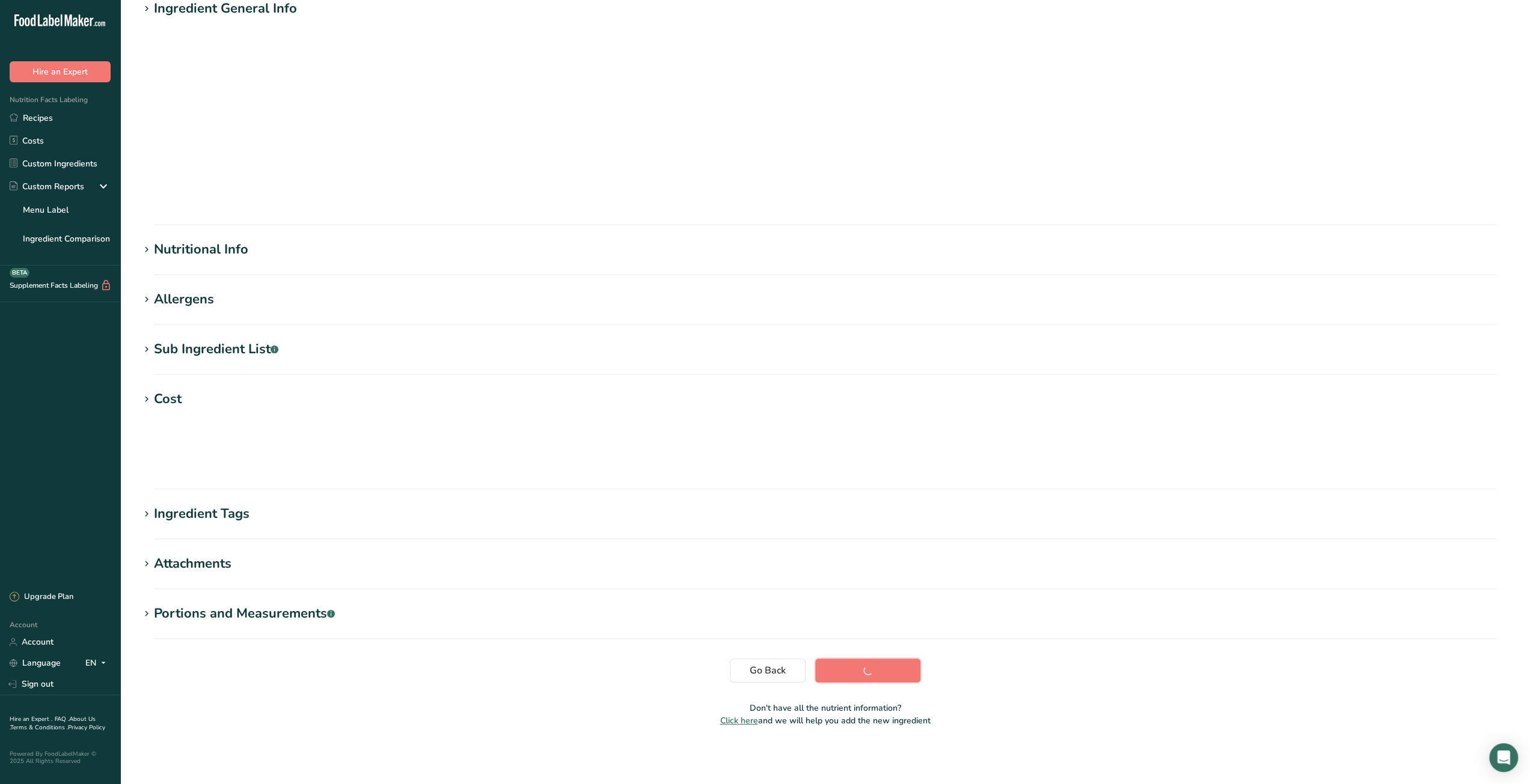
scroll to position [0, 0]
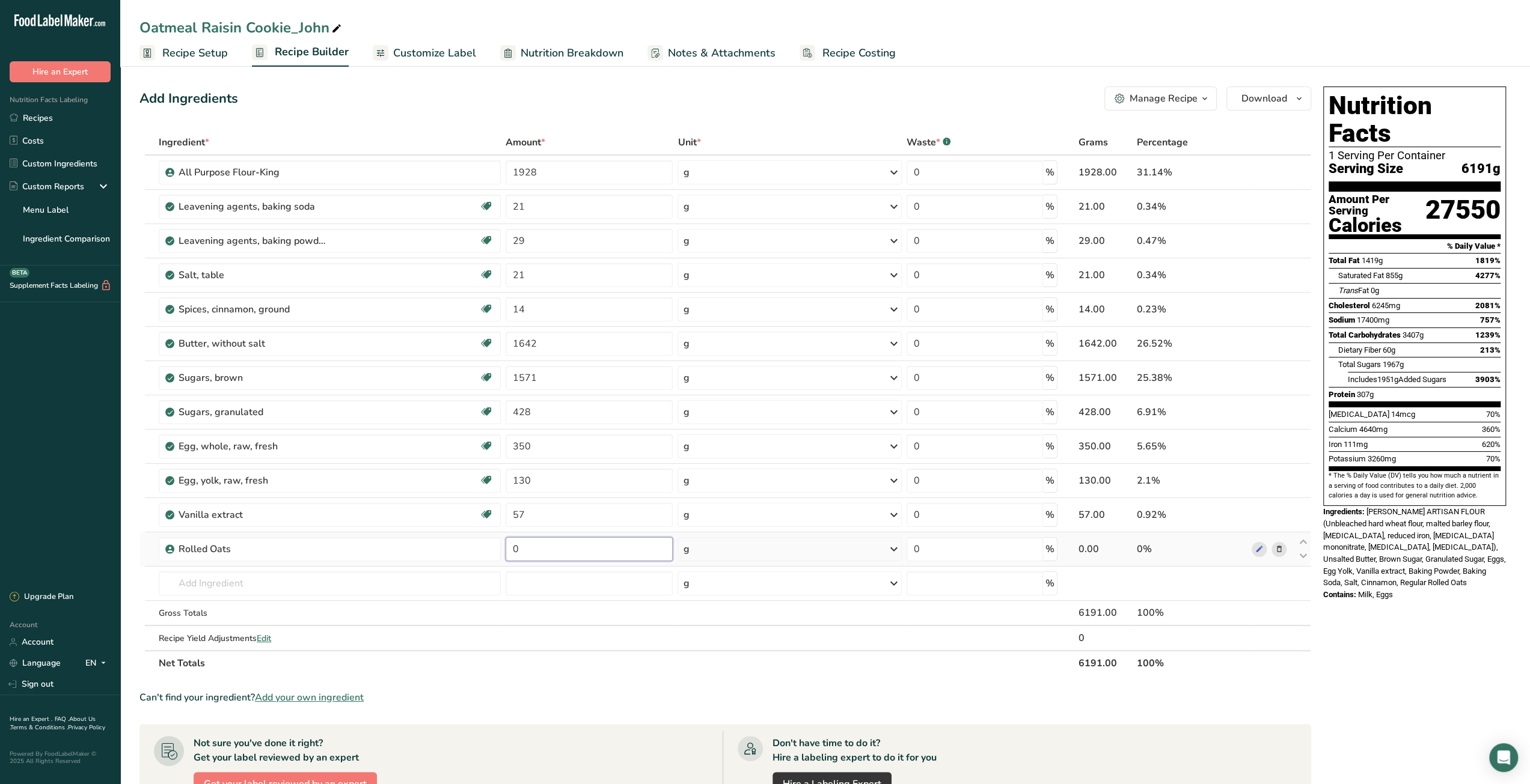
drag, startPoint x: 528, startPoint y: 550, endPoint x: 510, endPoint y: 550, distance: 18.0
click at [510, 550] on input "0" at bounding box center [589, 549] width 167 height 24
type input "1321"
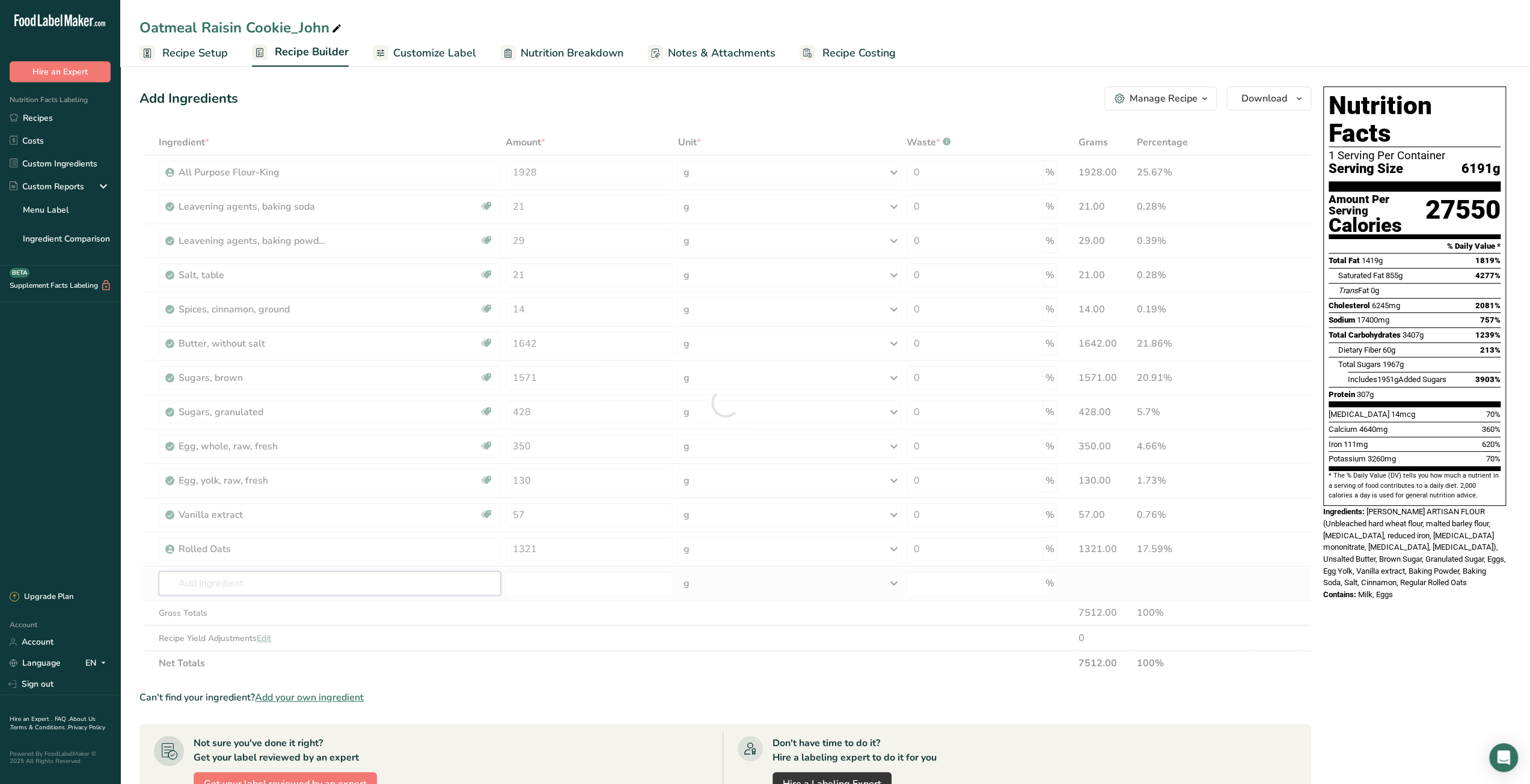
click at [321, 588] on div "Ingredient * Amount * Unit * Waste * .a-a{fill:#347362;}.b-a{fill:#fff;} Grams …" at bounding box center [725, 403] width 1172 height 546
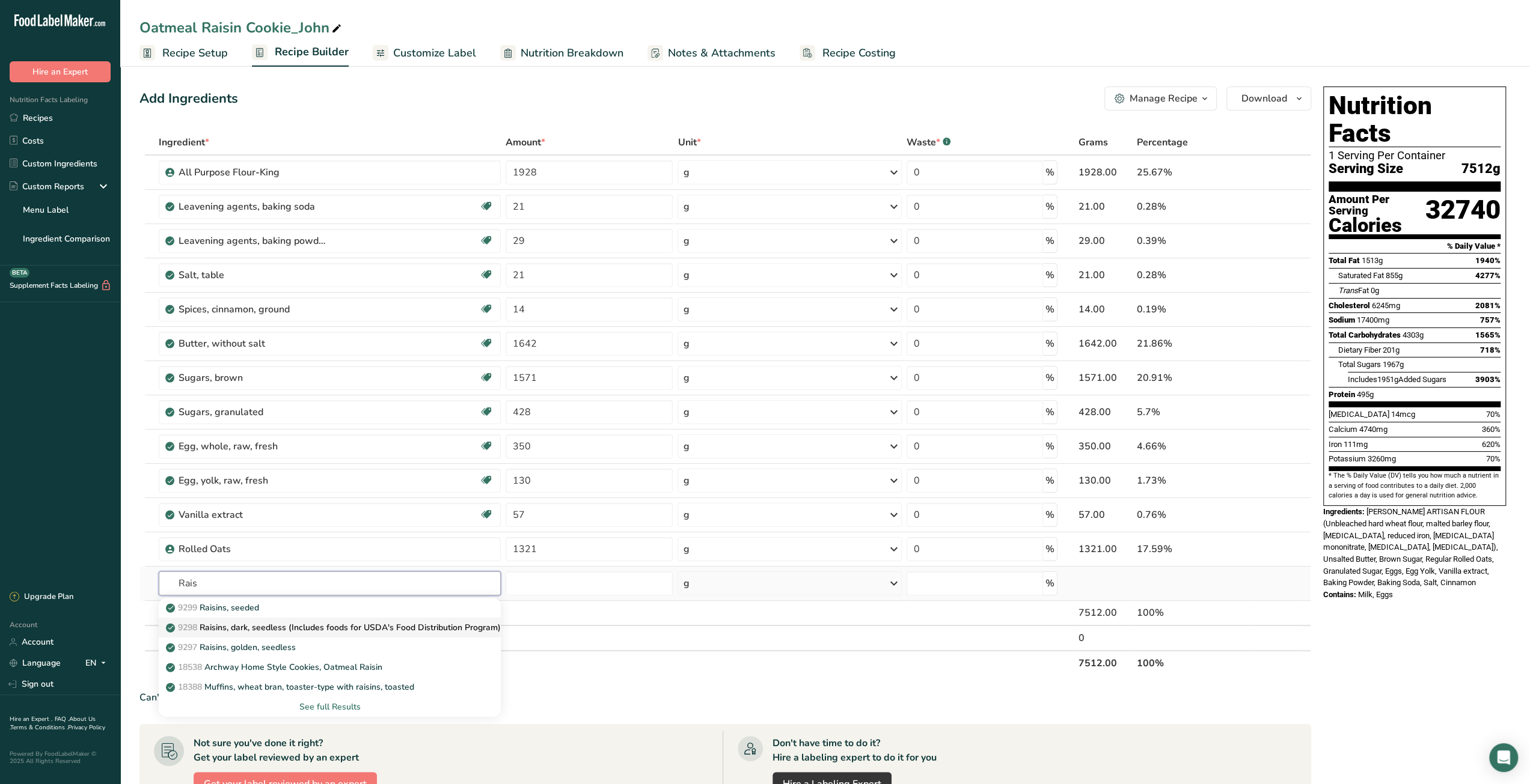
type input "Rais"
click at [315, 631] on p "9298 Raisins, dark, seedless (Includes foods for USDA's Food Distribution Progr…" at bounding box center [334, 628] width 332 height 13
type input "Raisins, dark, seedless (Includes foods for USDA's Food Distribution Program)"
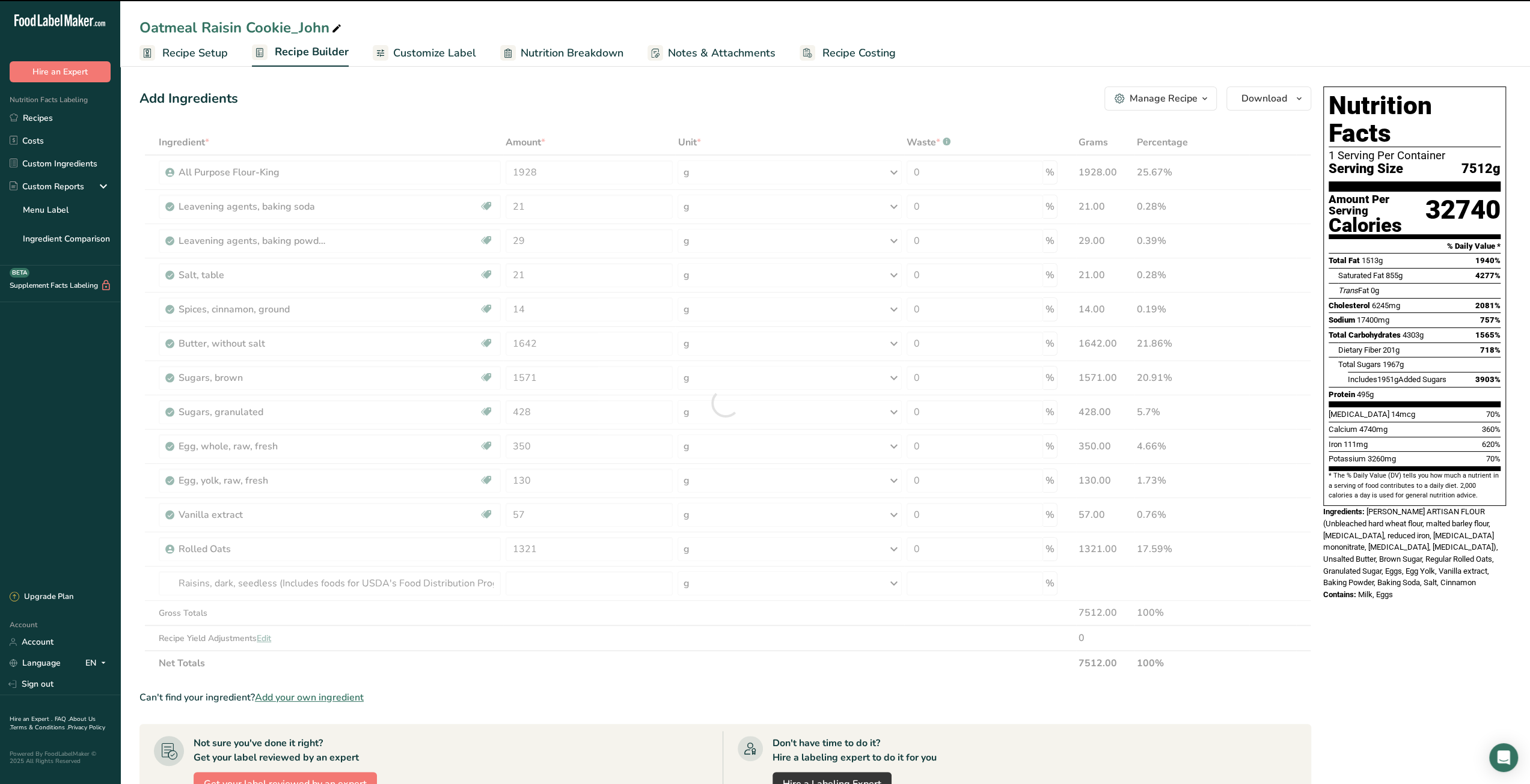
type input "0"
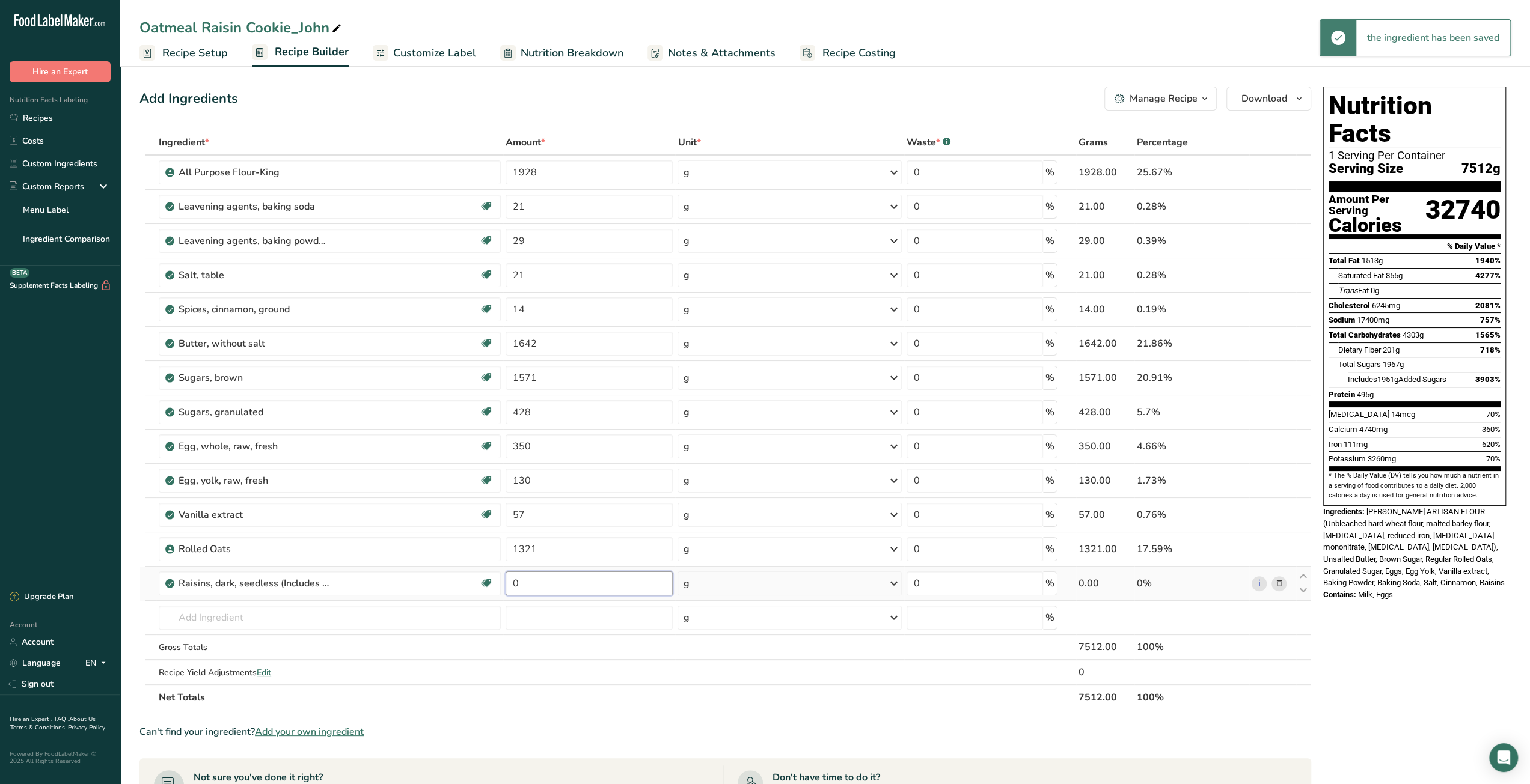
drag, startPoint x: 513, startPoint y: 582, endPoint x: 523, endPoint y: 582, distance: 10.0
click at [523, 582] on input "0" at bounding box center [589, 583] width 167 height 24
type input "1071"
click at [279, 618] on div "Ingredient * Amount * Unit * Waste * .a-a{fill:#347362;}.b-a{fill:#fff;} Grams …" at bounding box center [725, 420] width 1172 height 580
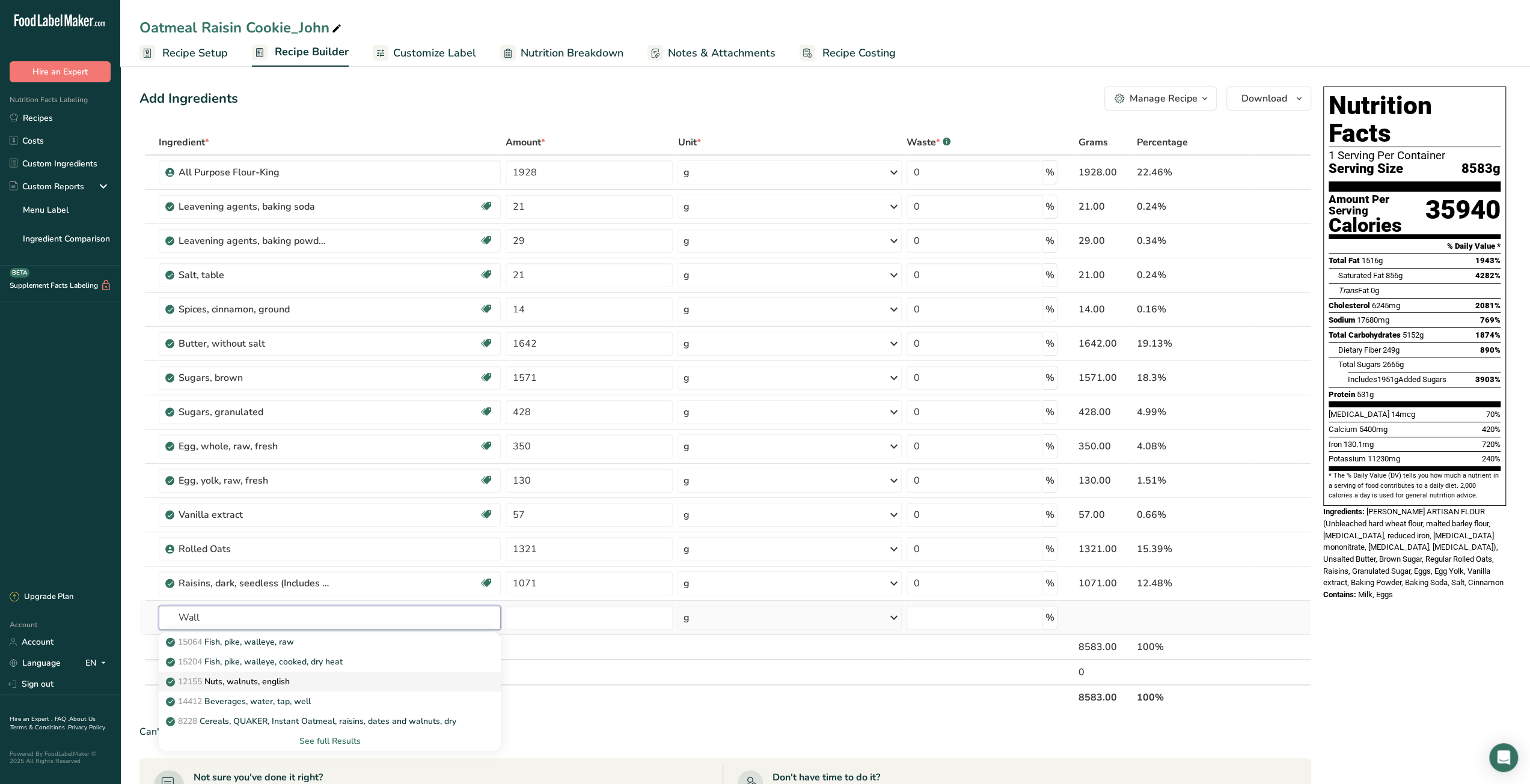
type input "Wall"
click at [259, 677] on p "12155 Nuts, walnuts, english" at bounding box center [229, 682] width 121 height 13
type input "Nuts, walnuts, english"
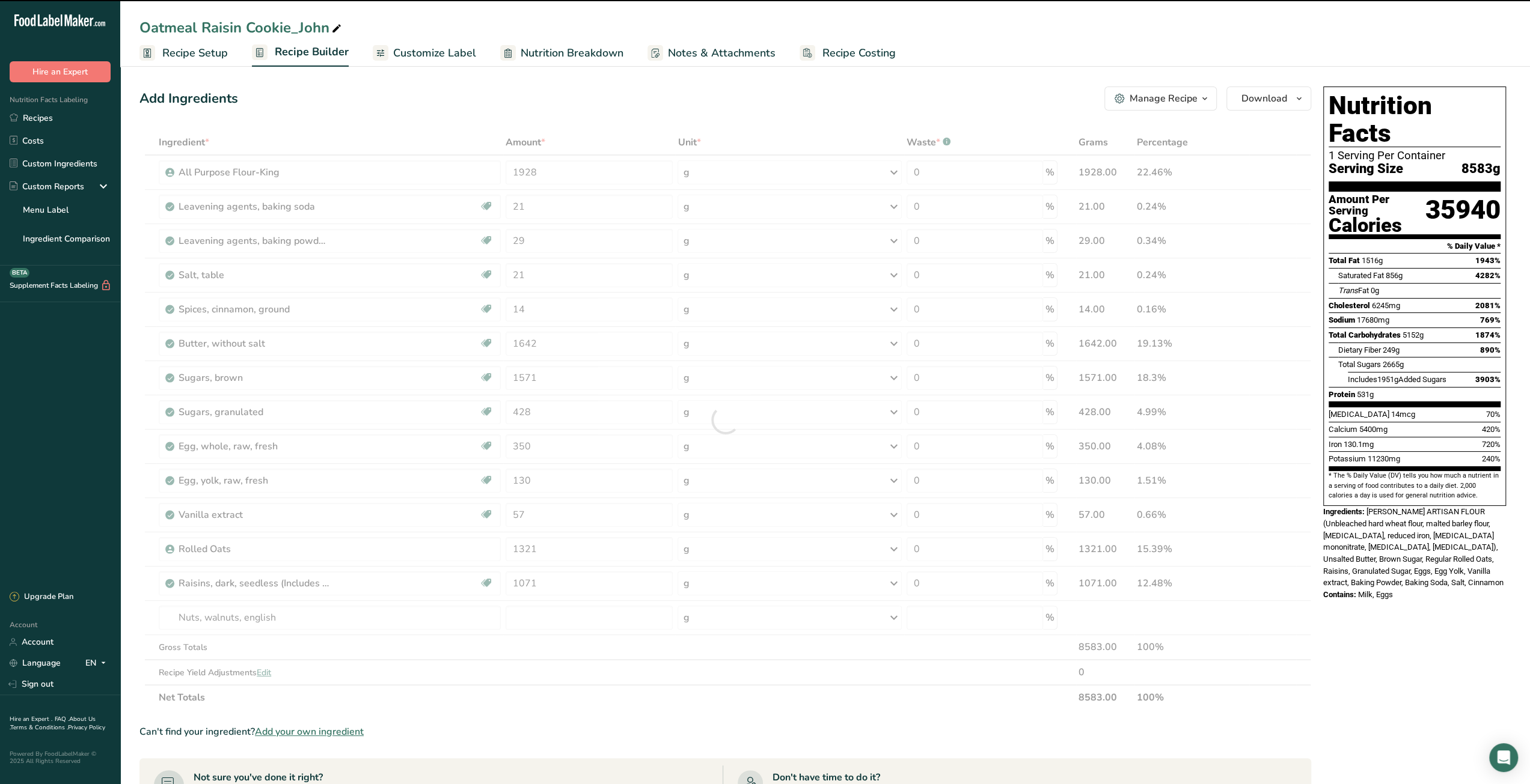
type input "0"
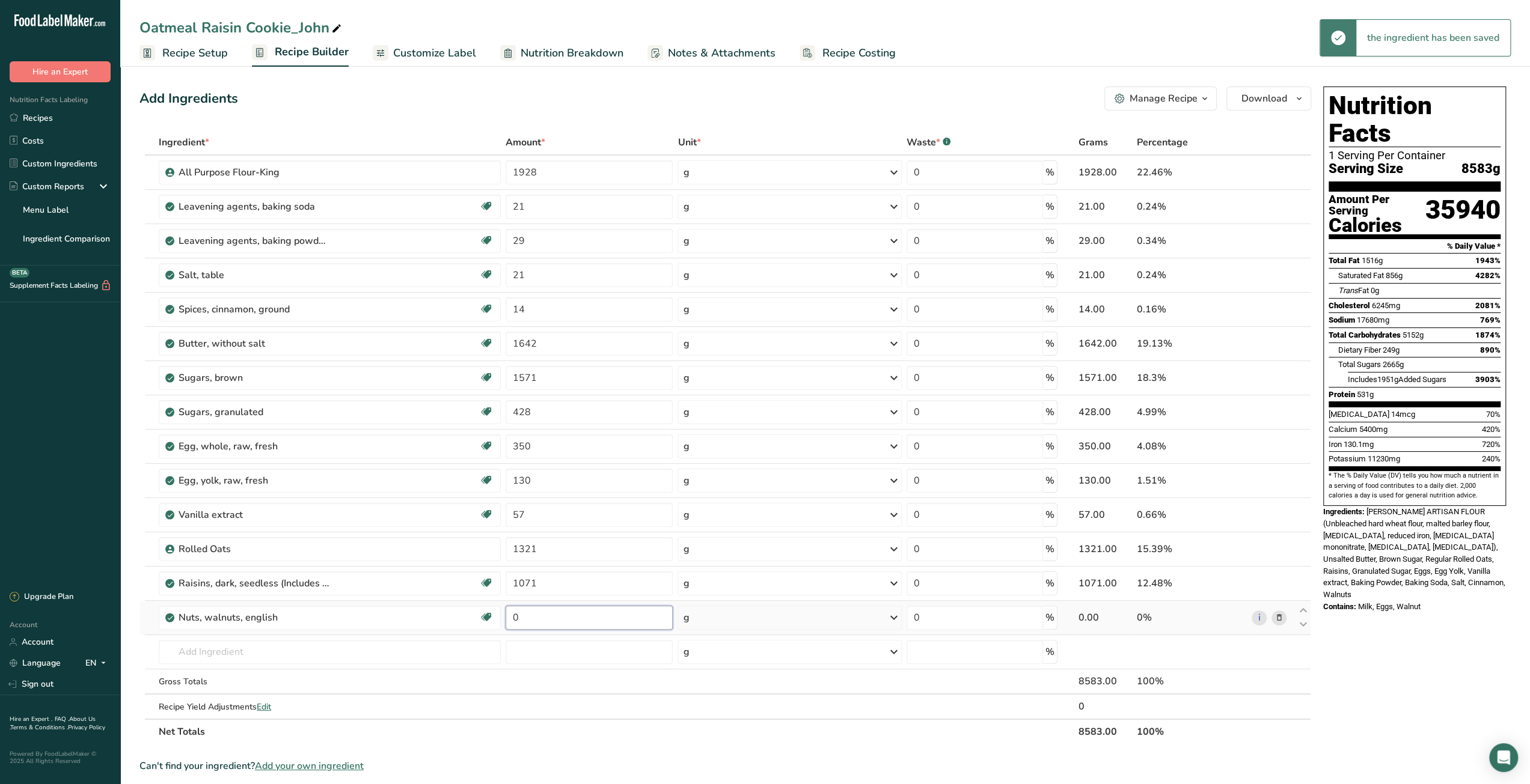
drag, startPoint x: 529, startPoint y: 619, endPoint x: 510, endPoint y: 619, distance: 19.0
click at [510, 619] on input "0" at bounding box center [589, 617] width 167 height 24
type input "428"
click at [775, 759] on div "Can't find your ingredient? Add your own ingredient" at bounding box center [725, 766] width 1172 height 14
drag, startPoint x: 204, startPoint y: 58, endPoint x: 242, endPoint y: 128, distance: 79.6
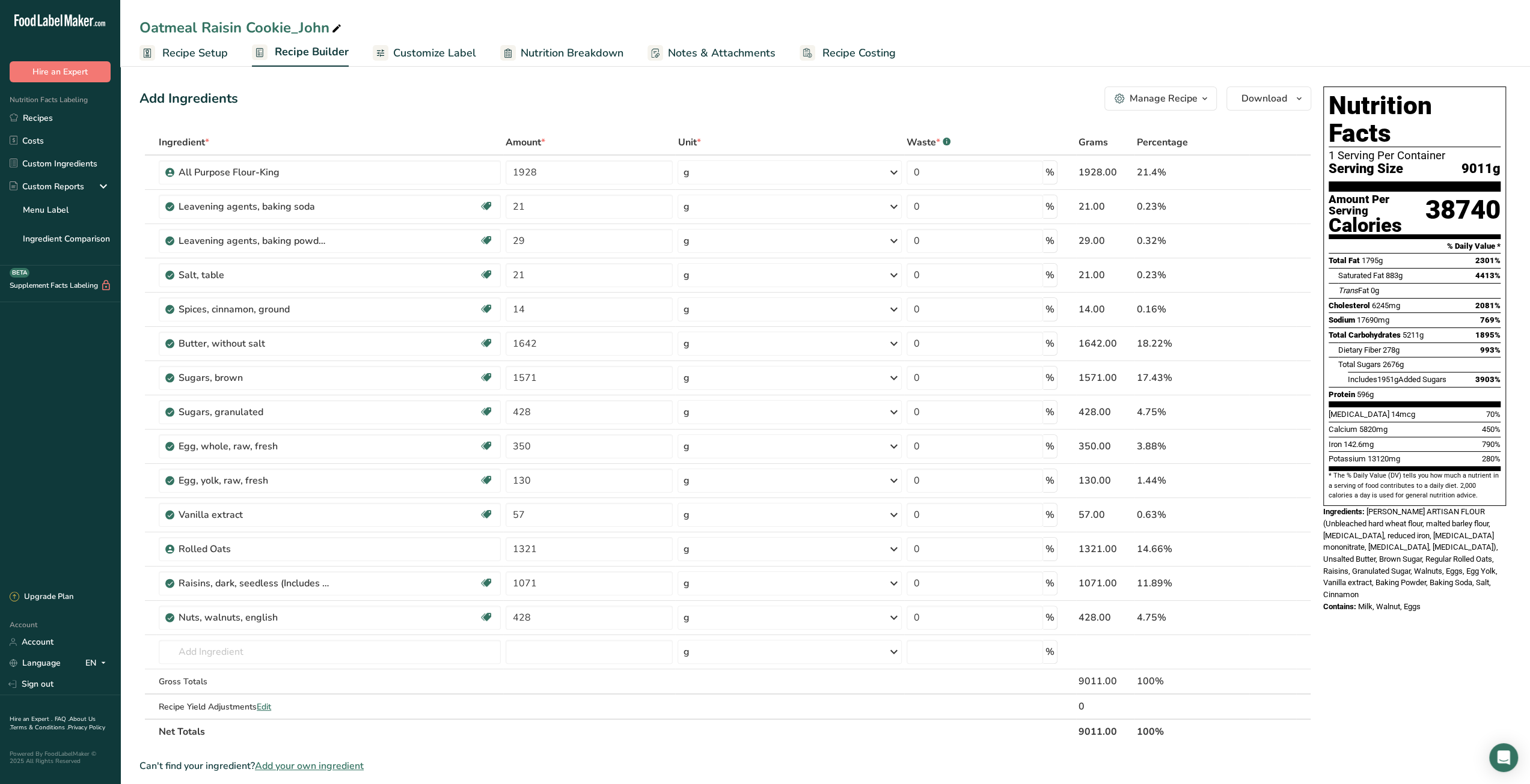
click at [204, 58] on span "Recipe Setup" at bounding box center [195, 53] width 66 height 16
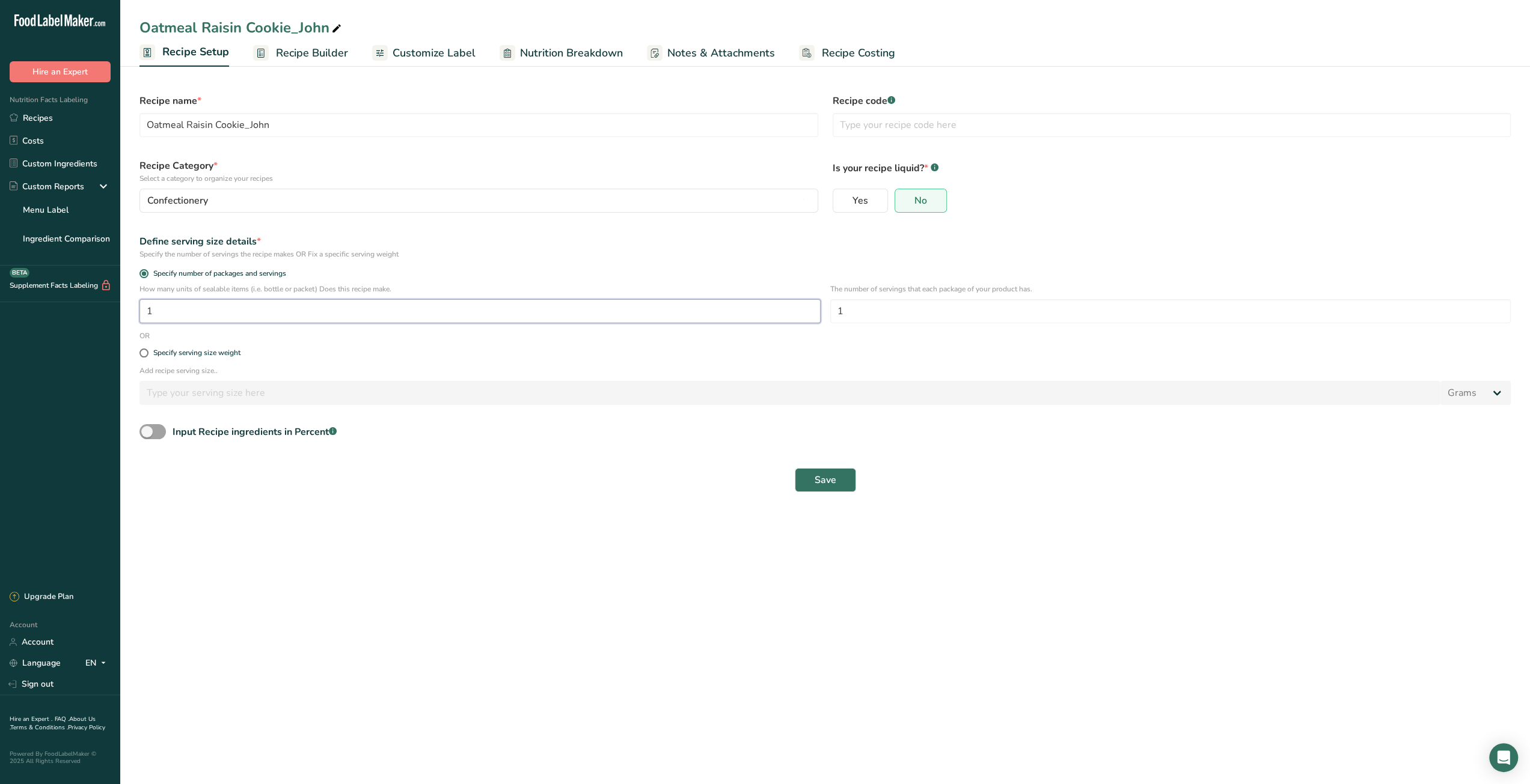
drag, startPoint x: 160, startPoint y: 315, endPoint x: 136, endPoint y: 315, distance: 24.0
click at [136, 315] on div "How many units of sealable items (i.e. bottle or packet) Does this recipe make.…" at bounding box center [825, 307] width 1385 height 47
type input "50"
click at [653, 607] on main "Oatmeal Raisin Cookie_John Recipe Setup Recipe Builder Customize Label Nutritio…" at bounding box center [765, 392] width 1530 height 784
click at [818, 489] on button "Save" at bounding box center [825, 480] width 61 height 24
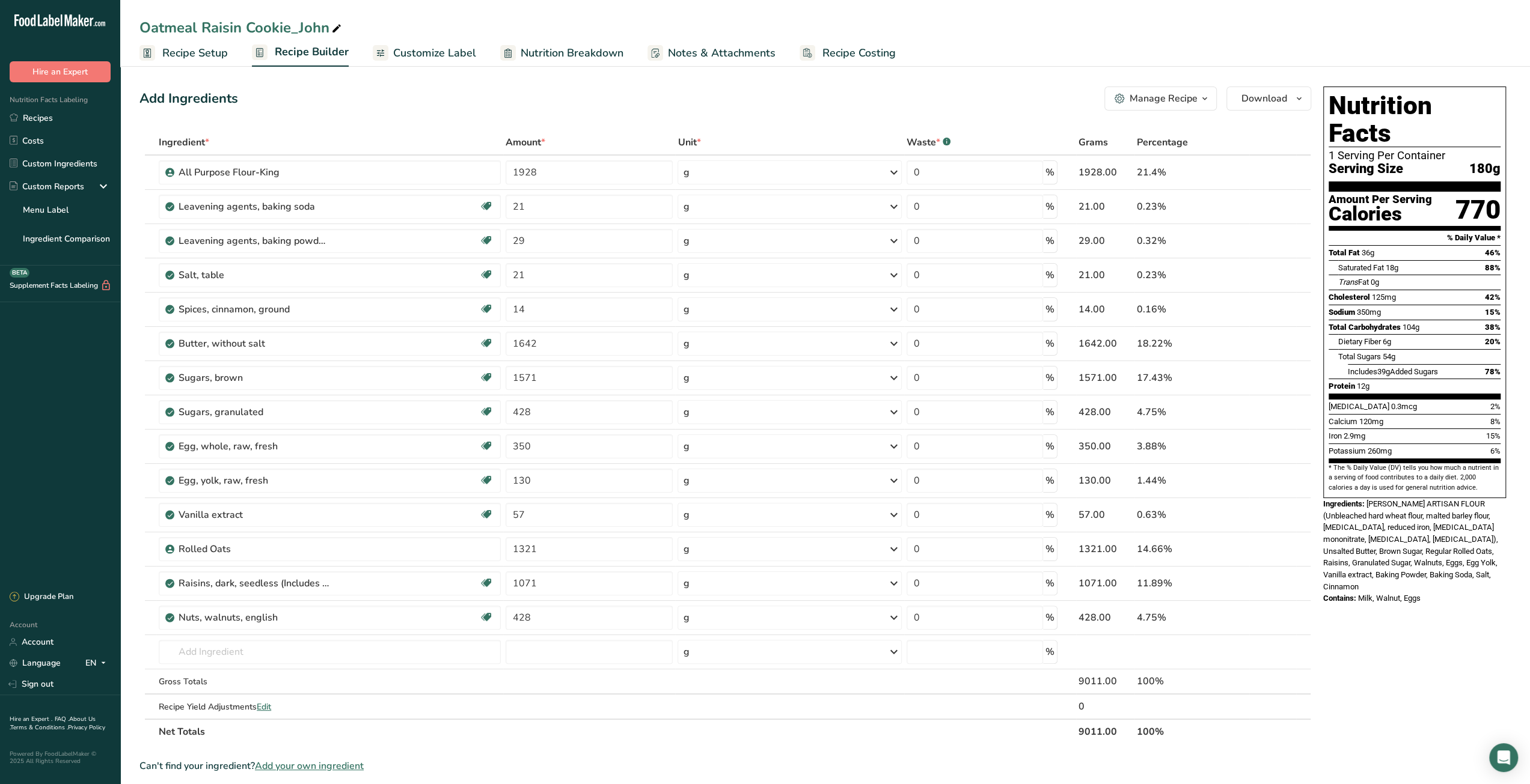
click at [879, 61] on link "Recipe Costing" at bounding box center [848, 53] width 96 height 27
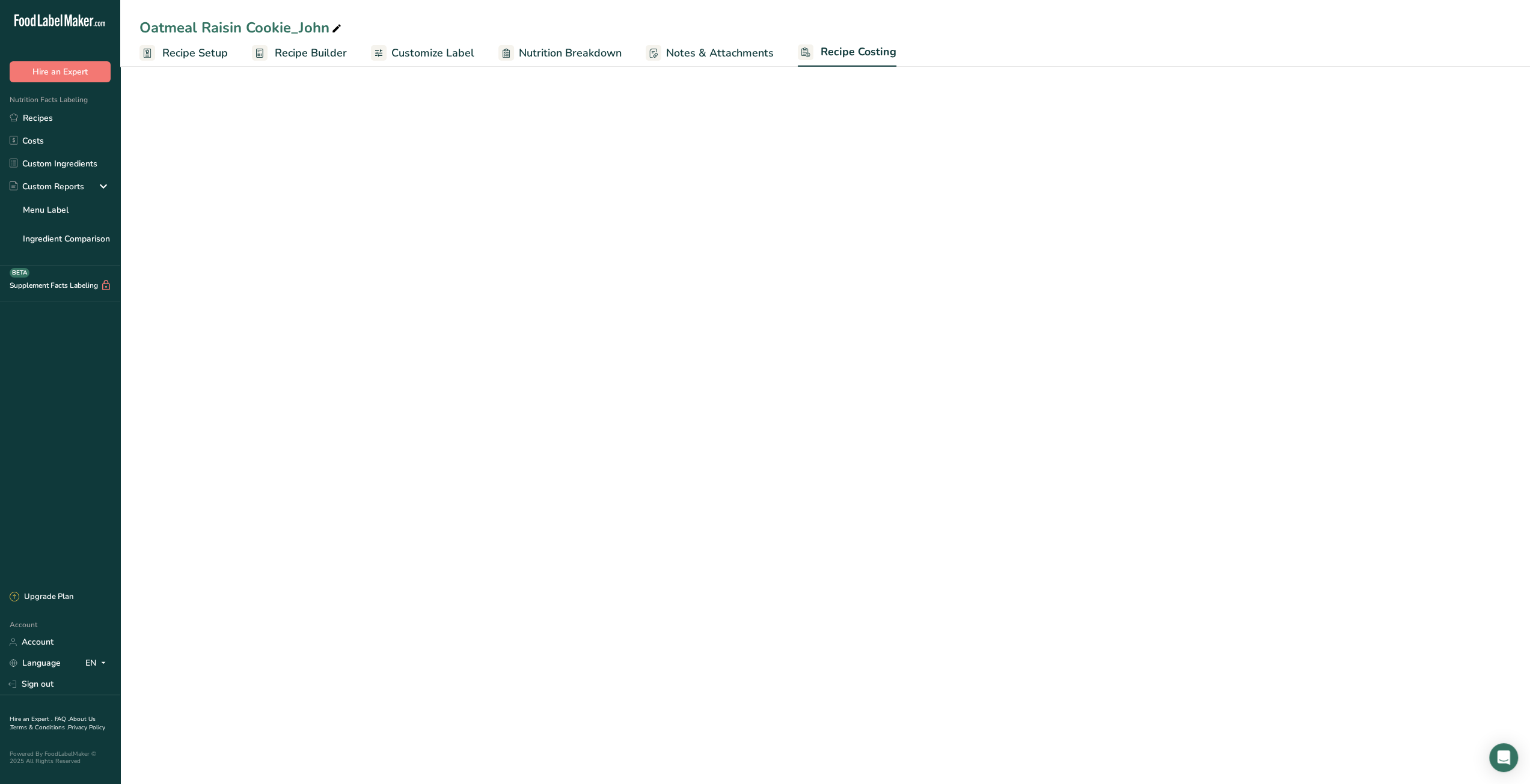
select select "12"
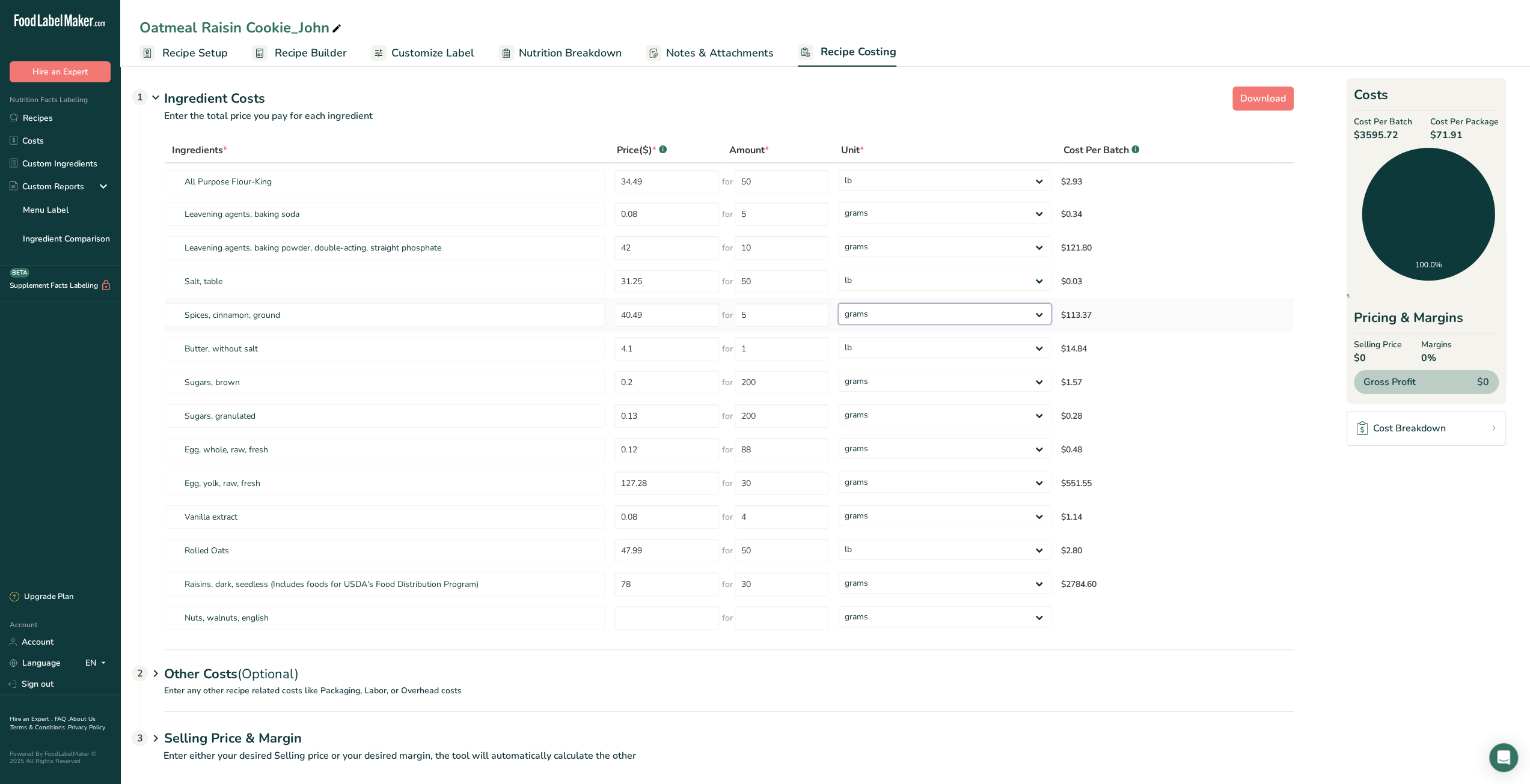
click at [1001, 316] on select "grams kg mg mcg lb oz" at bounding box center [944, 314] width 213 height 21
select select "12"
click at [838, 304] on select "grams kg mg mcg lb oz" at bounding box center [944, 314] width 213 height 21
click at [943, 480] on select "grams kg mg mcg lb oz" at bounding box center [938, 482] width 211 height 21
select select "12"
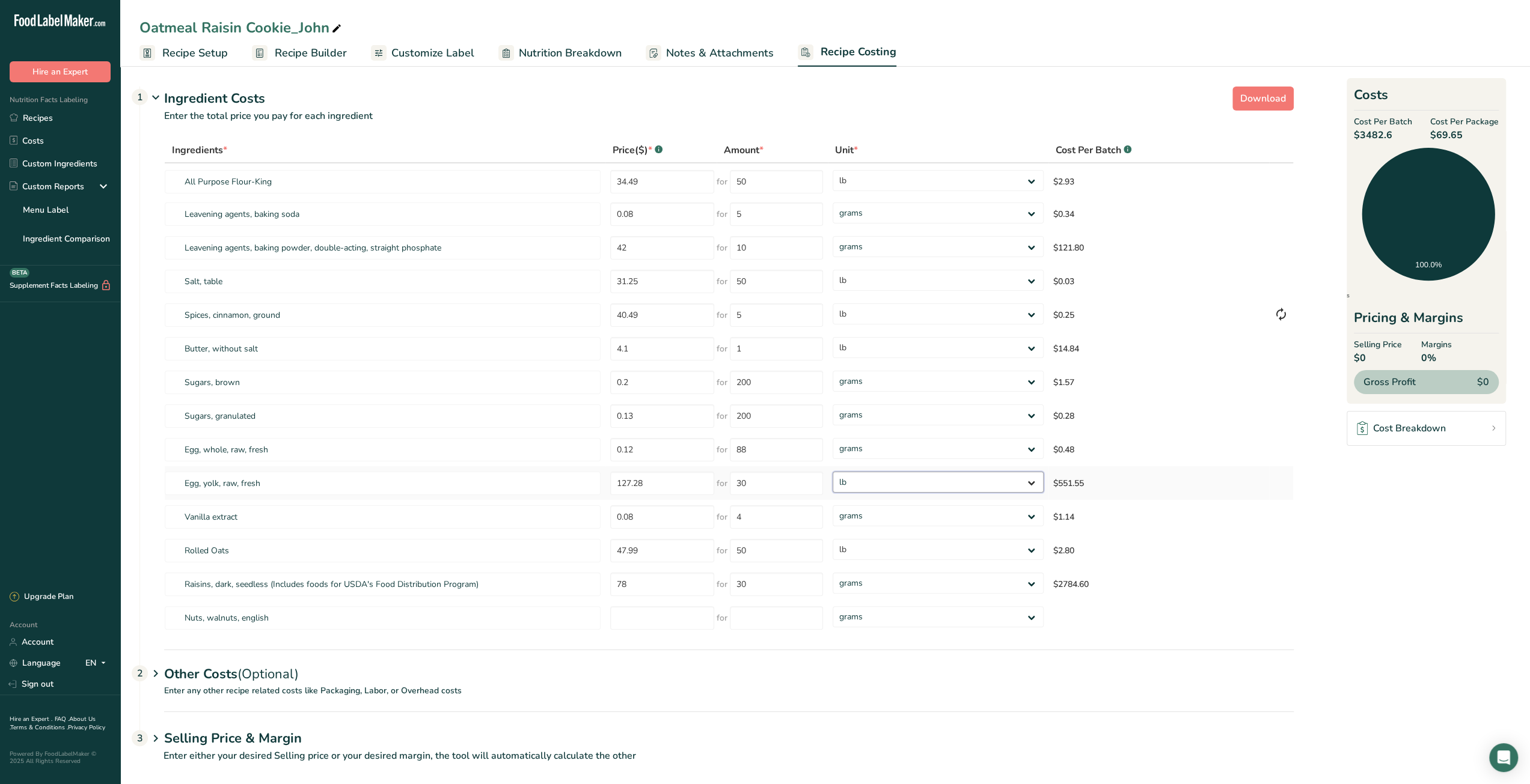
click at [832, 472] on select "grams kg mg mcg lb oz" at bounding box center [938, 482] width 211 height 21
click at [956, 583] on select "grams kg mg mcg lb oz" at bounding box center [938, 583] width 211 height 21
select select "12"
click at [832, 573] on select "grams kg mg mcg lb oz" at bounding box center [938, 583] width 211 height 21
click at [865, 254] on select "grams kg mg mcg lb oz" at bounding box center [938, 247] width 211 height 21
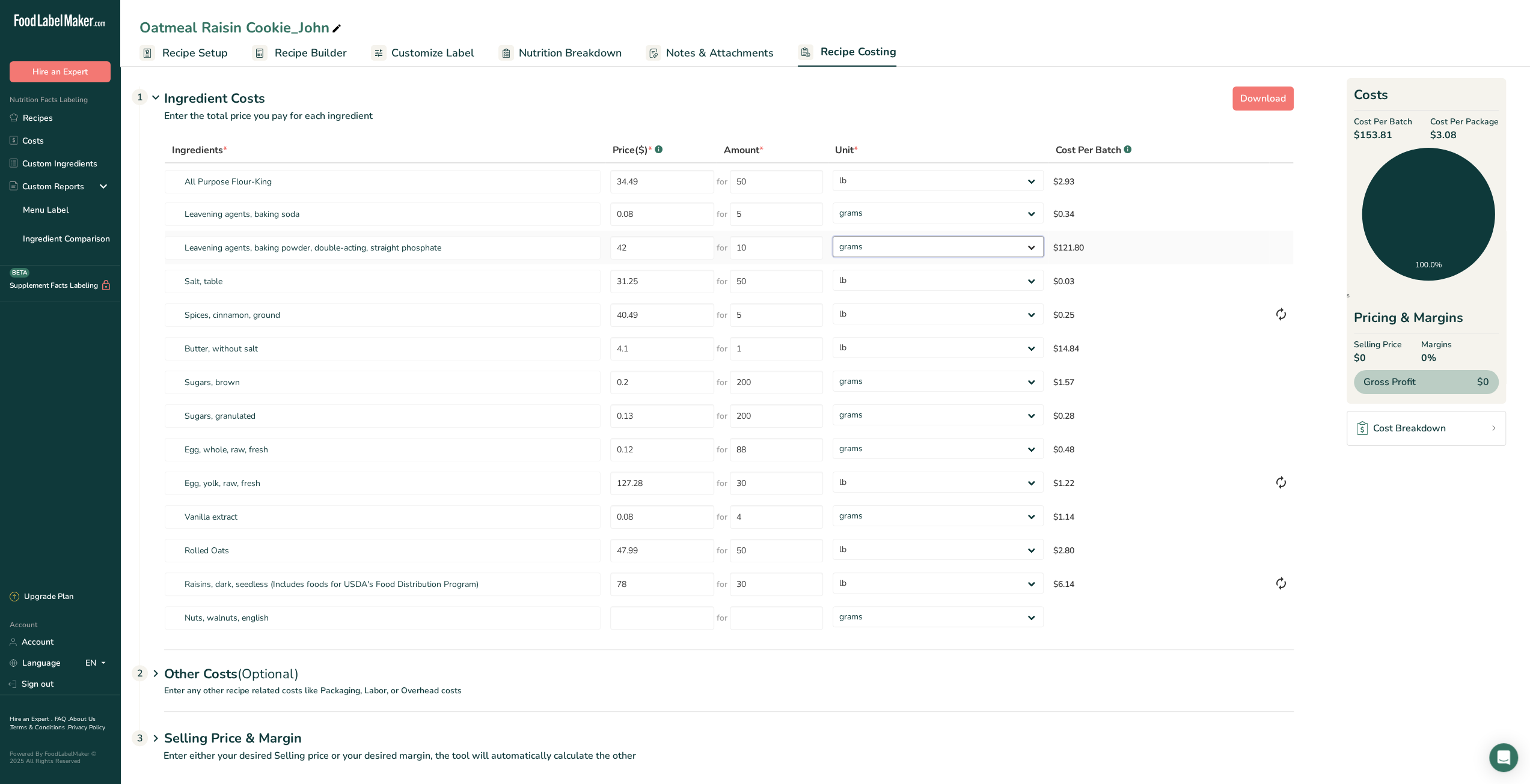
select select "12"
click at [832, 236] on select "grams kg mg mcg lb oz" at bounding box center [938, 247] width 211 height 21
click at [643, 620] on input "number" at bounding box center [662, 618] width 104 height 23
type input "33.99"
click at [750, 613] on input "number" at bounding box center [776, 618] width 93 height 23
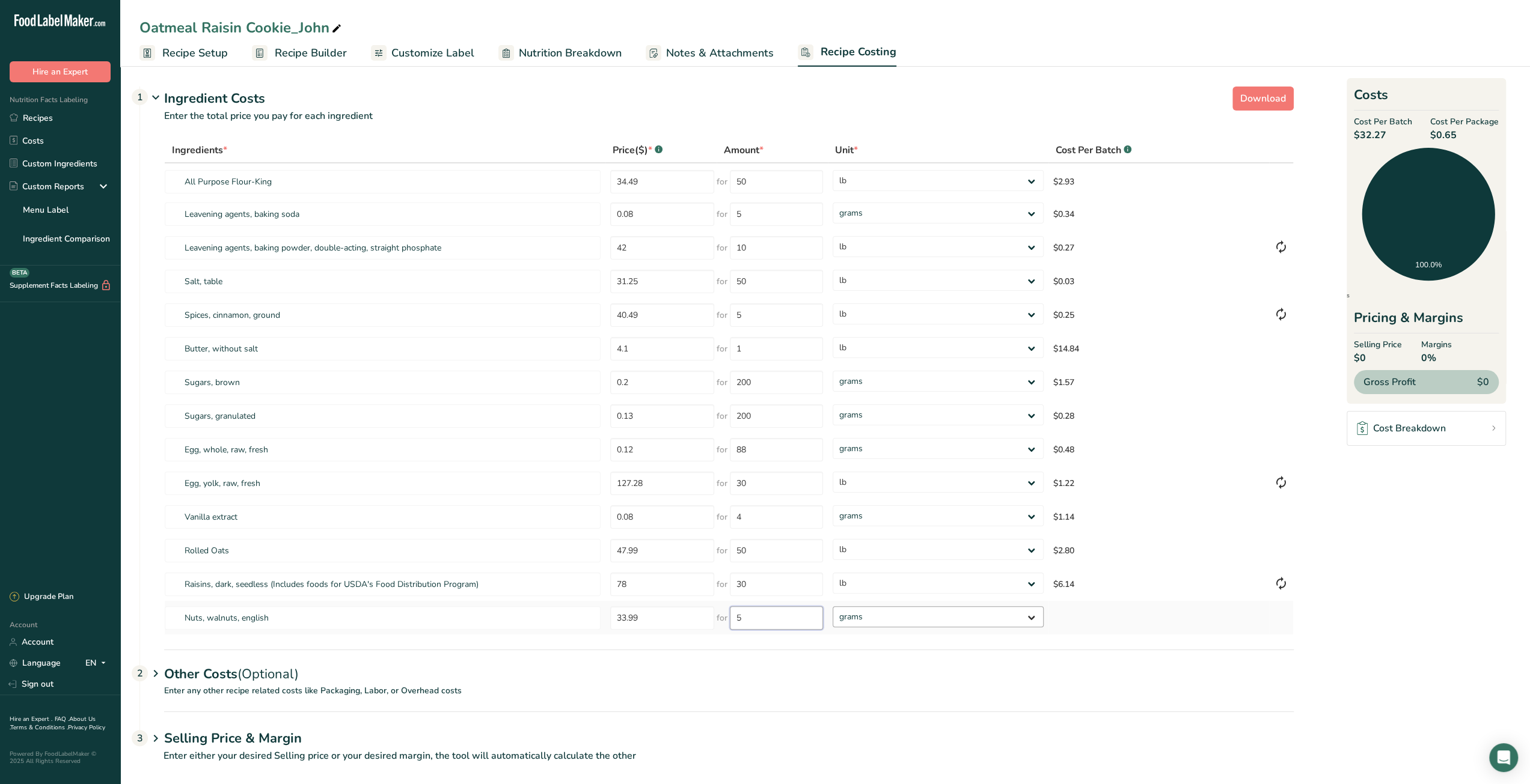
type input "5"
click at [866, 611] on div "Ingredients * Price($) * .a-a{fill:#347362;}.b-a{fill:#fff;} Amount * Unit * Co…" at bounding box center [728, 386] width 1129 height 498
select select "12"
drag, startPoint x: 866, startPoint y: 611, endPoint x: 839, endPoint y: 624, distance: 30.0
click at [832, 606] on select "grams kg mg mcg lb oz" at bounding box center [938, 616] width 211 height 21
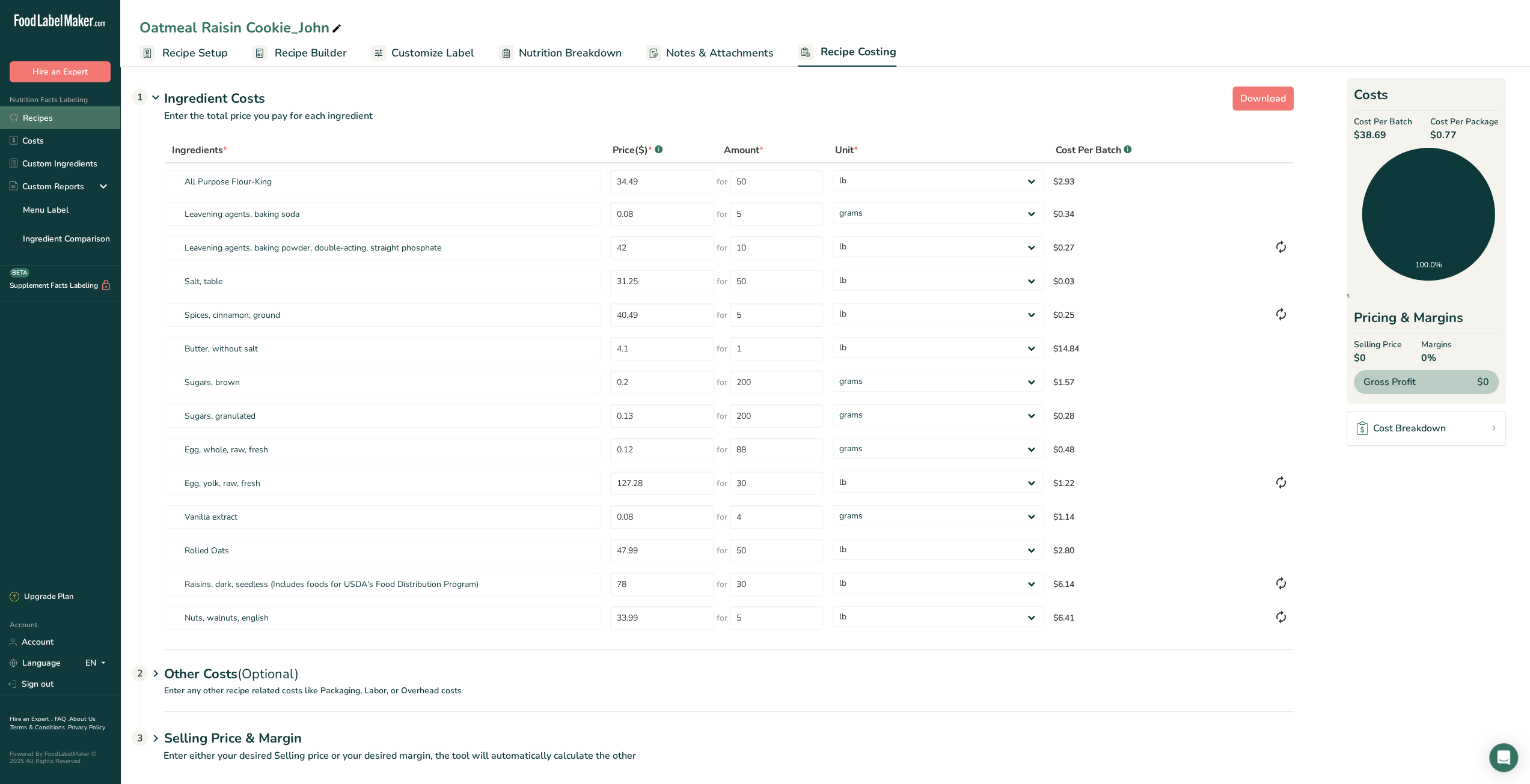
click at [58, 122] on link "Recipes" at bounding box center [60, 118] width 120 height 23
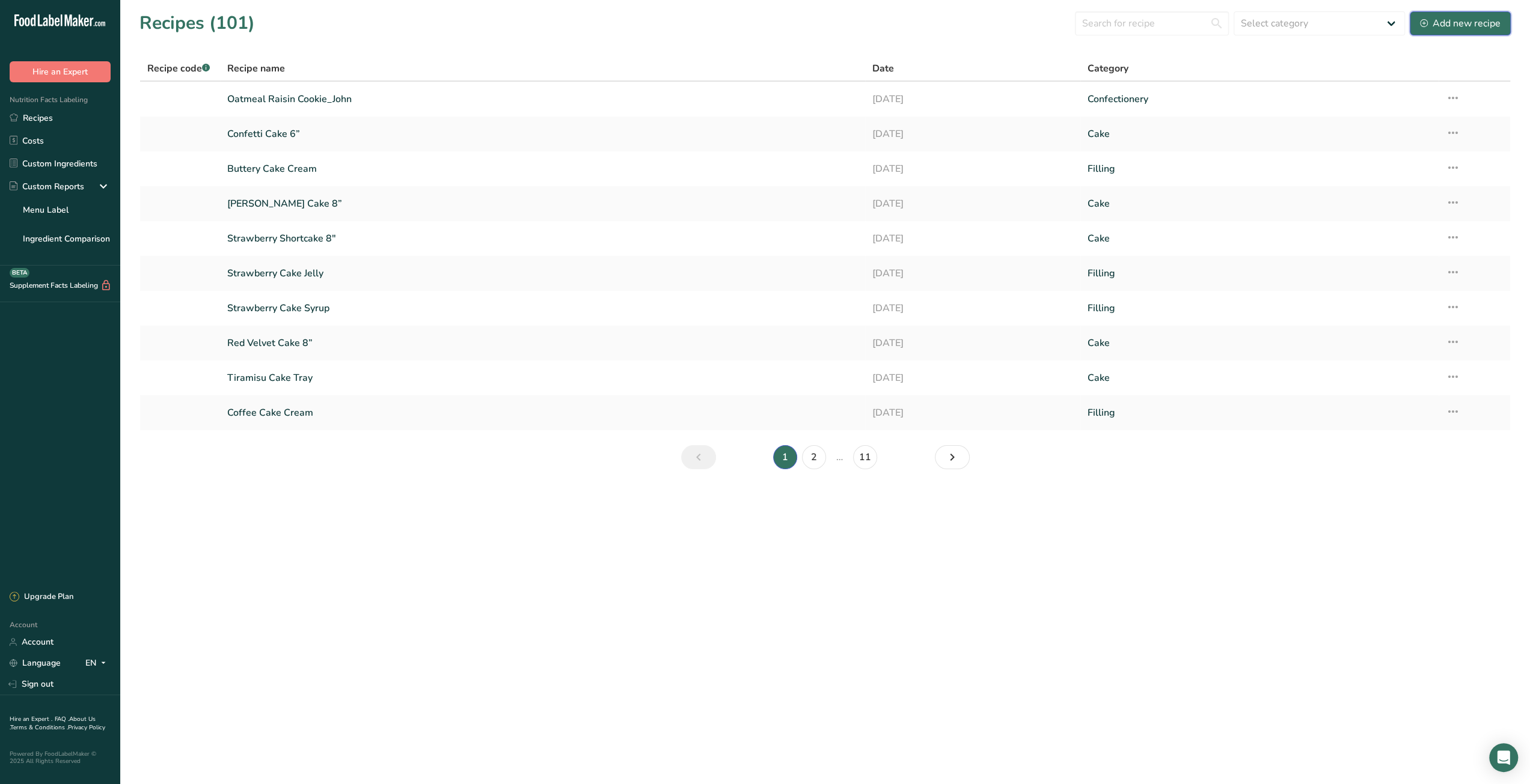
click at [1473, 21] on div "Add new recipe" at bounding box center [1459, 23] width 80 height 14
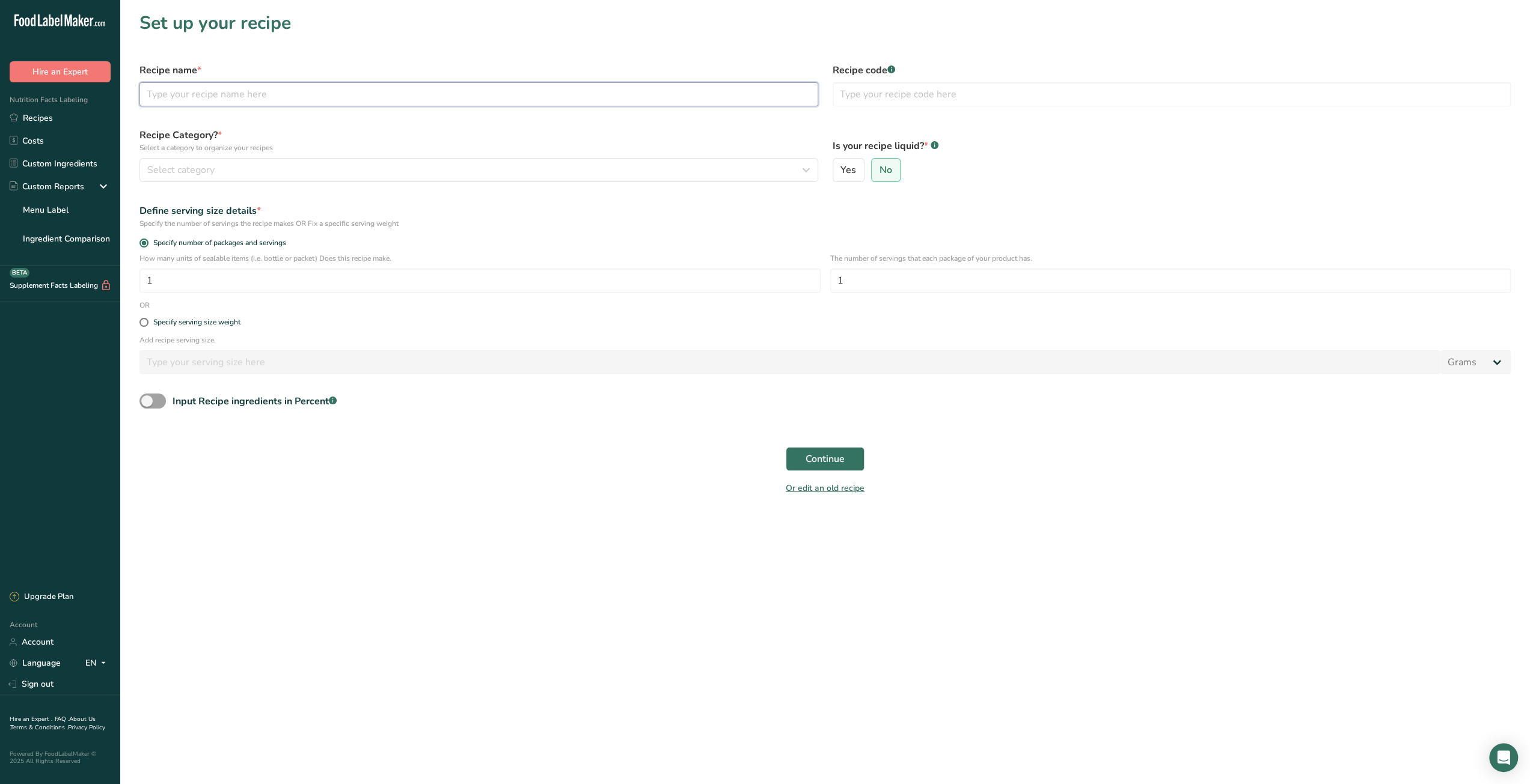
click at [337, 96] on input "text" at bounding box center [479, 94] width 679 height 24
click at [316, 97] on input "Double Chocolate Chip" at bounding box center [479, 94] width 679 height 24
type input "Double Chocolate Chip_John"
click at [279, 176] on div "Select category" at bounding box center [475, 170] width 656 height 14
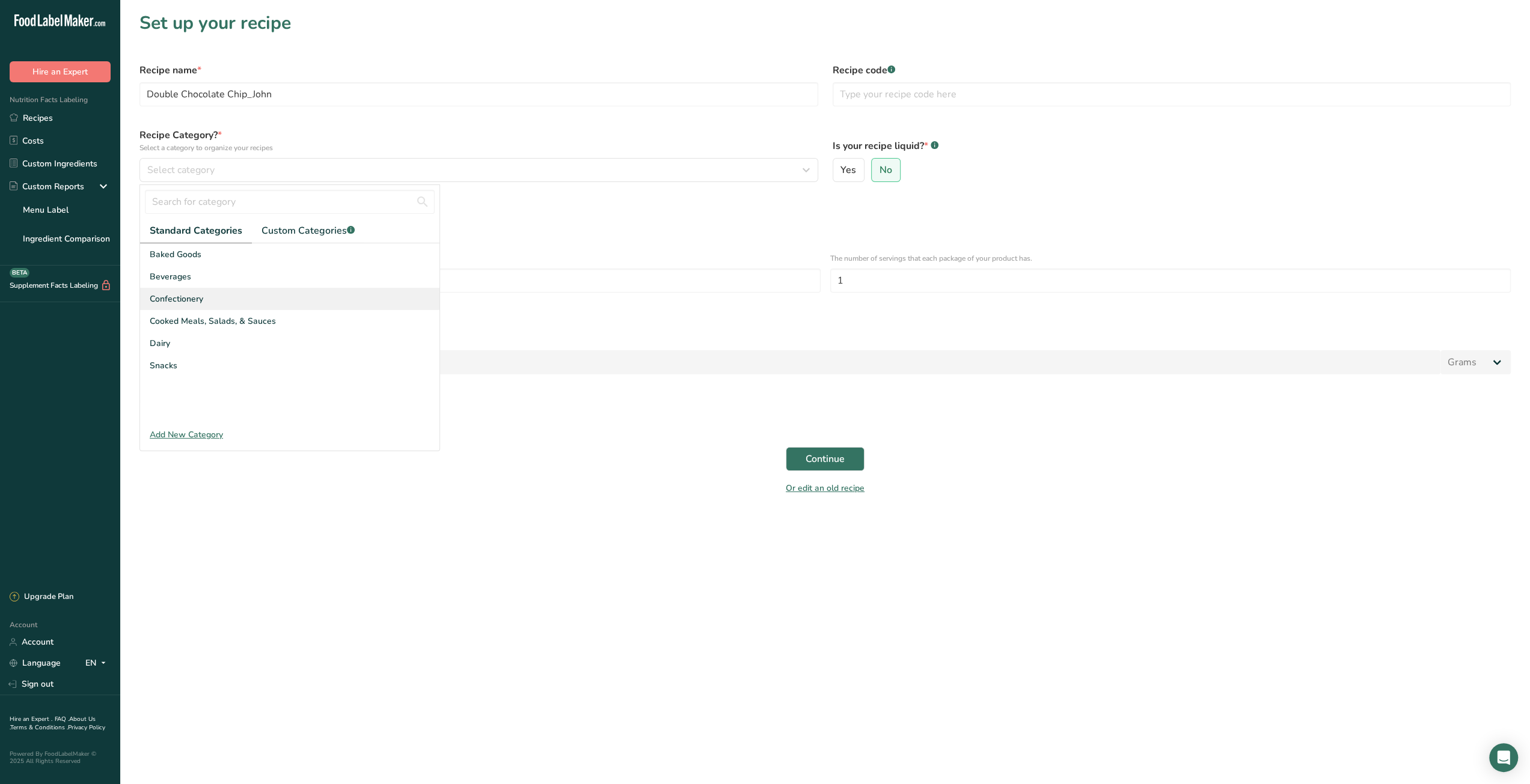
click at [215, 296] on div "Confectionery" at bounding box center [290, 299] width 299 height 22
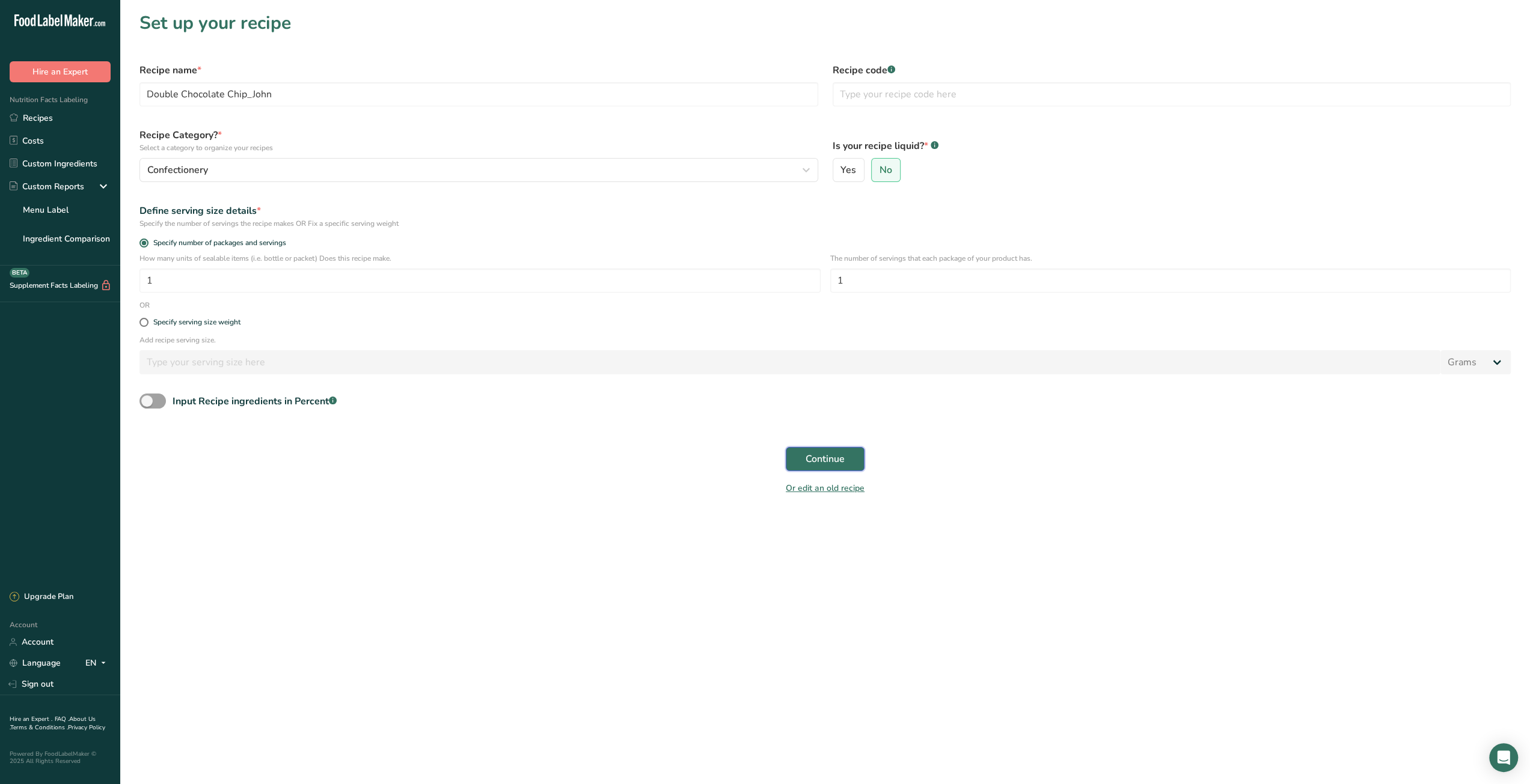
click at [821, 466] on span "Continue" at bounding box center [825, 459] width 39 height 14
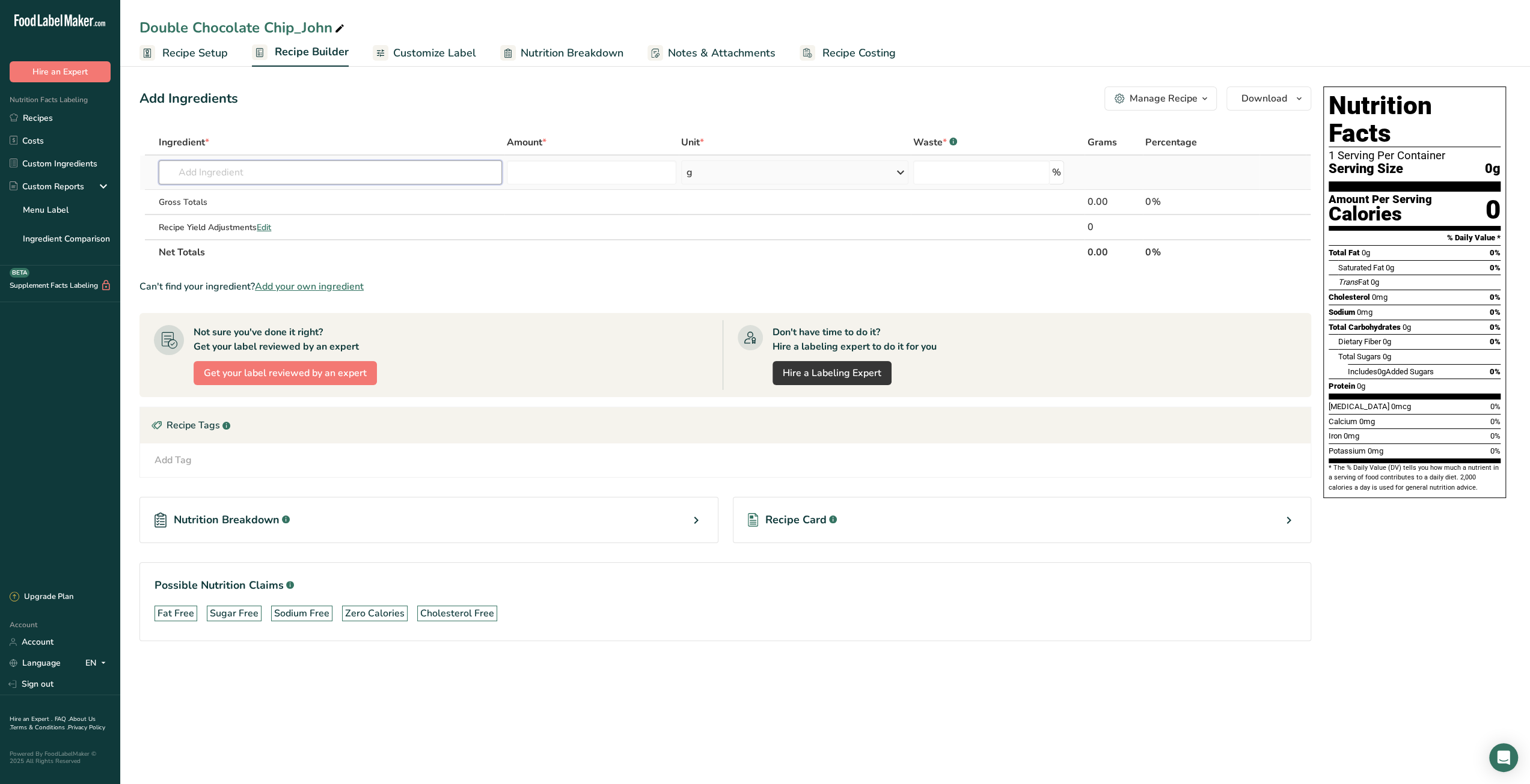
click at [224, 169] on input "text" at bounding box center [330, 172] width 343 height 24
type input "Butter"
click at [259, 217] on p "1145 Butter, without salt" at bounding box center [222, 217] width 107 height 13
type input "Butter, without salt"
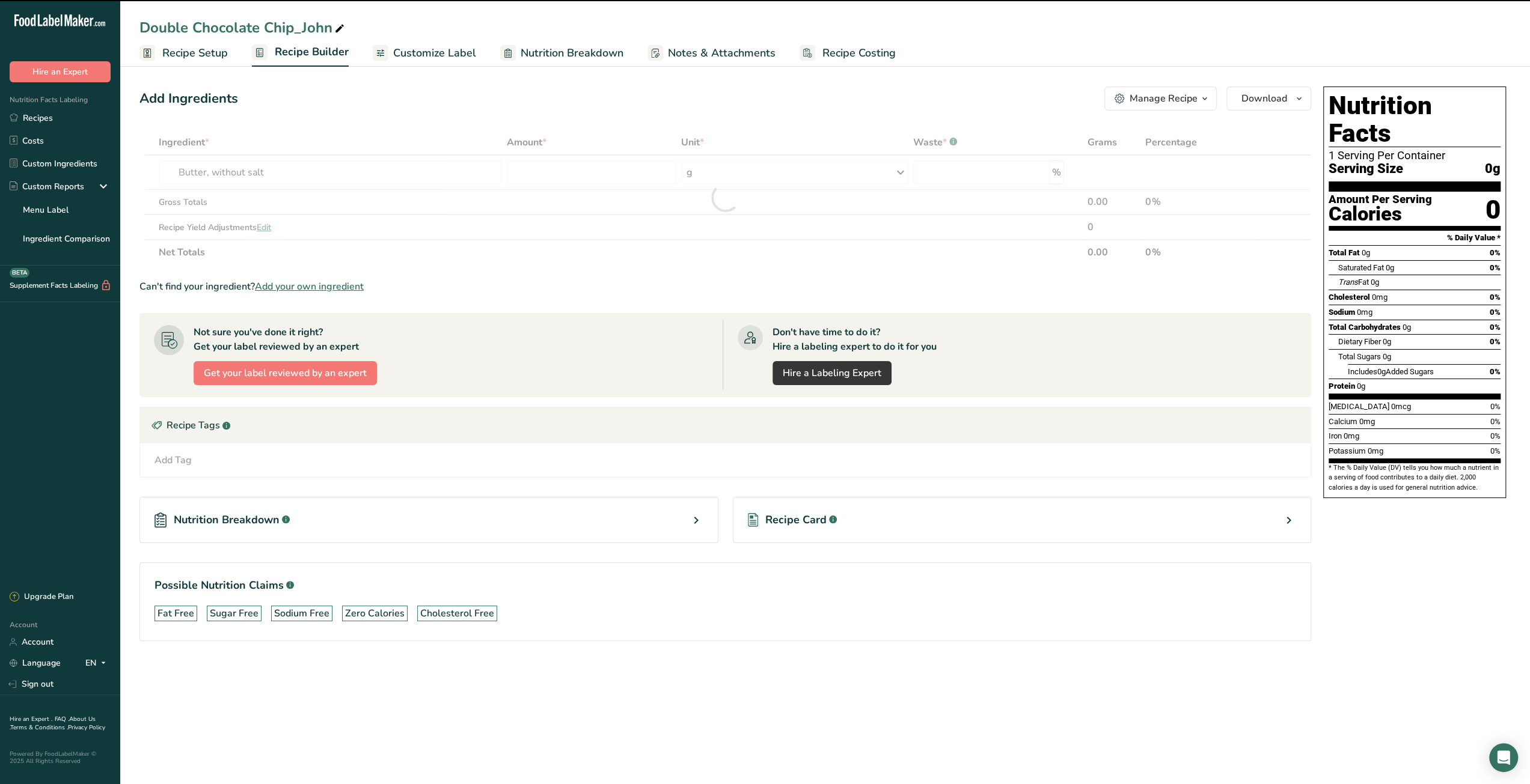
type input "0"
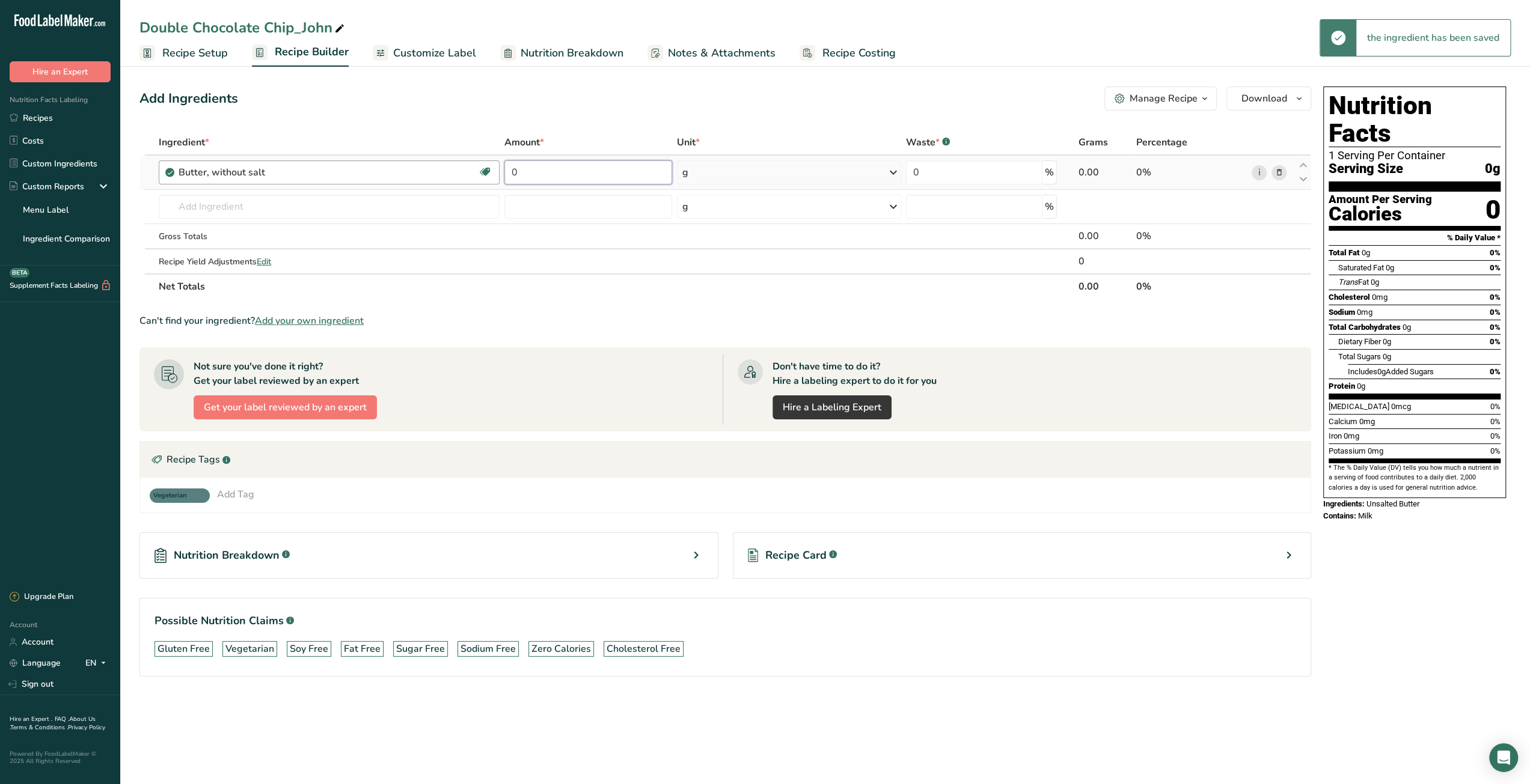
drag, startPoint x: 534, startPoint y: 170, endPoint x: 498, endPoint y: 174, distance: 36.2
click at [498, 174] on tr "Butter, without salt Gluten free Vegetarian Soy free 0 g Portions 1 pat (1" sq,…" at bounding box center [725, 172] width 1170 height 34
type input "1639"
click at [308, 209] on div "Ingredient * Amount * Unit * Waste * .a-a{fill:#347362;}.b-a{fill:#fff;} Grams …" at bounding box center [725, 214] width 1172 height 170
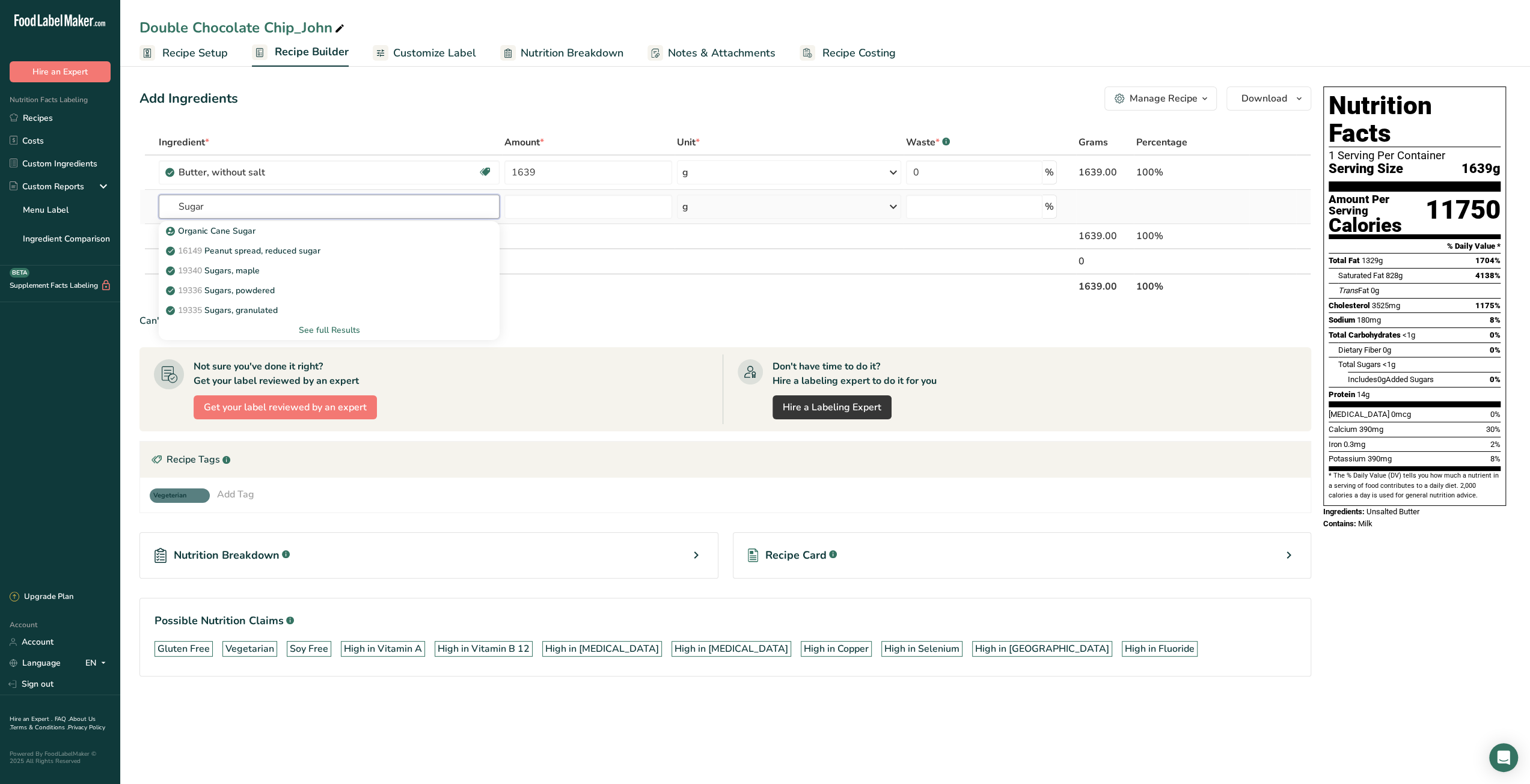
click at [351, 211] on input "Sugar" at bounding box center [329, 206] width 341 height 24
type input "Sugar"
click at [329, 329] on div "See full Results" at bounding box center [329, 330] width 322 height 13
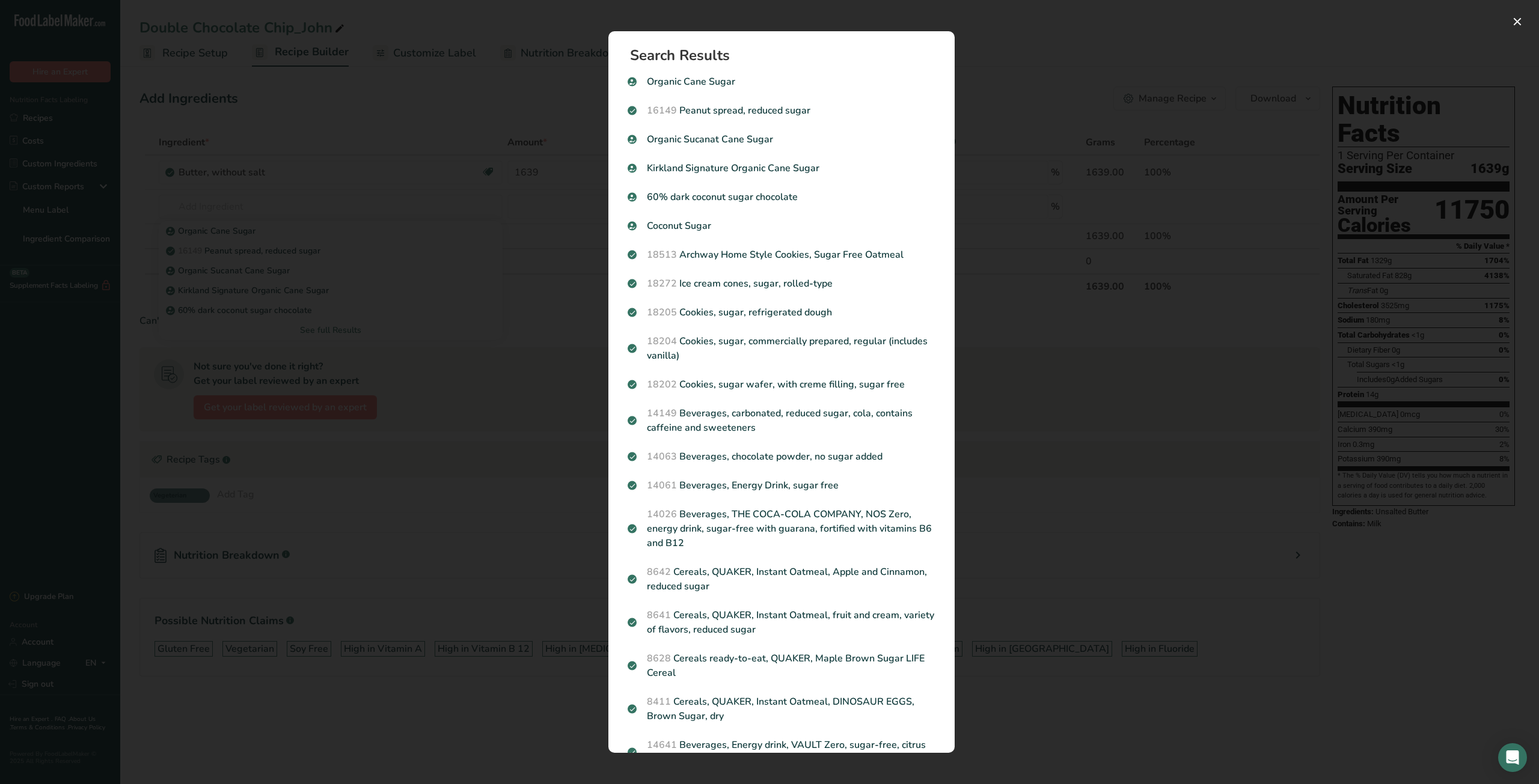
click at [143, 259] on div "Search results modal" at bounding box center [770, 392] width 1539 height 784
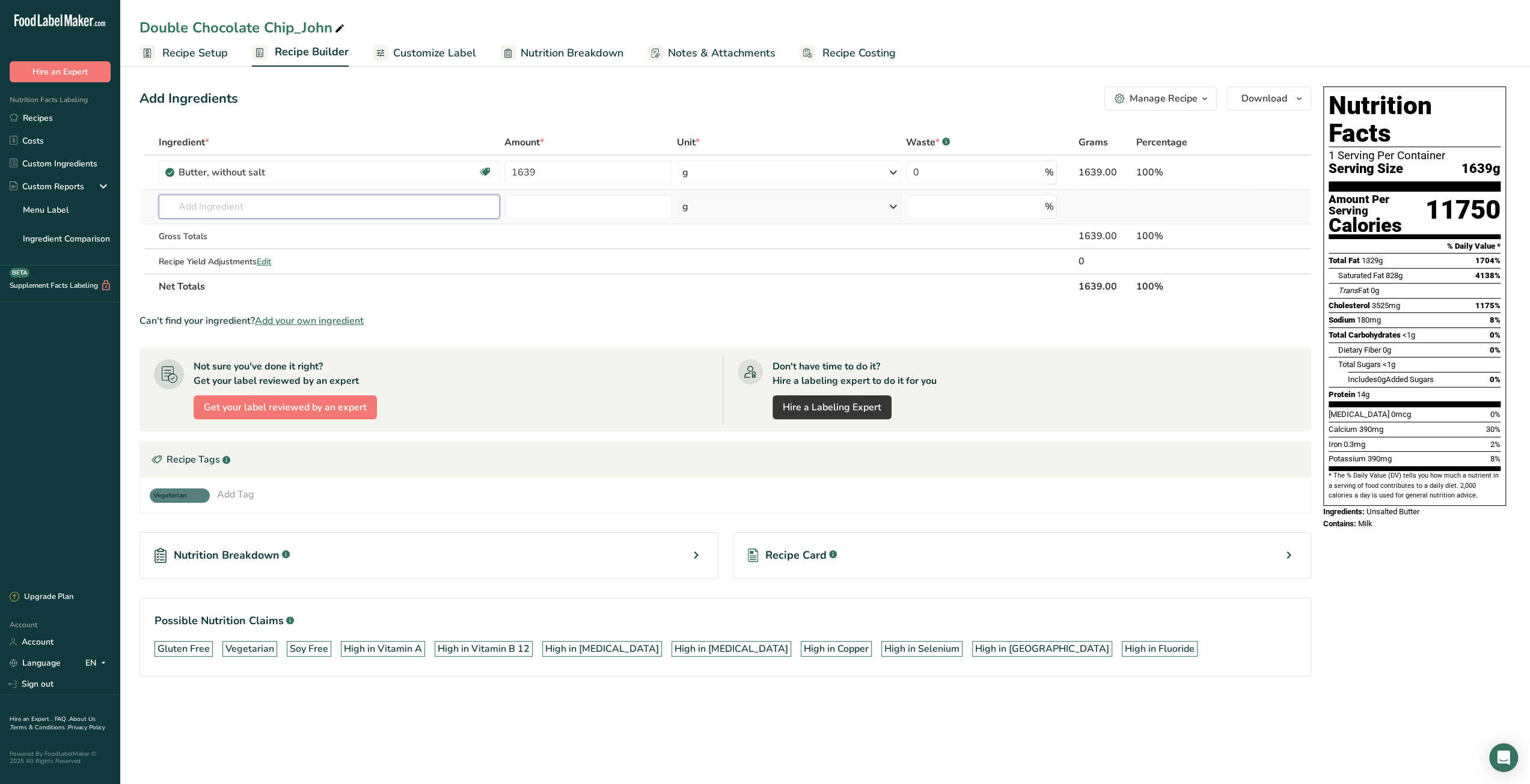
click at [294, 210] on input "text" at bounding box center [329, 206] width 341 height 24
type input "Sugar"
click at [310, 327] on div "See full Results" at bounding box center [329, 330] width 322 height 13
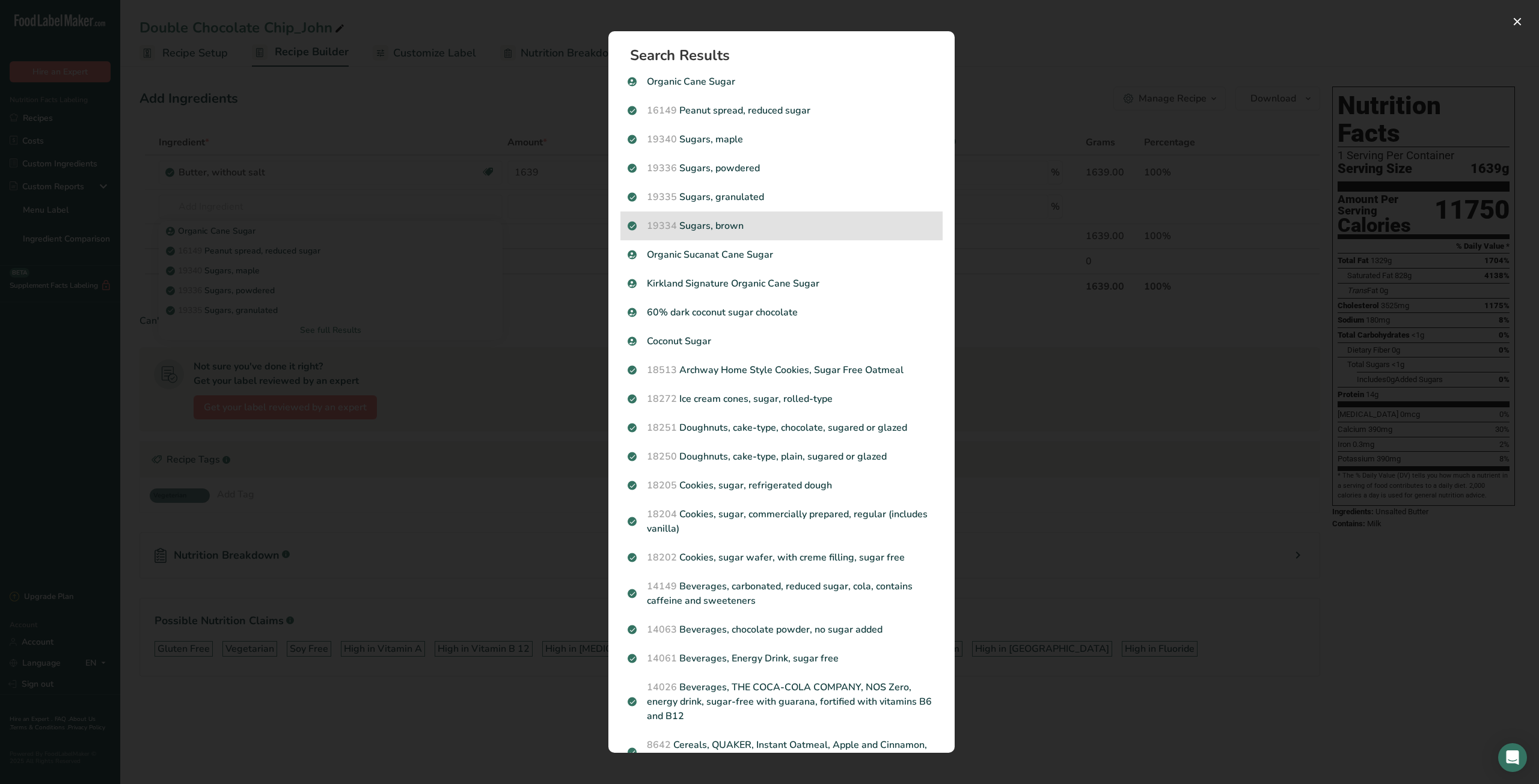
click at [725, 232] on p "19334 Sugars, brown" at bounding box center [781, 226] width 308 height 14
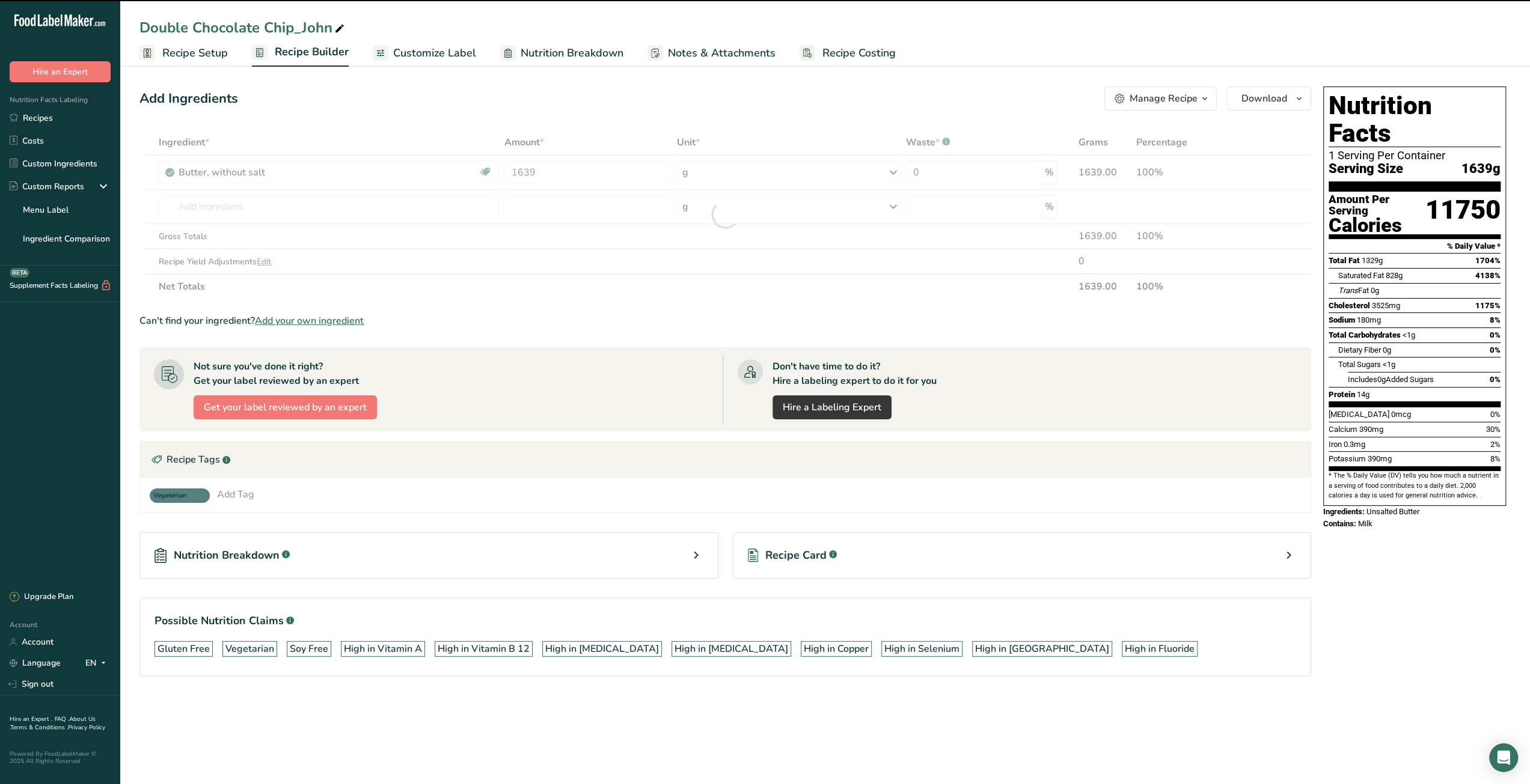
type input "0"
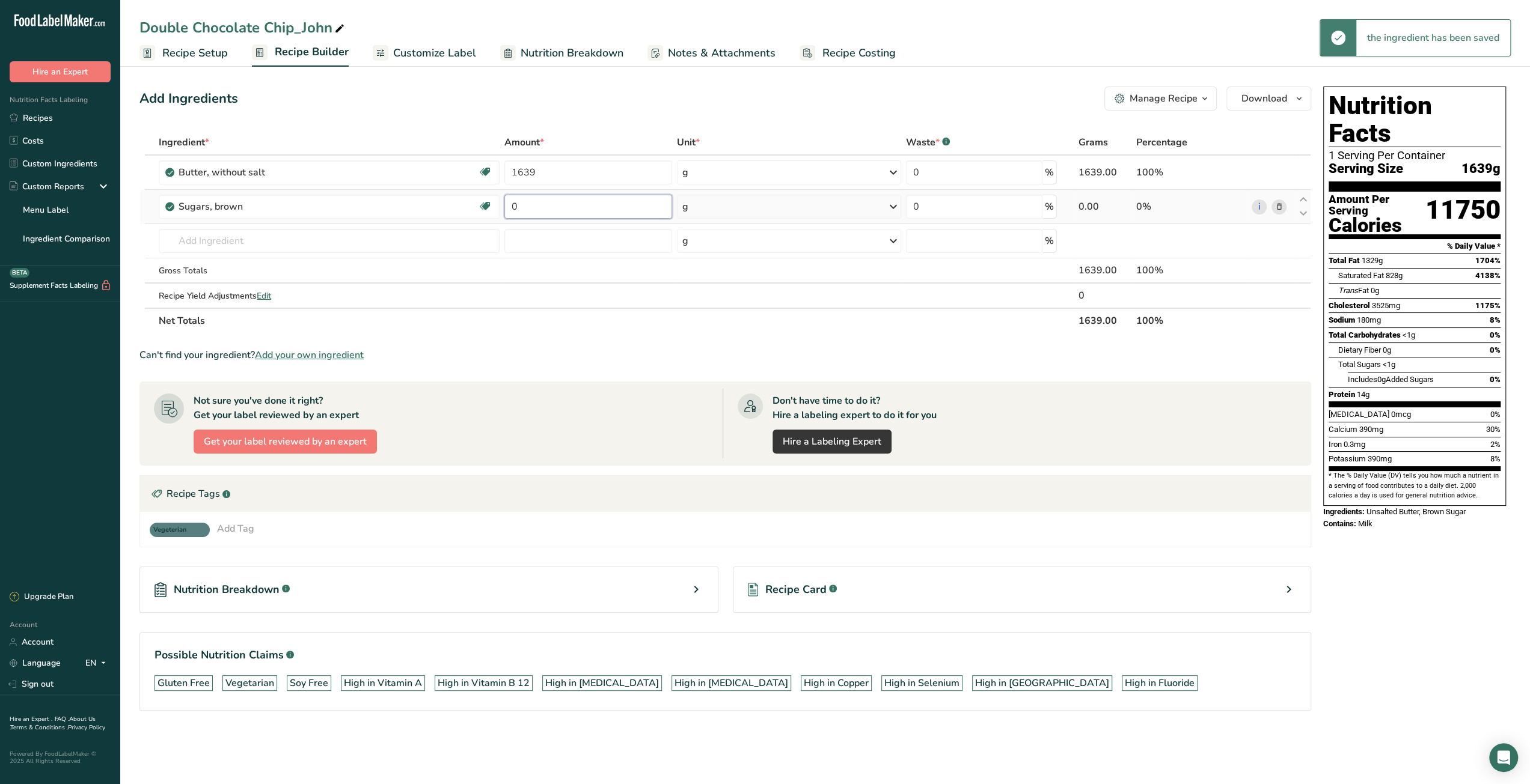
drag, startPoint x: 518, startPoint y: 209, endPoint x: 511, endPoint y: 208, distance: 7.1
click at [511, 208] on input "0" at bounding box center [588, 206] width 168 height 24
type input "1444"
click at [315, 248] on div "Ingredient * Amount * Unit * Waste * .a-a{fill:#347362;}.b-a{fill:#fff;} Grams …" at bounding box center [725, 231] width 1172 height 204
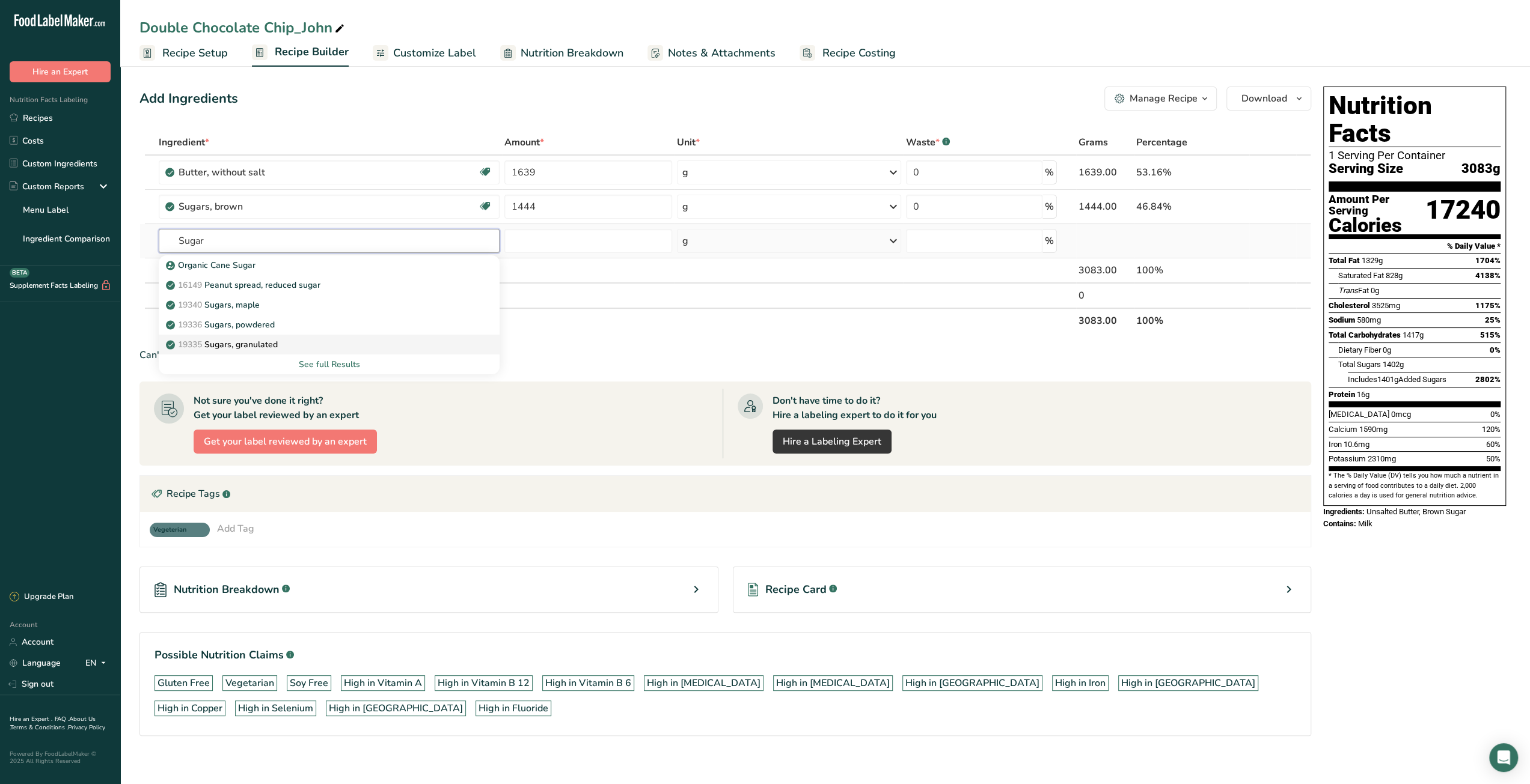
type input "Sugar"
click at [270, 346] on p "19335 Sugars, granulated" at bounding box center [223, 345] width 109 height 13
type input "Sugars, granulated"
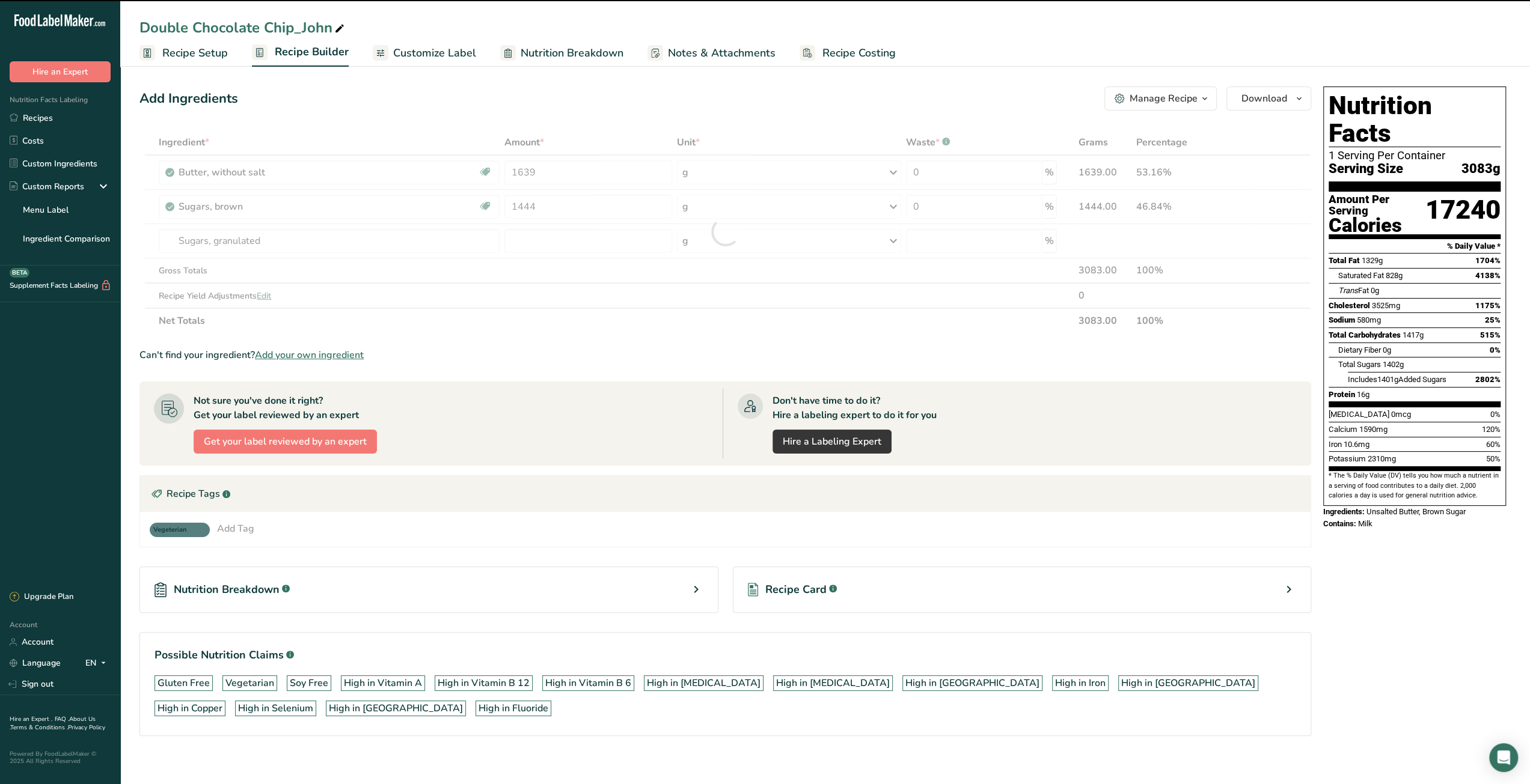
type input "0"
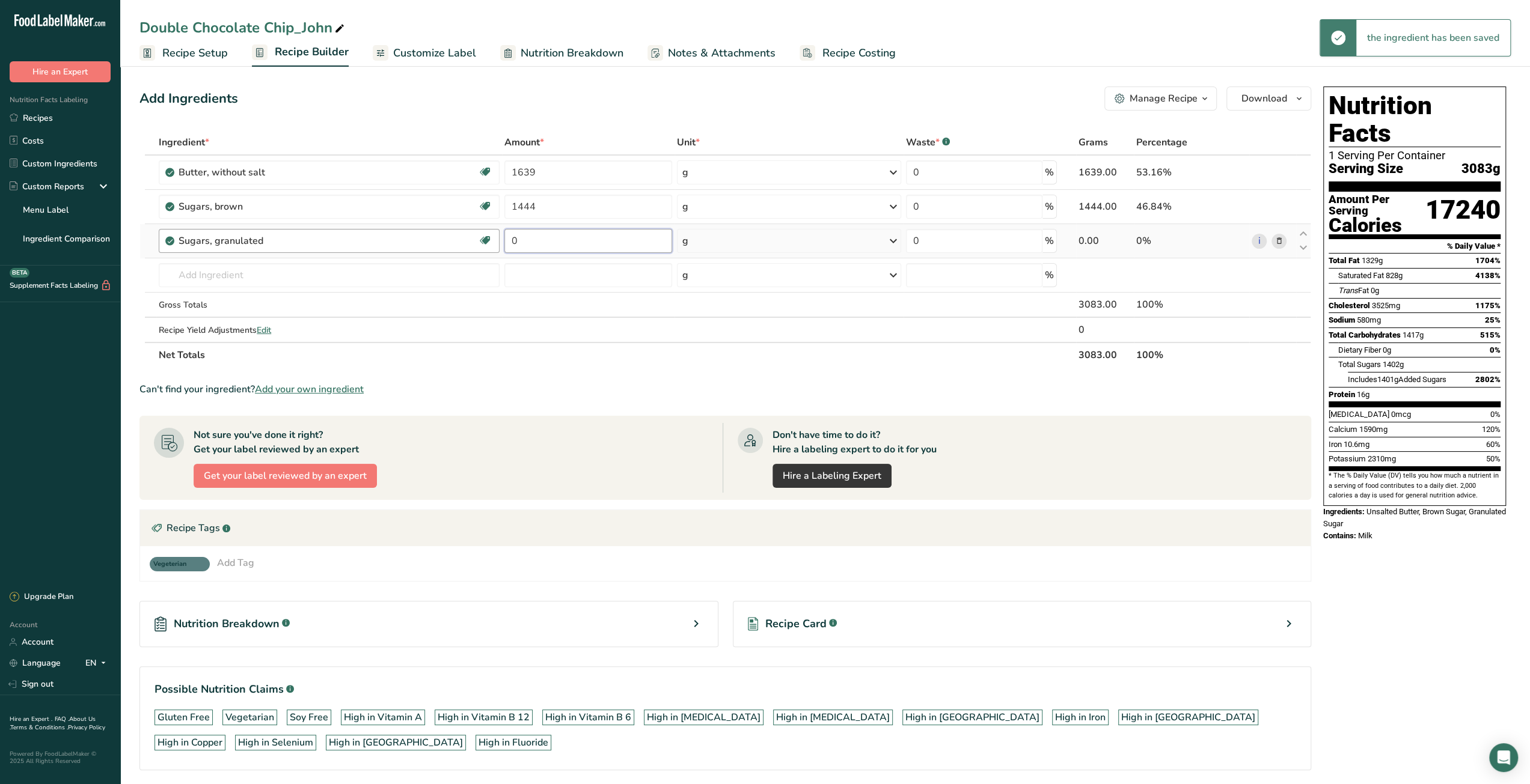
drag, startPoint x: 515, startPoint y: 241, endPoint x: 494, endPoint y: 247, distance: 21.8
click at [494, 247] on tr "Sugars, granulated Dairy free Gluten free Vegan Vegetarian Soy free 0 g Portion…" at bounding box center [725, 241] width 1170 height 34
type input "722"
click at [391, 286] on div "Ingredient * Amount * Unit * Waste * .a-a{fill:#347362;}.b-a{fill:#fff;} Grams …" at bounding box center [725, 248] width 1172 height 238
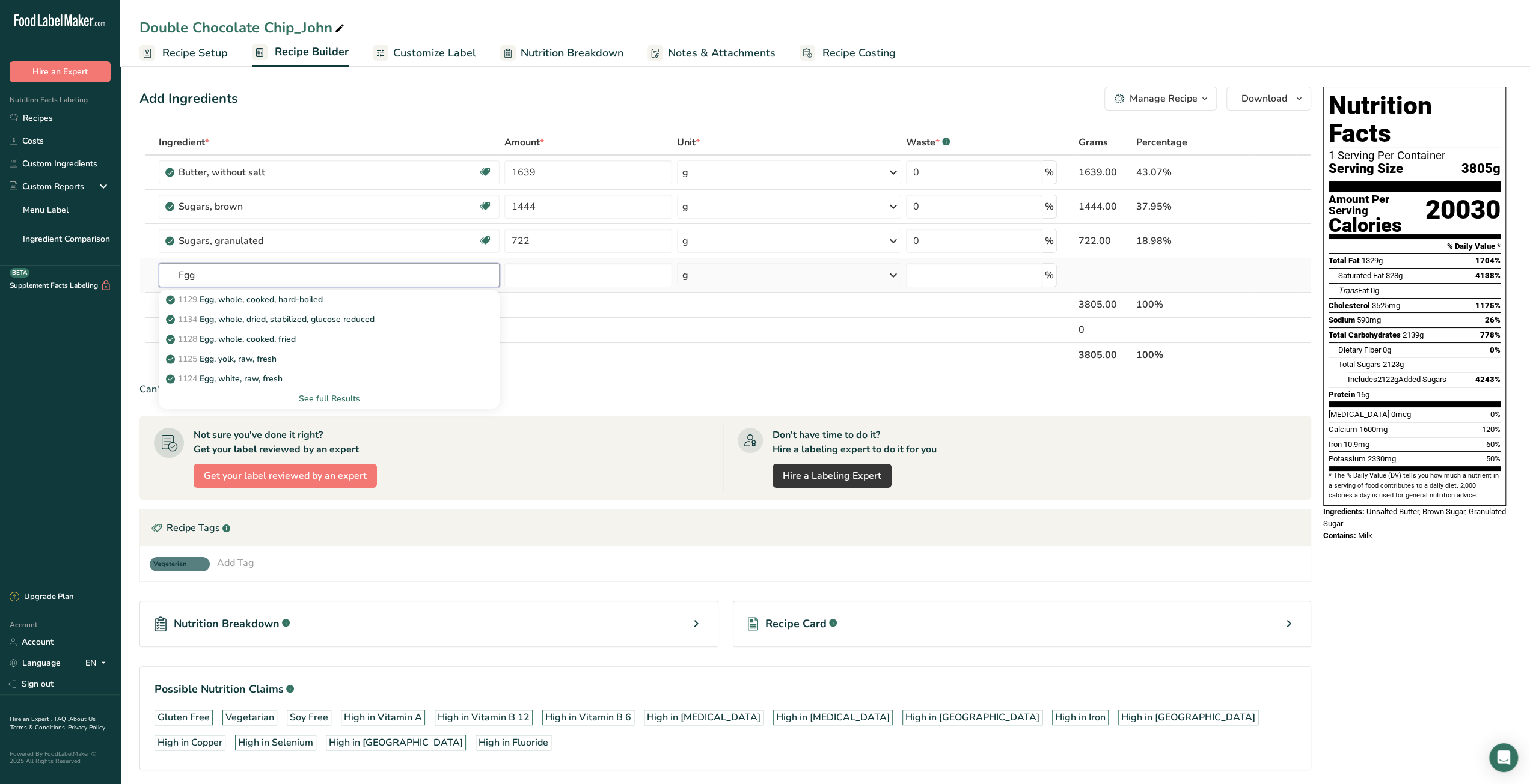
type input "Egg"
click at [346, 399] on div "See full Results" at bounding box center [329, 399] width 322 height 13
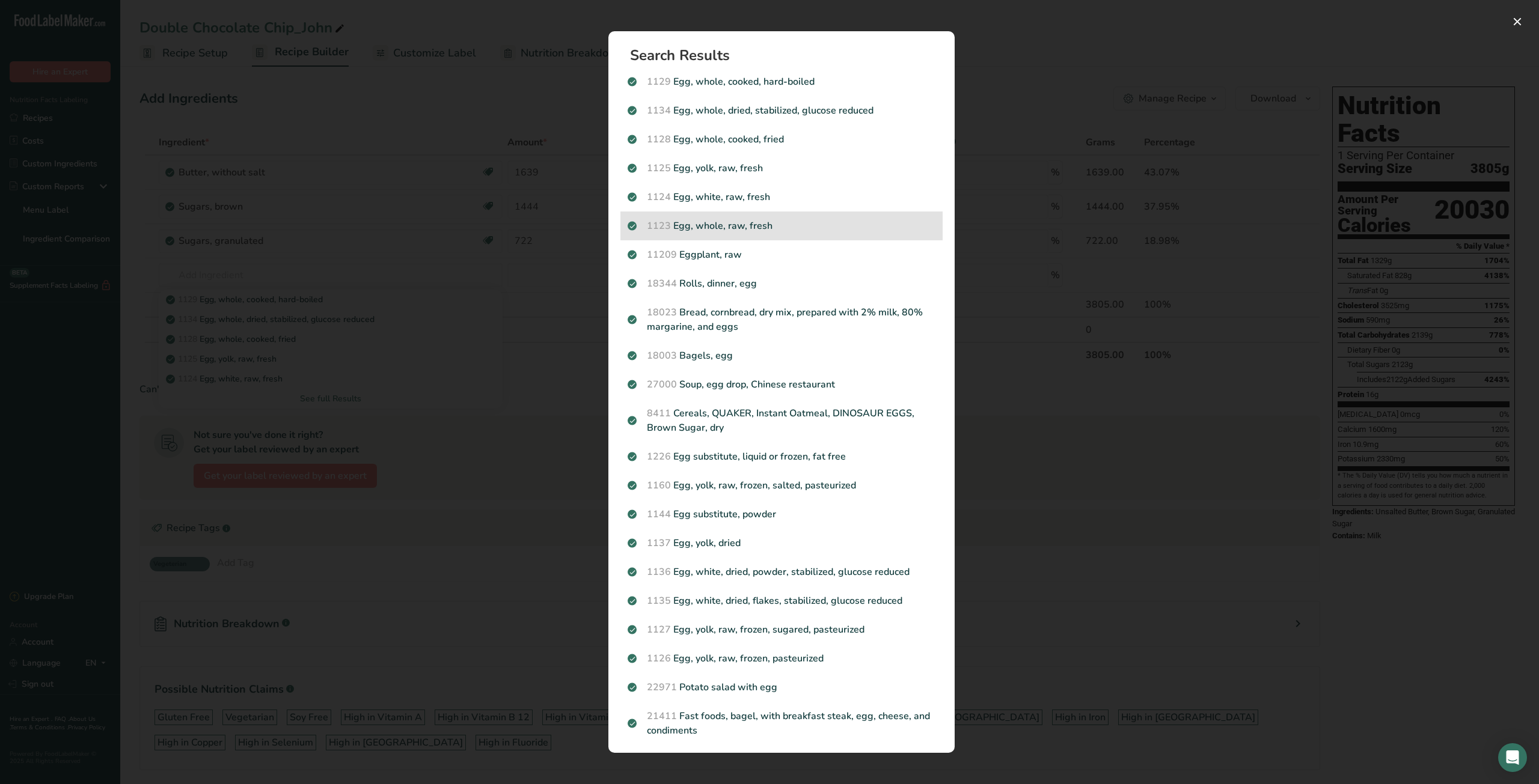
click at [762, 230] on p "1123 Egg, whole, raw, fresh" at bounding box center [781, 226] width 308 height 14
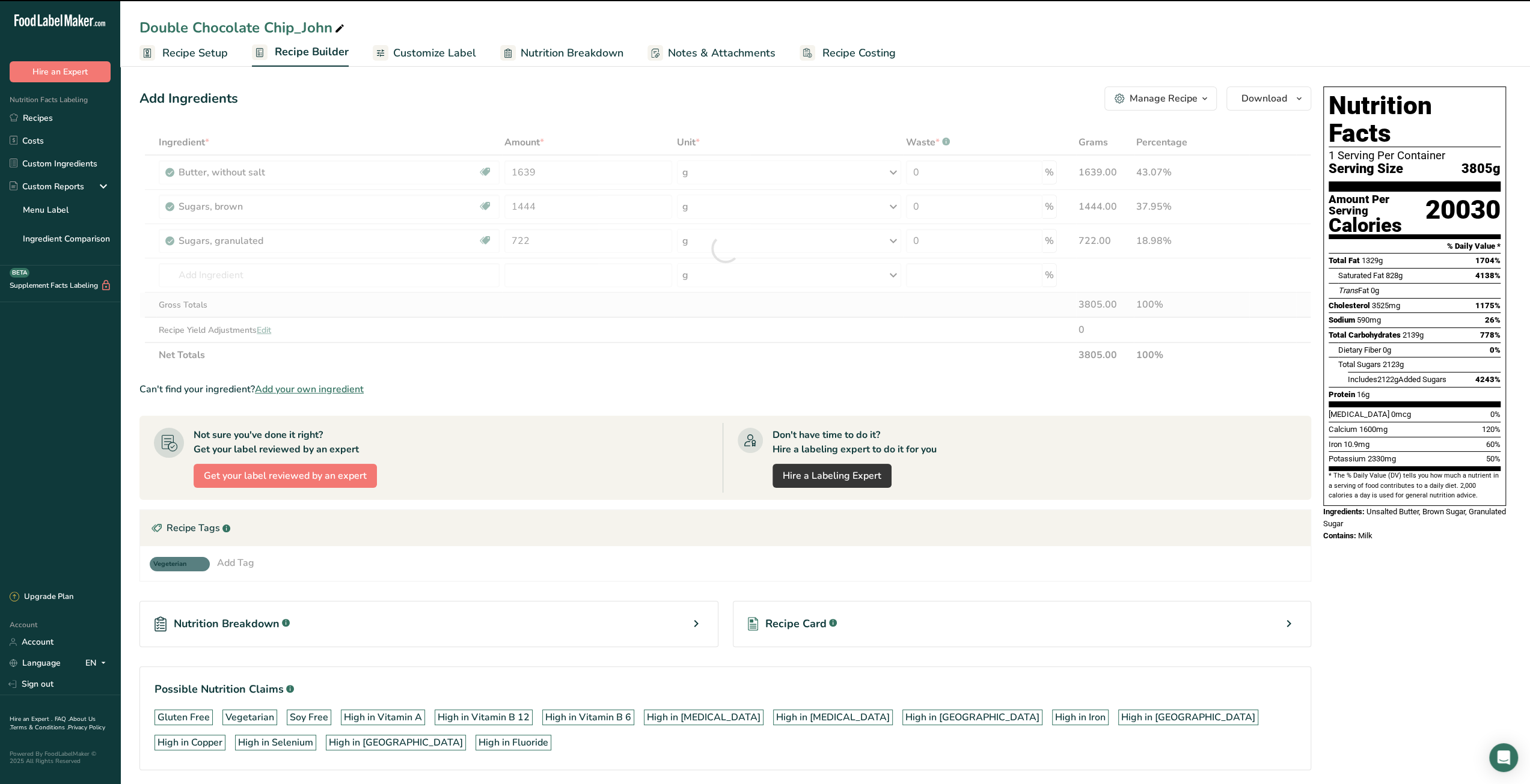
type input "0"
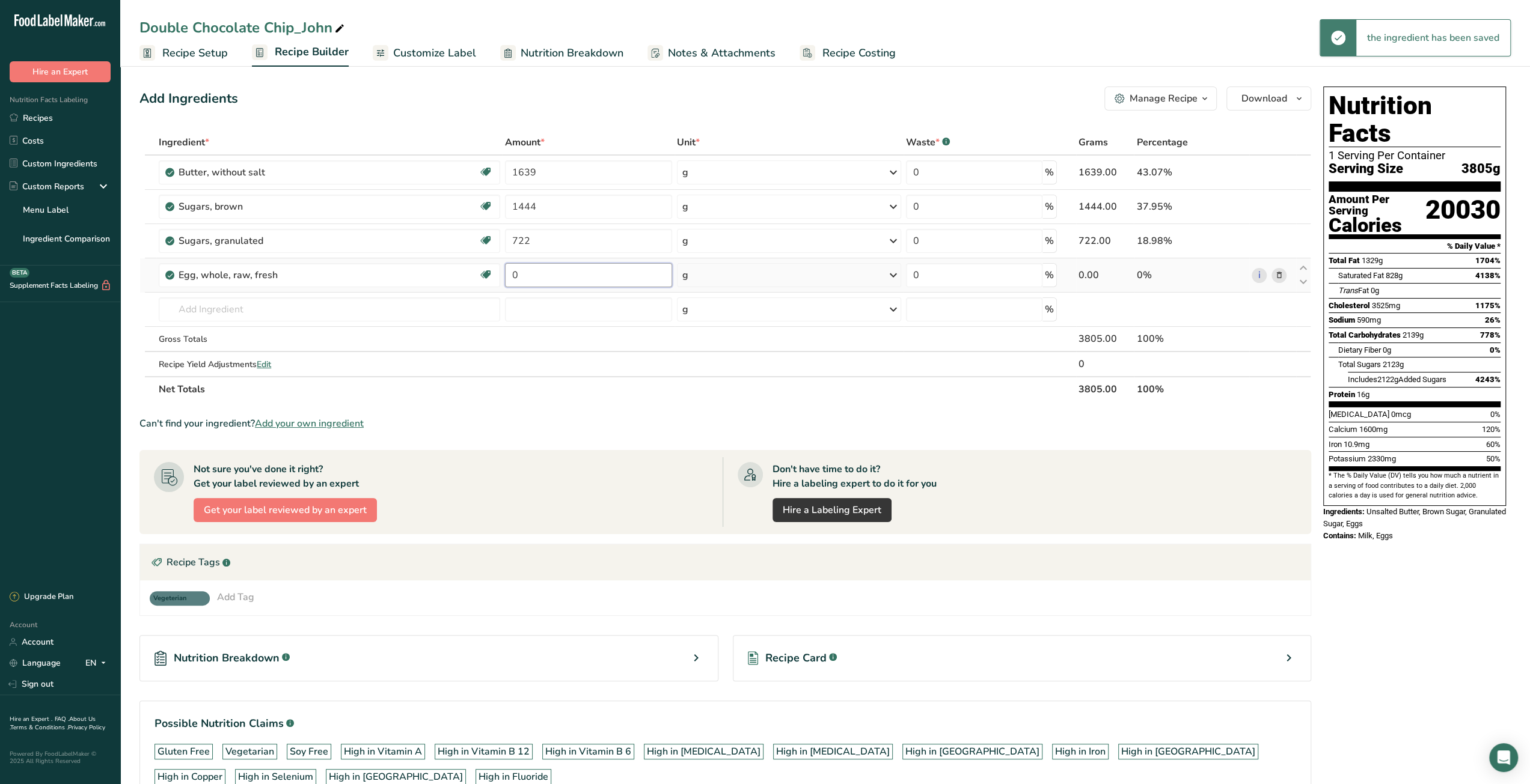
drag, startPoint x: 547, startPoint y: 275, endPoint x: 506, endPoint y: 274, distance: 41.0
click at [506, 274] on input "0" at bounding box center [588, 275] width 168 height 24
type input "722"
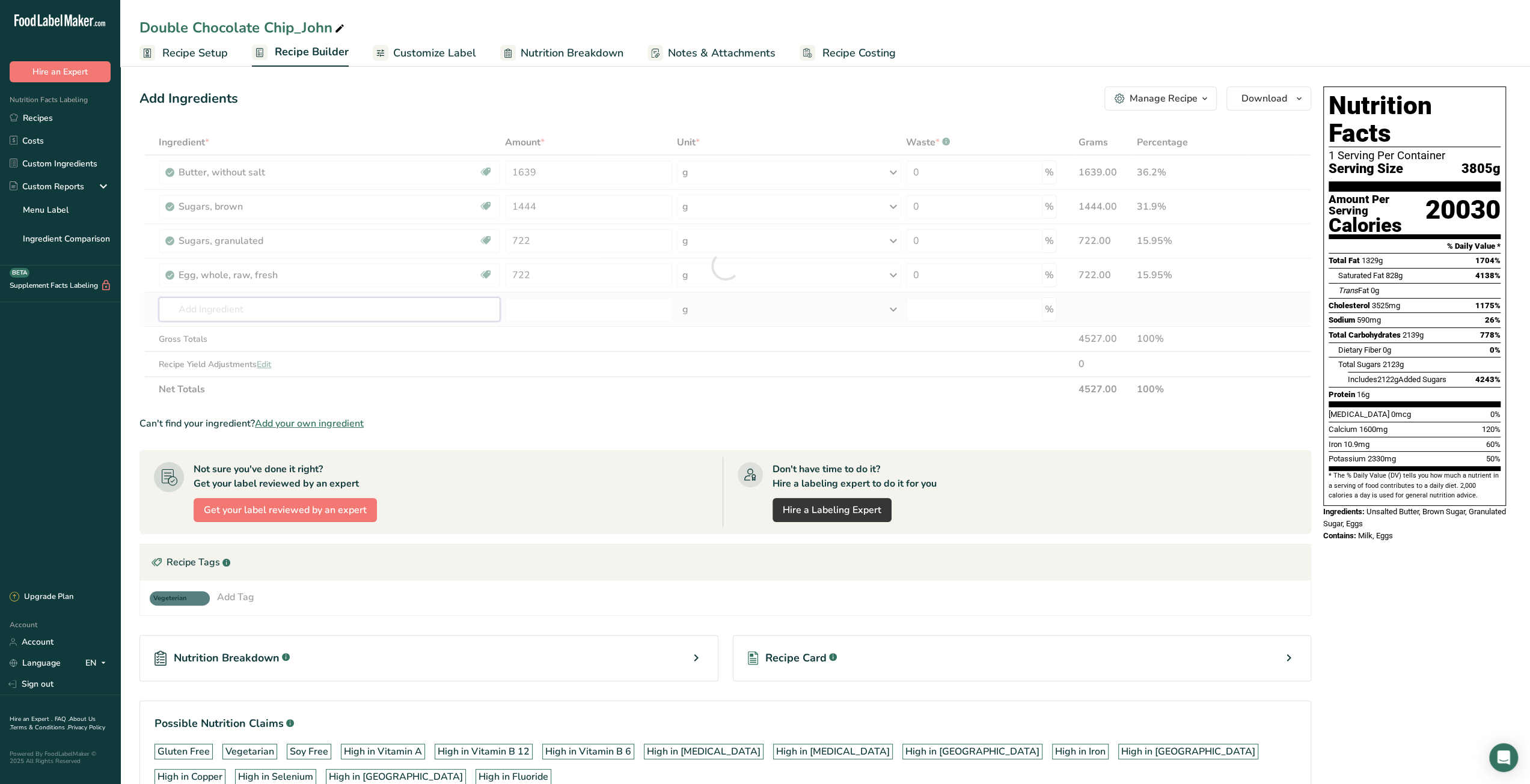
click at [355, 309] on div "Ingredient * Amount * Unit * Waste * .a-a{fill:#347362;}.b-a{fill:#fff;} Grams …" at bounding box center [725, 266] width 1172 height 272
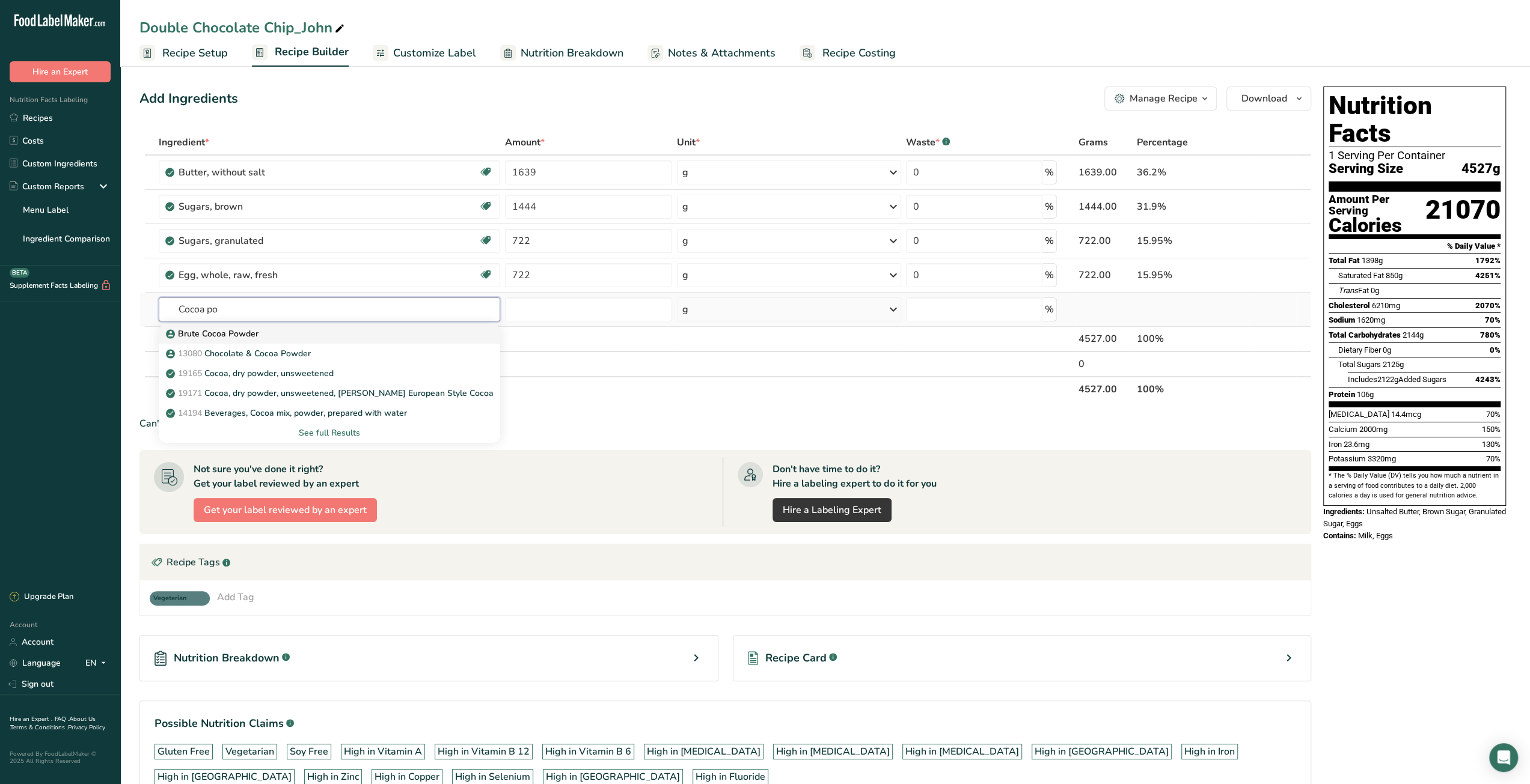
type input "Cocoa po"
click at [353, 330] on div "Brute Cocoa Powder" at bounding box center [319, 334] width 303 height 13
type input "Brute Cocoa Powder"
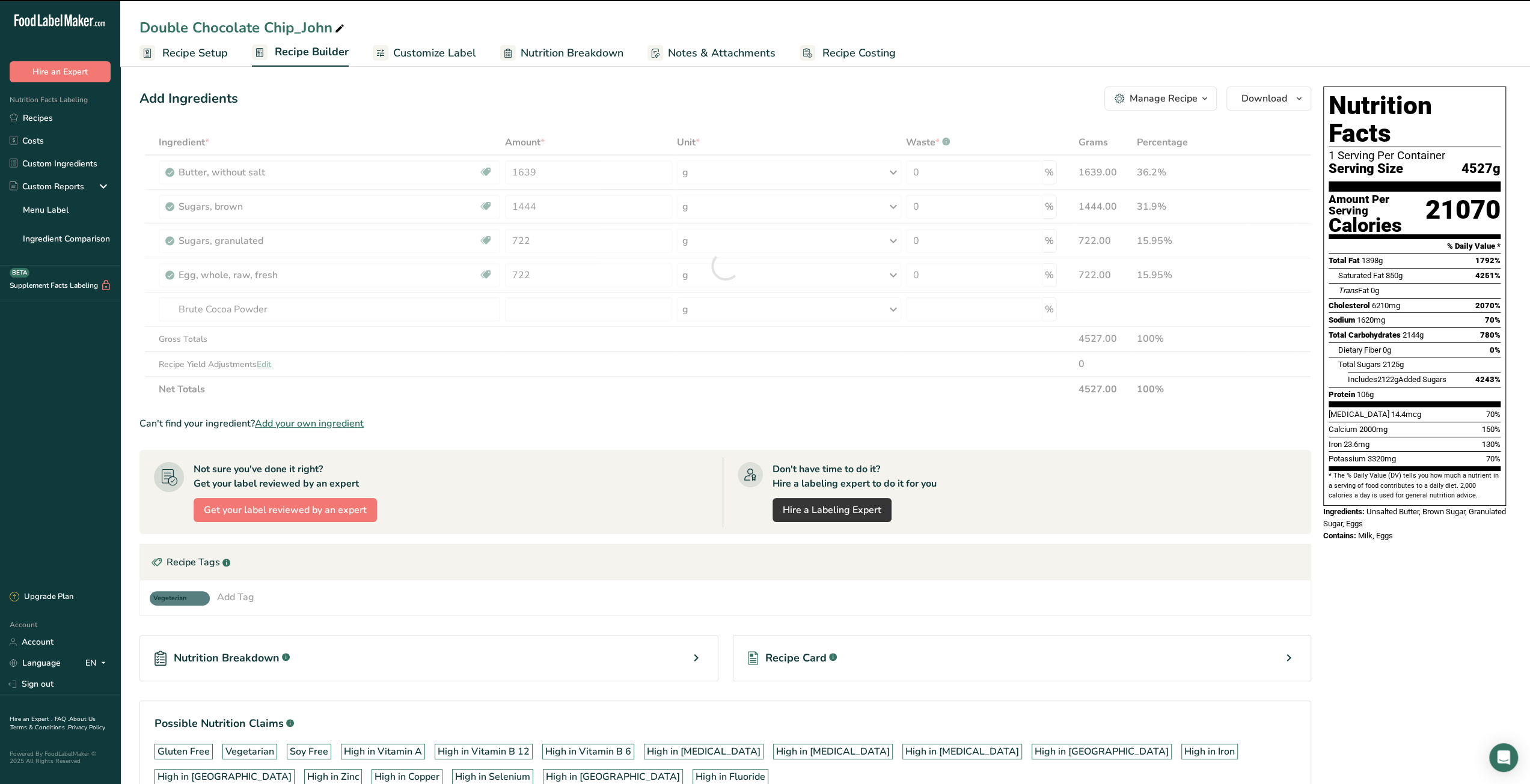
type input "0"
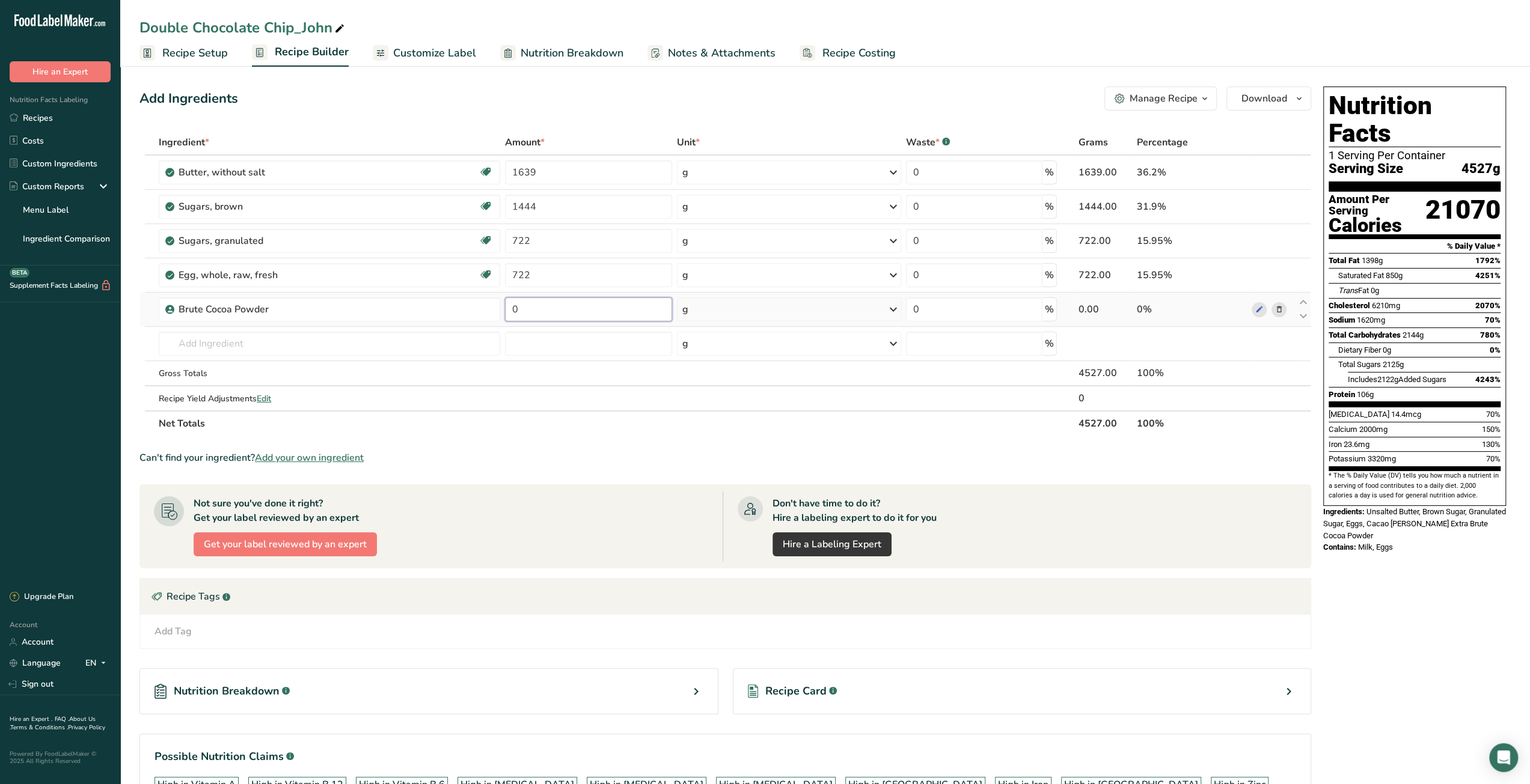
drag, startPoint x: 524, startPoint y: 308, endPoint x: 506, endPoint y: 309, distance: 18.0
click at [506, 309] on input "0" at bounding box center [588, 309] width 168 height 24
type input "397"
click at [389, 341] on div "Ingredient * Amount * Unit * Waste * .a-a{fill:#347362;}.b-a{fill:#fff;} Grams …" at bounding box center [725, 283] width 1172 height 306
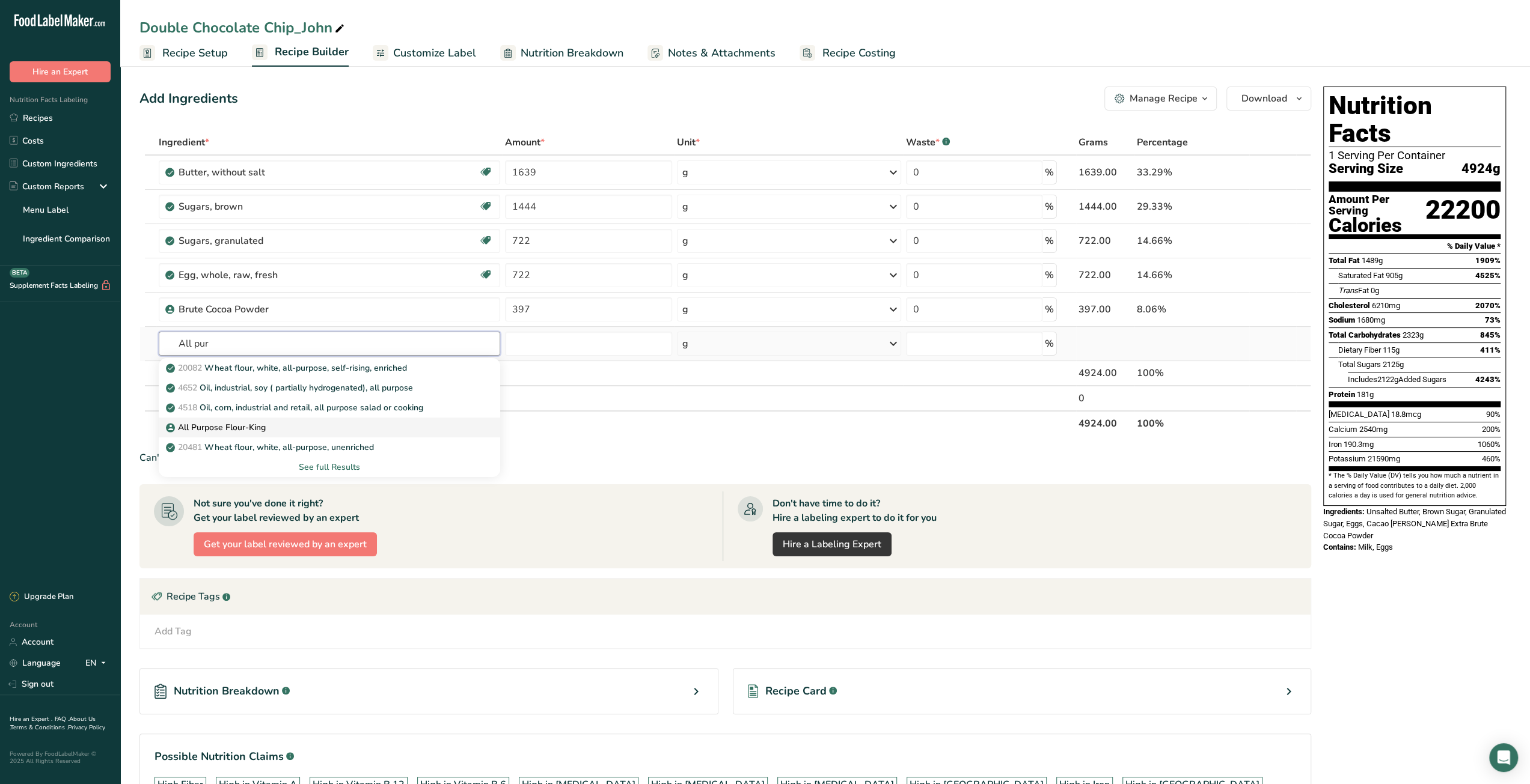
type input "All Purpose Flour-King"
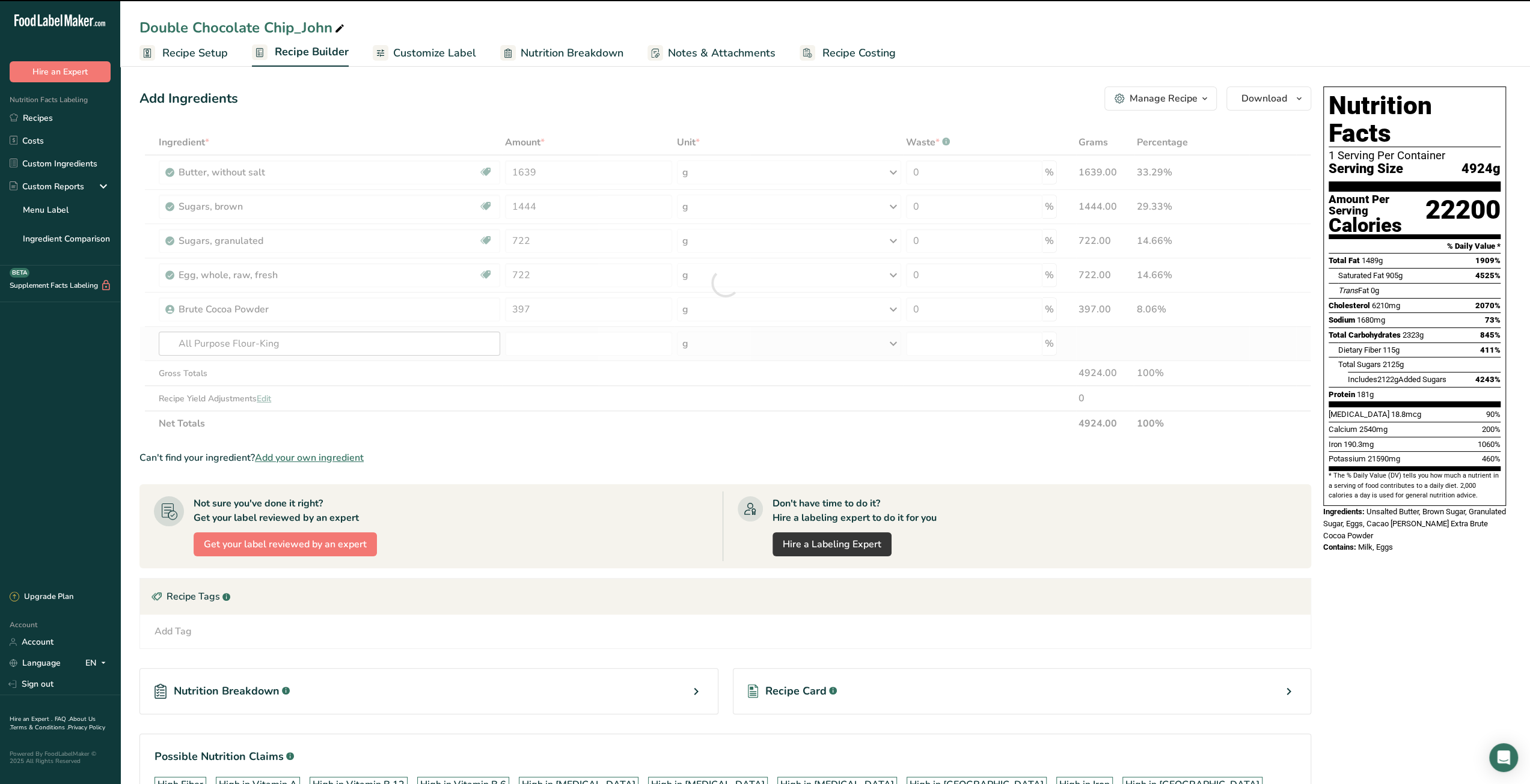
type input "0"
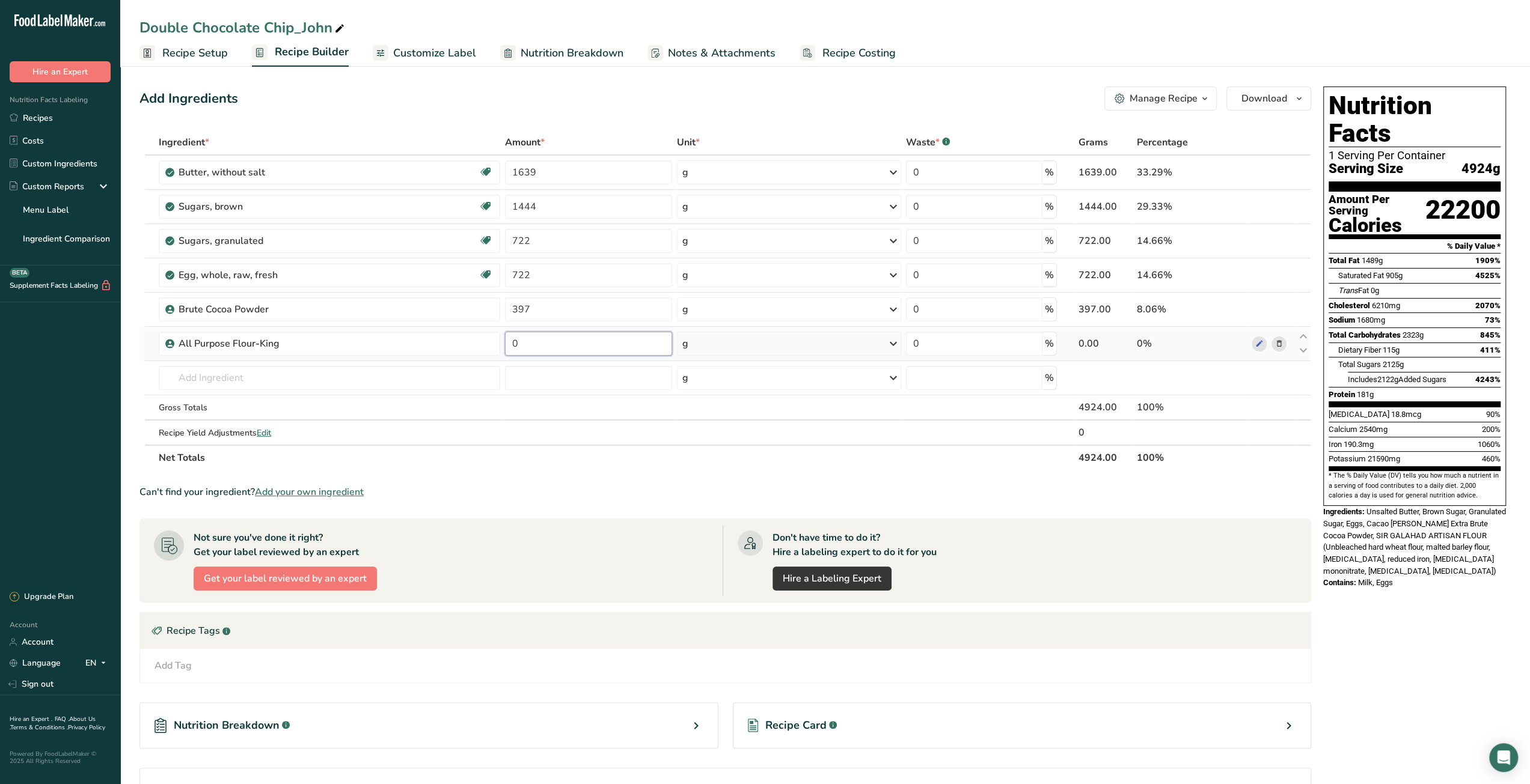
drag, startPoint x: 525, startPoint y: 347, endPoint x: 511, endPoint y: 347, distance: 14.0
click at [511, 347] on input "0" at bounding box center [588, 344] width 168 height 24
type input "2094"
click at [432, 378] on div "Ingredient * Amount * Unit * Waste * .a-a{fill:#347362;}.b-a{fill:#fff;} Grams …" at bounding box center [725, 300] width 1172 height 341
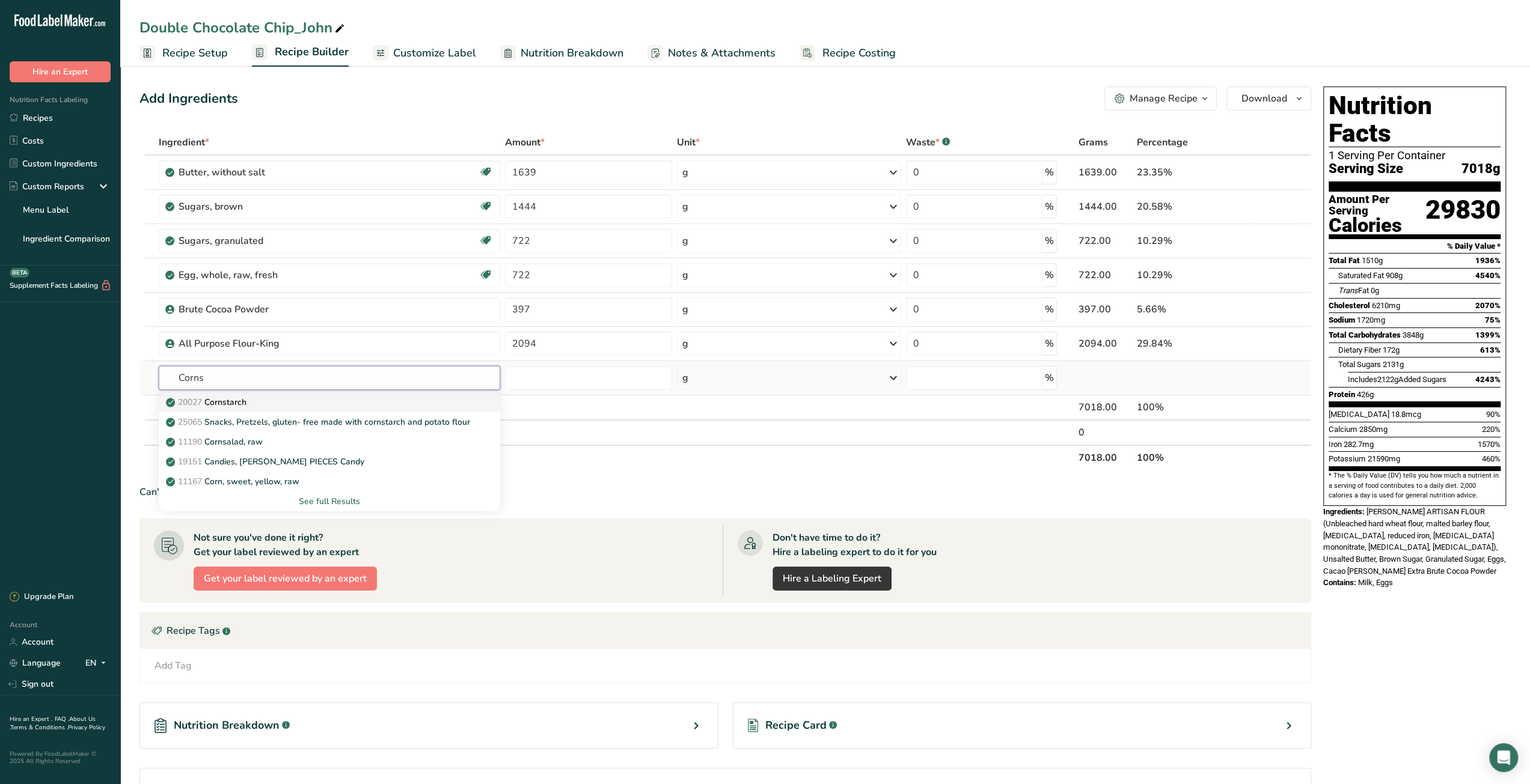
type input "Corns"
click at [433, 396] on div "20027 Cornstarch" at bounding box center [319, 403] width 303 height 13
type input "Cornstarch"
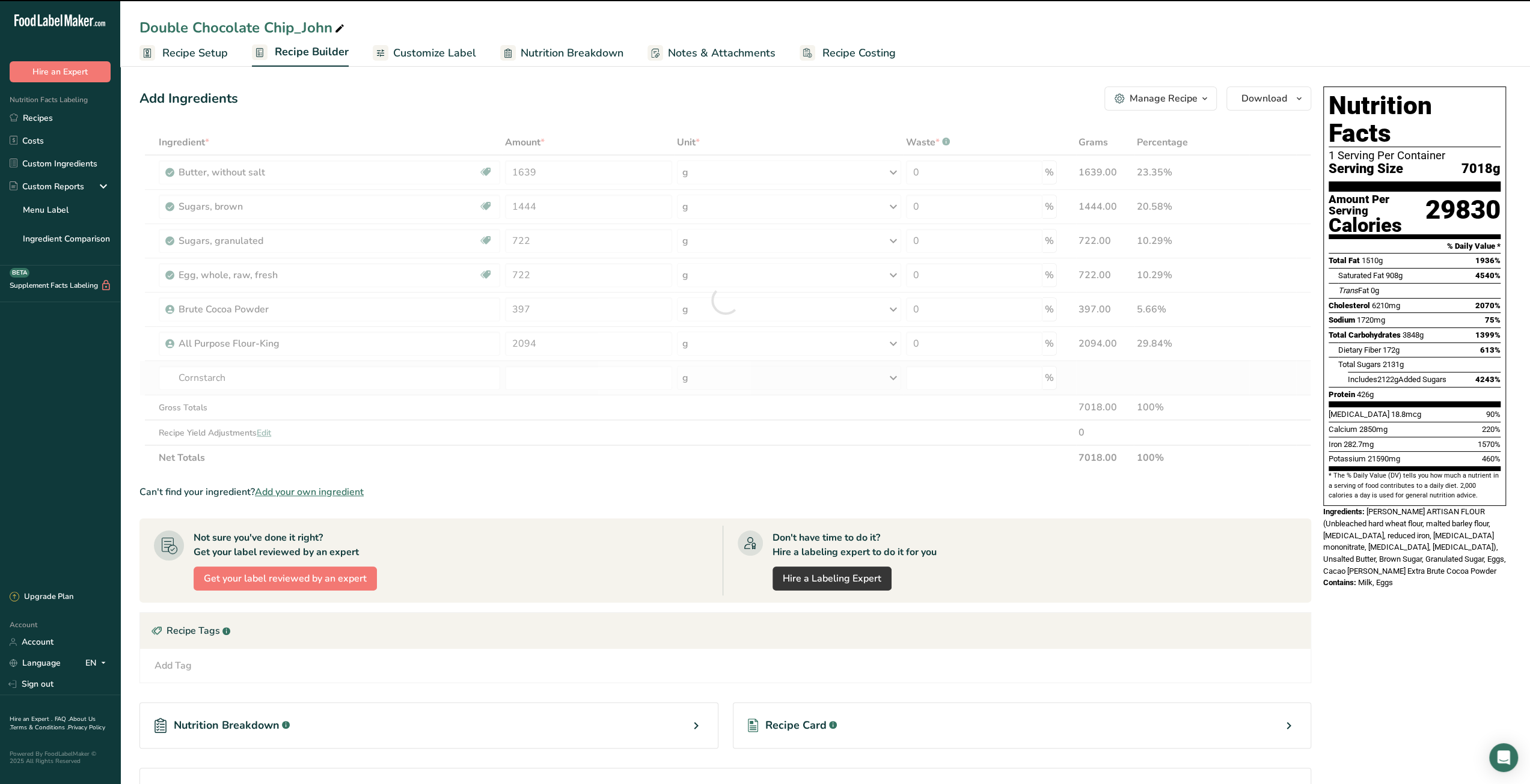
type input "0"
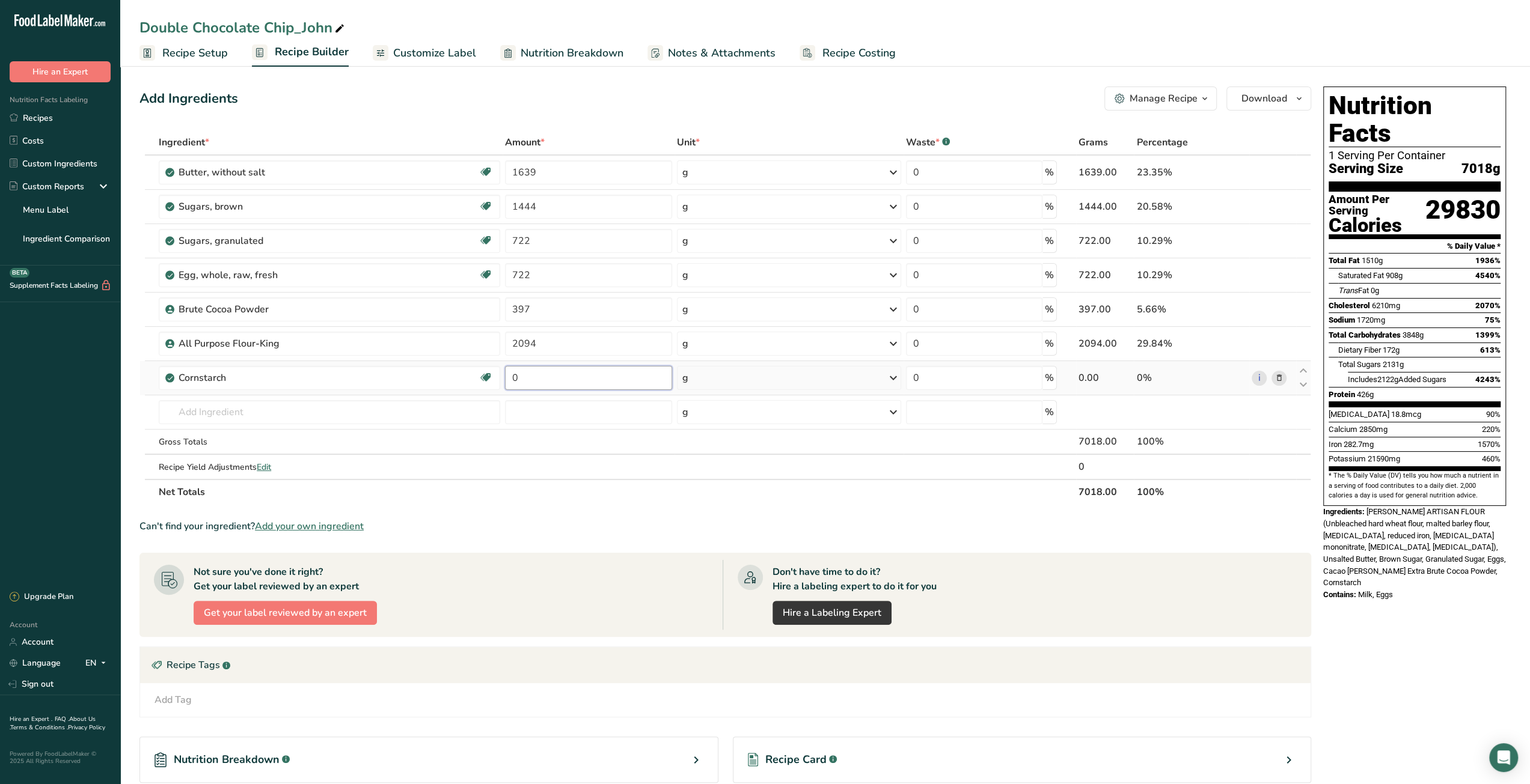
drag, startPoint x: 520, startPoint y: 383, endPoint x: 507, endPoint y: 381, distance: 13.2
click at [507, 381] on input "0" at bounding box center [588, 378] width 168 height 24
type input "101"
click at [411, 406] on div "Ingredient * Amount * Unit * Waste * .a-a{fill:#347362;}.b-a{fill:#fff;} Grams …" at bounding box center [725, 317] width 1172 height 375
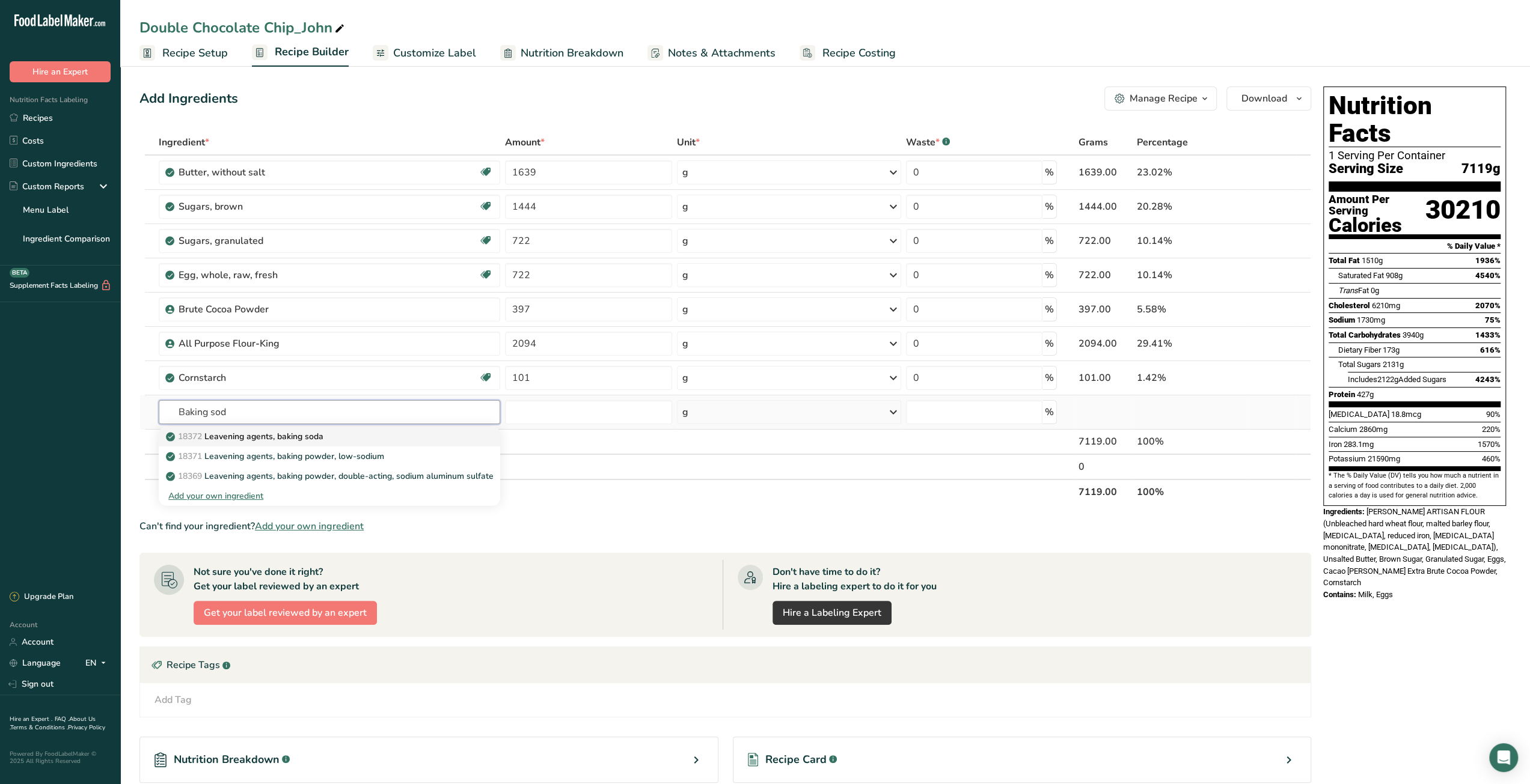
type input "Baking sod"
click at [398, 433] on div "18372 Leavening agents, baking soda" at bounding box center [319, 437] width 303 height 13
type input "Leavening agents, baking soda"
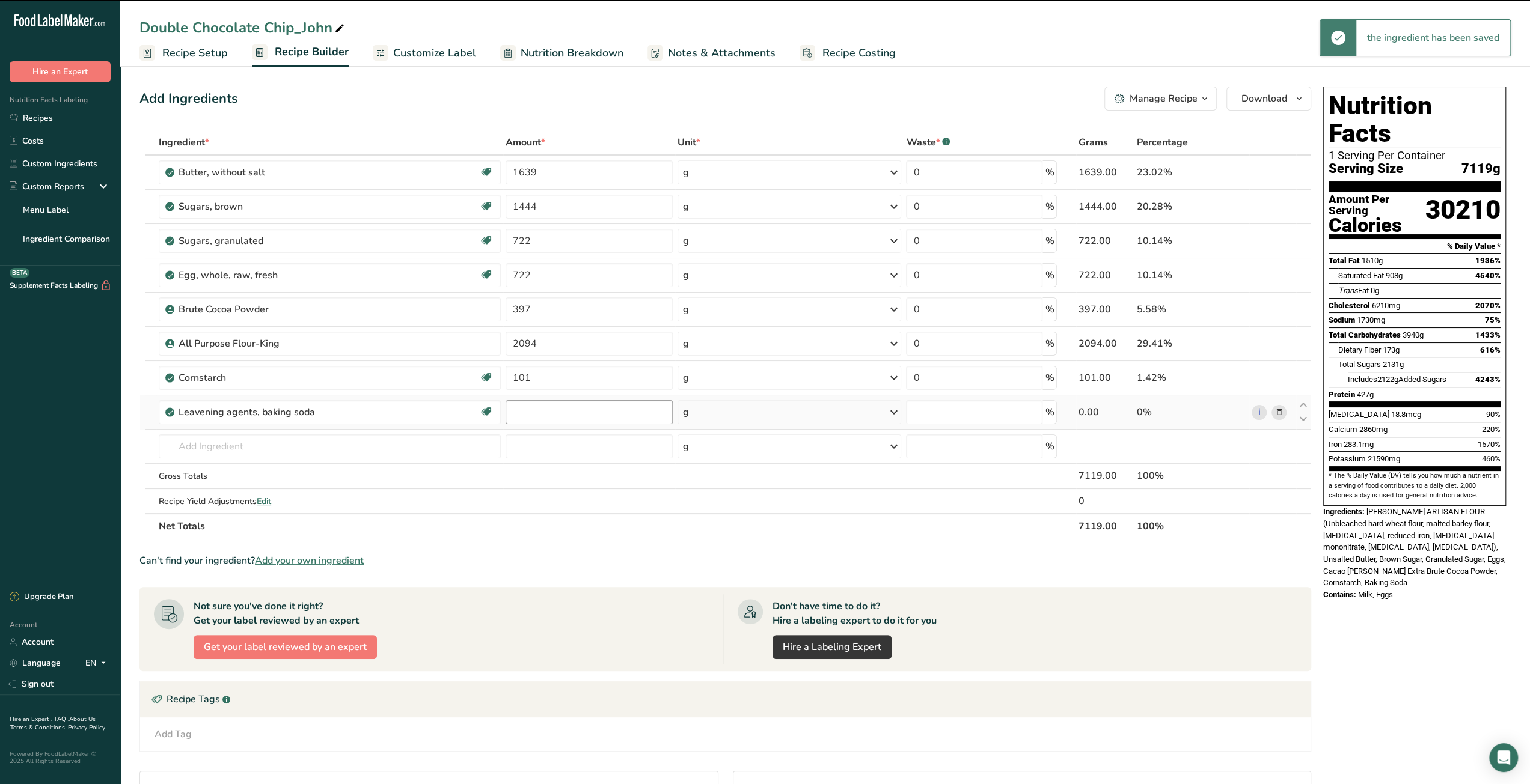
type input "0"
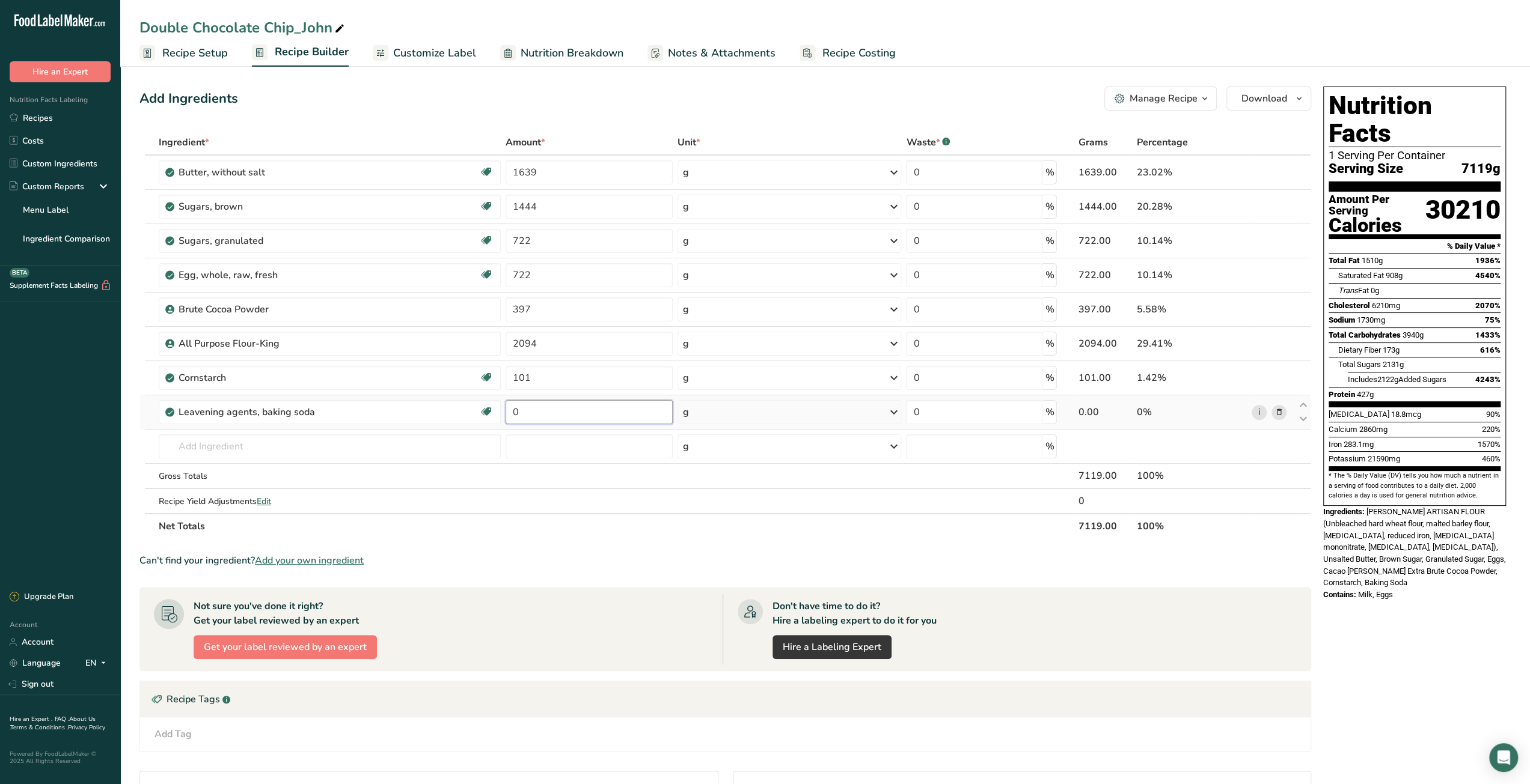
drag, startPoint x: 527, startPoint y: 412, endPoint x: 512, endPoint y: 411, distance: 15.0
click at [512, 411] on input "0" at bounding box center [589, 412] width 167 height 24
type input "22"
click at [353, 450] on div "Ingredient * Amount * Unit * Waste * .a-a{fill:#347362;}.b-a{fill:#fff;} Grams …" at bounding box center [725, 334] width 1172 height 409
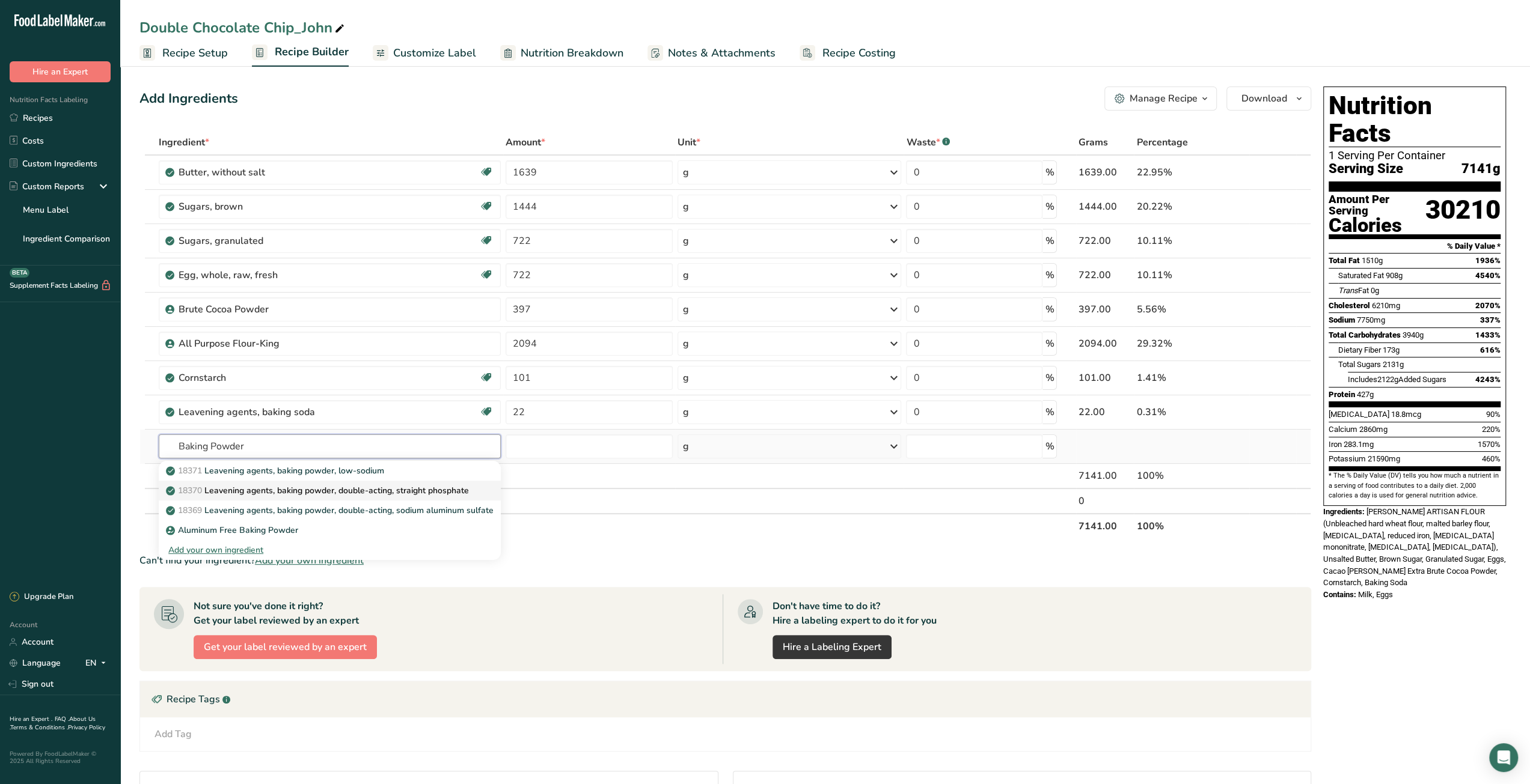
type input "Baking Powder"
click at [342, 492] on p "18370 Leavening agents, baking powder, double-acting, straight phosphate" at bounding box center [319, 491] width 301 height 13
type input "Leavening agents, baking powder, double-acting, straight phosphate"
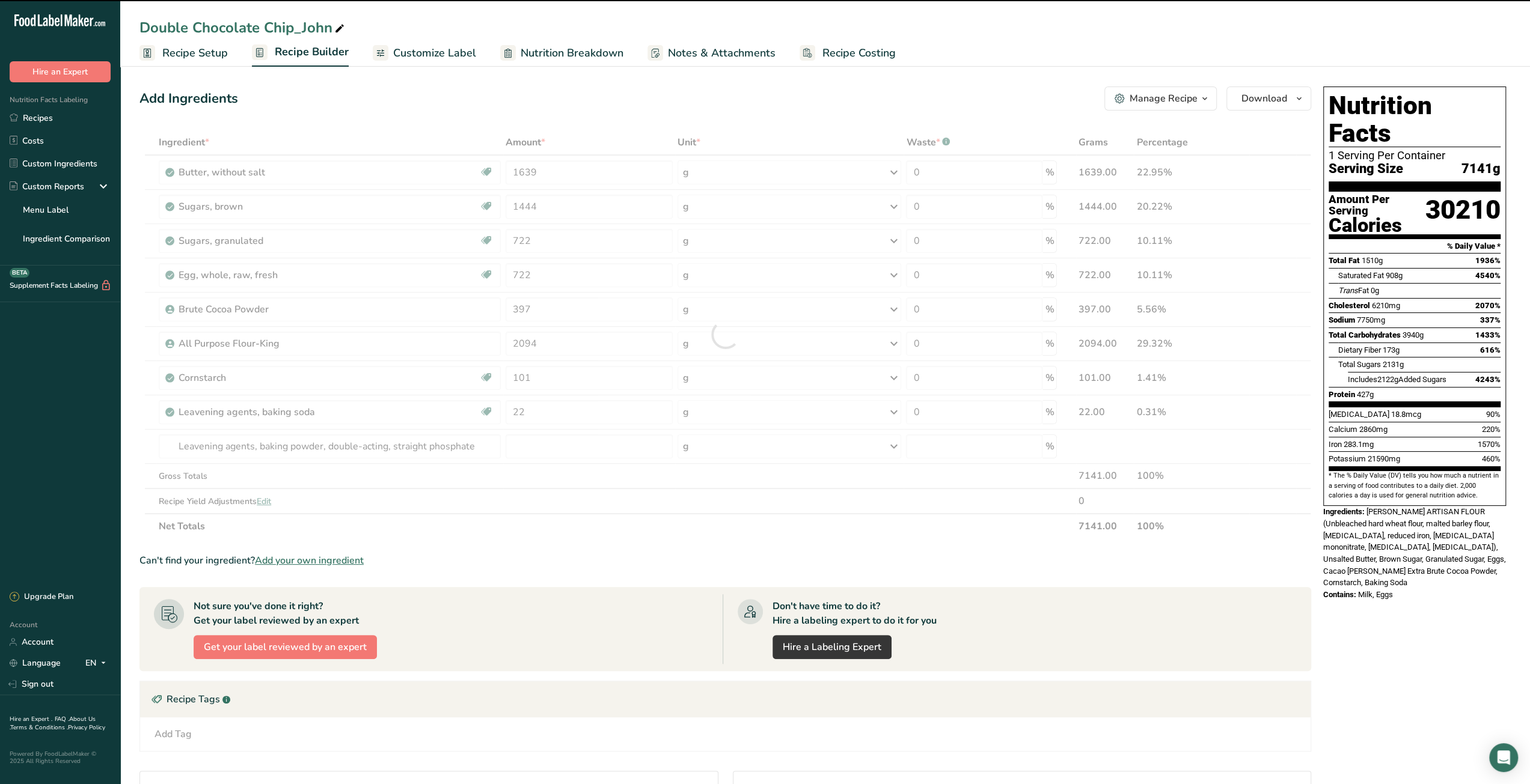
type input "0"
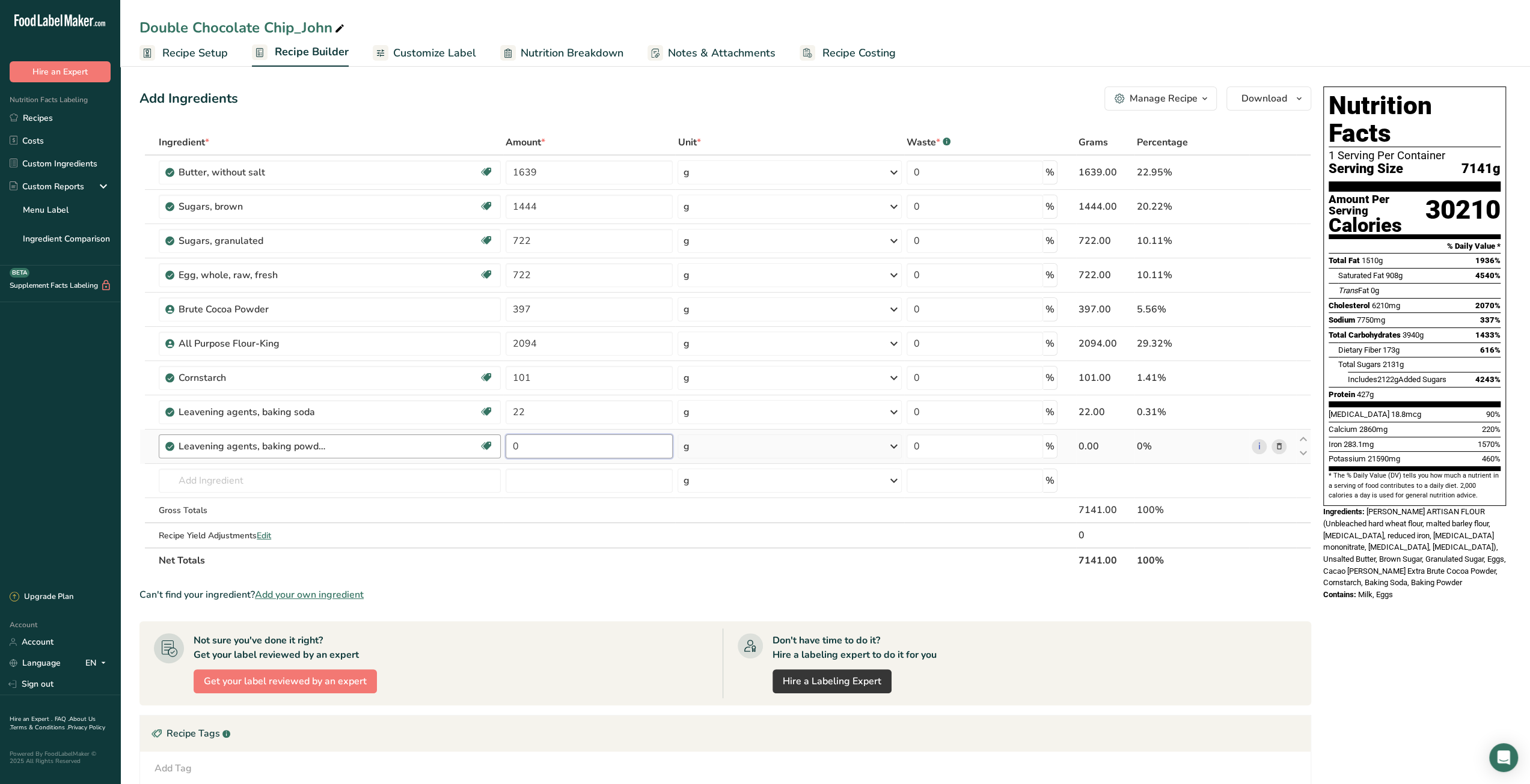
drag, startPoint x: 512, startPoint y: 446, endPoint x: 494, endPoint y: 446, distance: 18.0
click at [494, 446] on tr "Leavening agents, baking powder, double-acting, straight phosphate Dairy free G…" at bounding box center [725, 446] width 1170 height 34
type input "29"
click at [400, 482] on div "Ingredient * Amount * Unit * Waste * .a-a{fill:#347362;}.b-a{fill:#fff;} Grams …" at bounding box center [725, 351] width 1172 height 444
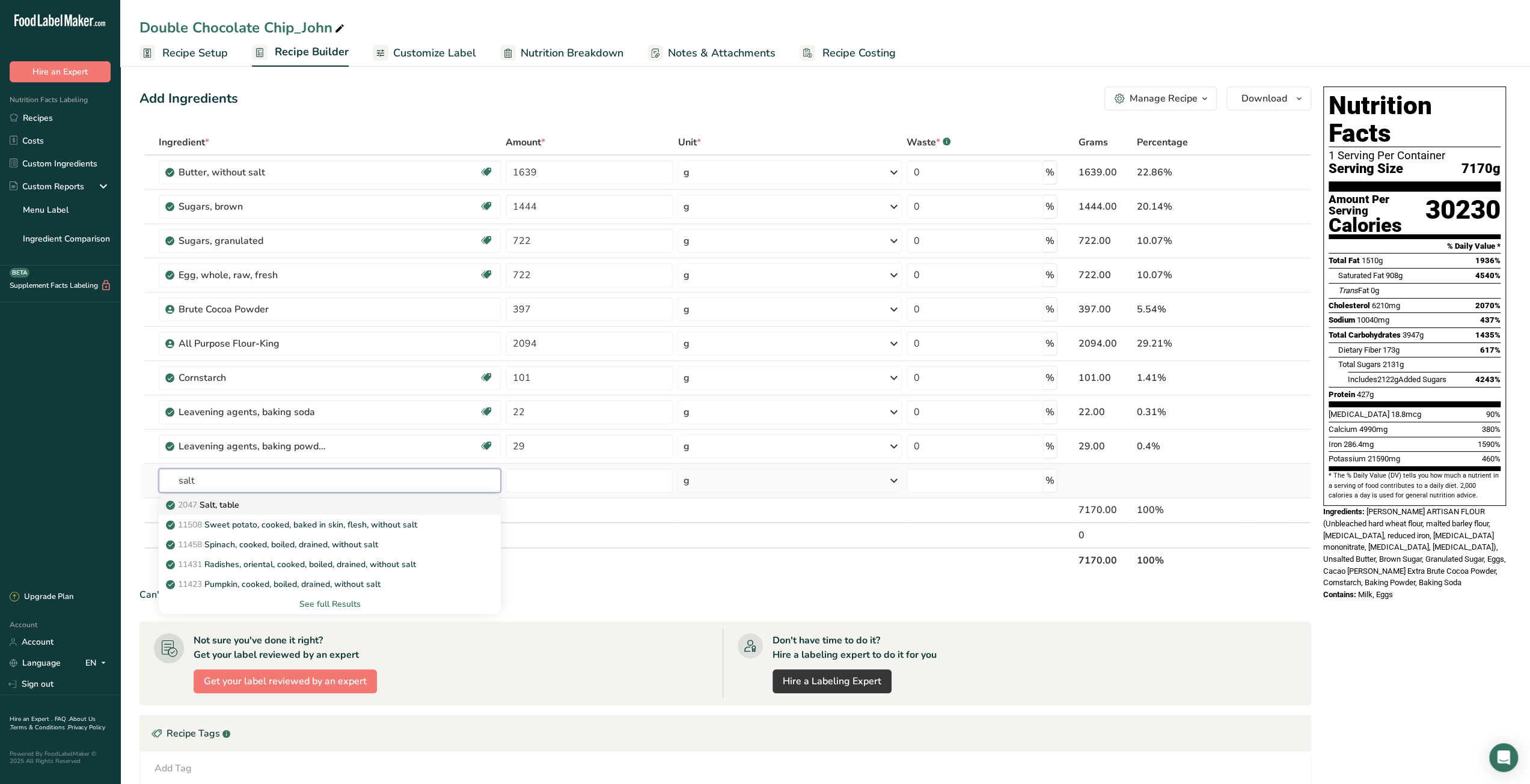
type input "salt"
click at [397, 509] on link "2047 Salt, table" at bounding box center [330, 505] width 342 height 20
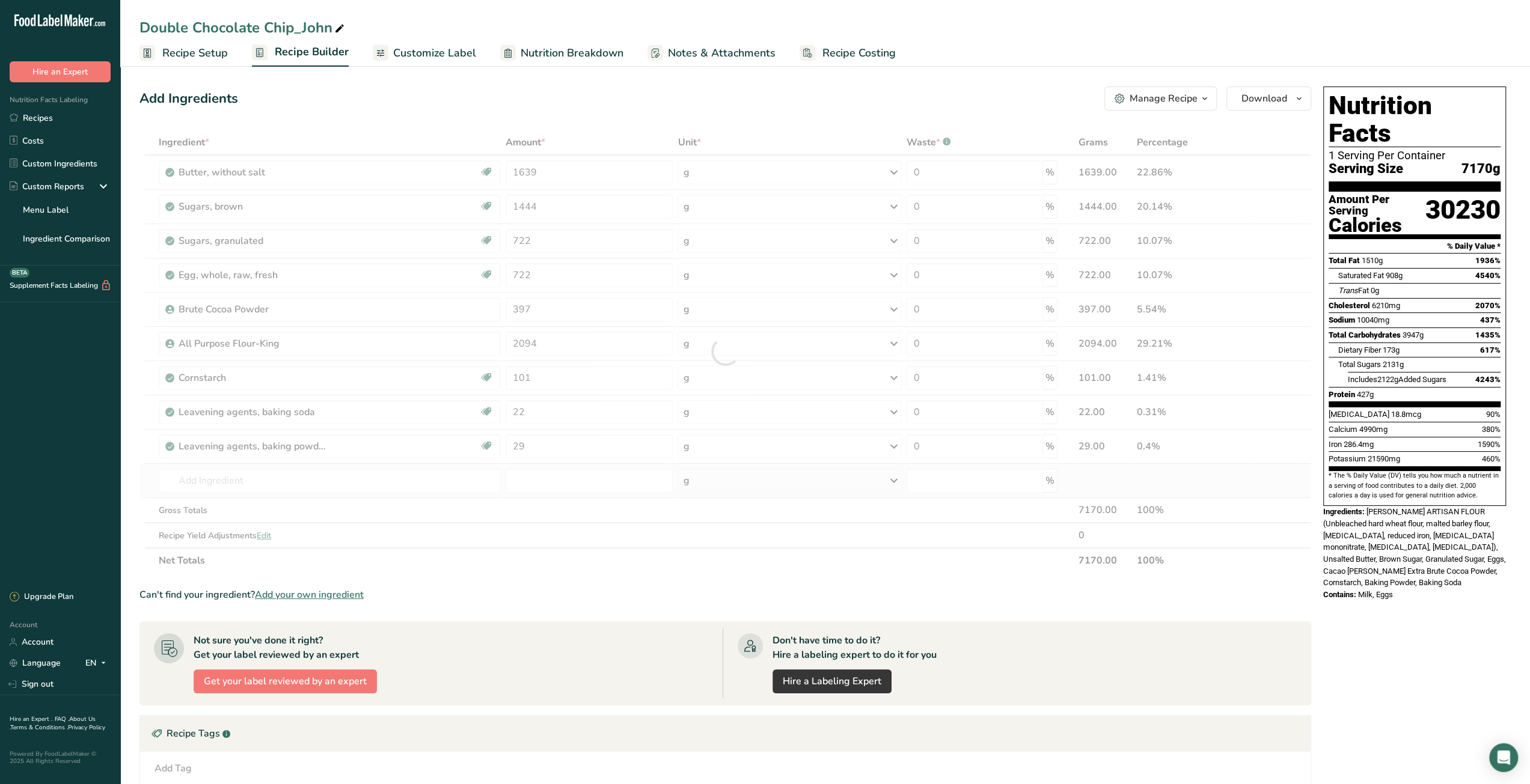
type input "Salt, table"
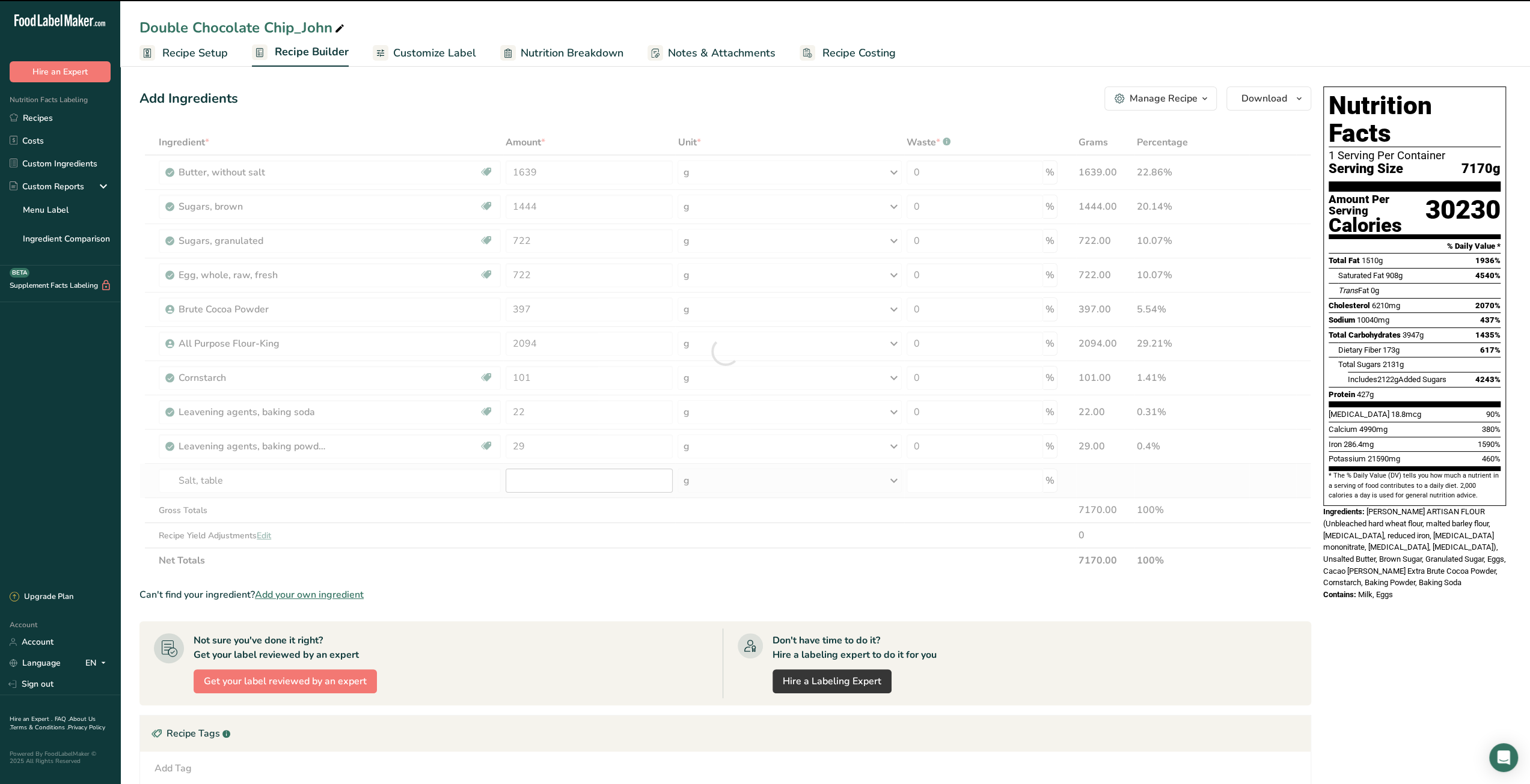
type input "0"
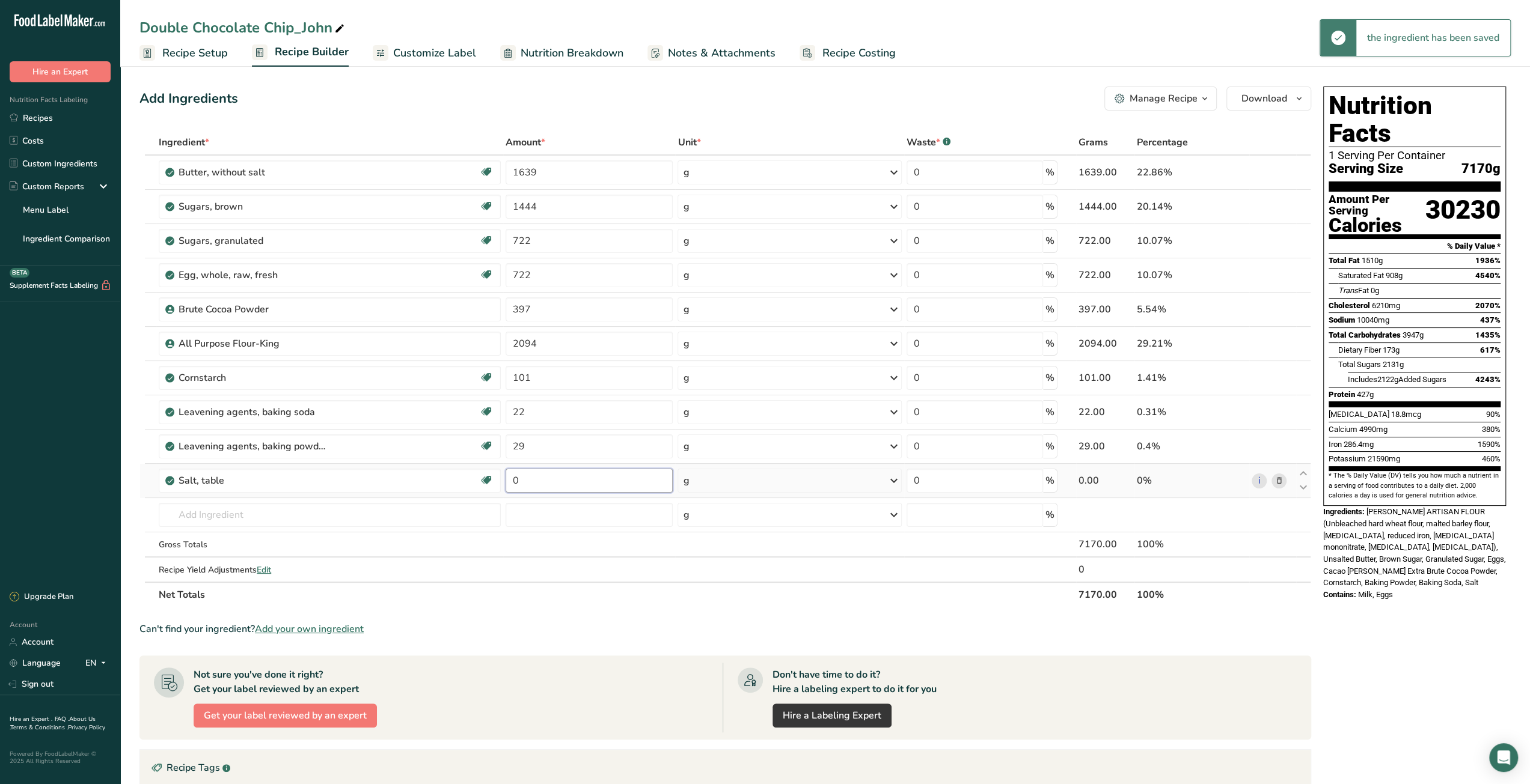
drag, startPoint x: 535, startPoint y: 483, endPoint x: 514, endPoint y: 483, distance: 21.0
click at [514, 483] on input "0" at bounding box center [589, 480] width 167 height 24
type input "22"
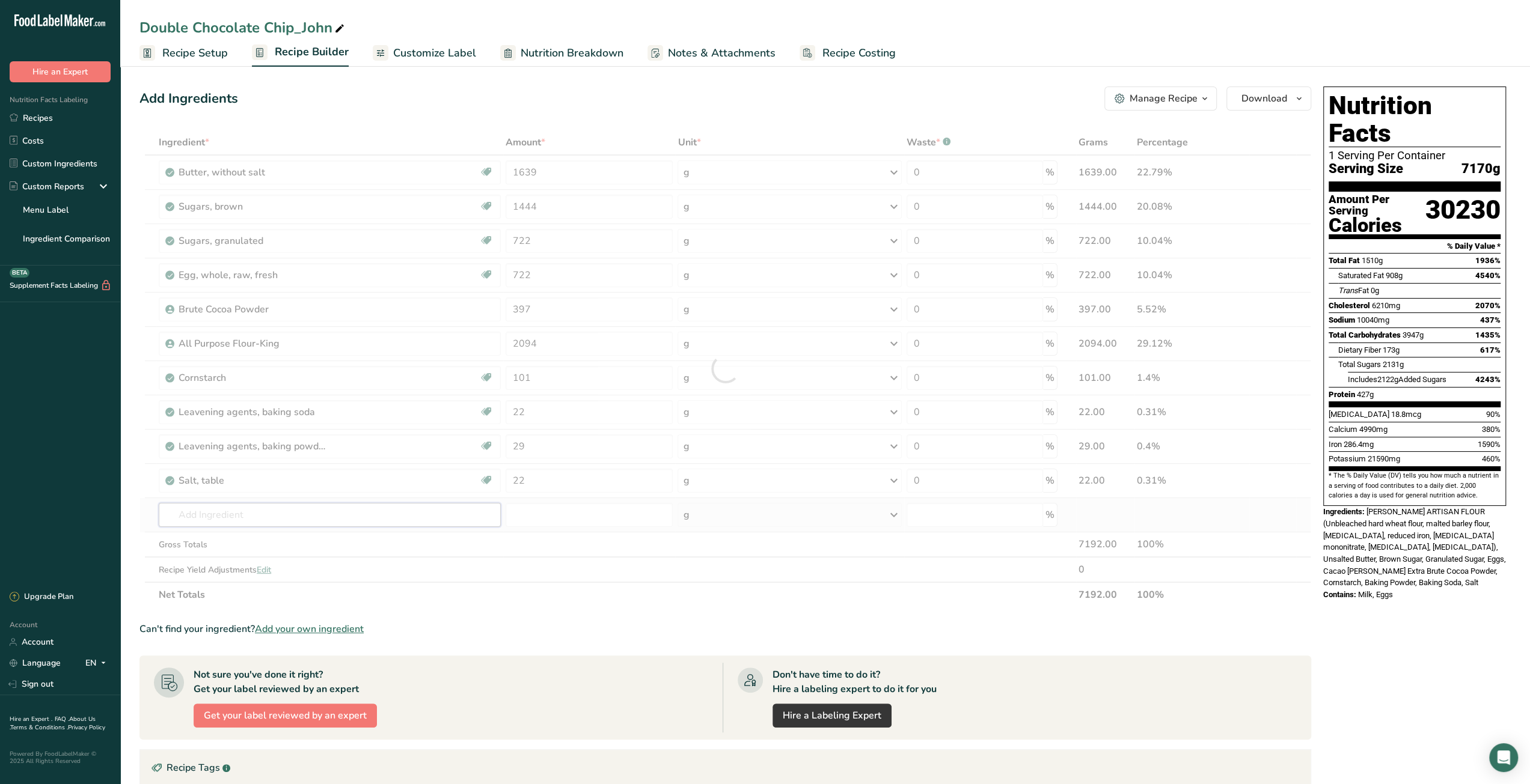
click at [409, 512] on div "Ingredient * Amount * Unit * Waste * .a-a{fill:#347362;}.b-a{fill:#fff;} Grams …" at bounding box center [725, 369] width 1172 height 478
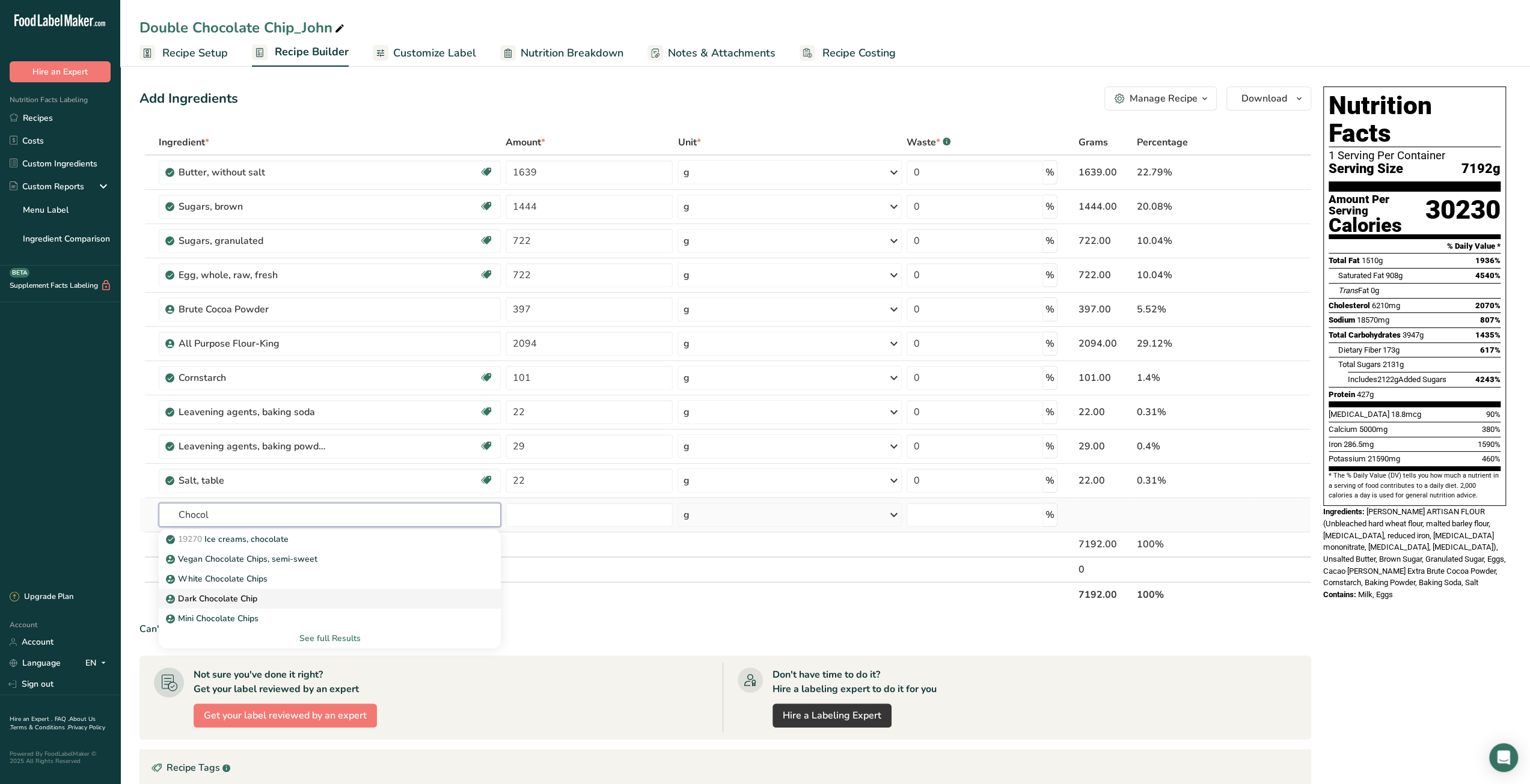
type input "Chocol"
click at [337, 593] on div "Dark Chocolate Chip" at bounding box center [320, 599] width 304 height 13
type input "Dark Chocolate Chip"
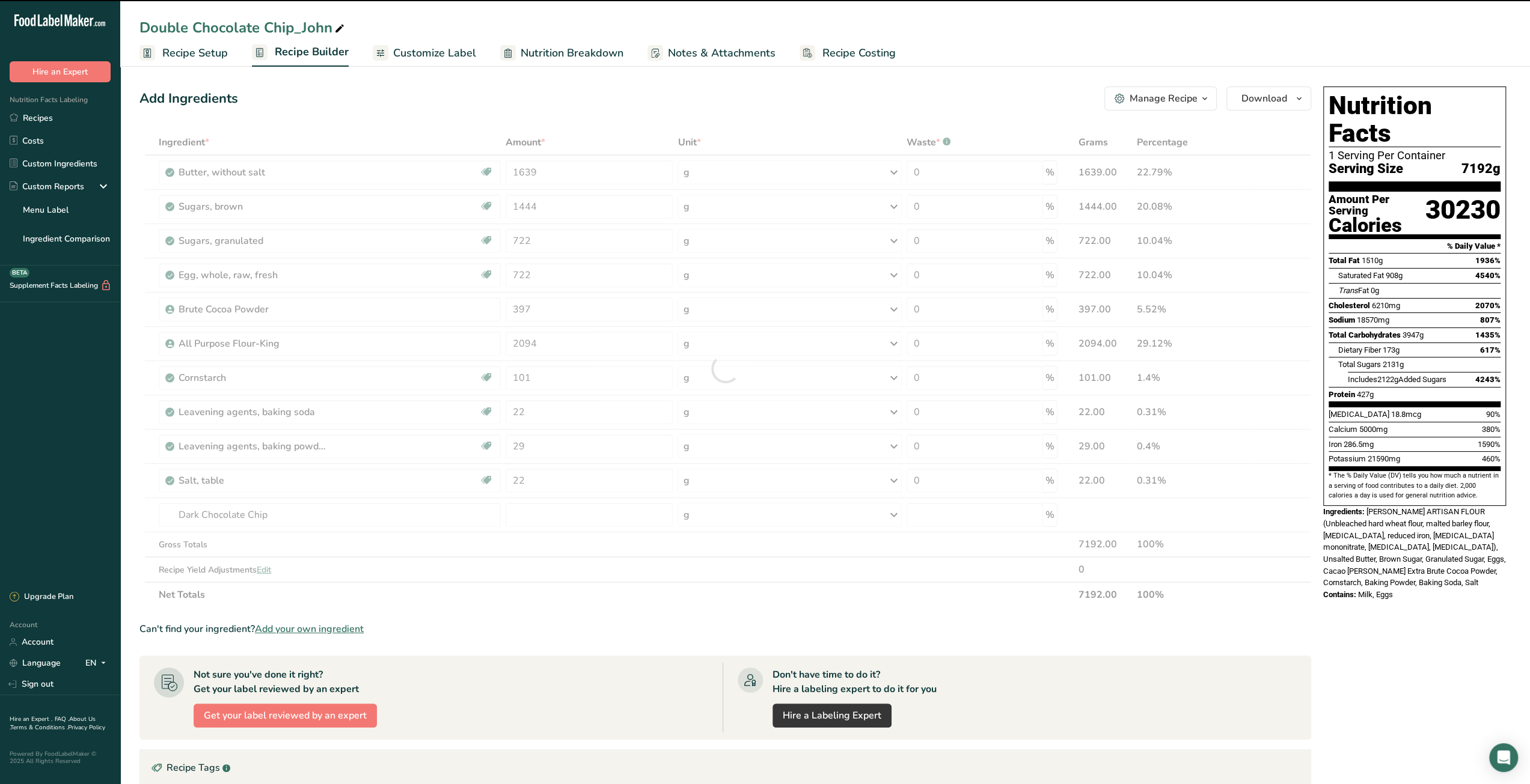
type input "0"
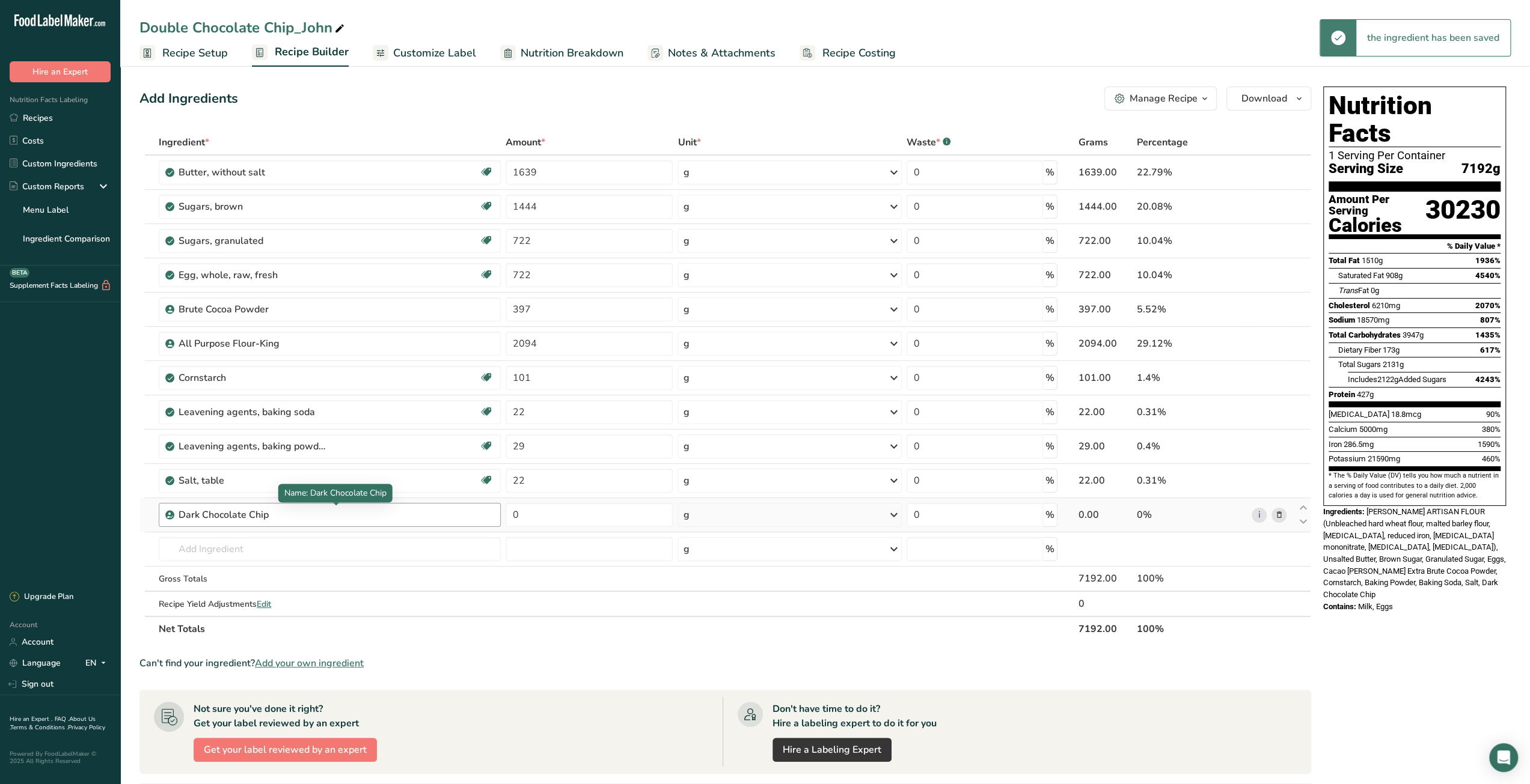
drag, startPoint x: 288, startPoint y: 516, endPoint x: 275, endPoint y: 519, distance: 13.3
click at [275, 519] on div "Dark Chocolate Chip" at bounding box center [330, 514] width 342 height 24
click at [1276, 509] on icon at bounding box center [1279, 516] width 8 height 13
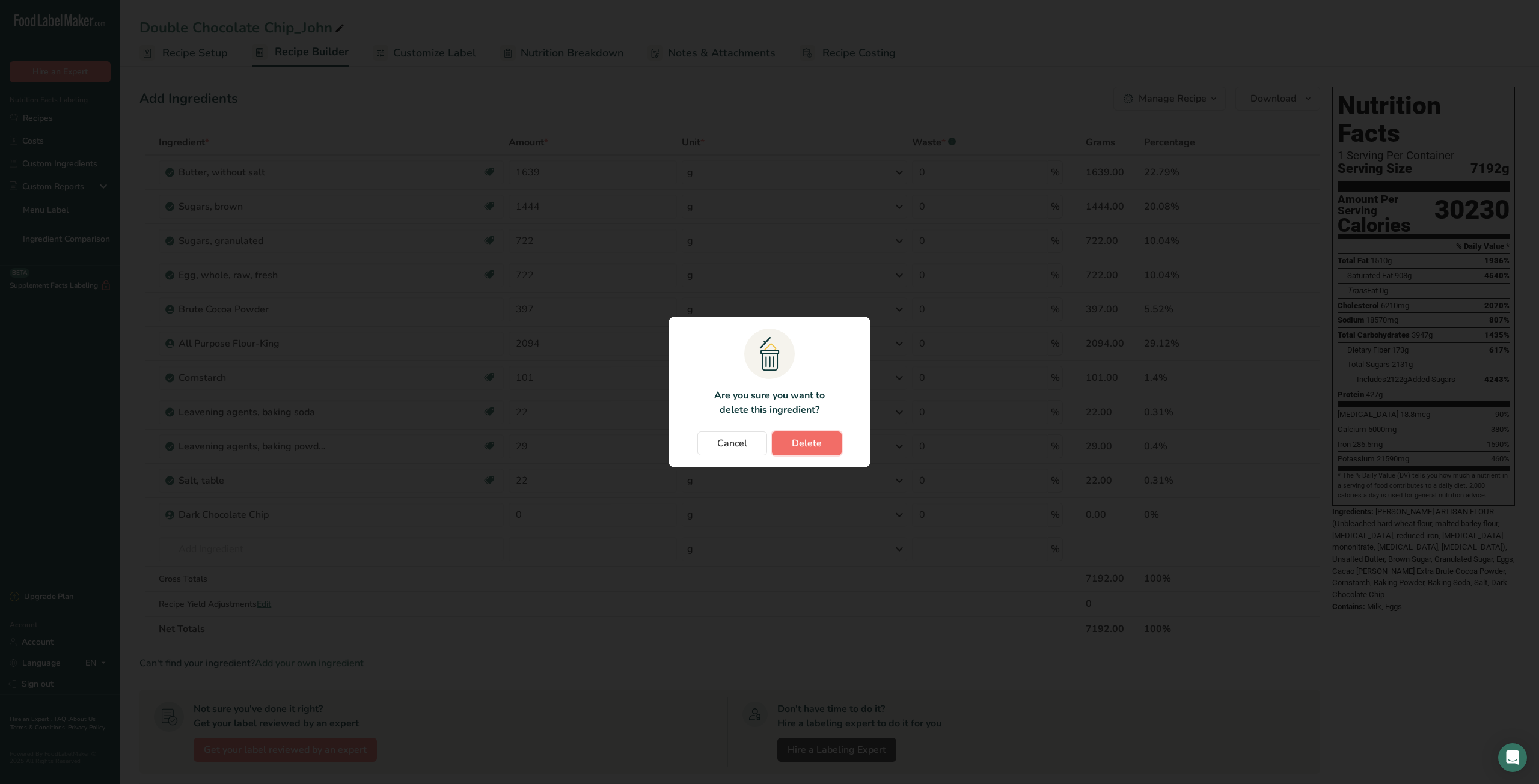
click at [786, 444] on button "Delete" at bounding box center [807, 443] width 70 height 24
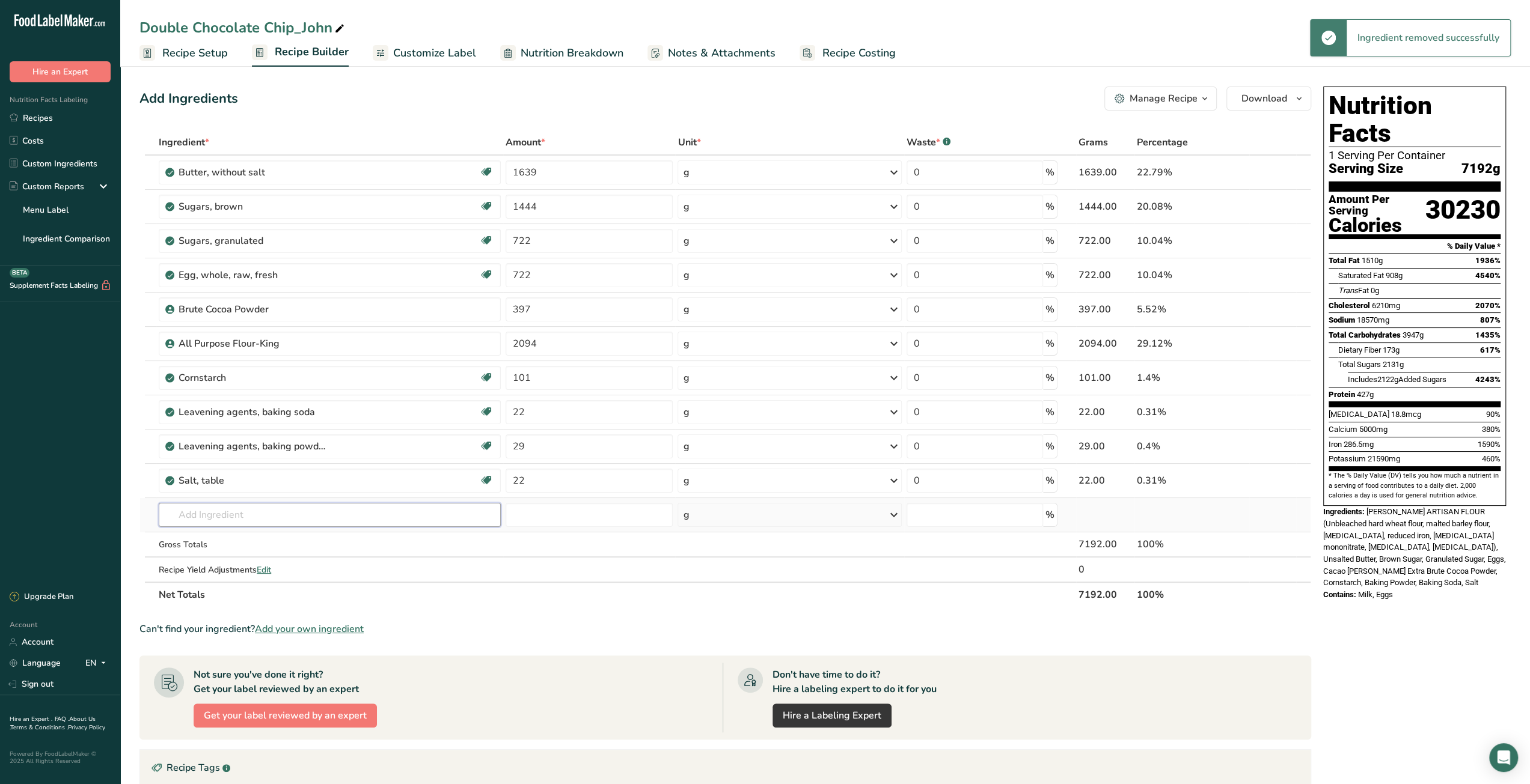
click at [277, 516] on input "text" at bounding box center [330, 514] width 342 height 24
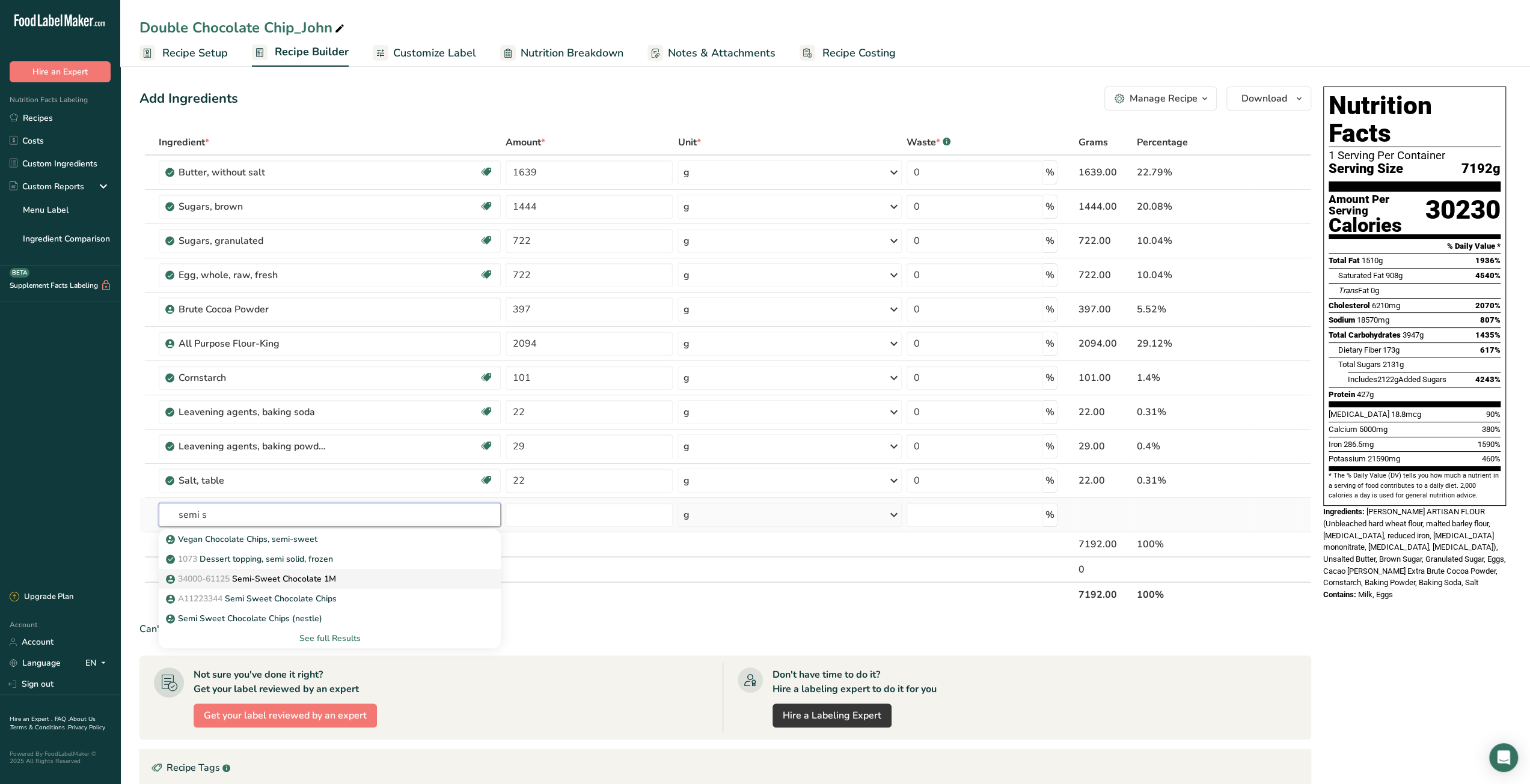
type input "semi s"
click at [283, 577] on p "34000-61125 Semi-Sweet Chocolate 1M" at bounding box center [252, 579] width 168 height 13
type input "Semi-Sweet Chocolate 1M"
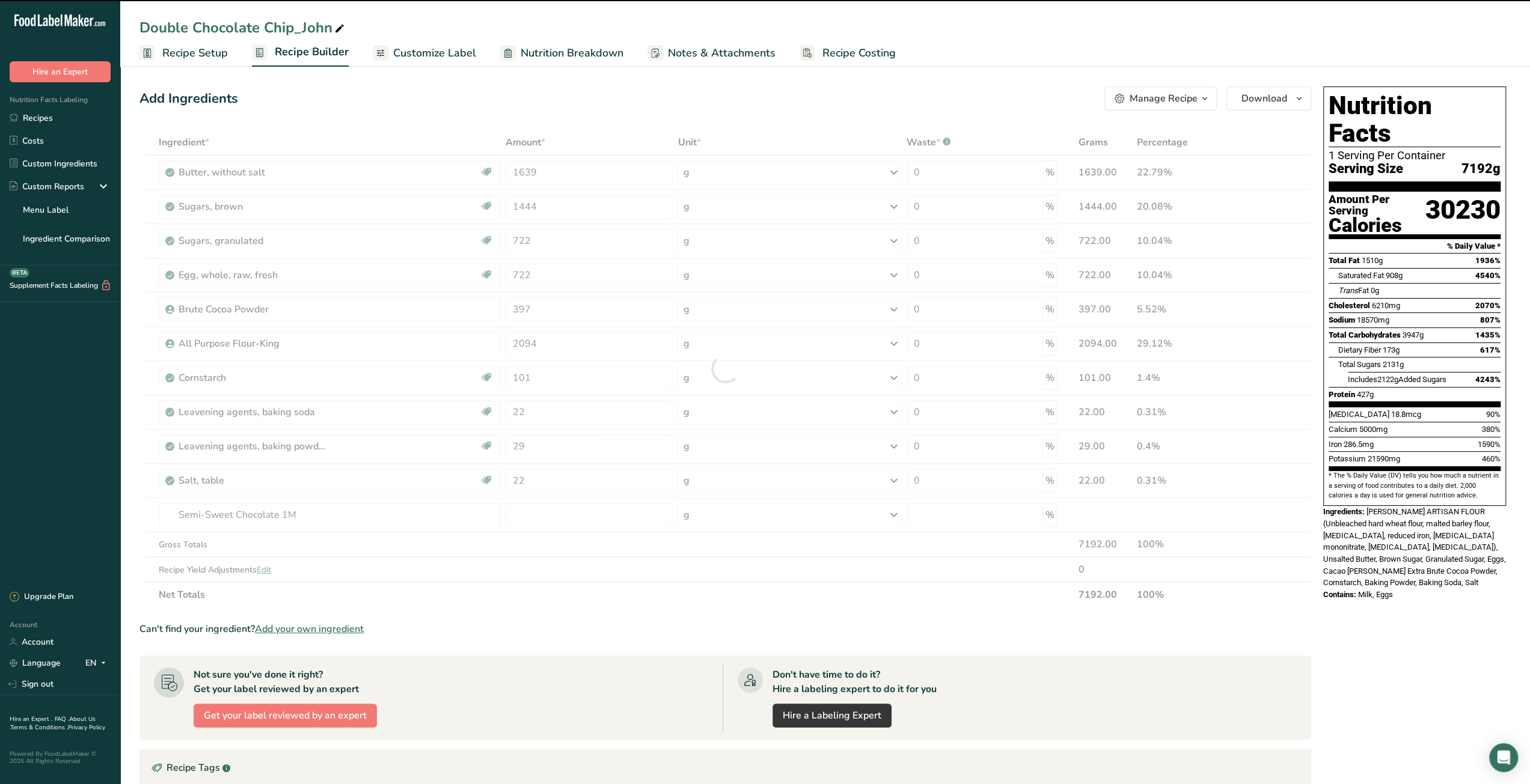
type input "0"
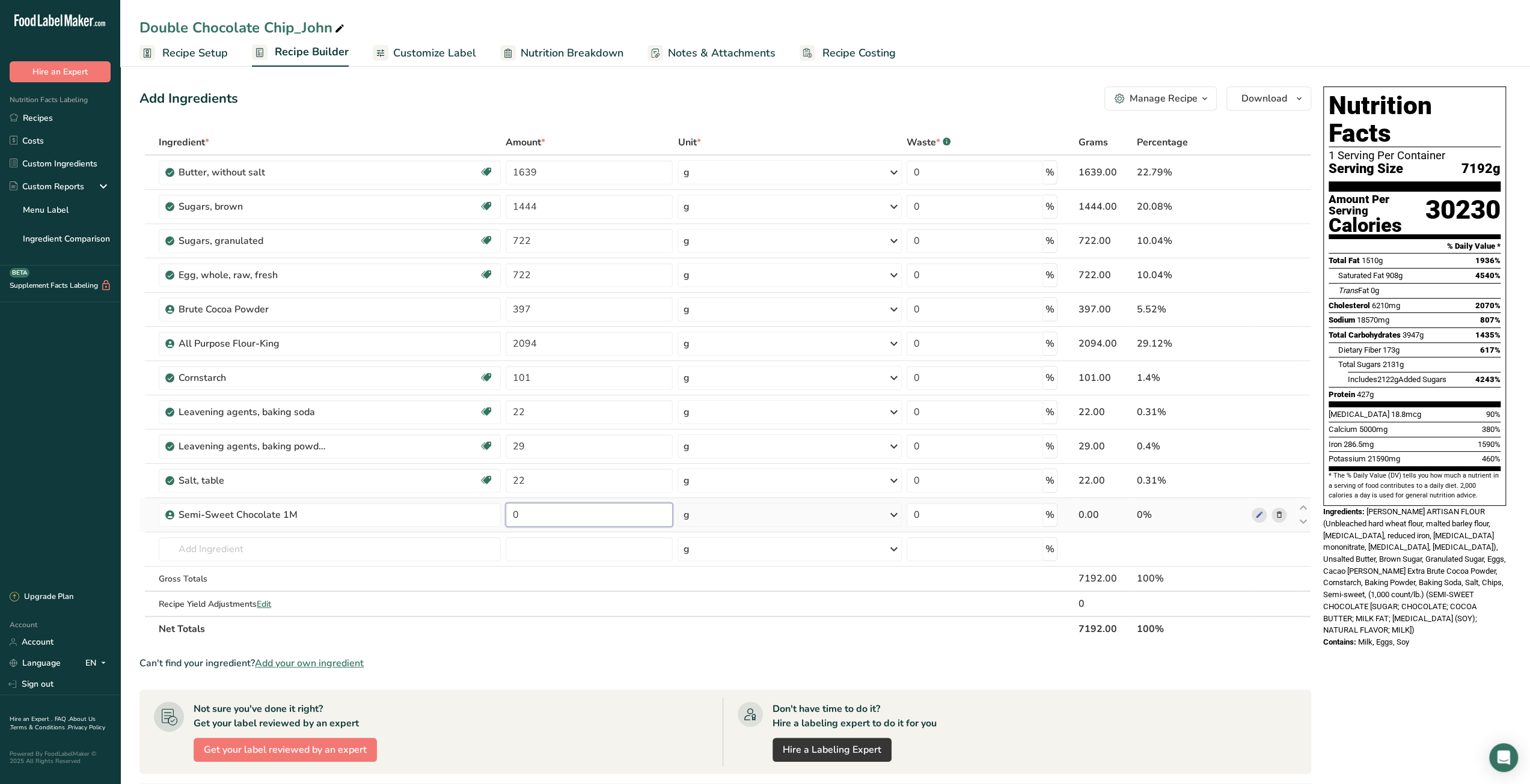
drag, startPoint x: 509, startPoint y: 519, endPoint x: 520, endPoint y: 518, distance: 11.0
click at [520, 518] on input "0" at bounding box center [589, 514] width 167 height 24
type input "1805"
click at [724, 649] on section "Ingredient * Amount * Unit * Waste * .a-a{fill:#347362;}.b-a{fill:#fff;} Grams …" at bounding box center [725, 596] width 1172 height 932
click at [211, 58] on span "Recipe Setup" at bounding box center [195, 53] width 66 height 16
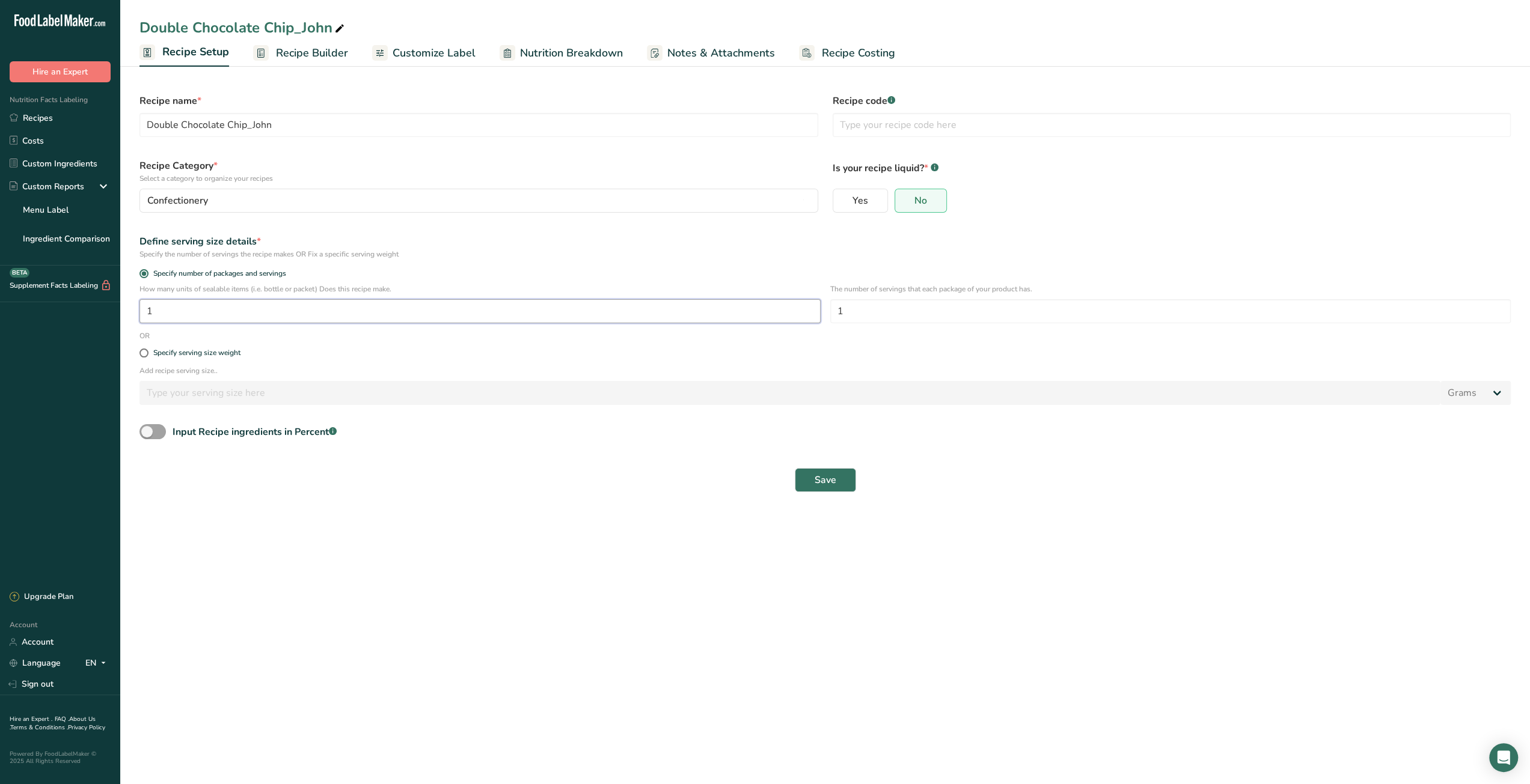
drag, startPoint x: 155, startPoint y: 312, endPoint x: 116, endPoint y: 317, distance: 39.3
click at [116, 317] on div ".a-20{fill:#fff;} Hire an Expert Nutrition Facts Labeling Recipes Costs Custom …" at bounding box center [765, 392] width 1530 height 784
type input "50"
click at [319, 593] on main "Double Chocolate Chip_John Recipe Setup Recipe Builder Customize Label Nutritio…" at bounding box center [765, 392] width 1530 height 784
click at [819, 482] on span "Save" at bounding box center [825, 480] width 22 height 14
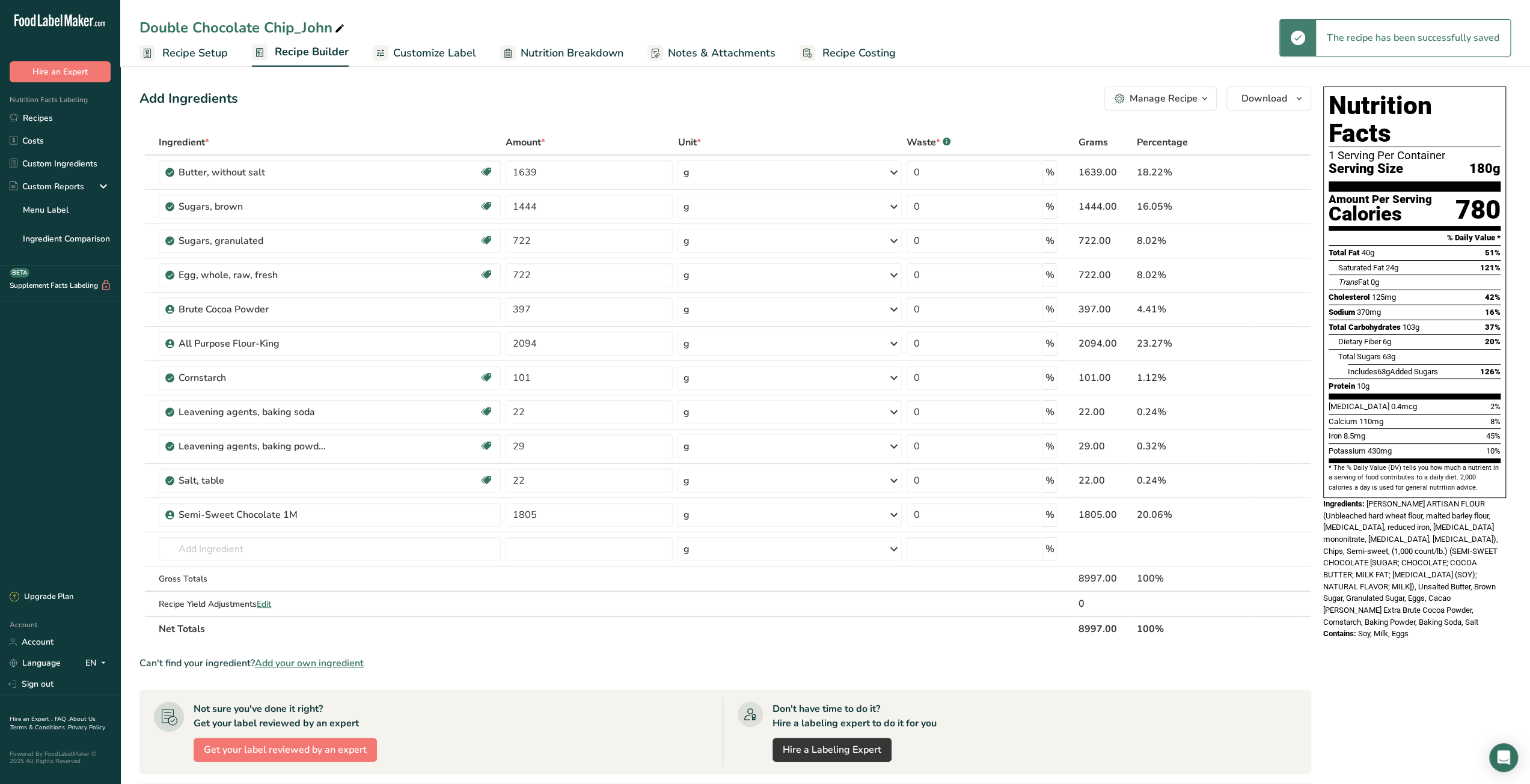
click at [857, 60] on span "Recipe Costing" at bounding box center [859, 53] width 73 height 16
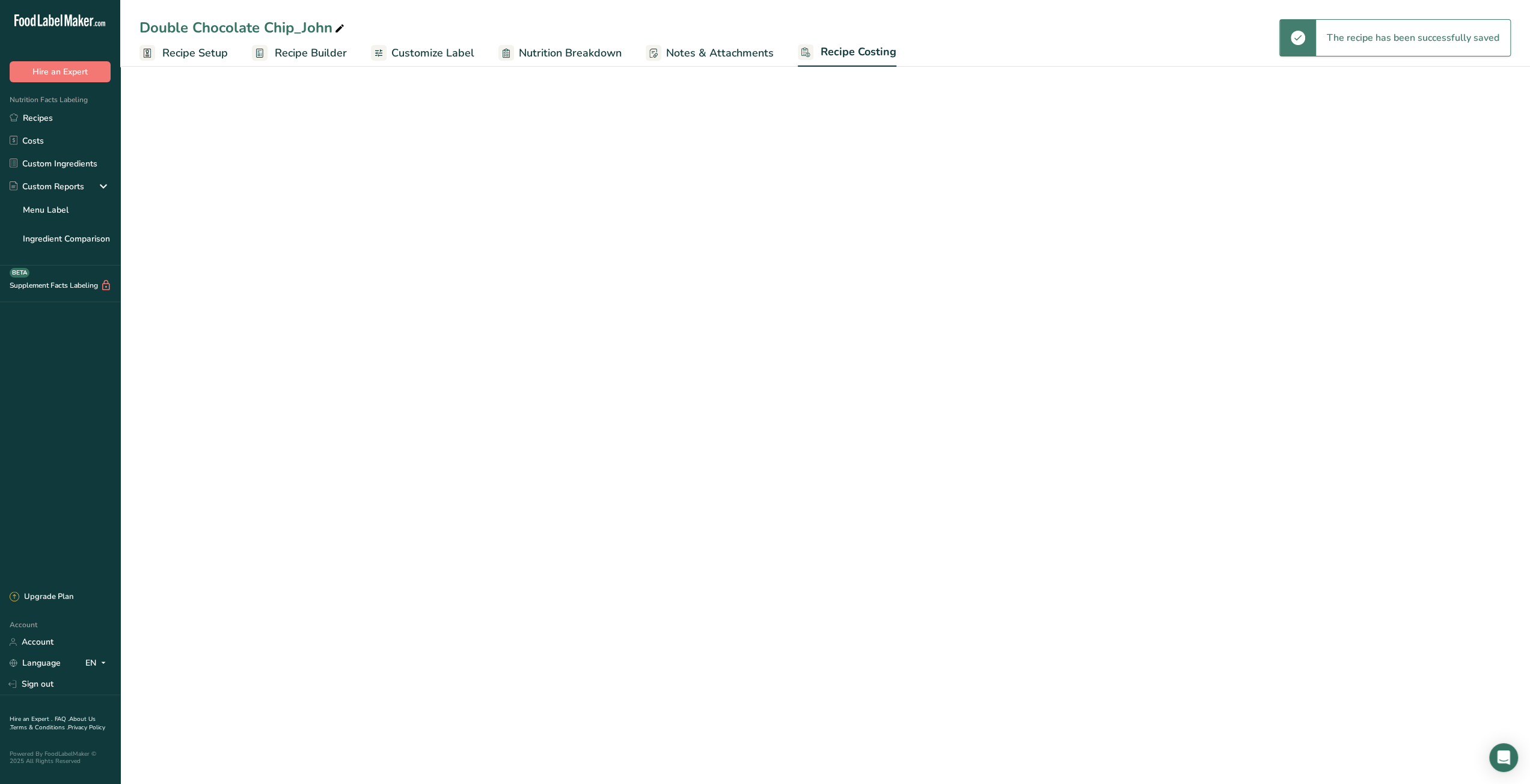
select select "12"
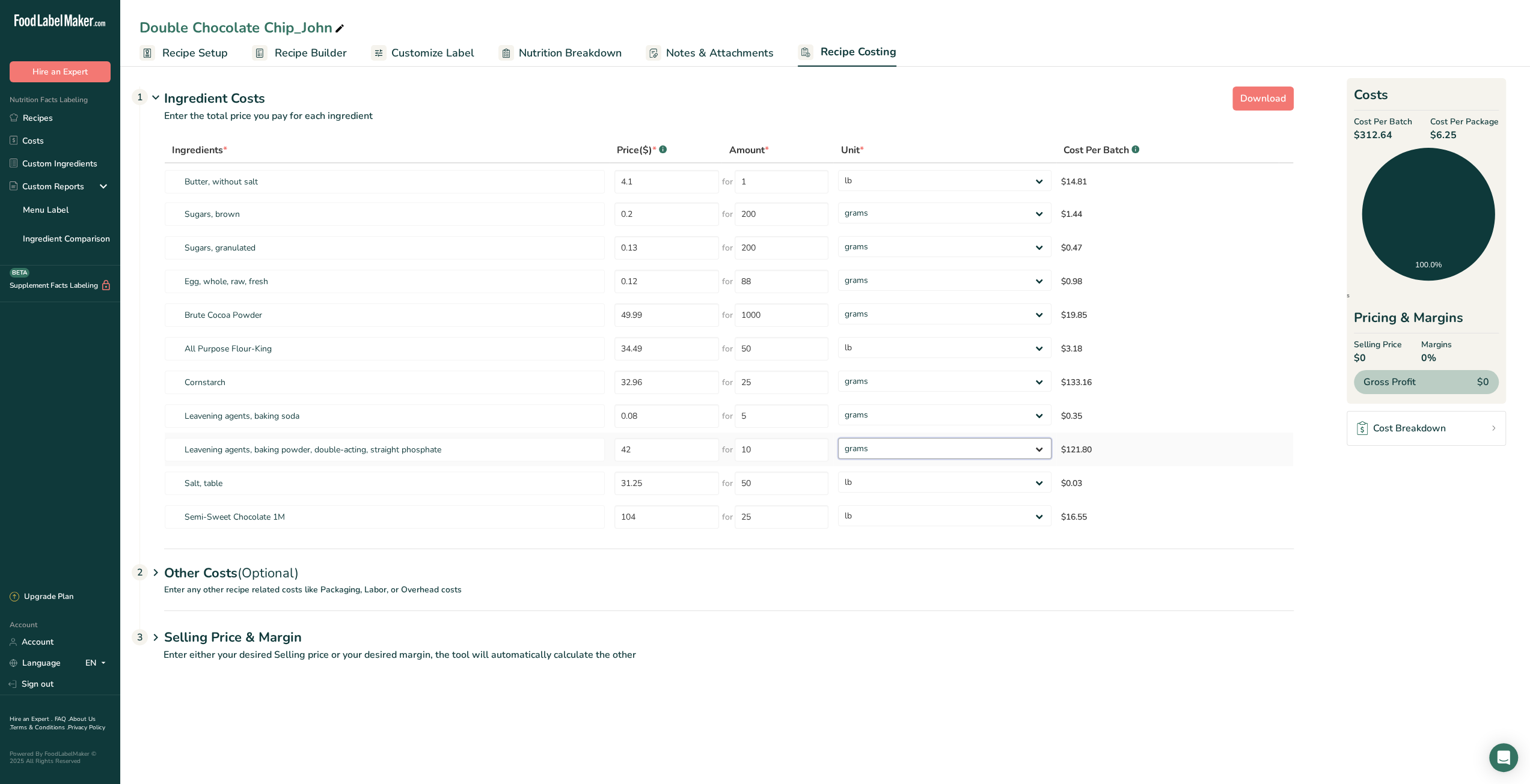
click at [869, 449] on select "grams kg mg mcg lb oz" at bounding box center [944, 448] width 213 height 21
select select "12"
click at [838, 438] on select "grams kg mg mcg lb oz" at bounding box center [944, 448] width 213 height 21
click at [887, 388] on select "grams kg mg mcg lb oz" at bounding box center [938, 381] width 211 height 21
select select "12"
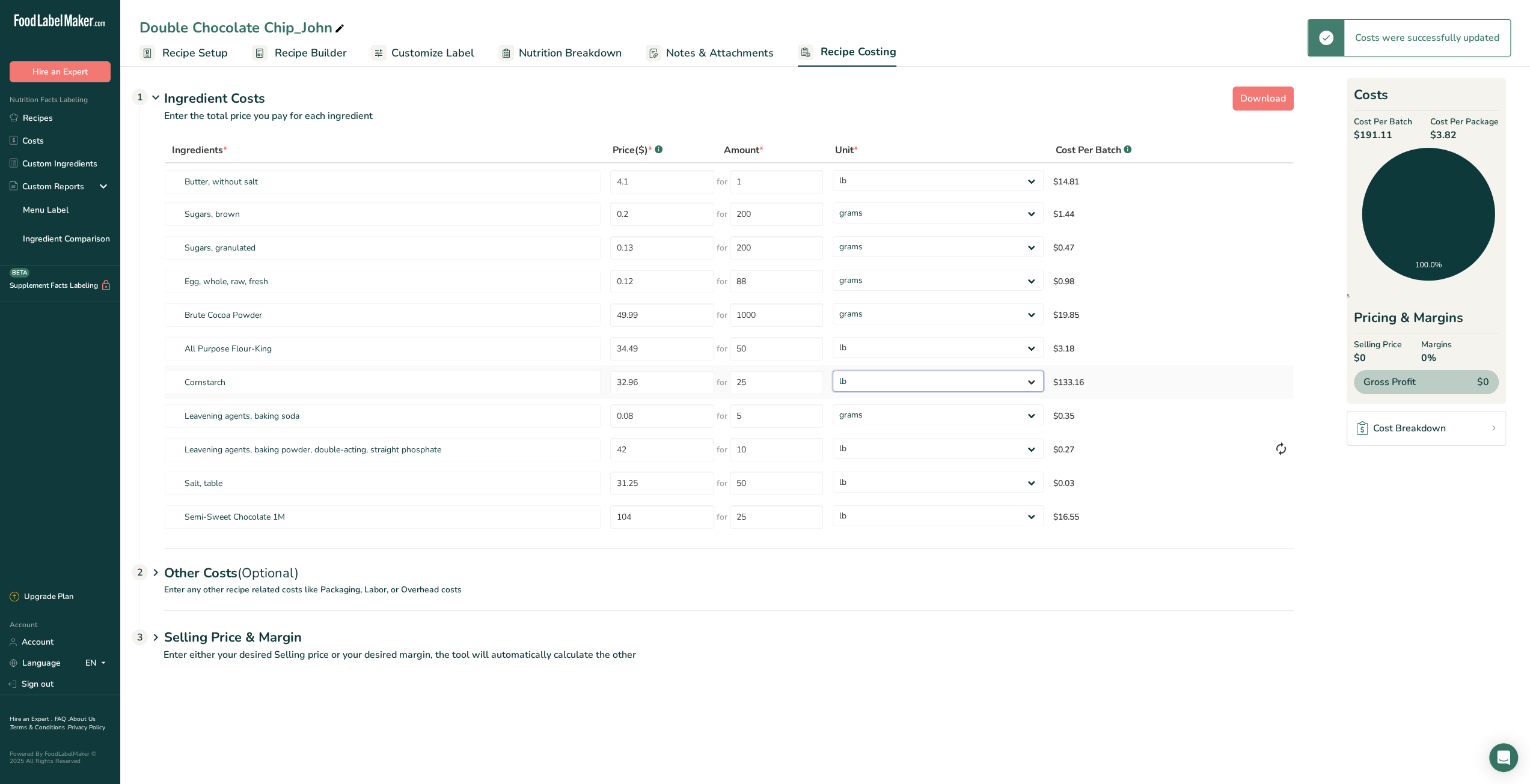
click at [832, 370] on select "grams kg mg mcg lb oz" at bounding box center [938, 381] width 211 height 21
click at [265, 28] on div "Double Chocolate Chip_John" at bounding box center [243, 28] width 207 height 22
drag, startPoint x: 143, startPoint y: 28, endPoint x: 293, endPoint y: 30, distance: 150.0
click at [293, 30] on input "Double Chocolate Chip_John" at bounding box center [825, 28] width 1371 height 22
click at [30, 114] on link "Recipes" at bounding box center [60, 118] width 120 height 23
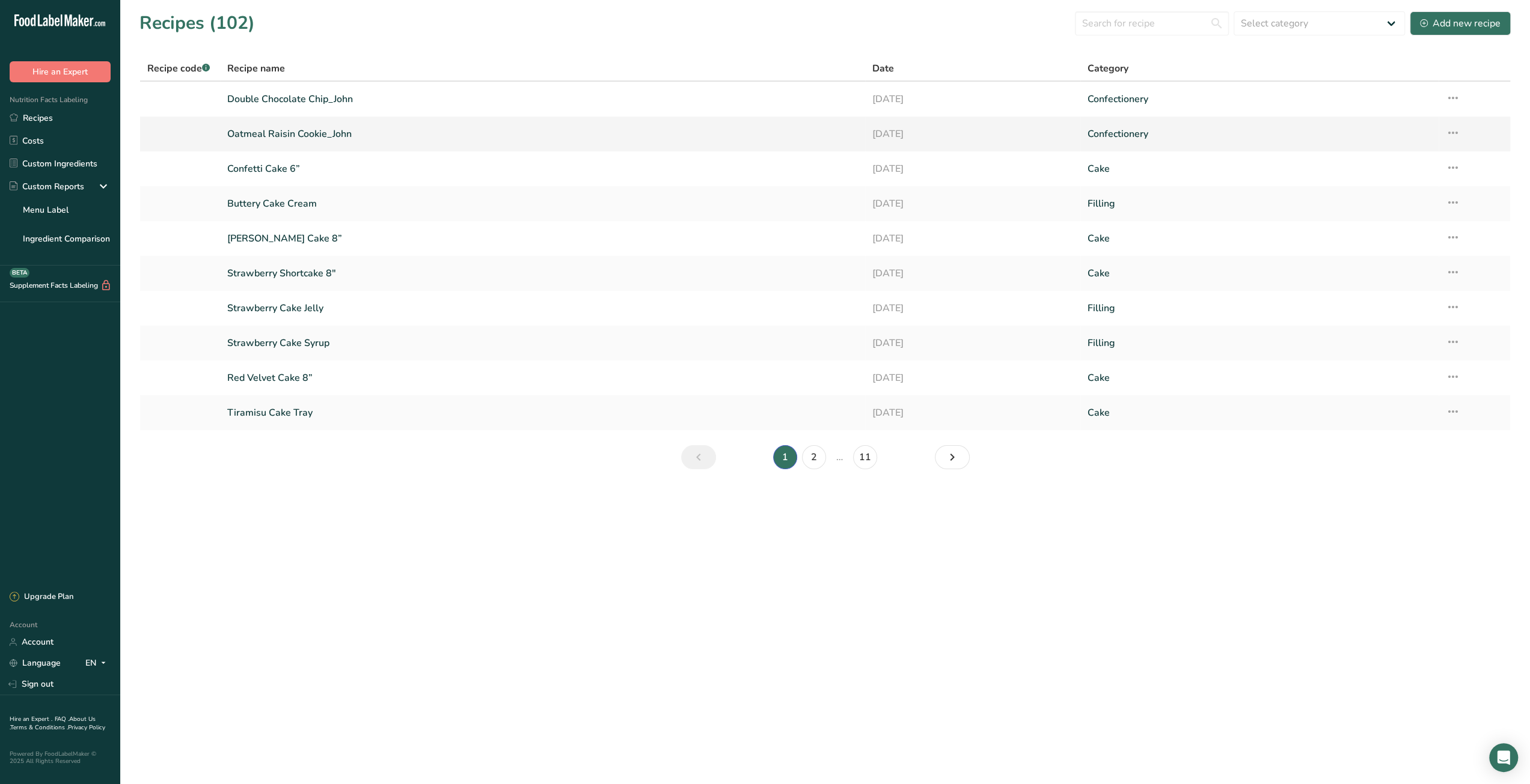
click at [327, 135] on link "Oatmeal Raisin Cookie_John" at bounding box center [543, 134] width 631 height 25
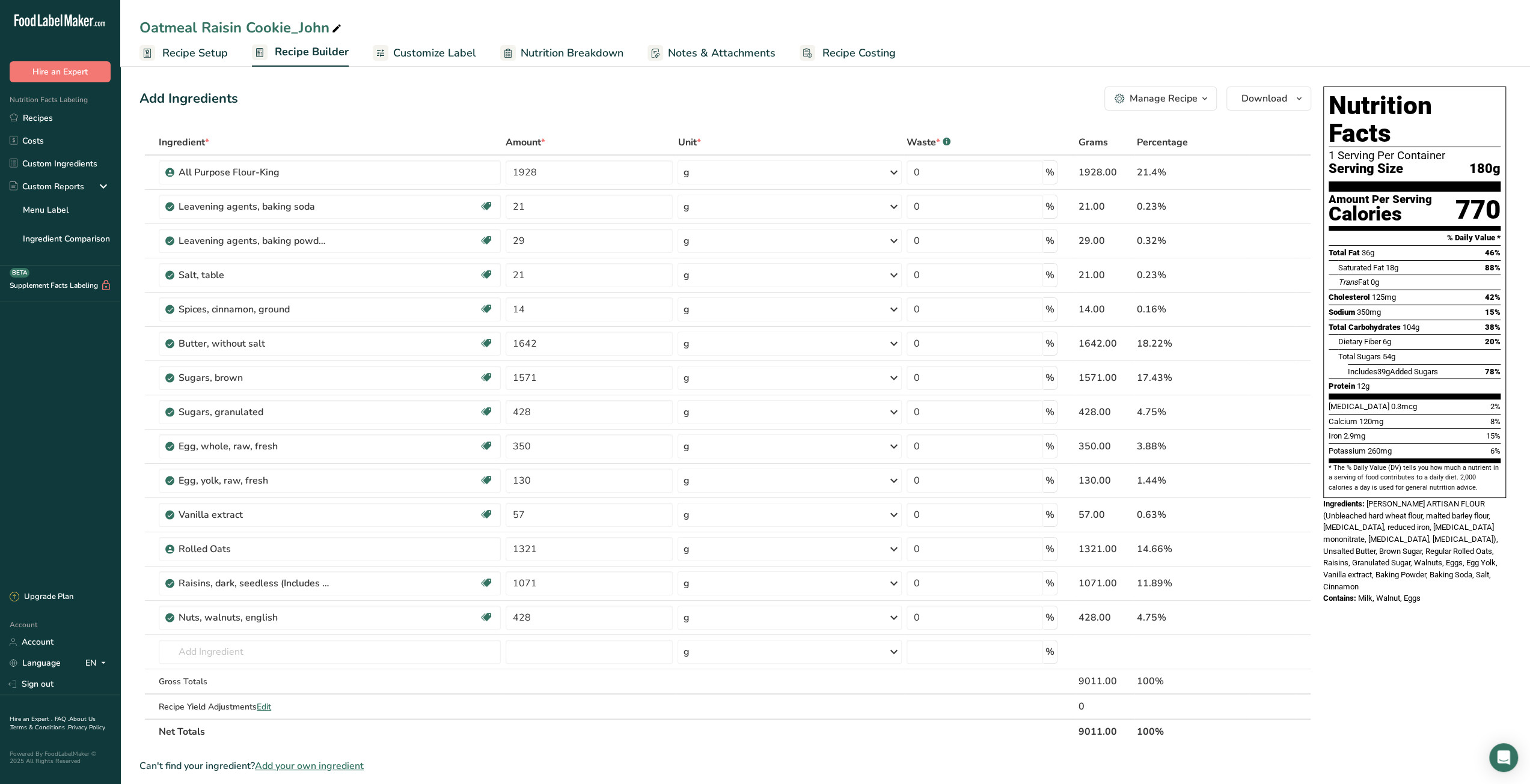
click at [850, 57] on span "Recipe Costing" at bounding box center [859, 53] width 73 height 16
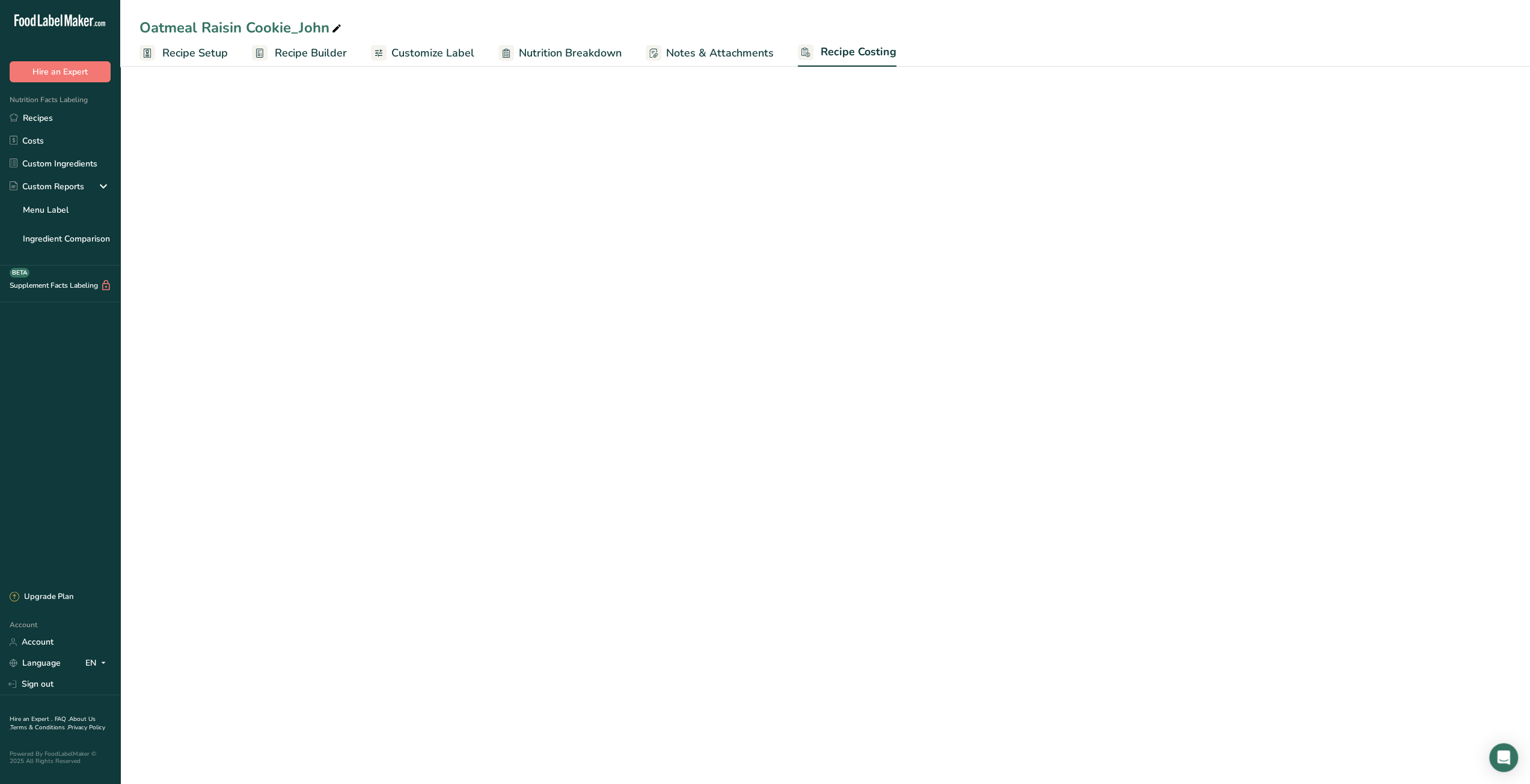
select select "12"
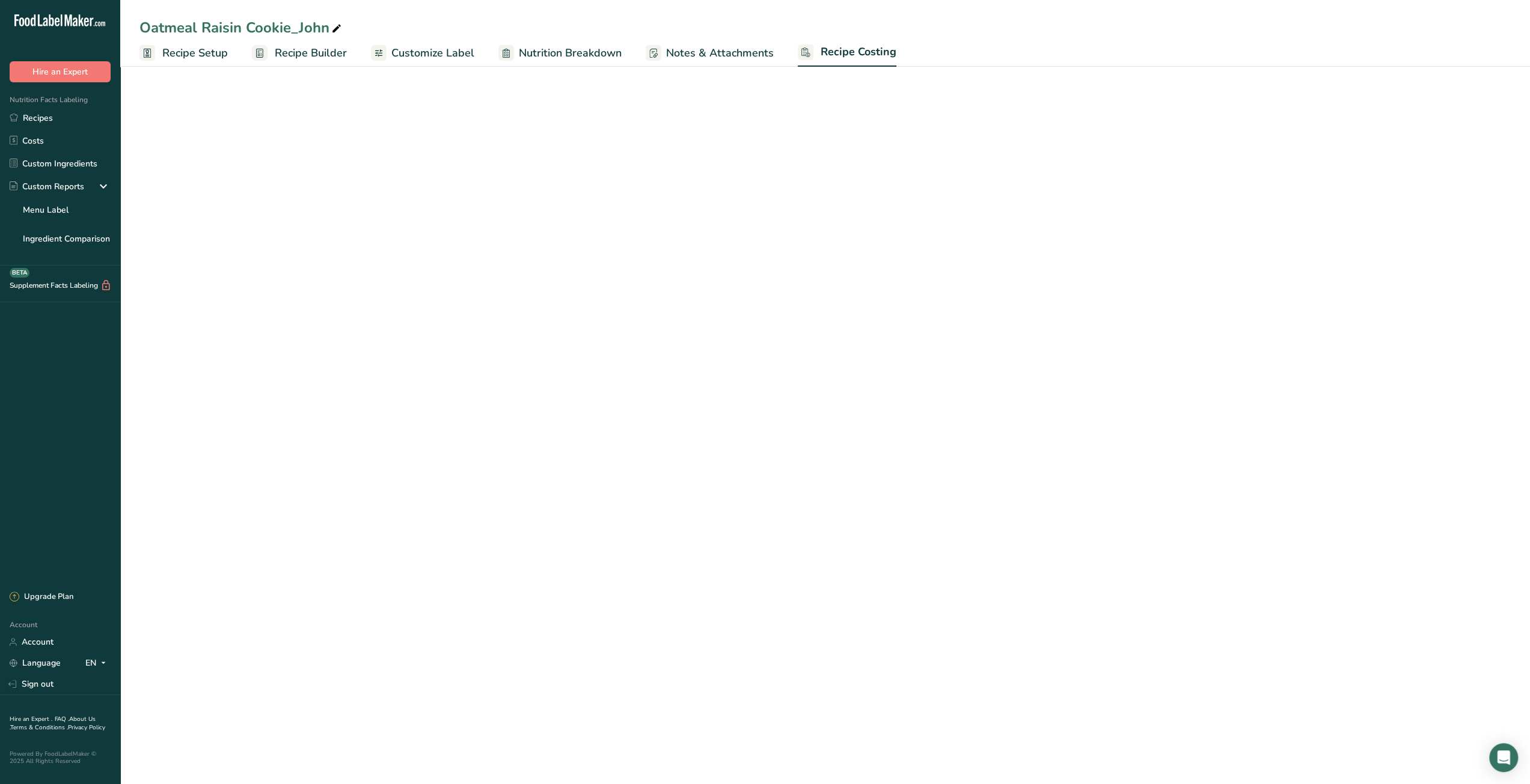
select select "12"
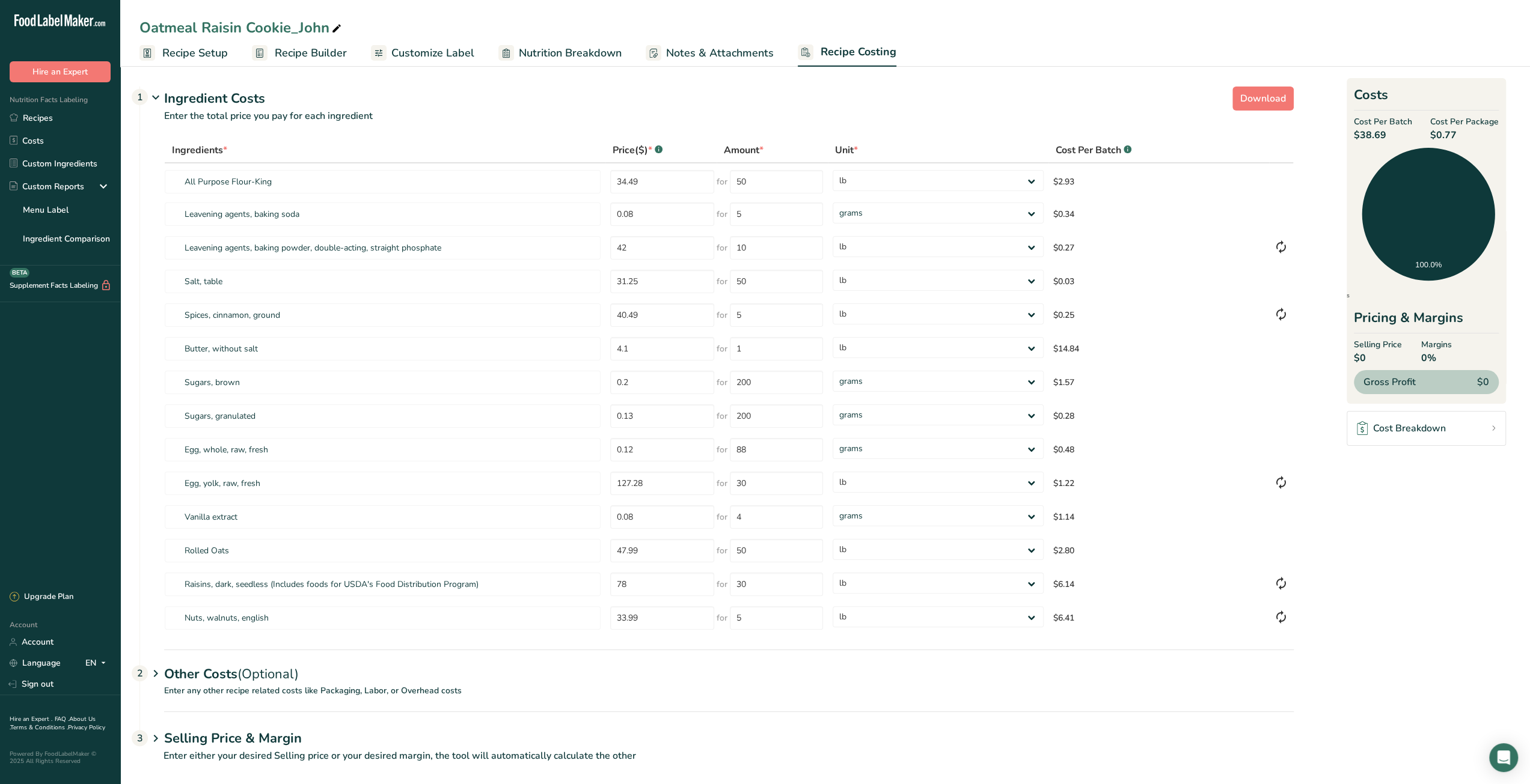
drag, startPoint x: 142, startPoint y: 28, endPoint x: 288, endPoint y: 28, distance: 146.0
click at [288, 28] on div "Oatmeal Raisin Cookie_John" at bounding box center [242, 28] width 204 height 22
click at [276, 27] on input "Oatmeal Raisin Cookie_John" at bounding box center [825, 28] width 1371 height 22
drag, startPoint x: 289, startPoint y: 28, endPoint x: 138, endPoint y: 26, distance: 151.0
click at [138, 26] on div "Oatmeal Raisin Cookie_John" at bounding box center [825, 28] width 1409 height 22
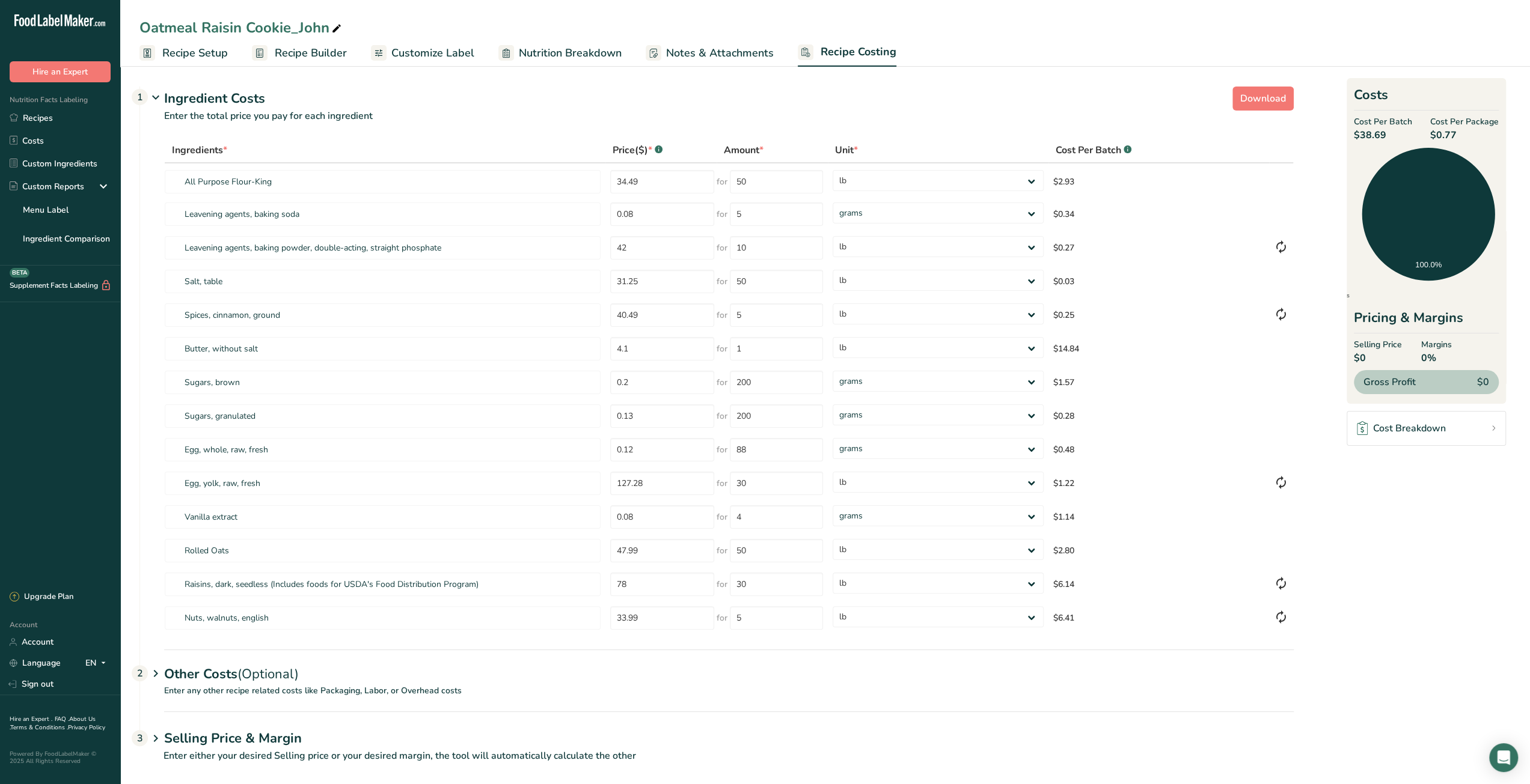
click at [260, 29] on div "Oatmeal Raisin Cookie_John" at bounding box center [242, 28] width 204 height 22
drag, startPoint x: 143, startPoint y: 27, endPoint x: 288, endPoint y: 30, distance: 145.0
click at [288, 30] on input "Oatmeal Raisin Cookie_John" at bounding box center [825, 28] width 1371 height 22
click at [279, 28] on input "Oatmeal Raisin Cookie_John" at bounding box center [825, 28] width 1371 height 22
drag, startPoint x: 290, startPoint y: 29, endPoint x: 132, endPoint y: 22, distance: 158.2
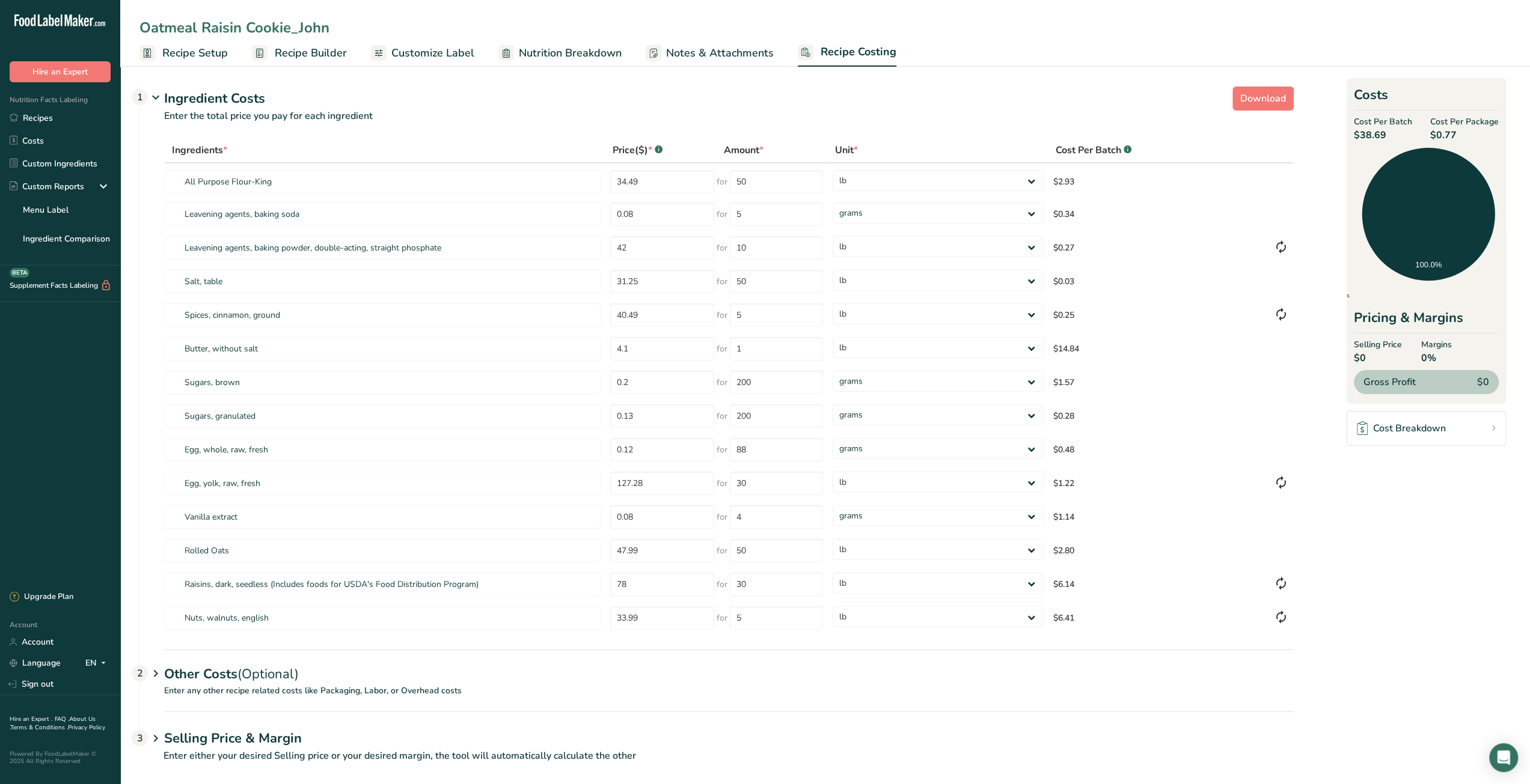
click at [132, 22] on div "Oatmeal Raisin Cookie_John" at bounding box center [825, 28] width 1409 height 22
click at [51, 126] on link "Recipes" at bounding box center [60, 118] width 120 height 23
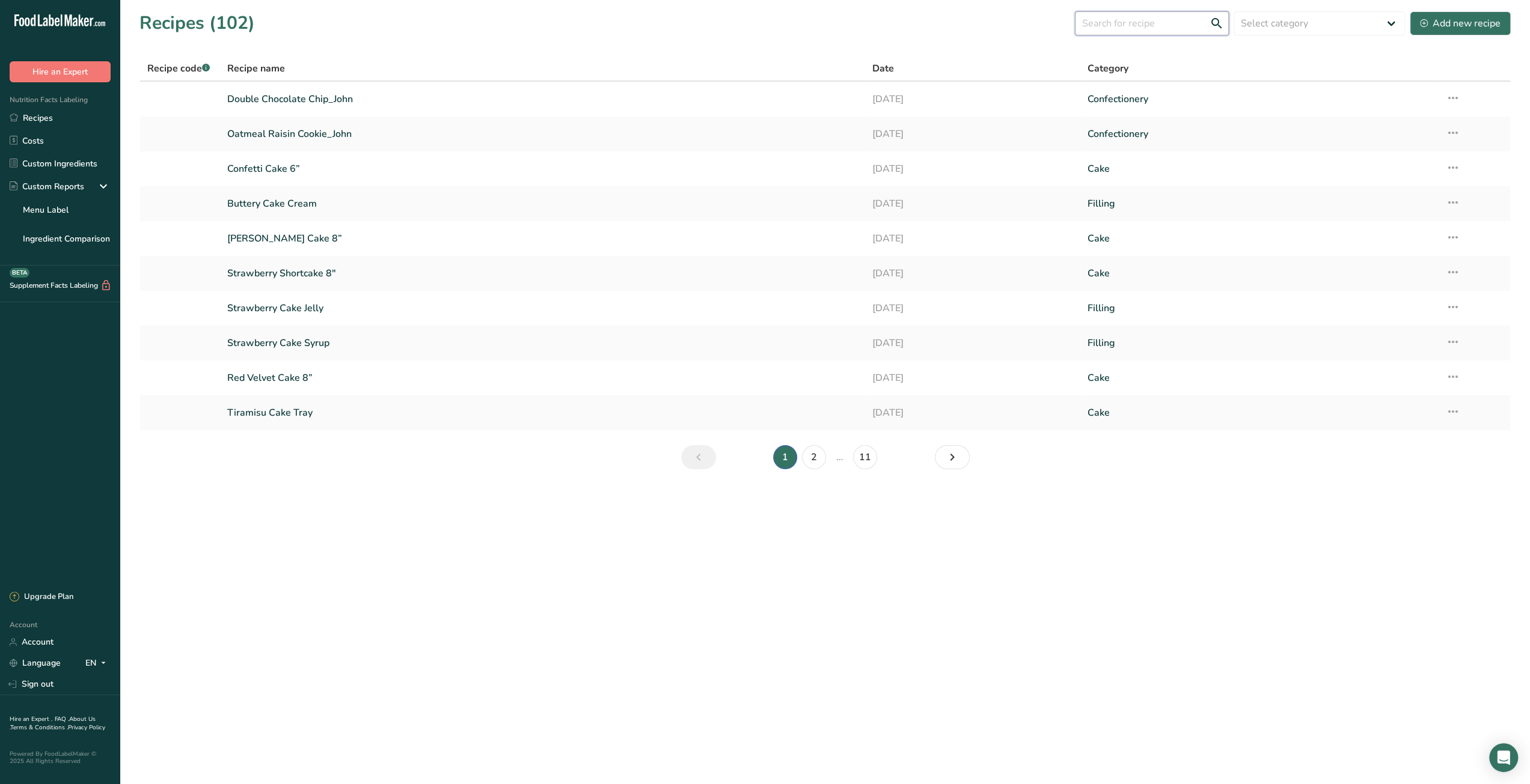
click at [1150, 21] on input "text" at bounding box center [1152, 23] width 154 height 24
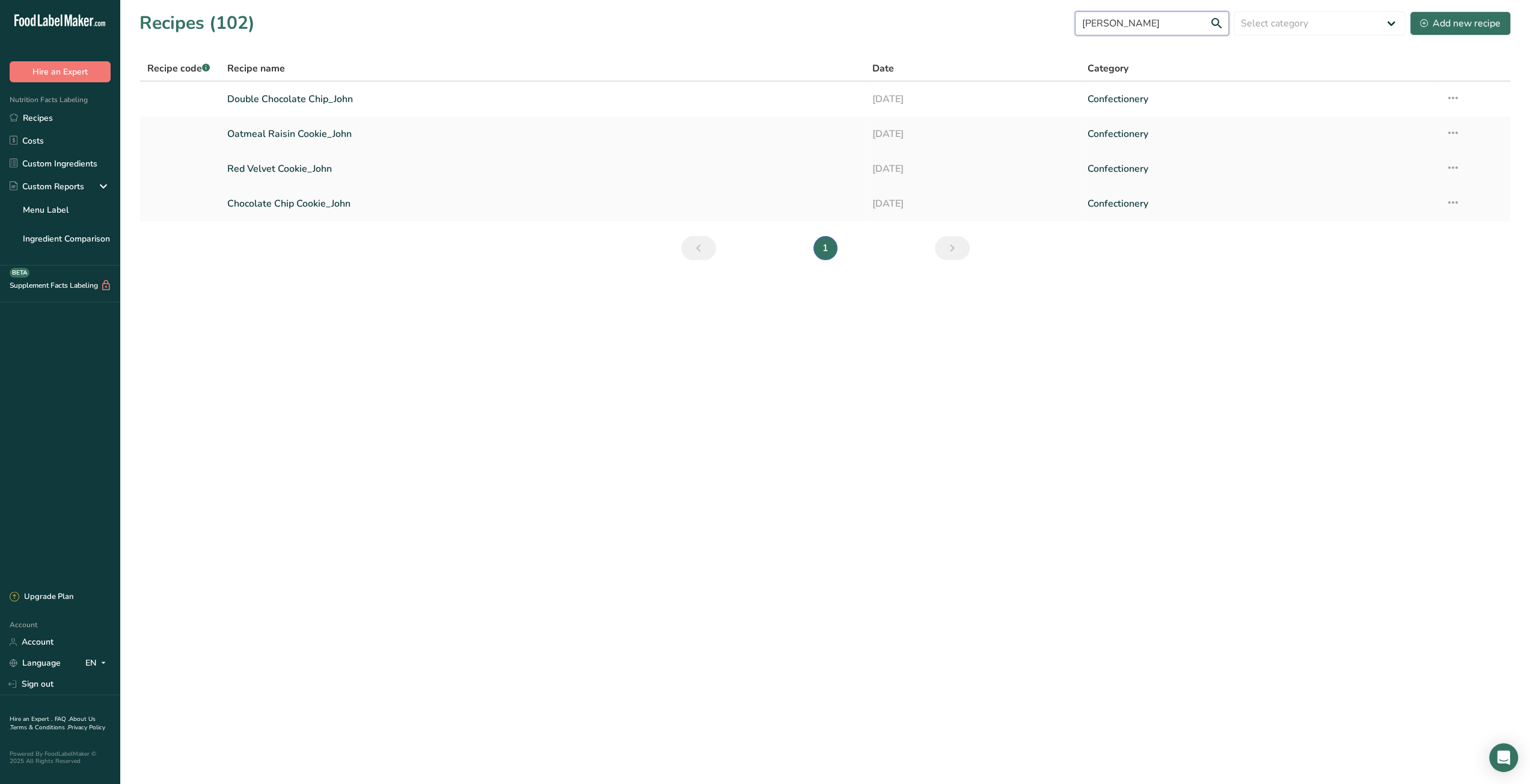
type input "john"
click at [315, 176] on link "Red Velvet Cookie_John" at bounding box center [543, 168] width 631 height 25
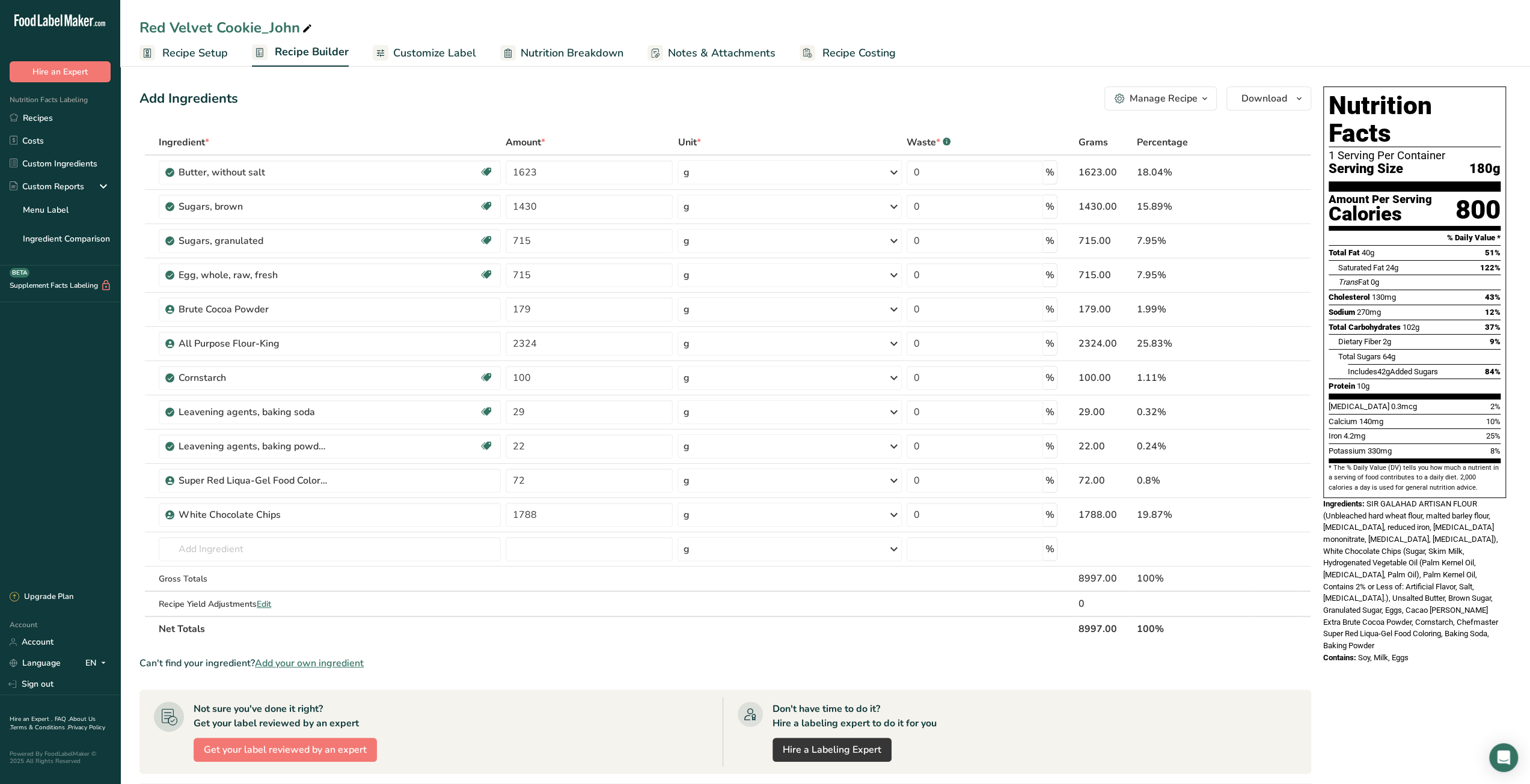
click at [275, 27] on div "Red Velvet Cookie_John" at bounding box center [227, 28] width 175 height 22
drag, startPoint x: 141, startPoint y: 28, endPoint x: 258, endPoint y: 33, distance: 117.1
click at [258, 33] on input "Red Velvet Cookie_John" at bounding box center [825, 28] width 1371 height 22
click at [839, 61] on link "Recipe Costing" at bounding box center [848, 53] width 96 height 27
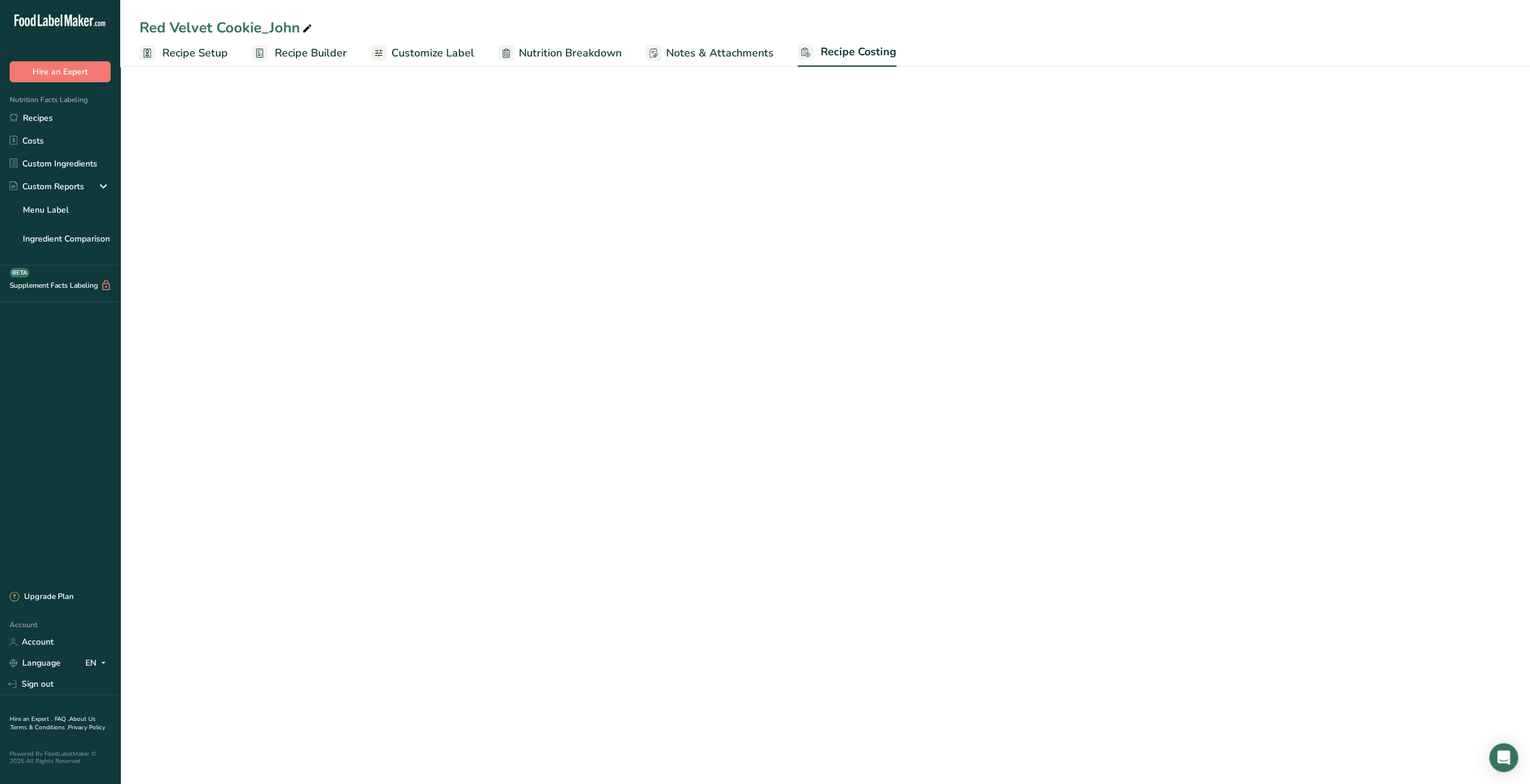
select select "12"
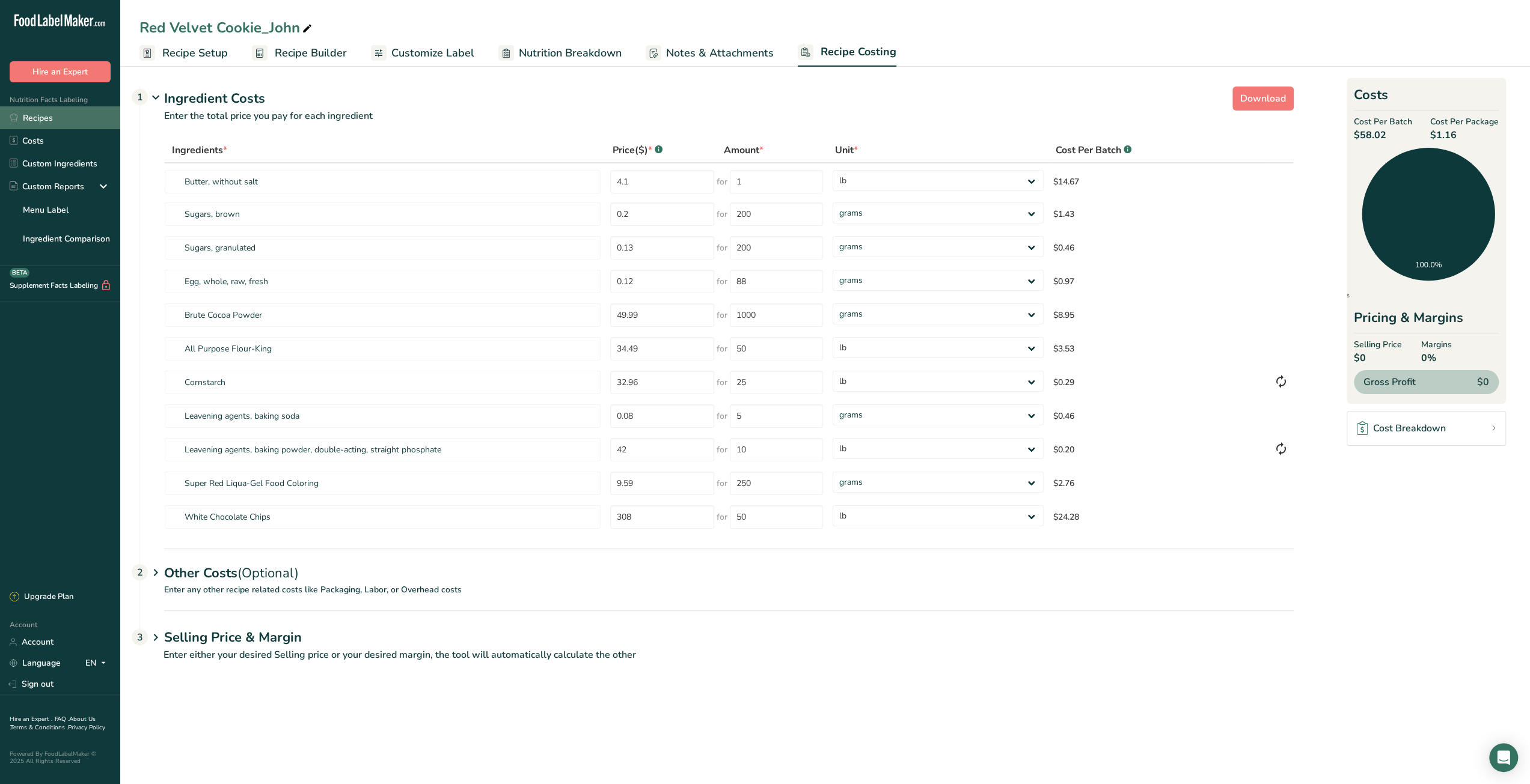
click at [60, 114] on link "Recipes" at bounding box center [60, 118] width 120 height 23
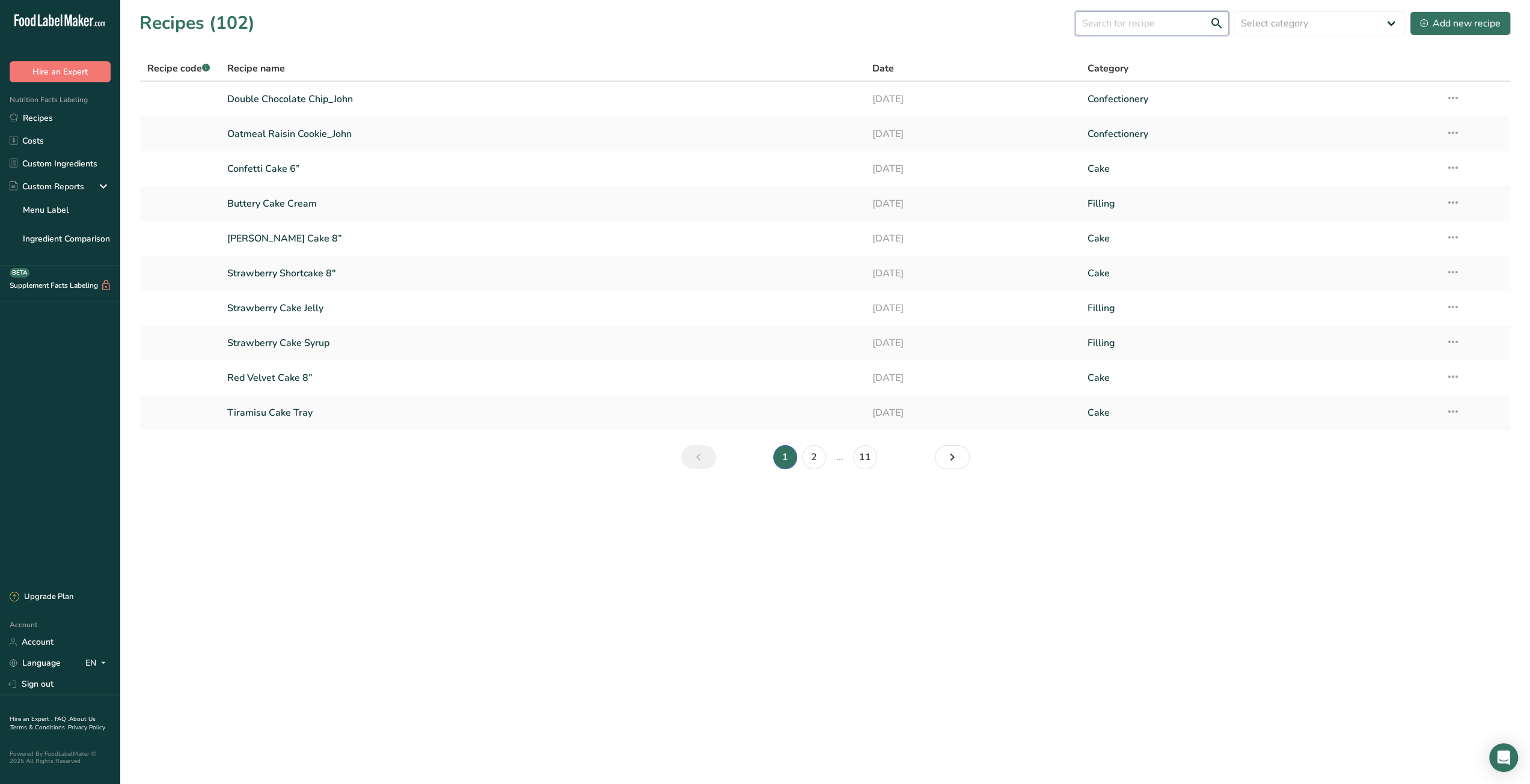
click at [1166, 27] on input "text" at bounding box center [1152, 23] width 154 height 24
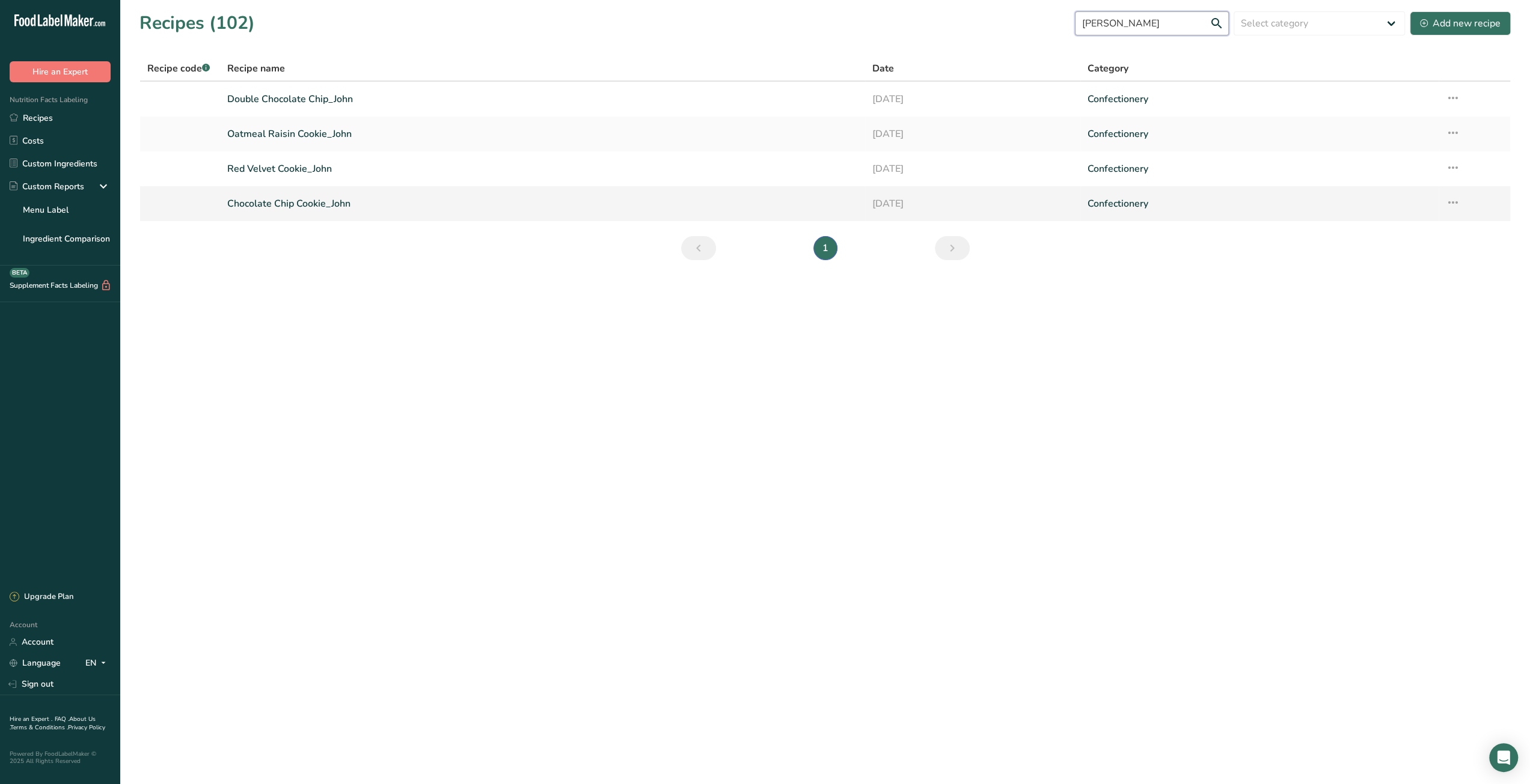
type input "John"
click at [343, 206] on link "Chocolate Chip Cookie_John" at bounding box center [543, 204] width 631 height 25
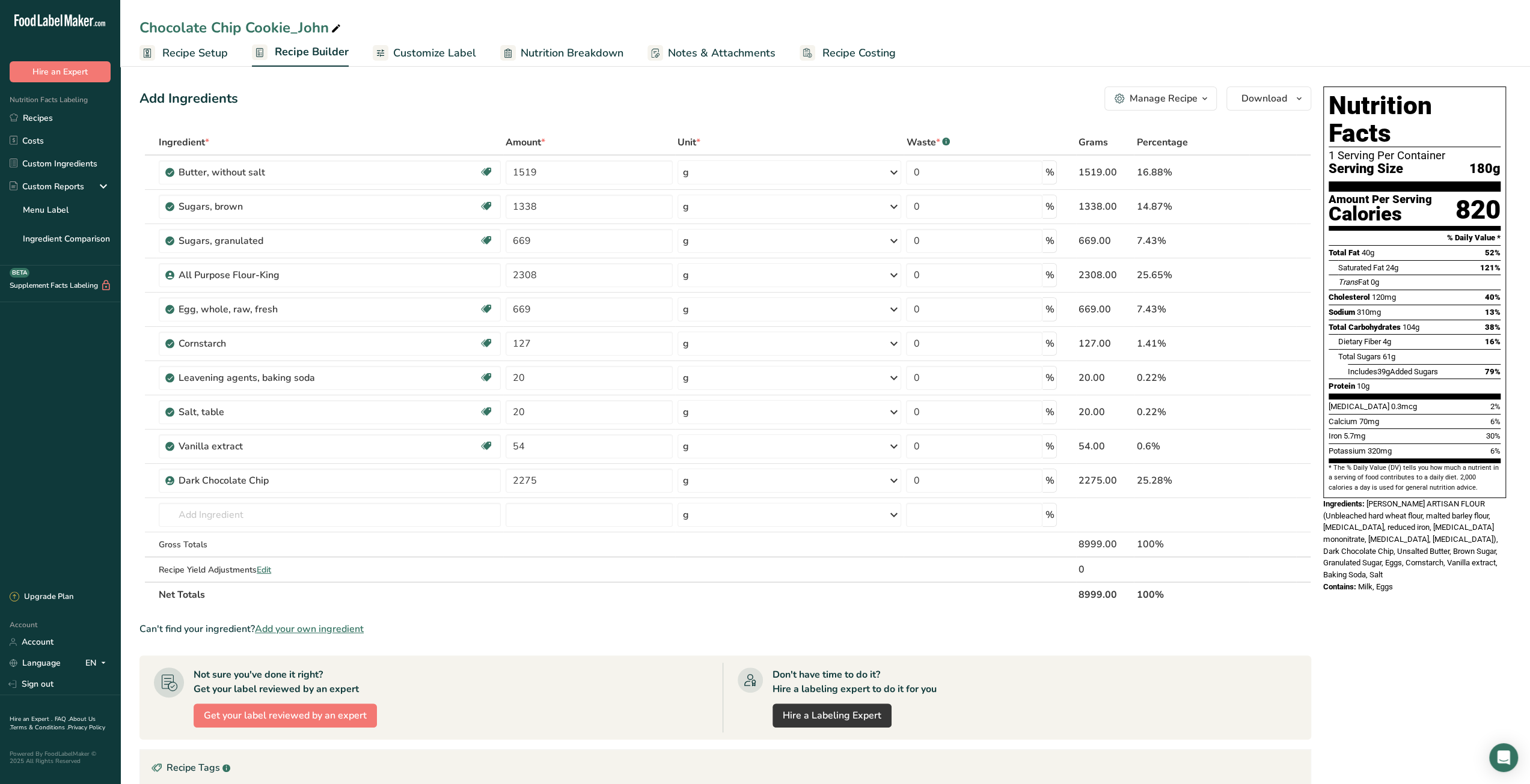
click at [173, 32] on div "Chocolate Chip Cookie_John" at bounding box center [241, 28] width 204 height 22
drag, startPoint x: 141, startPoint y: 26, endPoint x: 288, endPoint y: 27, distance: 147.0
click at [288, 27] on input "Chocolate Chip Cookie_John" at bounding box center [825, 28] width 1371 height 22
click at [850, 48] on span "Recipe Costing" at bounding box center [859, 53] width 73 height 16
click at [850, 48] on span "Recipe Costing" at bounding box center [858, 51] width 76 height 16
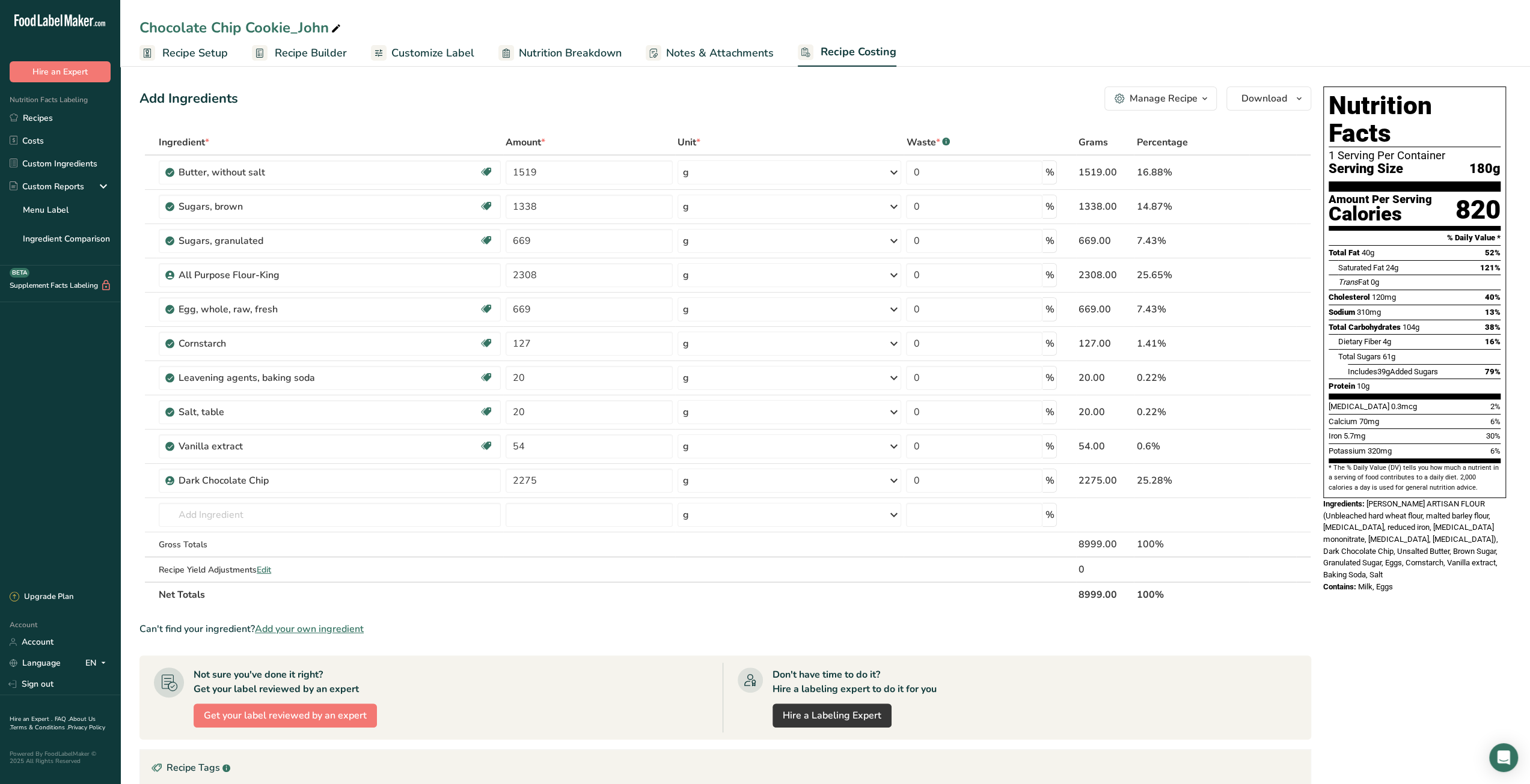
select select "12"
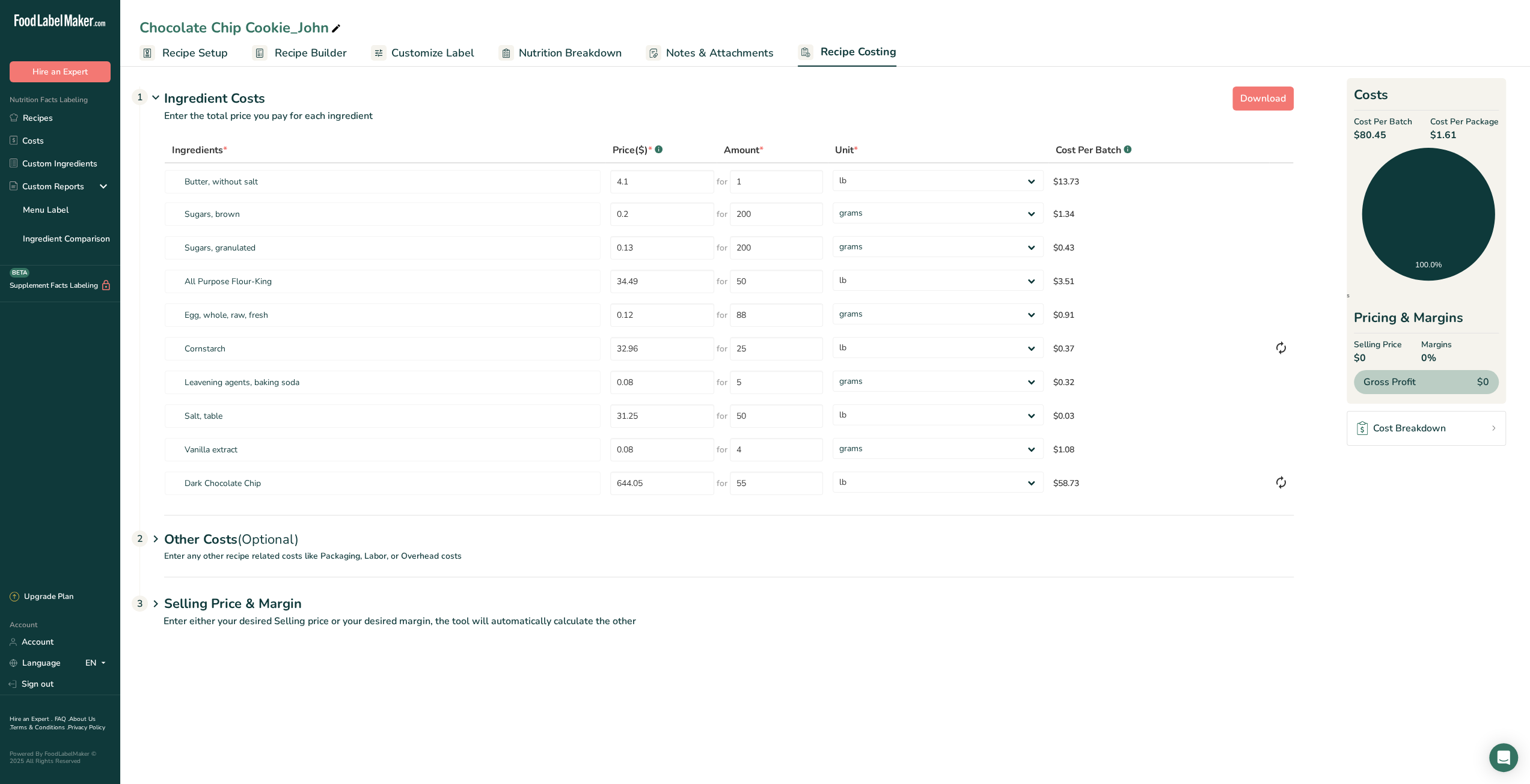
drag, startPoint x: 1439, startPoint y: 135, endPoint x: 1455, endPoint y: 135, distance: 16.0
click at [1455, 135] on span "$1.61" at bounding box center [1464, 135] width 69 height 14
copy span "1.61"
click at [88, 121] on link "Recipes" at bounding box center [60, 118] width 120 height 23
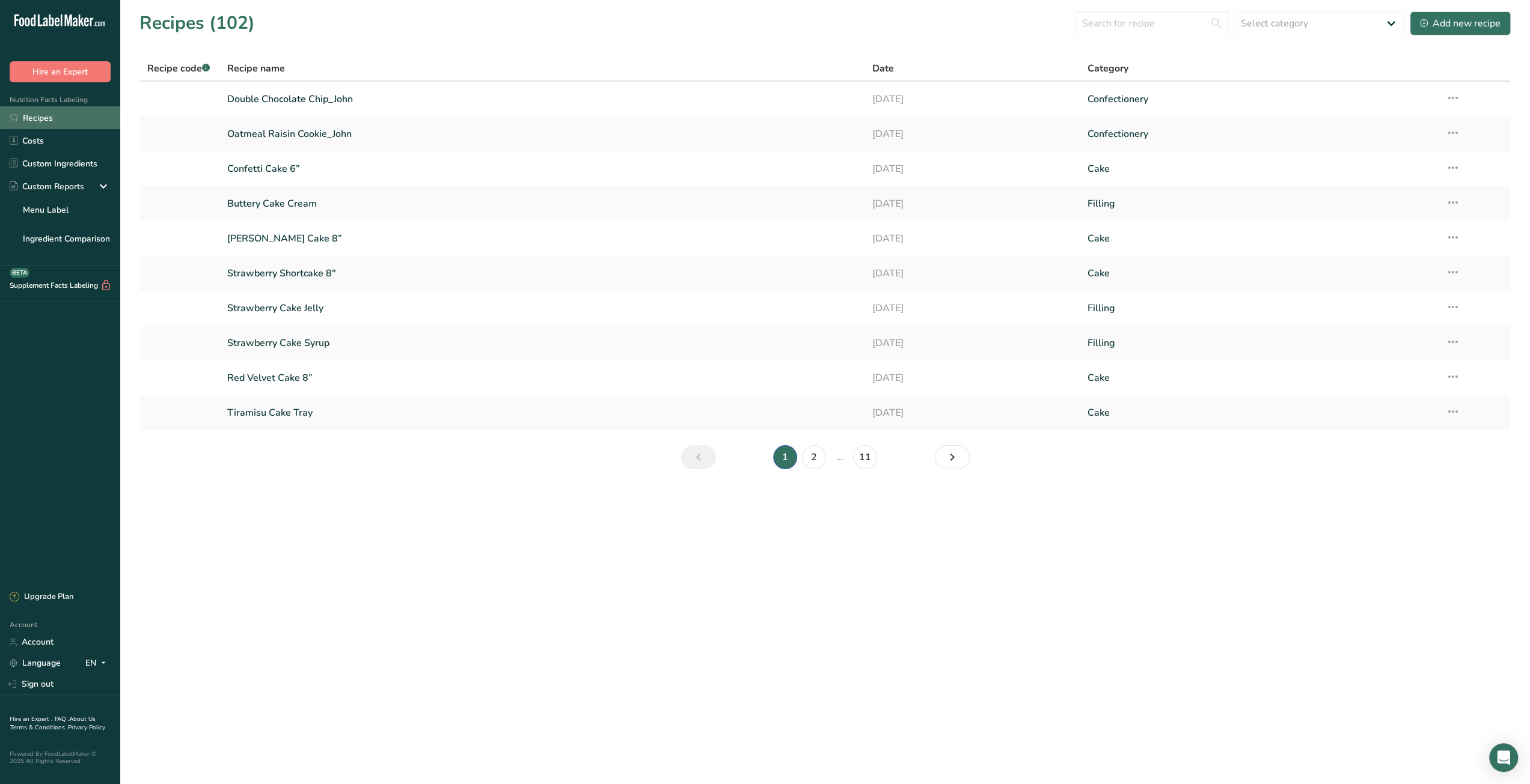
click at [44, 112] on link "Recipes" at bounding box center [60, 118] width 120 height 23
click at [62, 121] on link "Recipes" at bounding box center [60, 118] width 120 height 23
click at [1110, 20] on input "text" at bounding box center [1152, 23] width 154 height 24
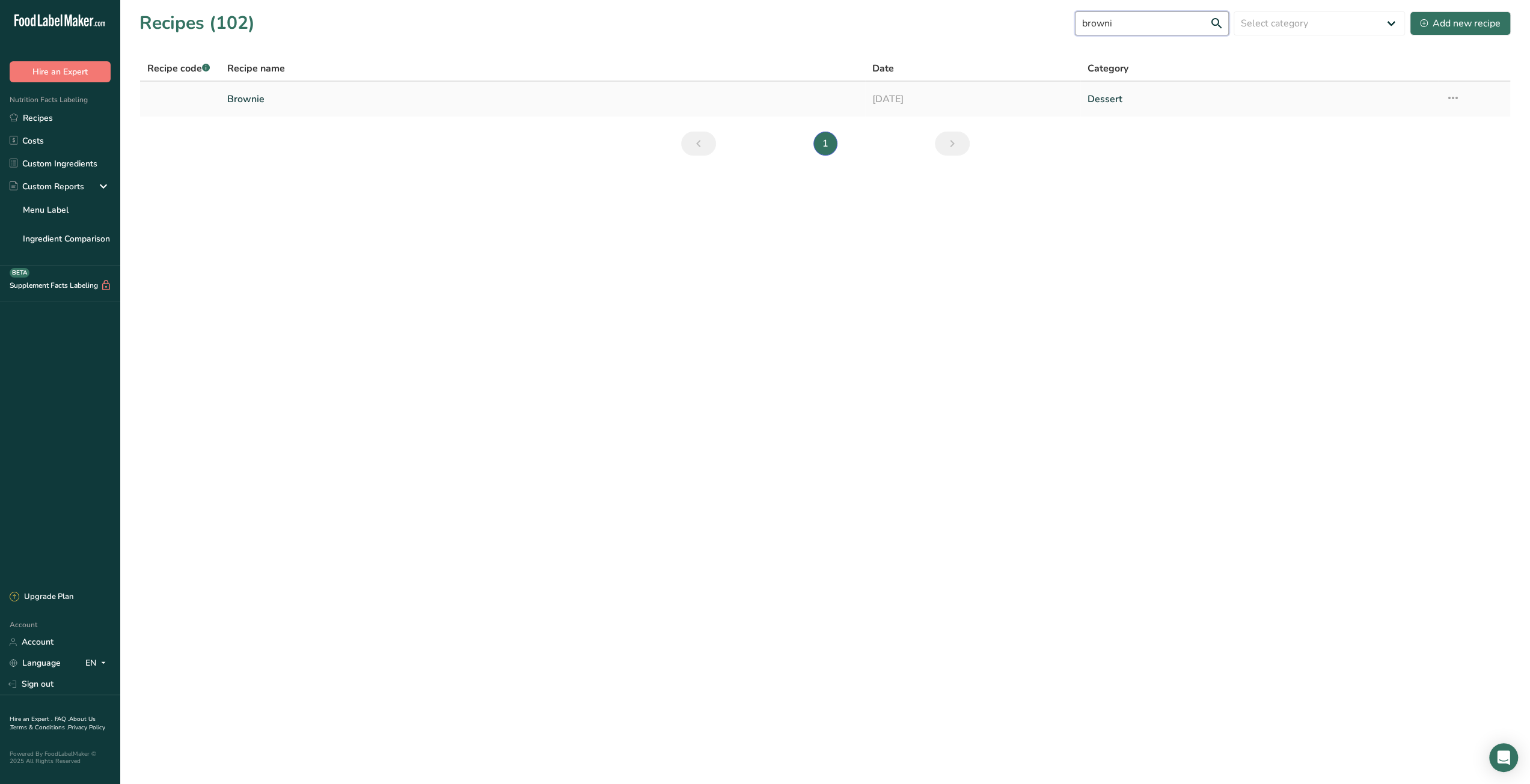
type input "browni"
click at [594, 105] on link "Brownie" at bounding box center [543, 99] width 631 height 25
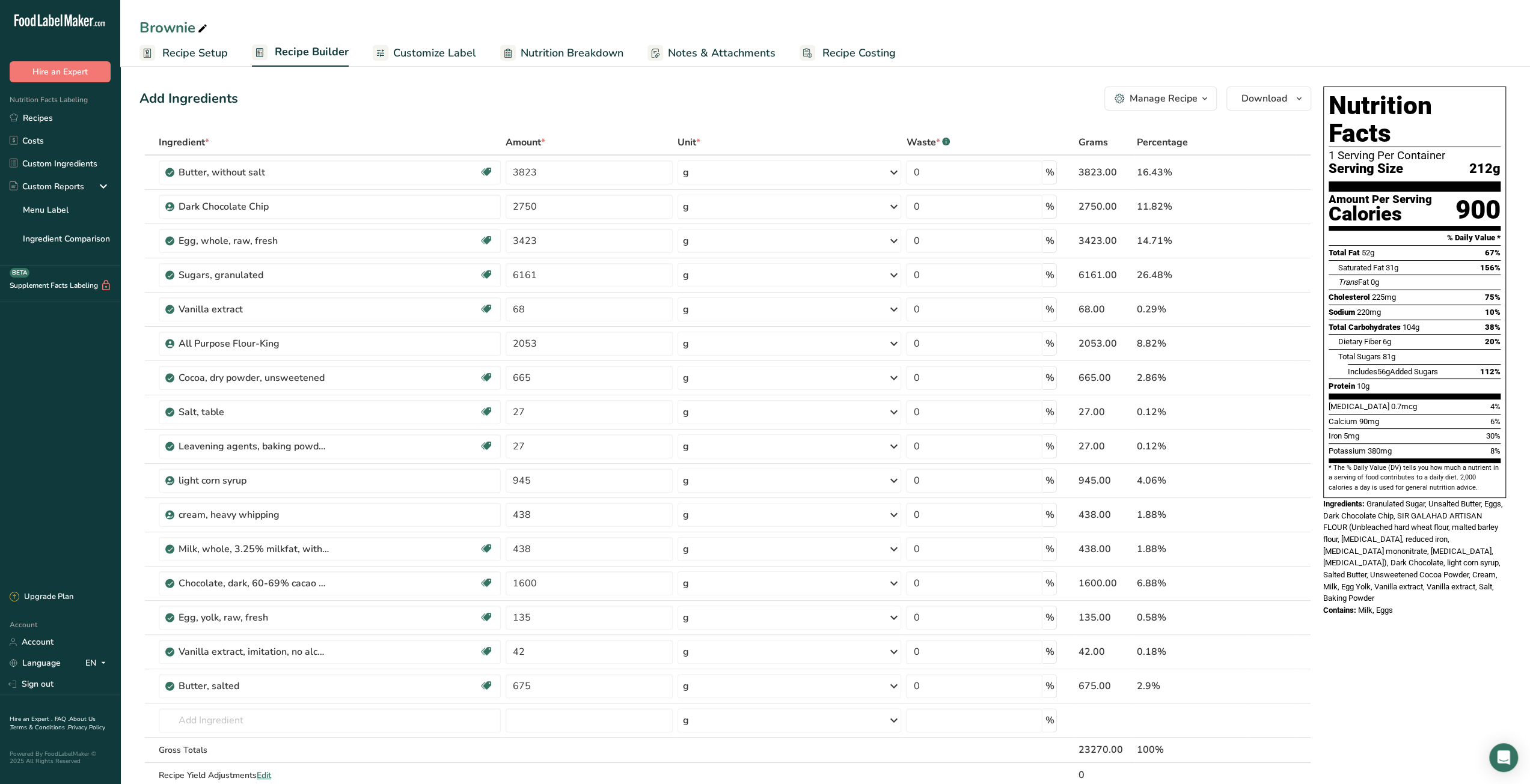
click at [861, 55] on span "Recipe Costing" at bounding box center [859, 53] width 73 height 16
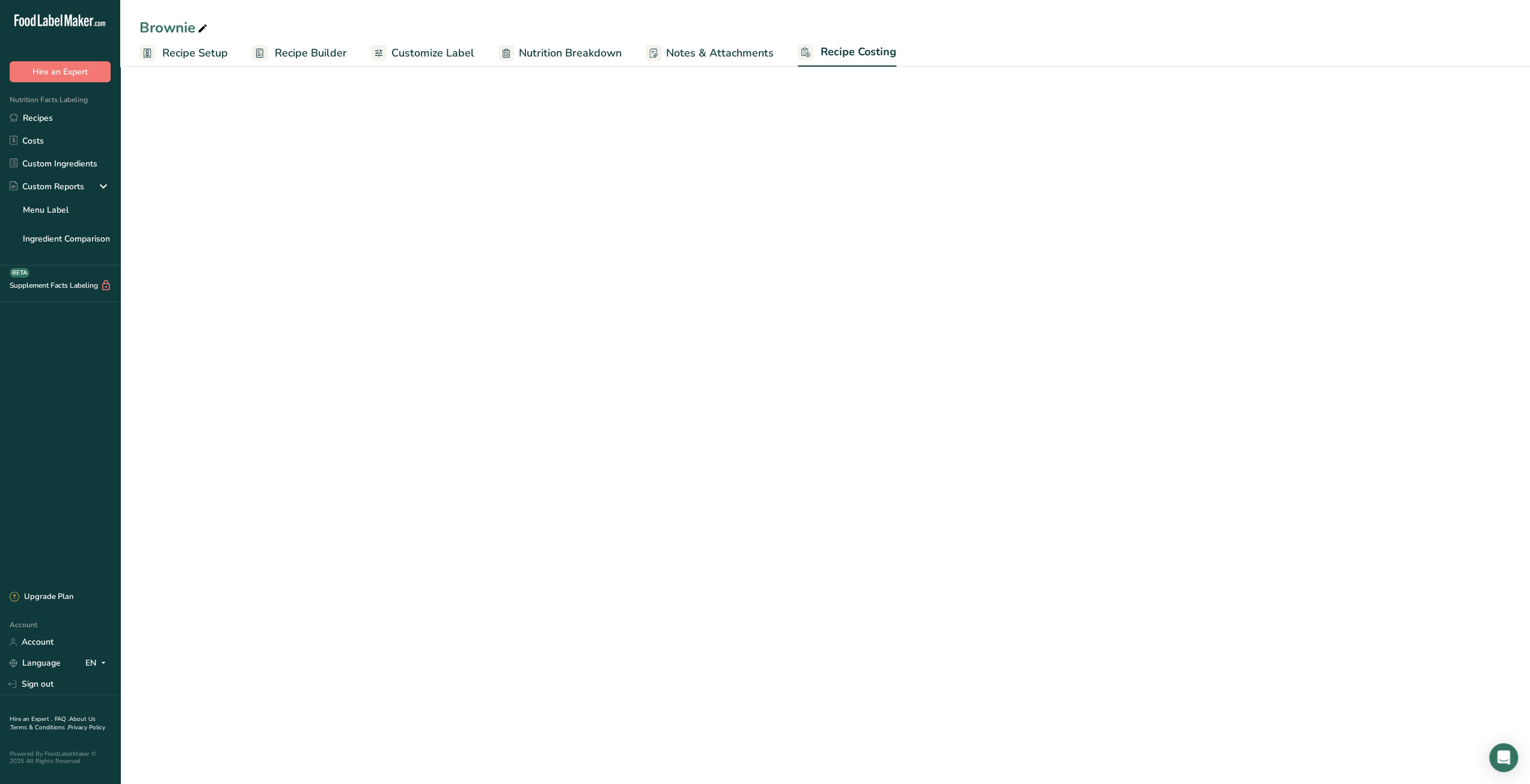
select select "12"
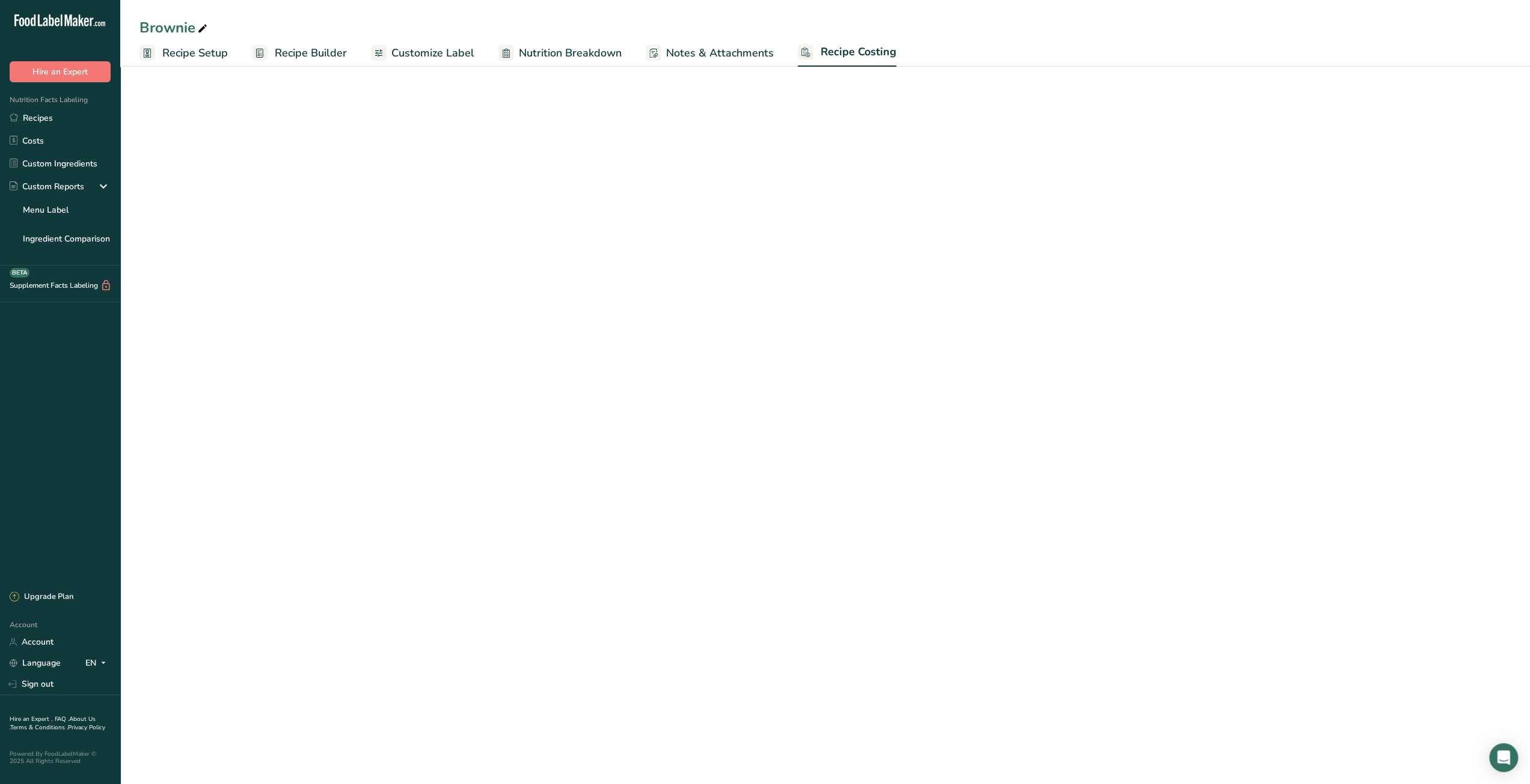
select select "12"
select select "5"
select select "12"
select select "5"
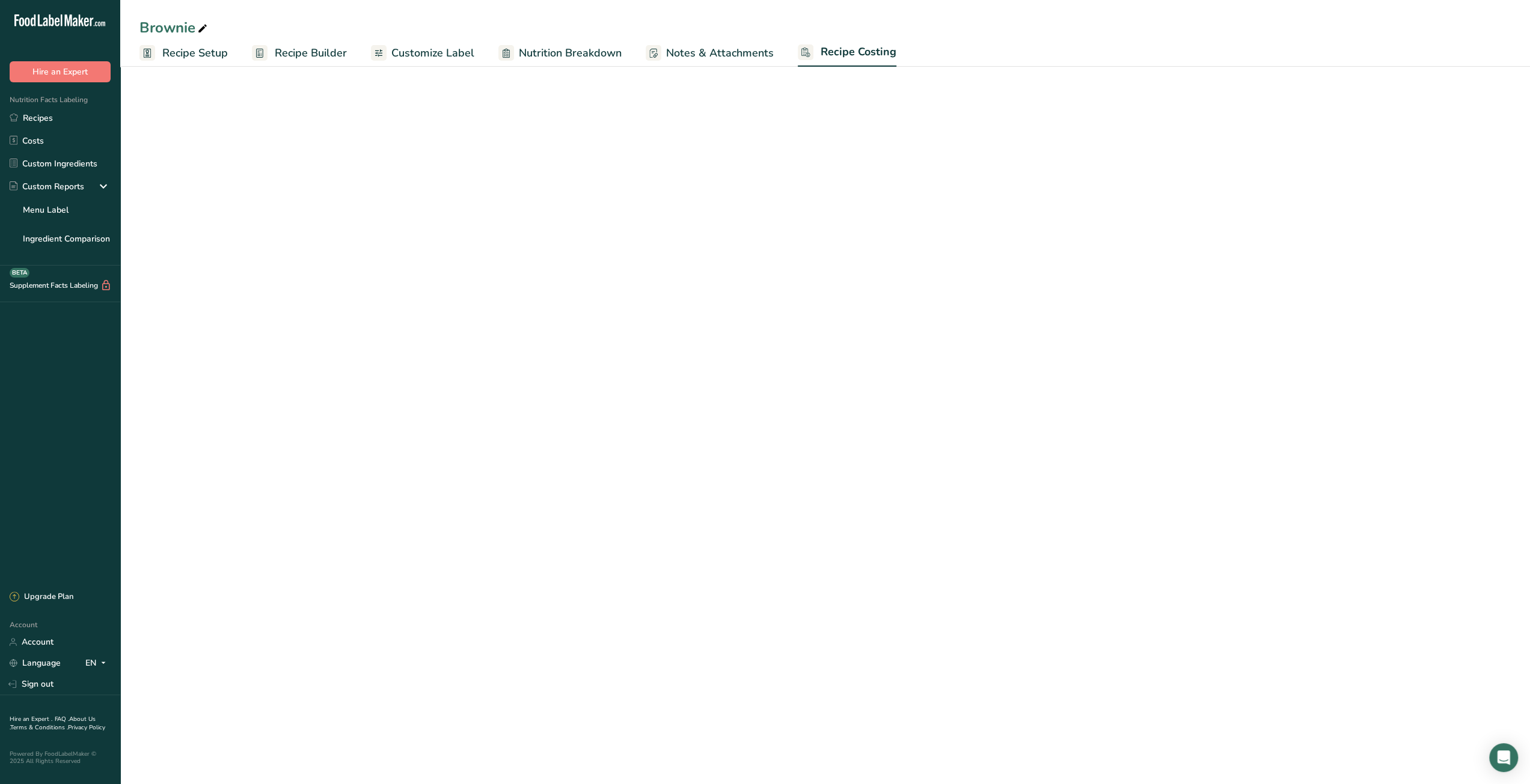
select select "12"
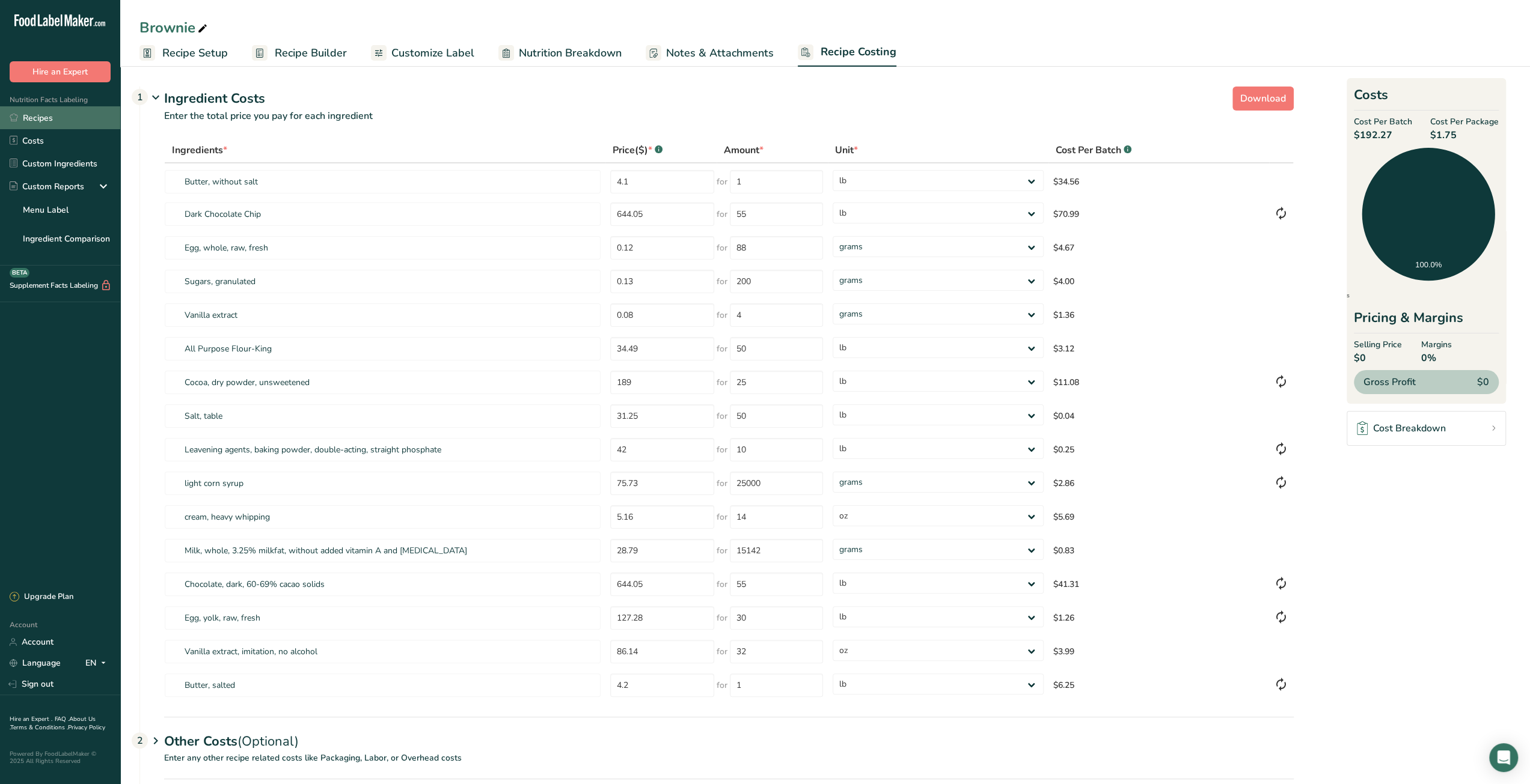
click at [42, 128] on link "Recipes" at bounding box center [60, 118] width 120 height 23
